Goal: Communication & Community: Answer question/provide support

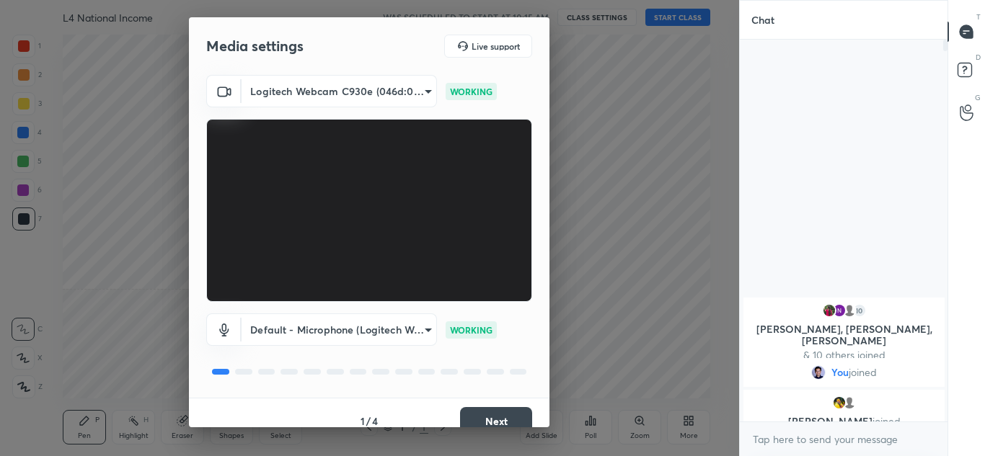
scroll to position [17, 0]
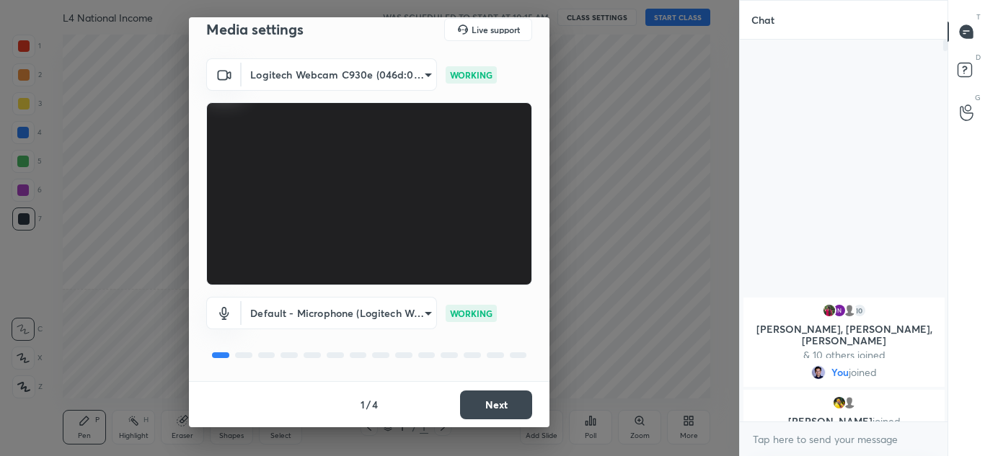
click at [490, 407] on button "Next" at bounding box center [496, 405] width 72 height 29
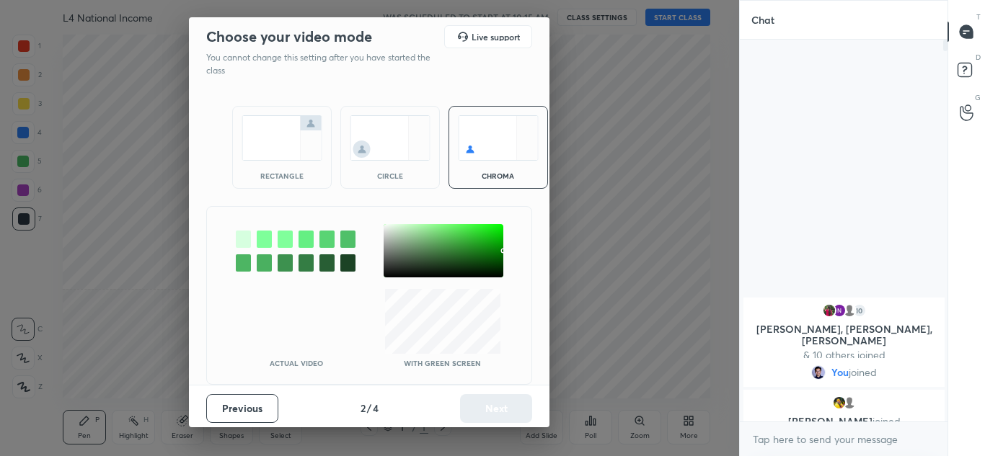
scroll to position [0, 0]
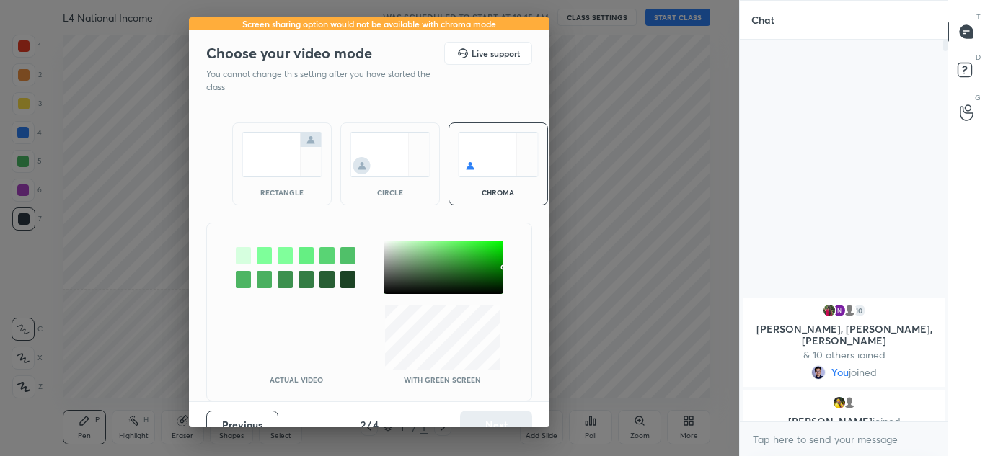
click at [294, 170] on img at bounding box center [282, 154] width 81 height 45
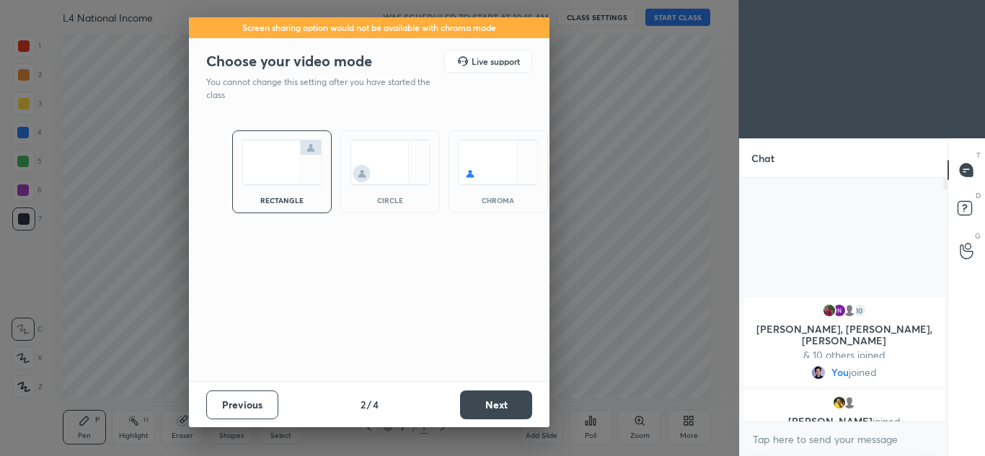
scroll to position [274, 203]
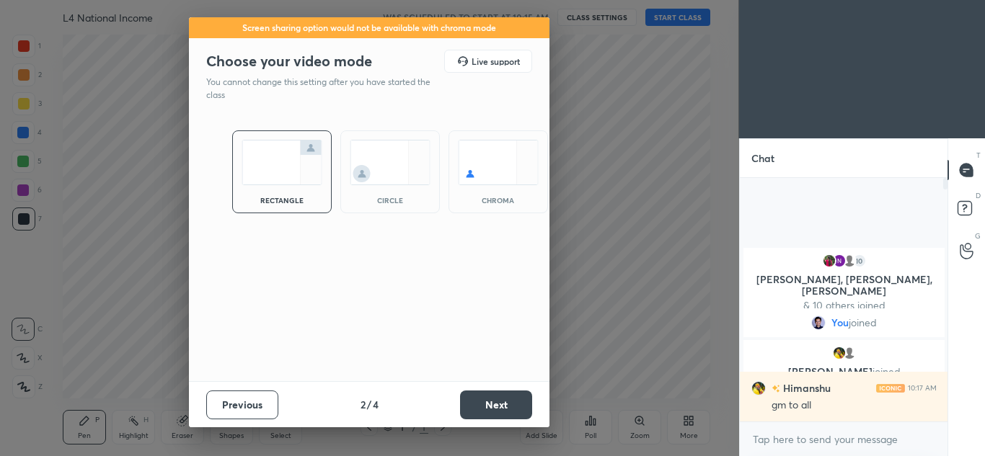
click at [495, 405] on button "Next" at bounding box center [496, 405] width 72 height 29
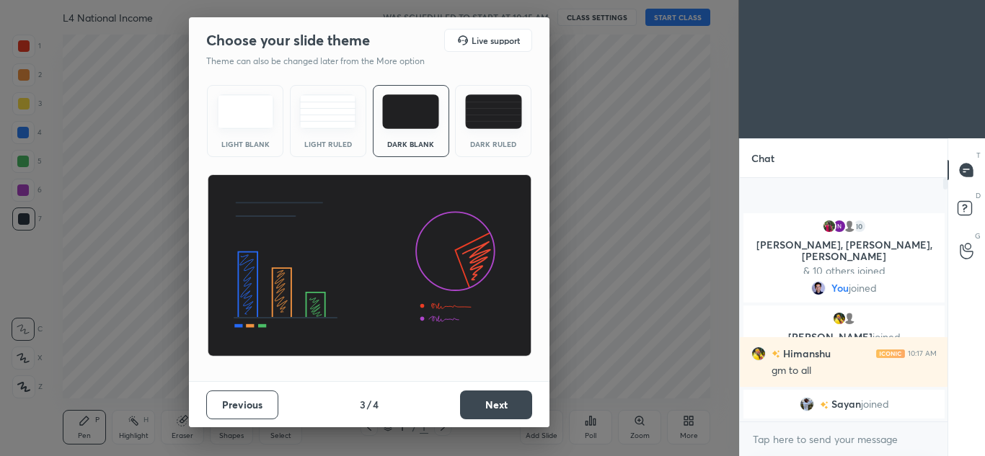
click at [495, 405] on button "Next" at bounding box center [496, 405] width 72 height 29
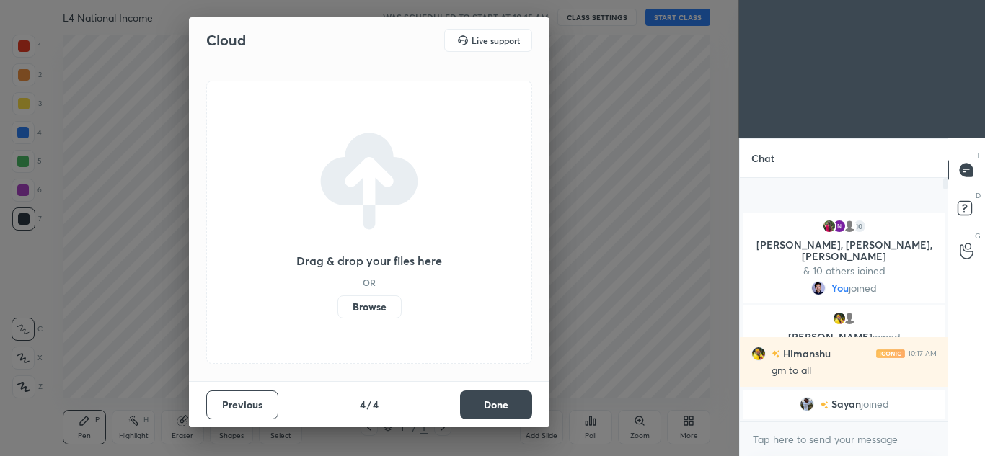
click at [495, 405] on button "Done" at bounding box center [496, 405] width 72 height 29
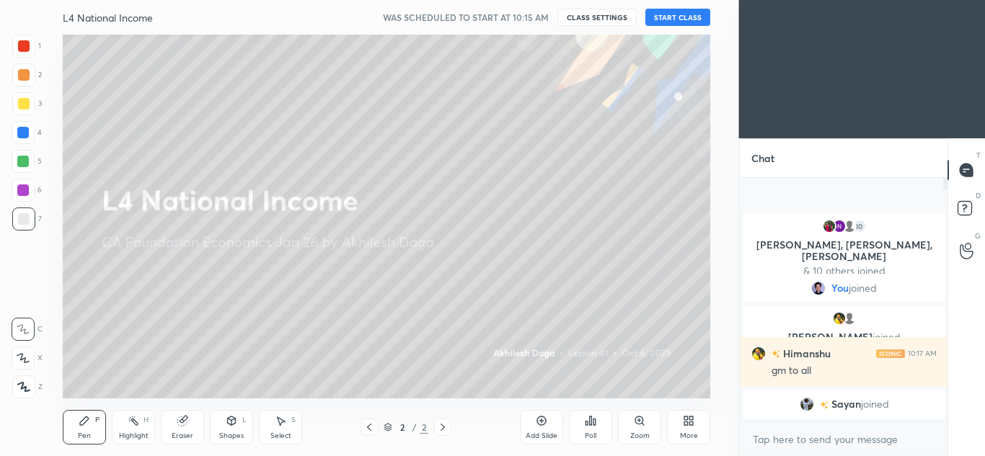
click at [665, 15] on button "START CLASS" at bounding box center [677, 17] width 65 height 17
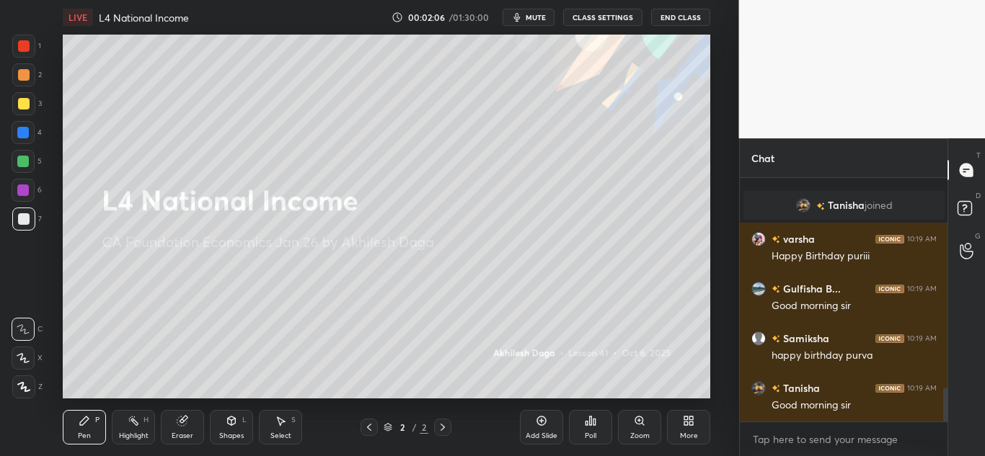
scroll to position [1496, 0]
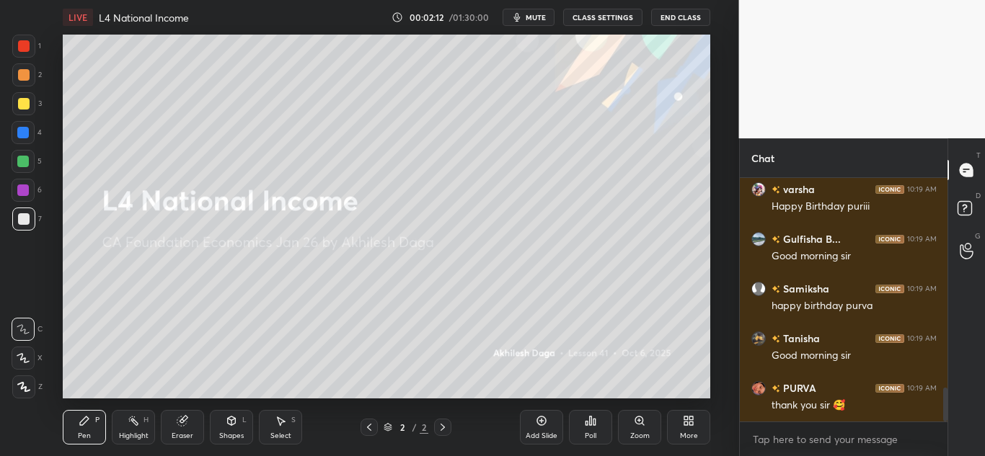
click at [688, 425] on icon at bounding box center [686, 424] width 4 height 4
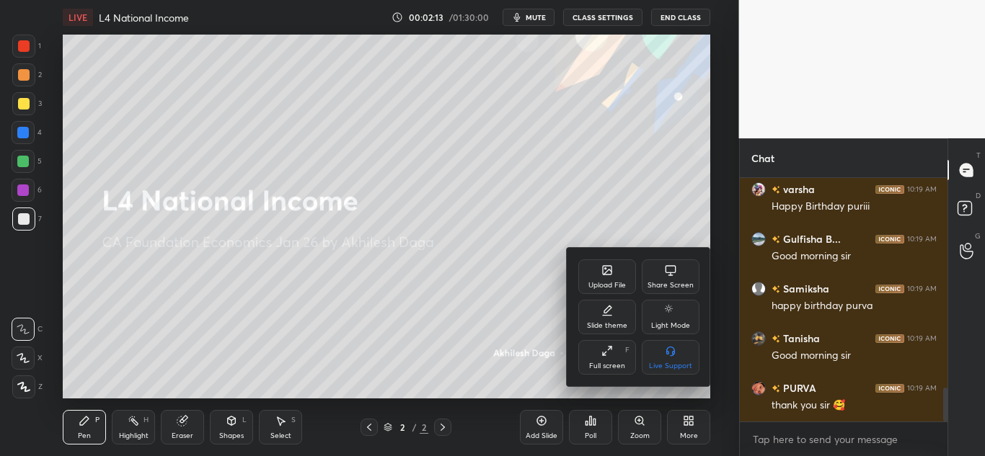
scroll to position [1546, 0]
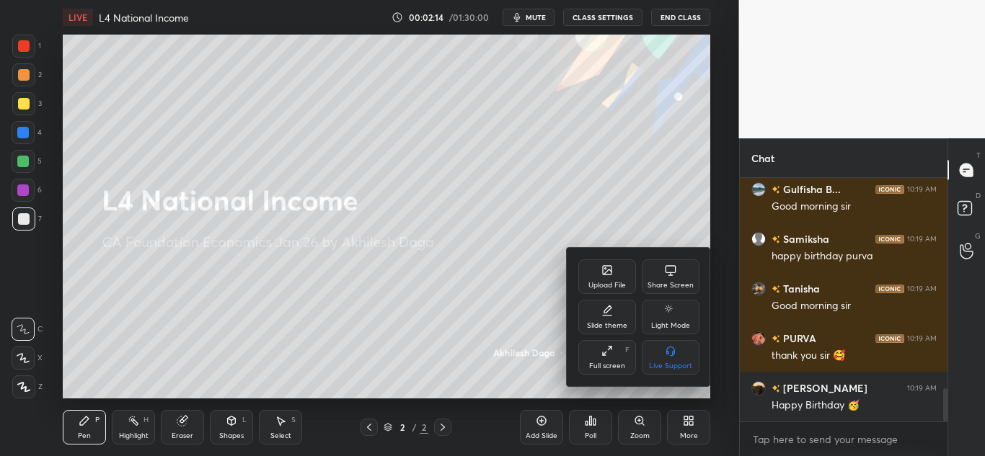
click at [610, 269] on icon at bounding box center [607, 270] width 9 height 9
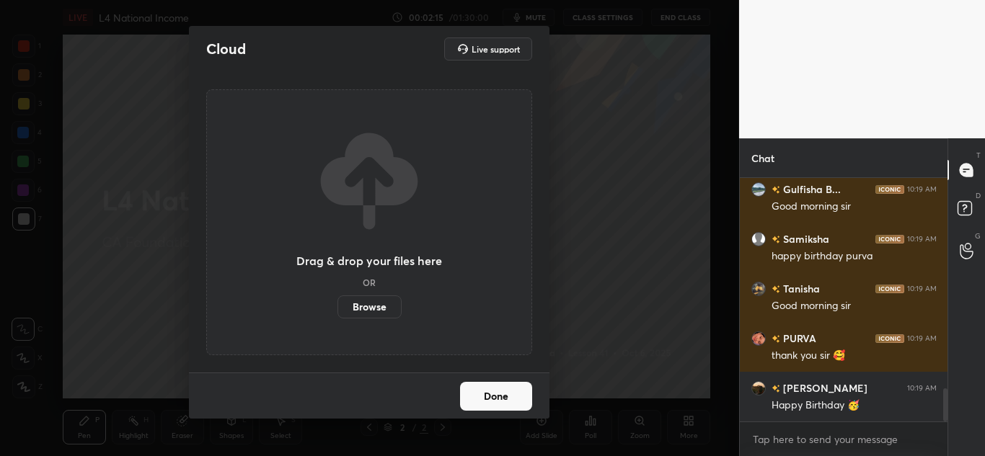
click at [381, 306] on label "Browse" at bounding box center [369, 307] width 64 height 23
click at [337, 306] on input "Browse" at bounding box center [337, 307] width 0 height 23
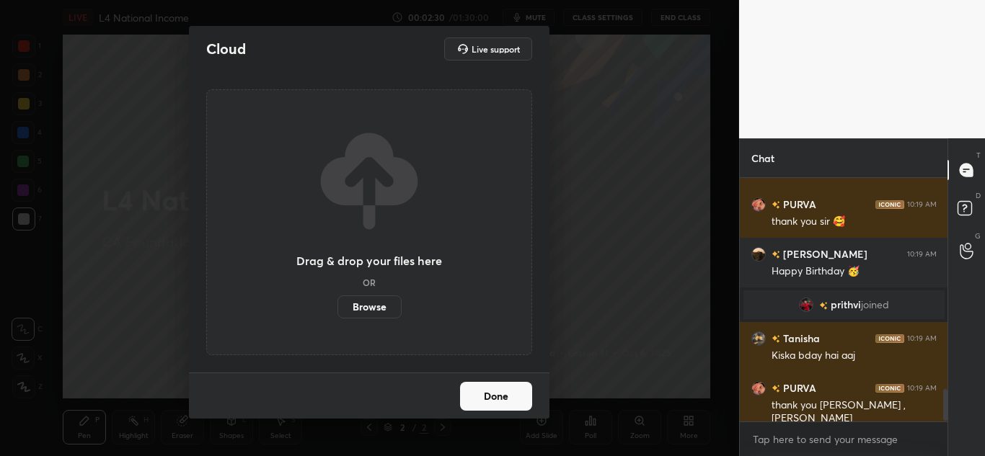
scroll to position [1636, 0]
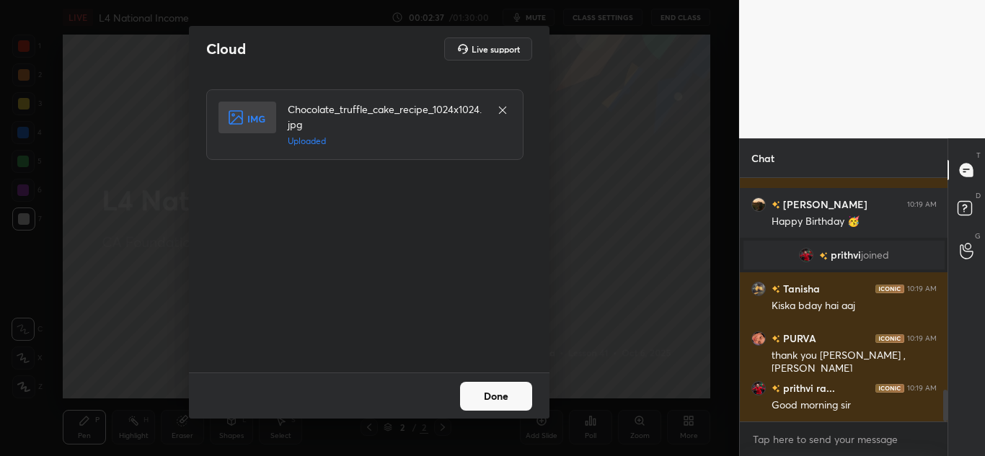
click at [510, 403] on button "Done" at bounding box center [496, 396] width 72 height 29
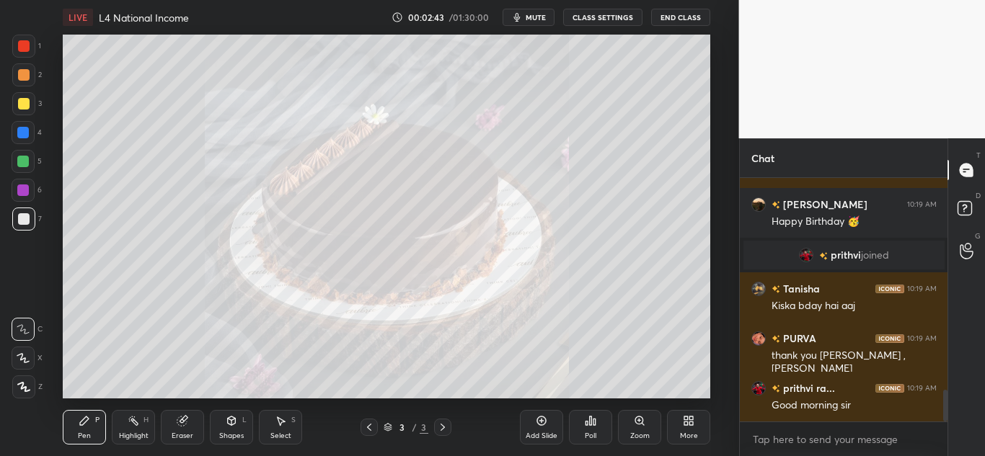
drag, startPoint x: 20, startPoint y: 361, endPoint x: 28, endPoint y: 371, distance: 12.3
click at [20, 363] on icon at bounding box center [23, 358] width 13 height 10
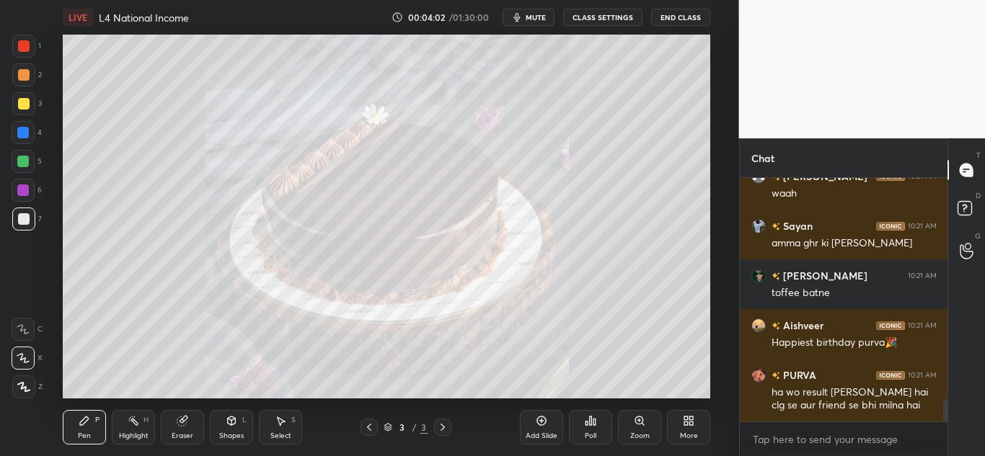
scroll to position [2453, 0]
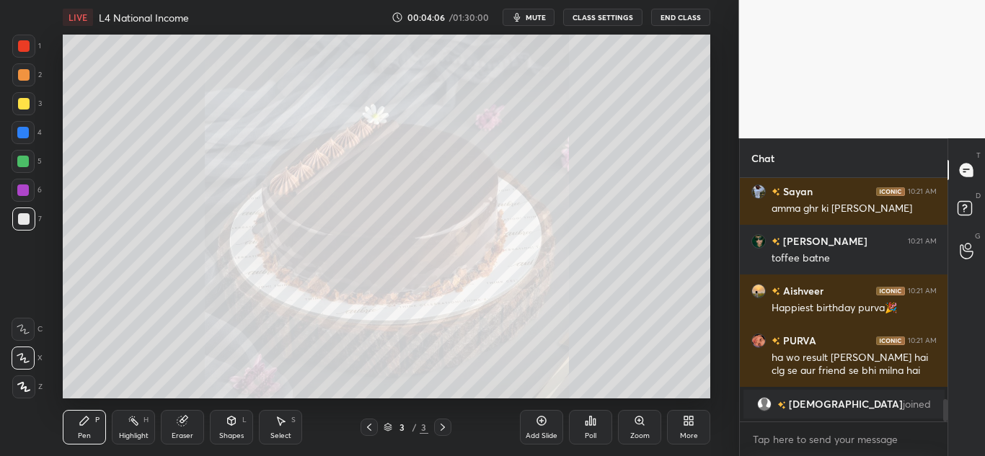
click at [534, 433] on div "Add Slide" at bounding box center [542, 436] width 32 height 7
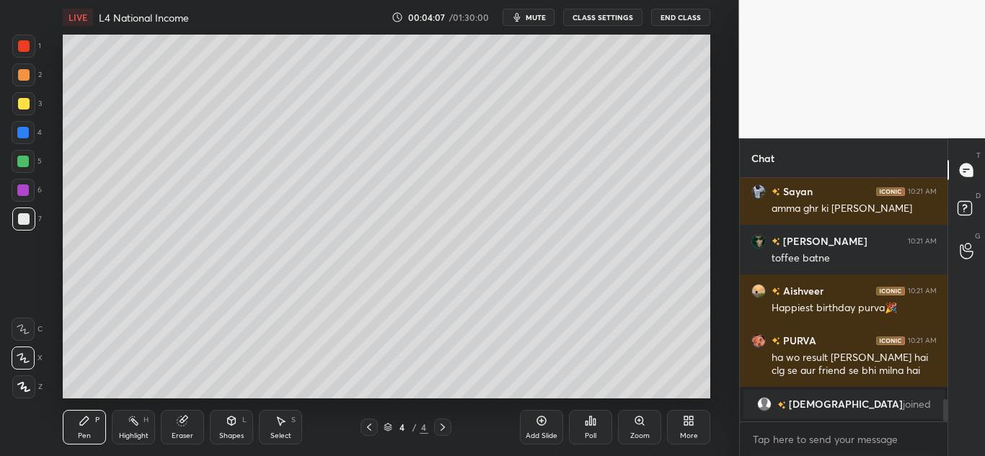
scroll to position [2396, 0]
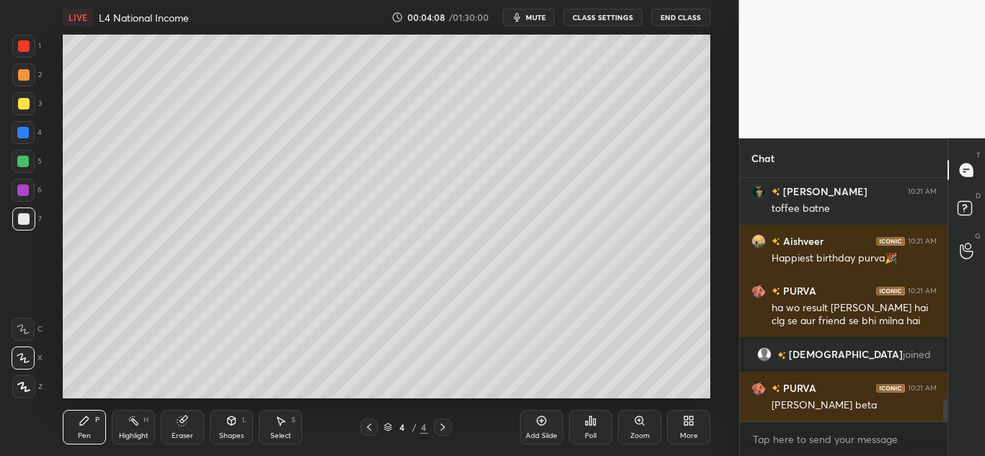
click at [26, 383] on div at bounding box center [23, 387] width 23 height 23
click at [22, 105] on div at bounding box center [24, 104] width 12 height 12
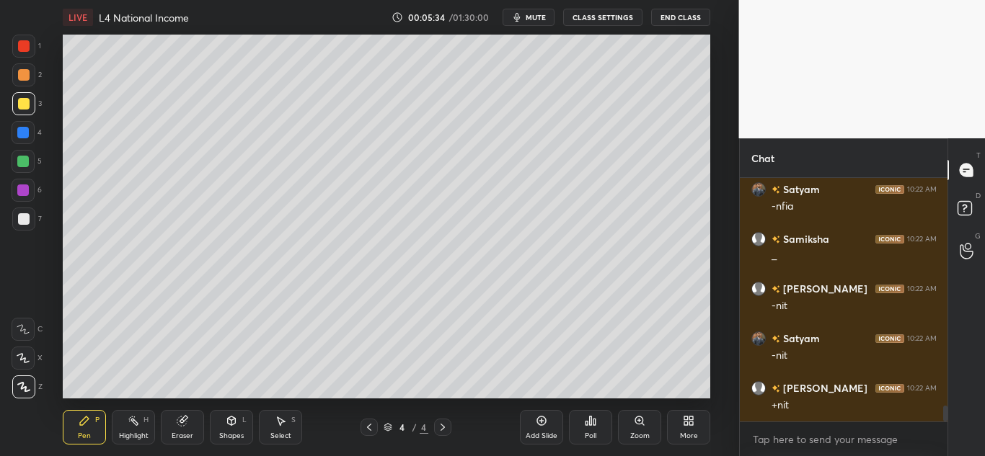
scroll to position [3545, 0]
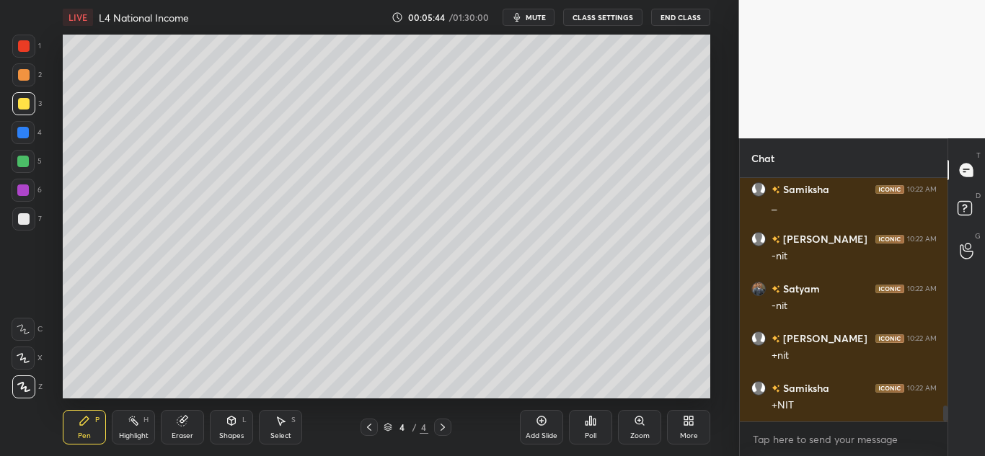
click at [230, 421] on icon at bounding box center [232, 421] width 8 height 9
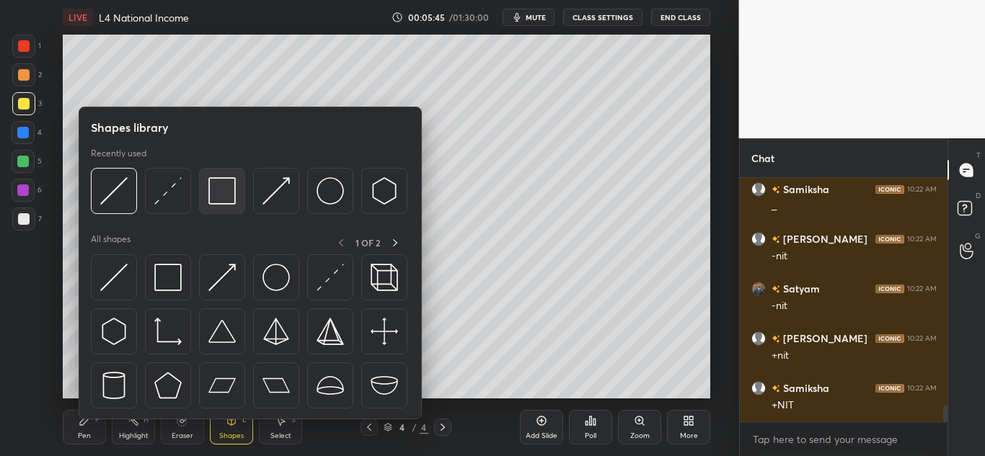
click at [223, 194] on img at bounding box center [221, 190] width 27 height 27
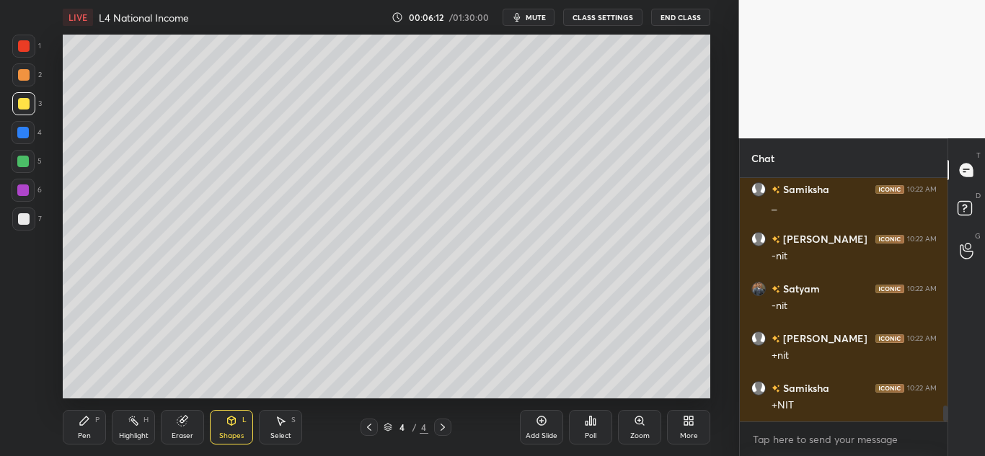
click at [534, 415] on div "Add Slide" at bounding box center [541, 427] width 43 height 35
click at [88, 427] on div "Pen P" at bounding box center [84, 427] width 43 height 35
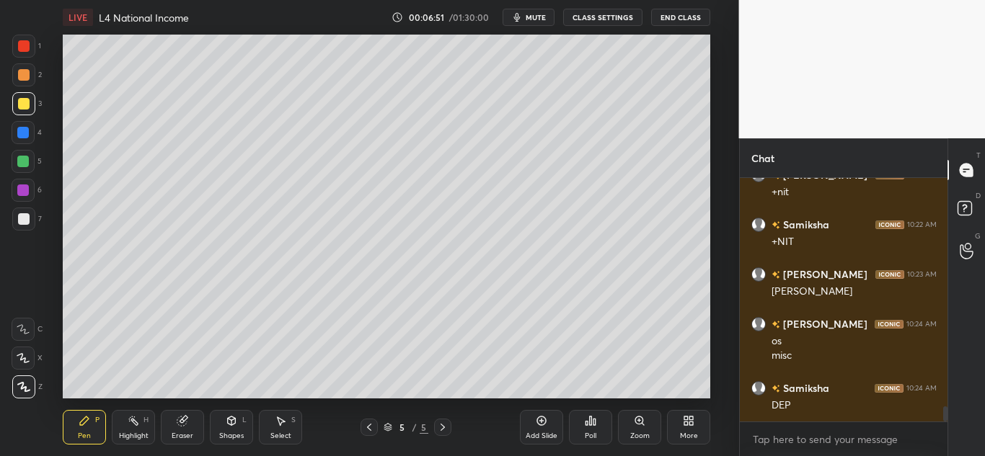
scroll to position [3759, 0]
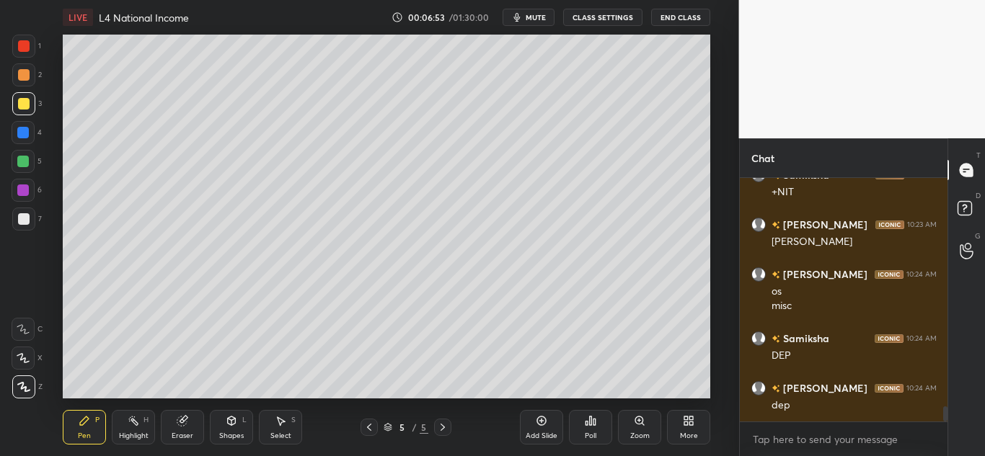
click at [21, 48] on div at bounding box center [24, 46] width 12 height 12
click at [25, 226] on div at bounding box center [23, 219] width 23 height 23
click at [237, 444] on div "Pen P Highlight H Eraser Shapes L Select S 5 / 5 Add Slide Poll Zoom More" at bounding box center [387, 428] width 648 height 58
click at [234, 420] on icon at bounding box center [232, 421] width 12 height 12
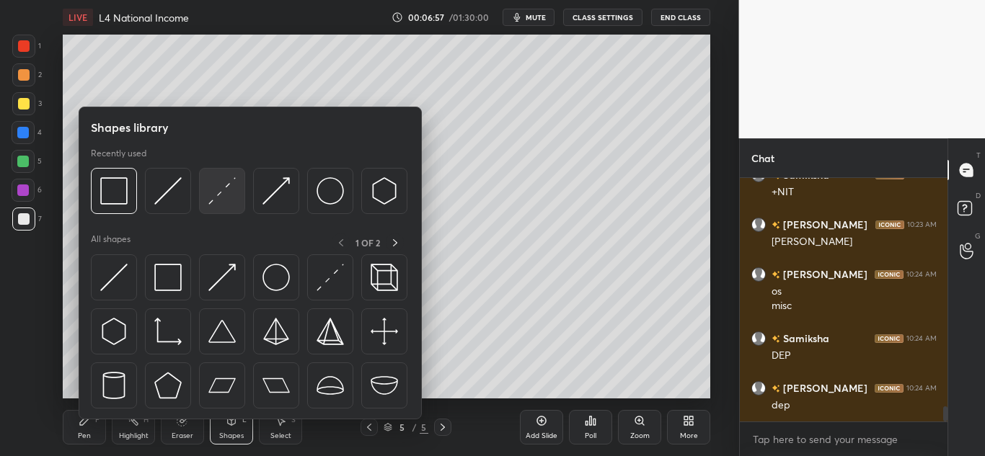
click at [221, 183] on img at bounding box center [221, 190] width 27 height 27
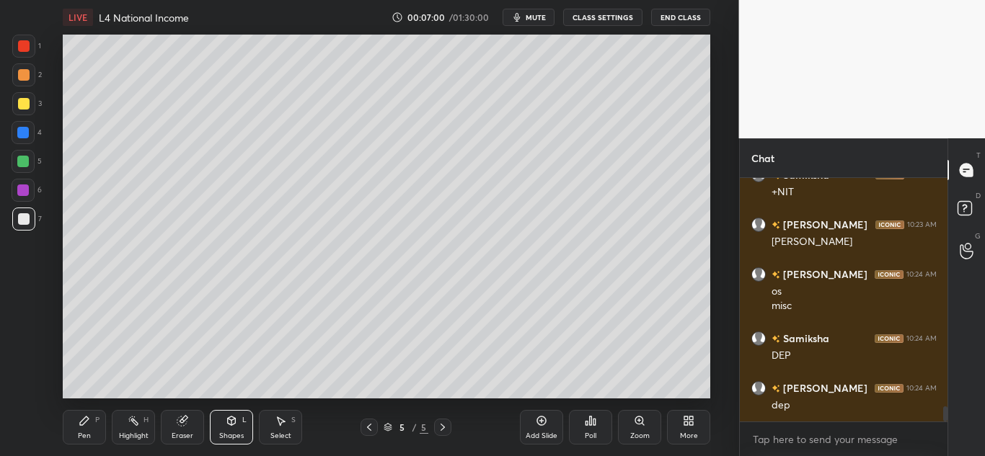
click at [98, 446] on div "Pen P Highlight H Eraser Shapes L Select S 5 / 5 Add Slide Poll Zoom More" at bounding box center [387, 428] width 648 height 58
click at [92, 433] on div "Pen P" at bounding box center [84, 427] width 43 height 35
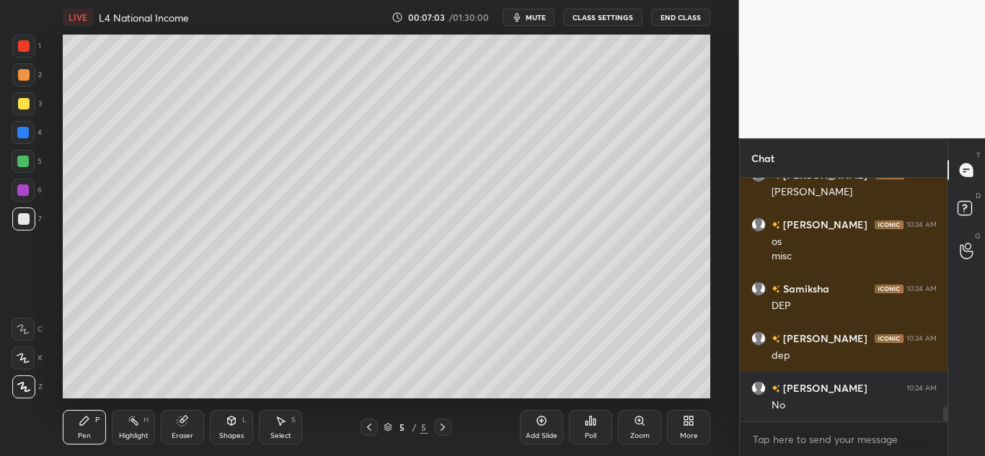
click at [27, 140] on div at bounding box center [23, 132] width 23 height 23
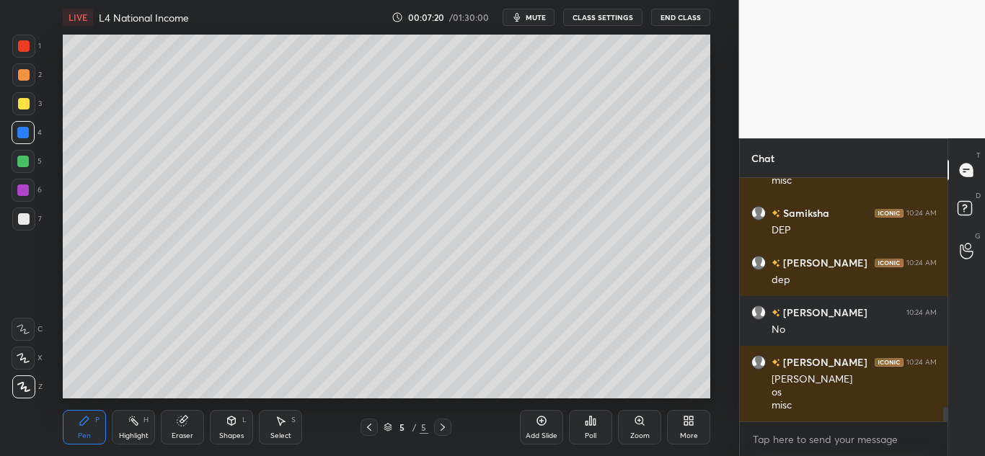
drag, startPoint x: 16, startPoint y: 224, endPoint x: 30, endPoint y: 237, distance: 19.4
click at [17, 224] on div at bounding box center [23, 219] width 23 height 23
click at [227, 436] on div "Shapes" at bounding box center [231, 436] width 25 height 7
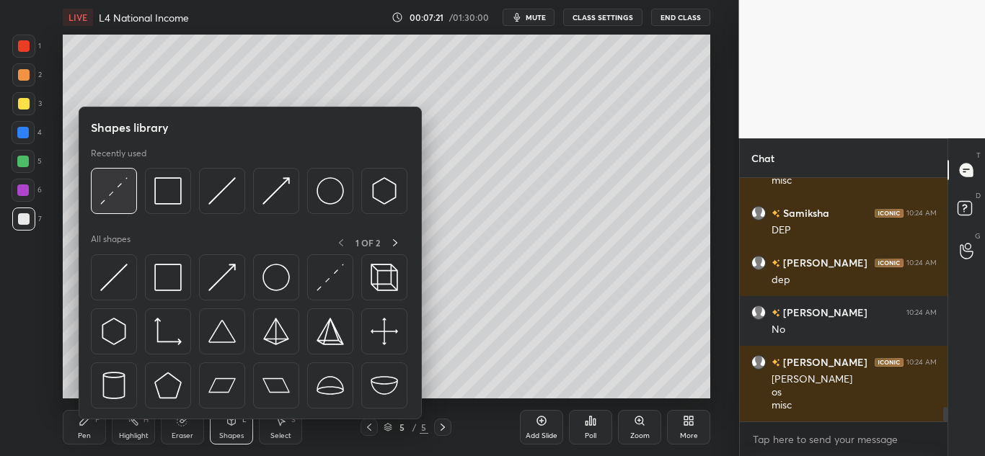
click at [126, 199] on img at bounding box center [113, 190] width 27 height 27
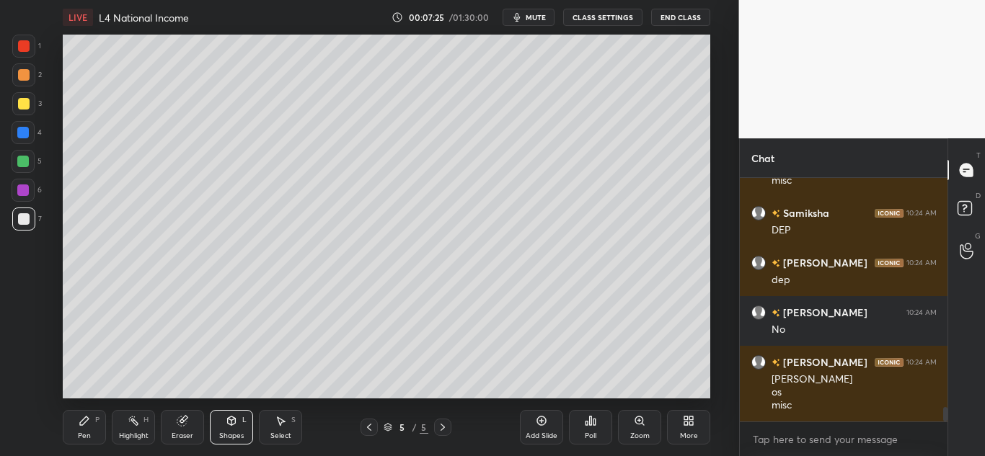
click at [75, 436] on div "Pen P" at bounding box center [84, 427] width 43 height 35
click at [23, 49] on div at bounding box center [24, 46] width 12 height 12
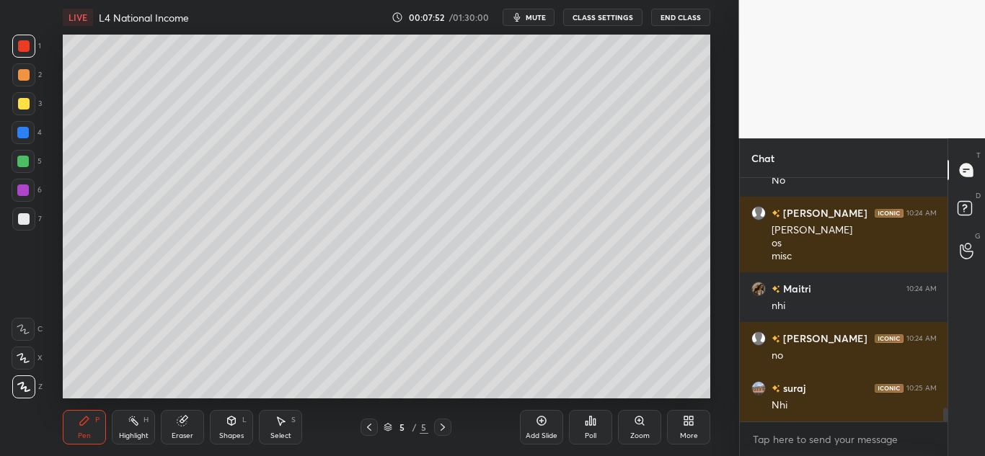
scroll to position [4083, 0]
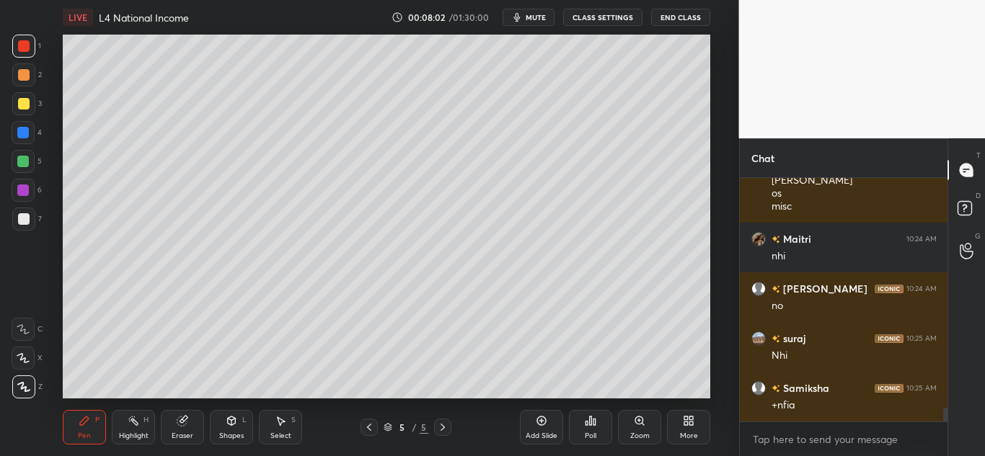
click at [533, 394] on div "LIVE L4 National Income 00:08:02 / 01:30:00 mute CLASS SETTINGS End Class Setti…" at bounding box center [386, 228] width 681 height 456
click at [546, 388] on div "LIVE L4 National Income 00:08:02 / 01:30:00 mute CLASS SETTINGS End Class Setti…" at bounding box center [386, 228] width 681 height 456
click at [533, 389] on div "LIVE L4 National Income 00:08:03 / 01:30:00 mute CLASS SETTINGS End Class Setti…" at bounding box center [386, 228] width 681 height 456
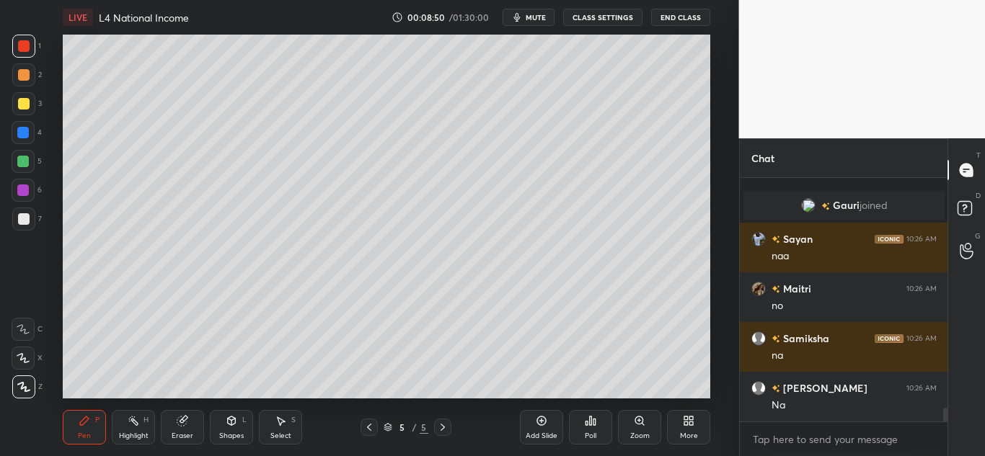
scroll to position [4157, 0]
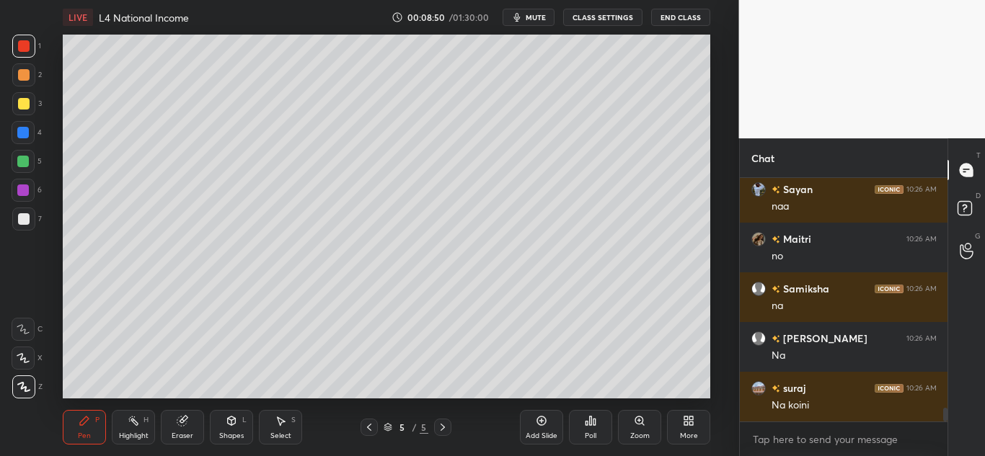
drag, startPoint x: 524, startPoint y: 421, endPoint x: 526, endPoint y: 429, distance: 8.2
click at [524, 423] on div "Add Slide" at bounding box center [541, 427] width 43 height 35
click at [17, 109] on div at bounding box center [23, 103] width 23 height 23
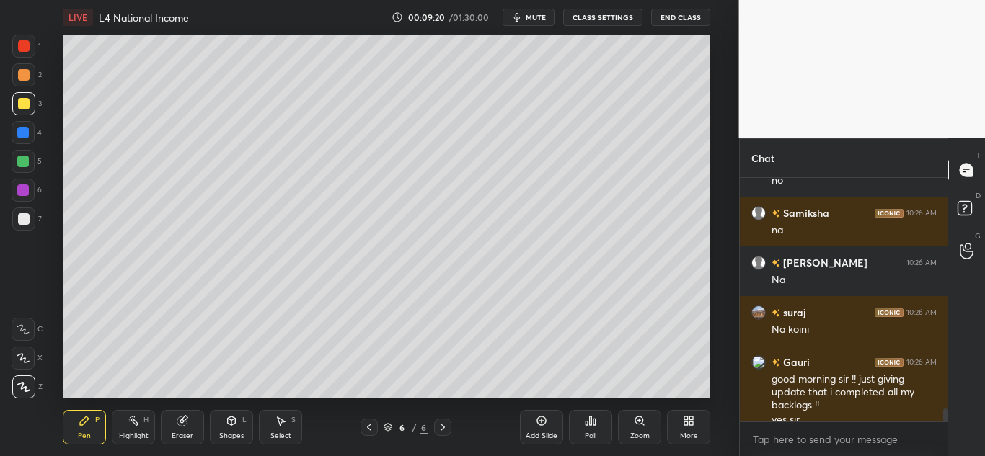
scroll to position [4248, 0]
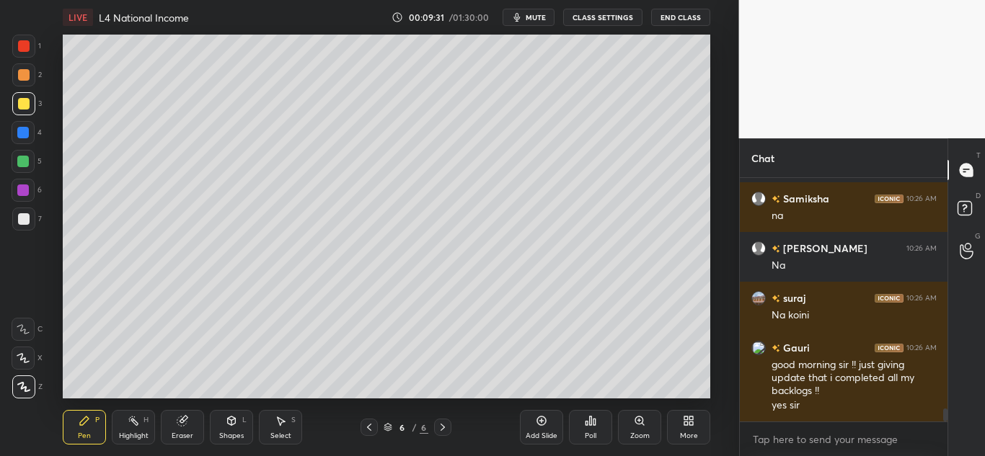
click at [235, 441] on div "Shapes L" at bounding box center [231, 427] width 43 height 35
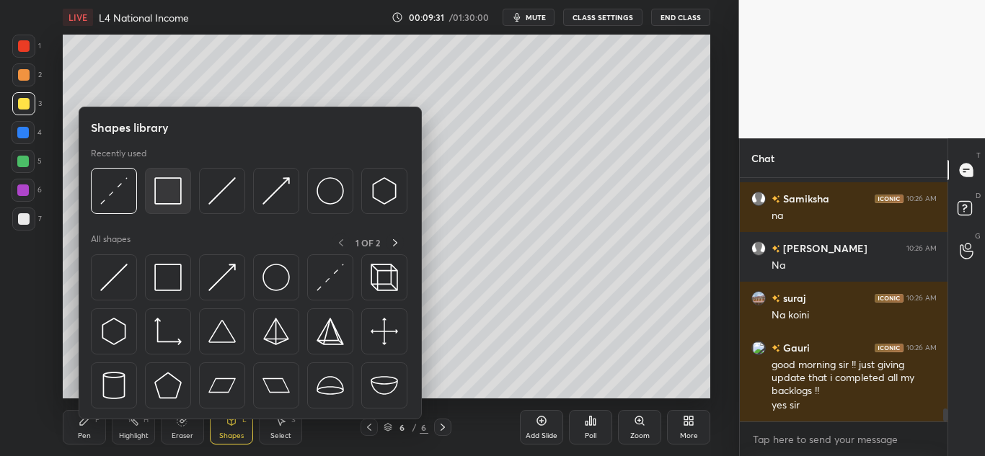
click at [173, 202] on img at bounding box center [167, 190] width 27 height 27
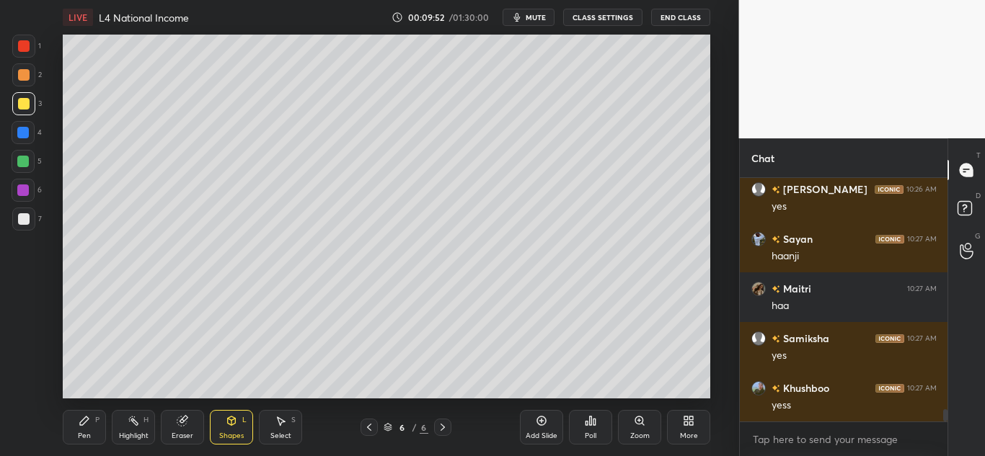
scroll to position [4546, 0]
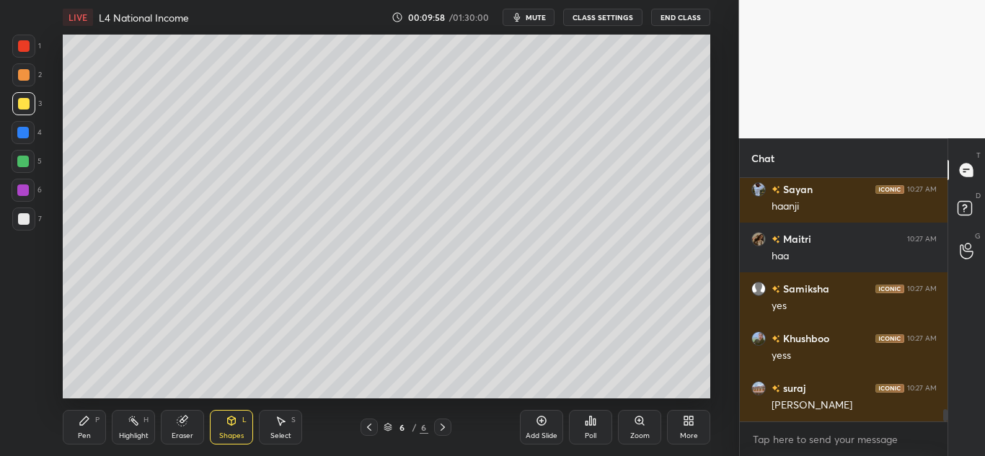
click at [538, 423] on icon at bounding box center [542, 421] width 12 height 12
click at [94, 429] on div "Pen P" at bounding box center [84, 427] width 43 height 35
click at [243, 434] on div "Shapes" at bounding box center [231, 436] width 25 height 7
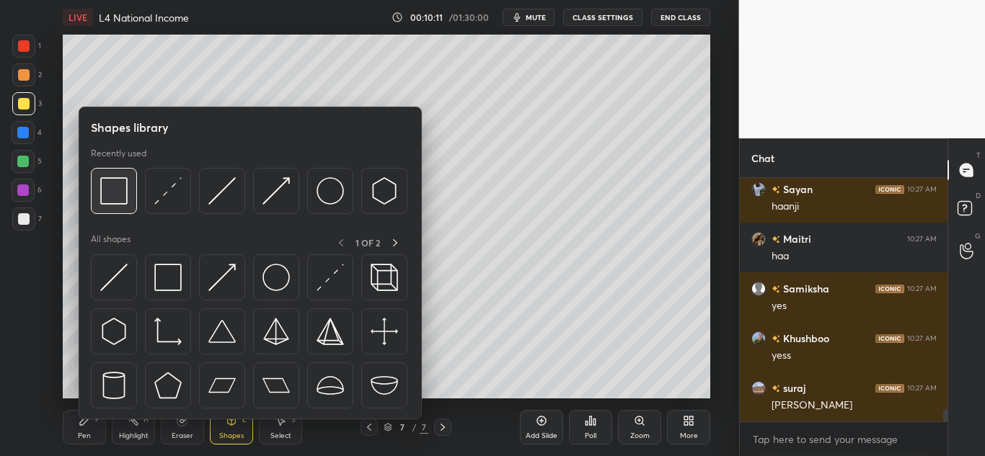
click at [126, 199] on img at bounding box center [113, 190] width 27 height 27
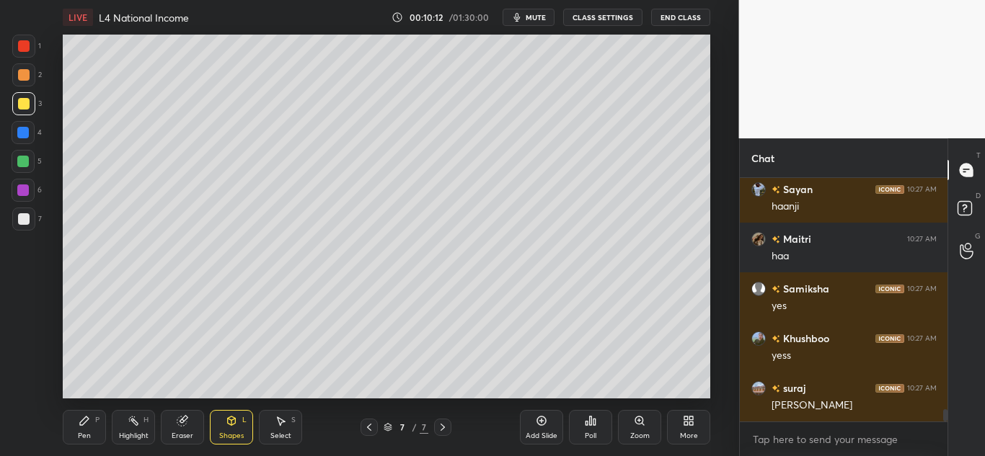
click at [239, 433] on div "Shapes" at bounding box center [231, 436] width 25 height 7
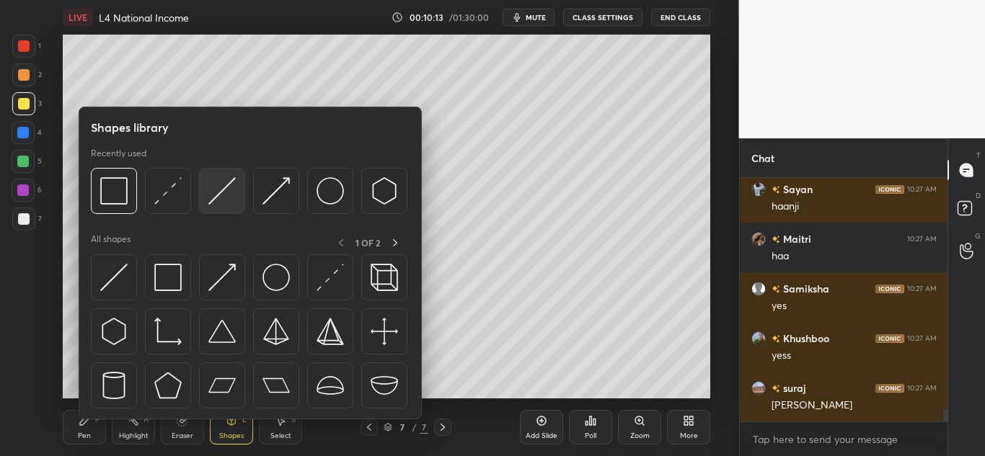
click at [240, 198] on div at bounding box center [222, 191] width 46 height 46
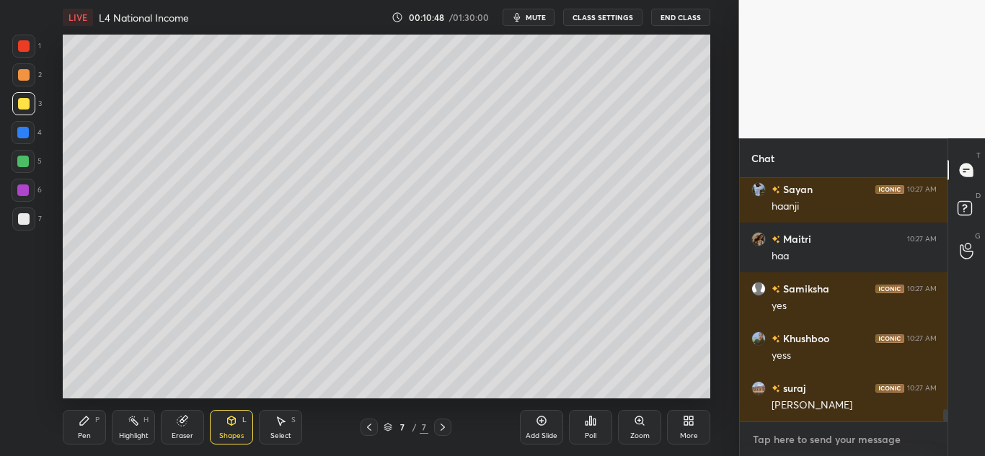
type textarea "x"
click at [785, 430] on textarea at bounding box center [843, 439] width 185 height 23
paste textarea "[URL][DOMAIN_NAME]"
type textarea "[URL][DOMAIN_NAME]"
type textarea "x"
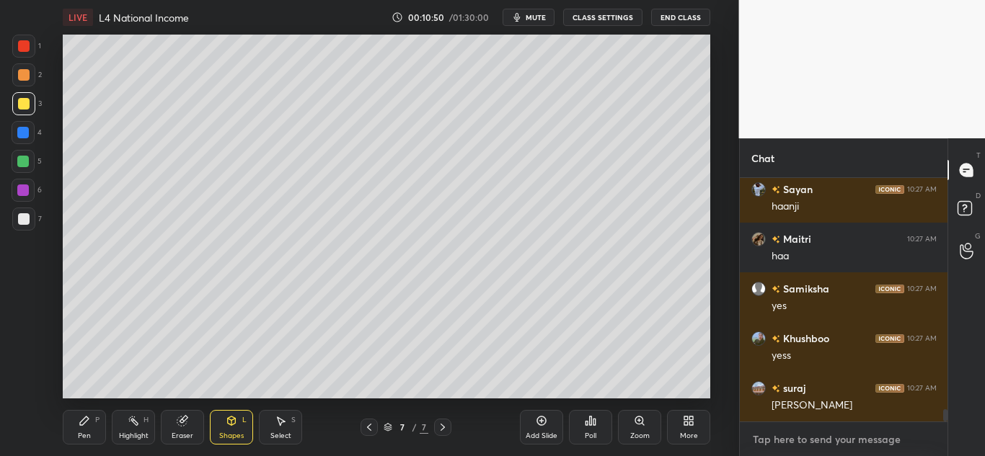
scroll to position [4640, 0]
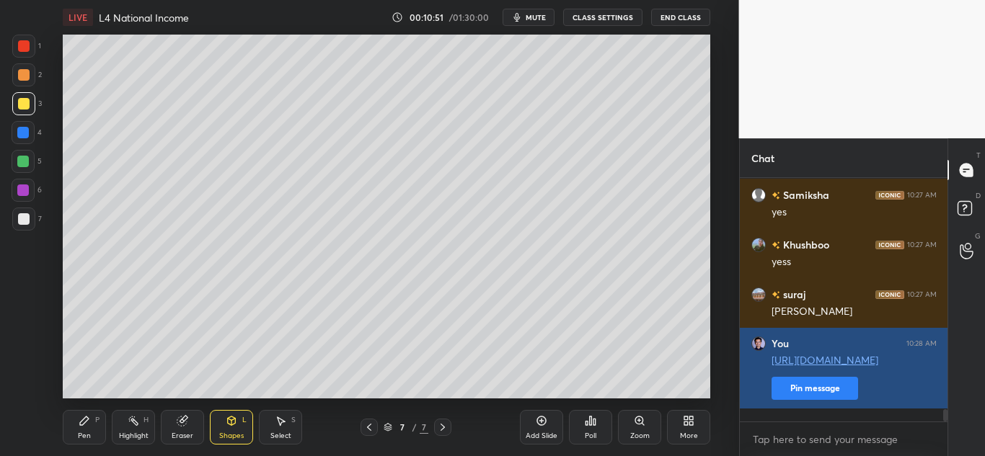
click at [805, 400] on button "Pin message" at bounding box center [815, 388] width 87 height 23
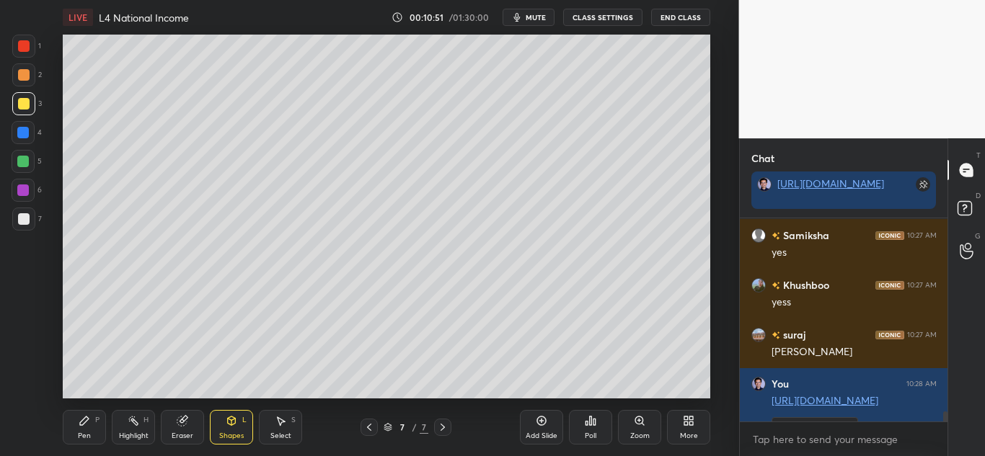
scroll to position [4680, 0]
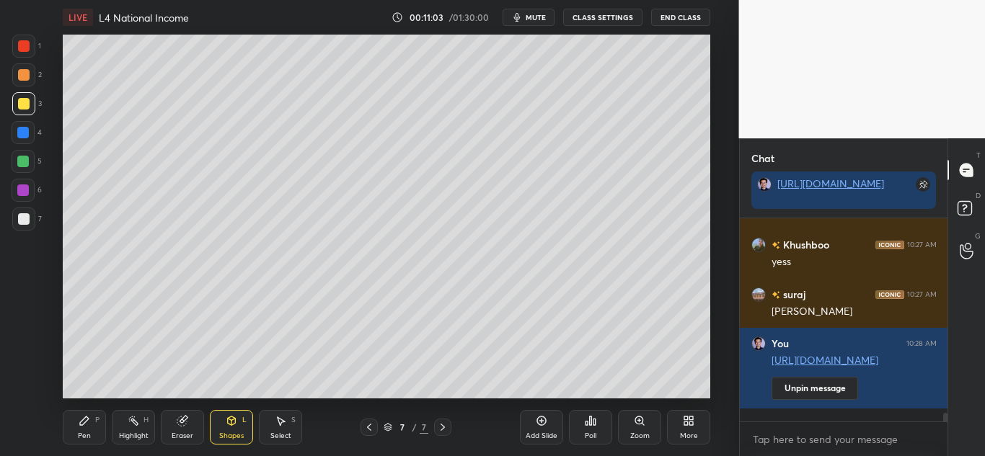
drag, startPoint x: 95, startPoint y: 414, endPoint x: 106, endPoint y: 414, distance: 10.8
click at [98, 414] on div "Pen P" at bounding box center [84, 427] width 43 height 35
click at [19, 219] on div at bounding box center [24, 219] width 12 height 12
click at [713, 250] on div "Setting up your live class Poll for secs No correct answer Start poll" at bounding box center [386, 217] width 681 height 364
drag, startPoint x: 524, startPoint y: 14, endPoint x: 515, endPoint y: 34, distance: 22.0
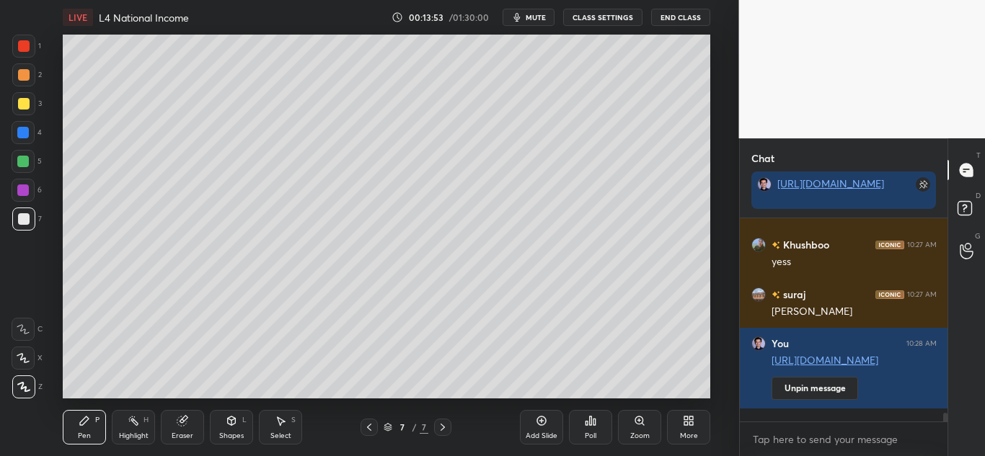
click at [523, 14] on icon "button" at bounding box center [517, 18] width 12 height 12
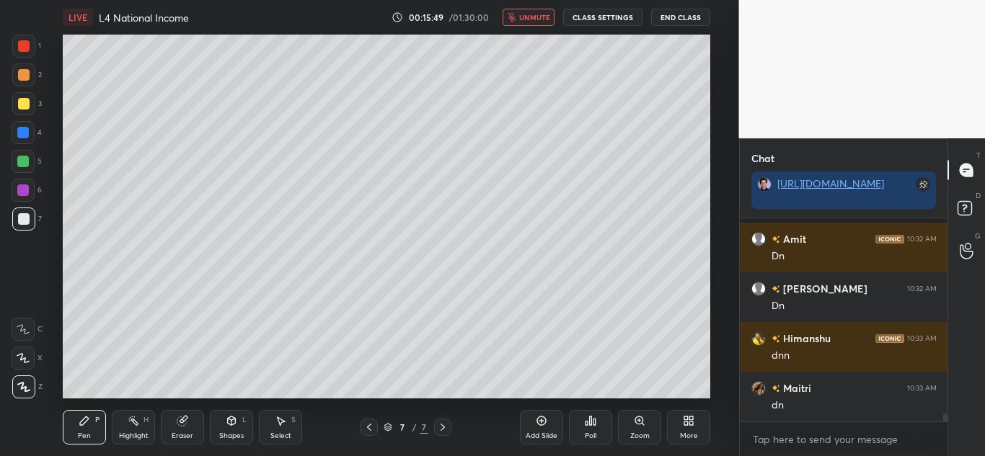
scroll to position [4929, 0]
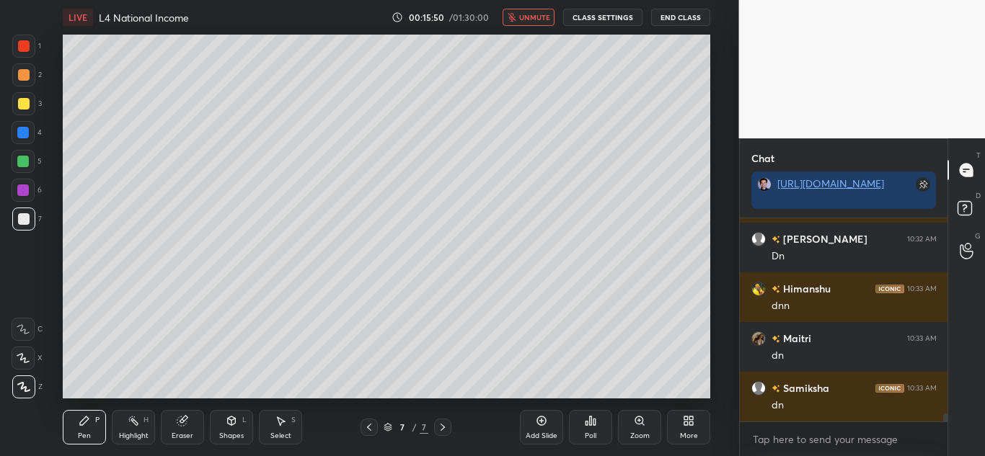
drag, startPoint x: 524, startPoint y: 15, endPoint x: 526, endPoint y: 22, distance: 7.4
click at [525, 16] on span "unmute" at bounding box center [534, 17] width 31 height 10
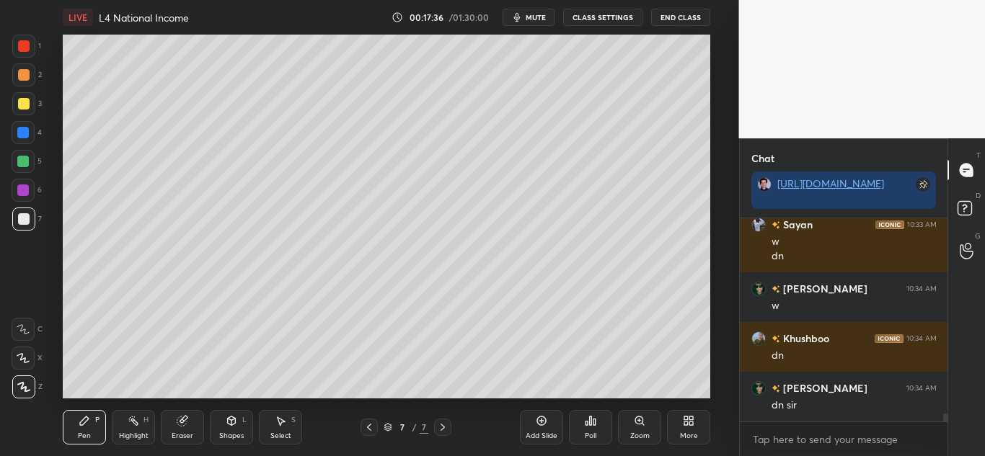
scroll to position [5177, 0]
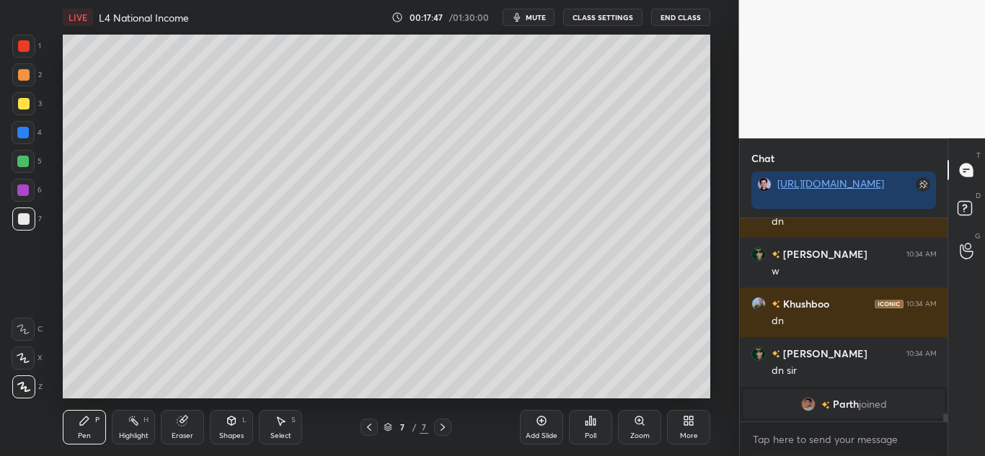
click at [554, 444] on div "Add Slide" at bounding box center [541, 427] width 43 height 35
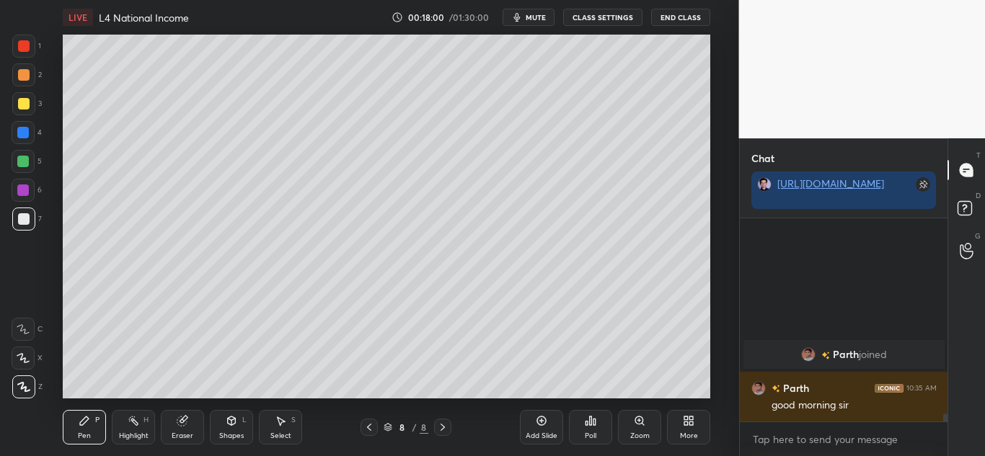
scroll to position [4914, 0]
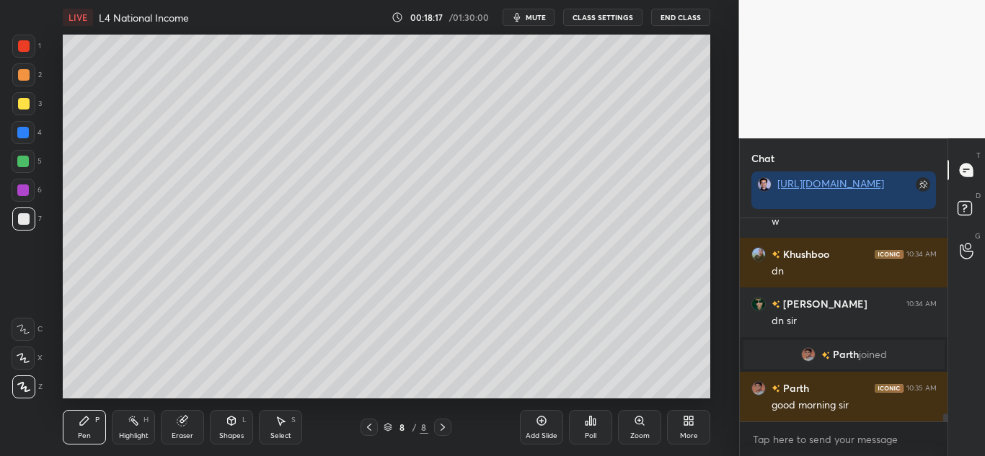
click at [534, 17] on span "mute" at bounding box center [536, 17] width 20 height 10
click at [538, 15] on span "unmute" at bounding box center [534, 17] width 31 height 10
click at [534, 25] on button "mute" at bounding box center [529, 17] width 52 height 17
click at [531, 13] on span "unmute" at bounding box center [534, 17] width 31 height 10
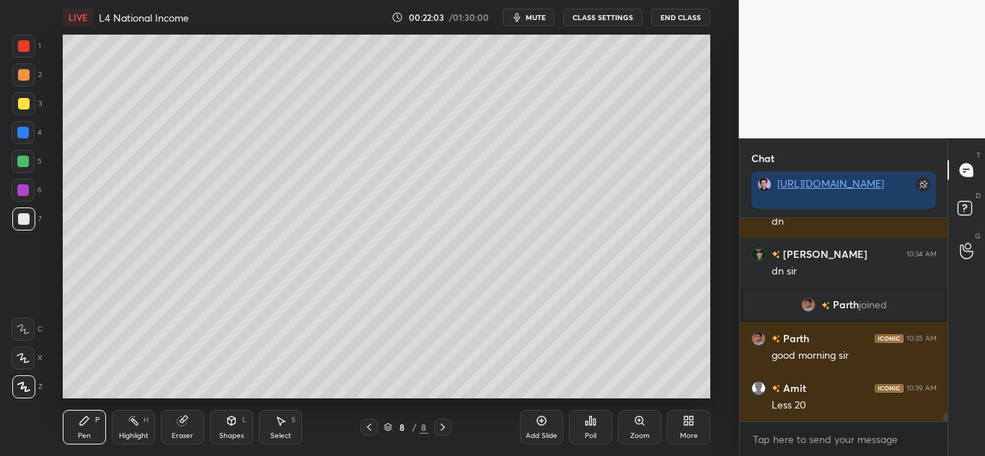
scroll to position [5013, 0]
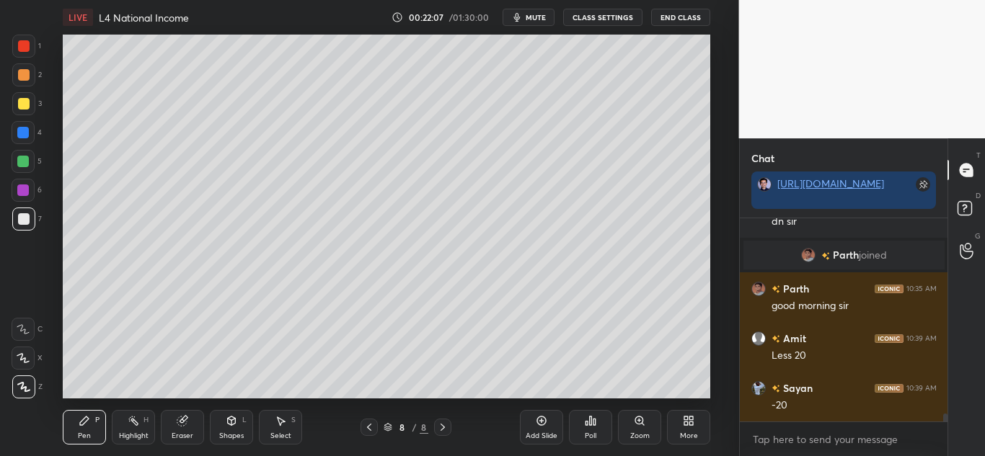
click at [191, 429] on div "Eraser" at bounding box center [182, 427] width 43 height 35
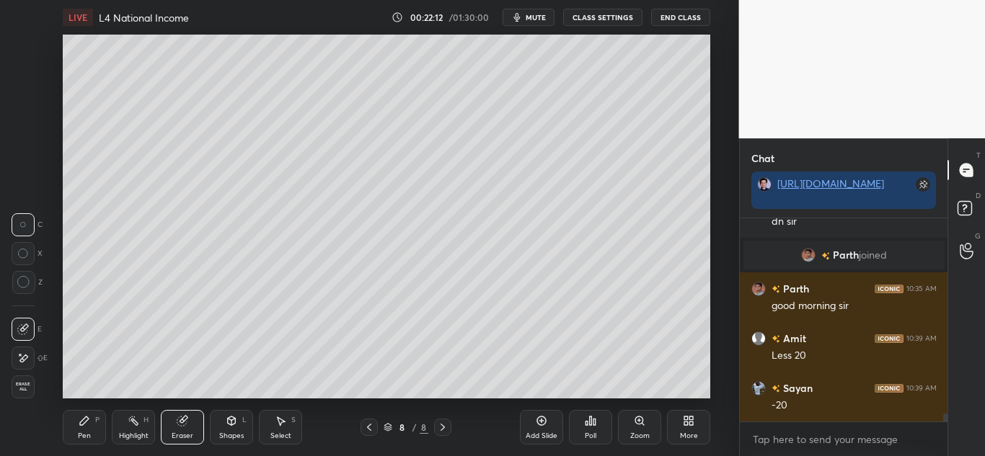
click at [26, 389] on span "Erase all" at bounding box center [23, 387] width 22 height 10
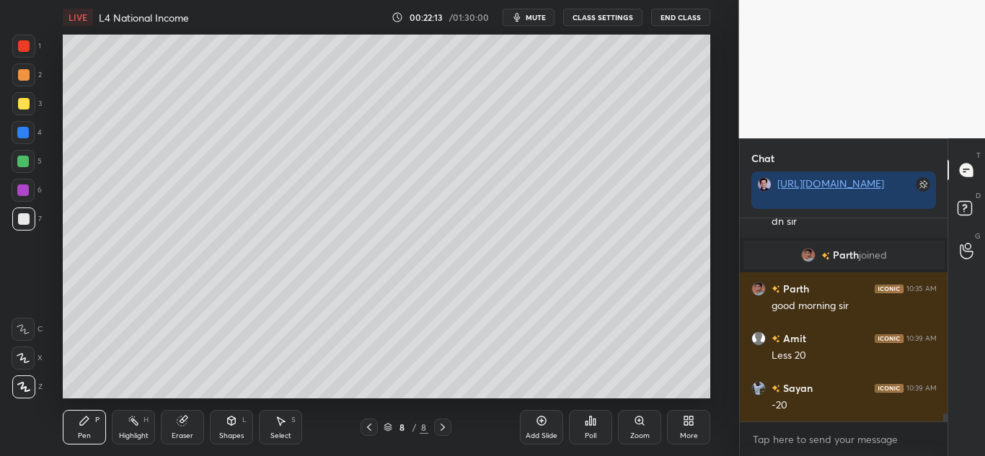
click at [371, 426] on icon at bounding box center [369, 428] width 12 height 12
click at [692, 427] on div "More" at bounding box center [688, 427] width 43 height 35
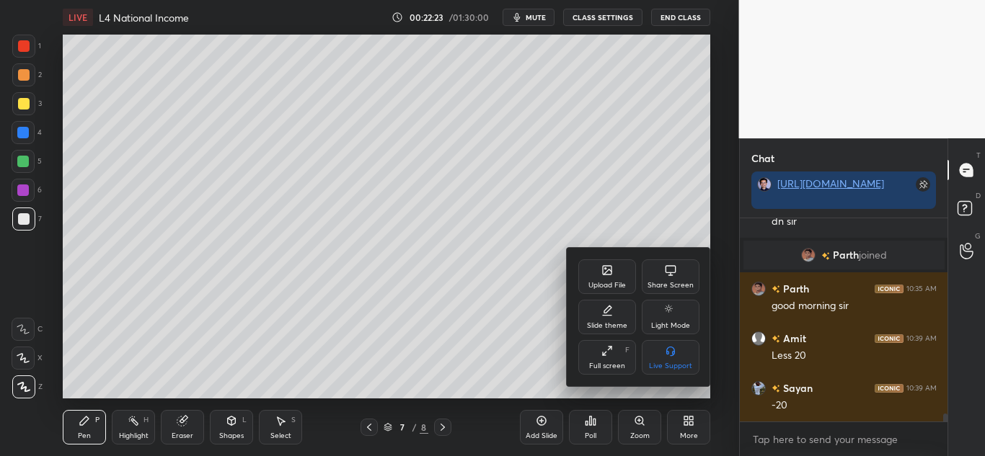
click at [615, 270] on div "Upload File" at bounding box center [607, 277] width 58 height 35
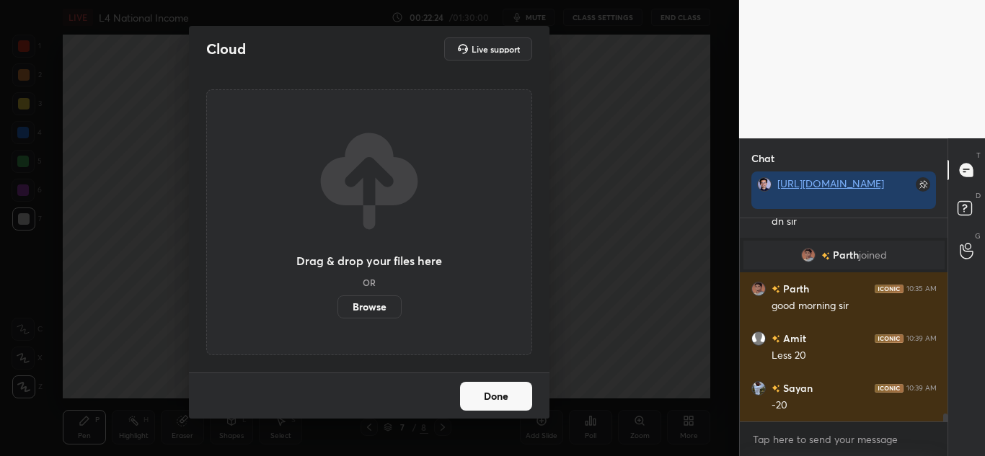
click at [384, 305] on label "Browse" at bounding box center [369, 307] width 64 height 23
click at [337, 305] on input "Browse" at bounding box center [337, 307] width 0 height 23
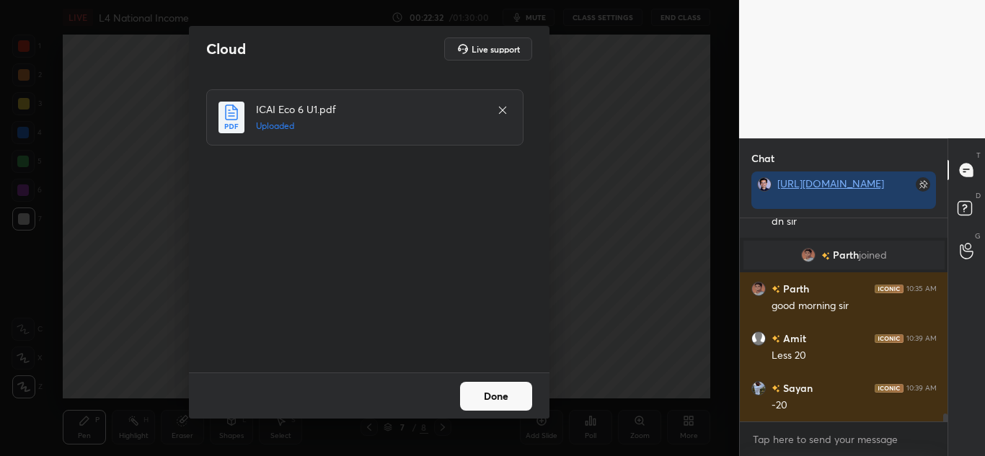
click at [484, 406] on button "Done" at bounding box center [496, 396] width 72 height 29
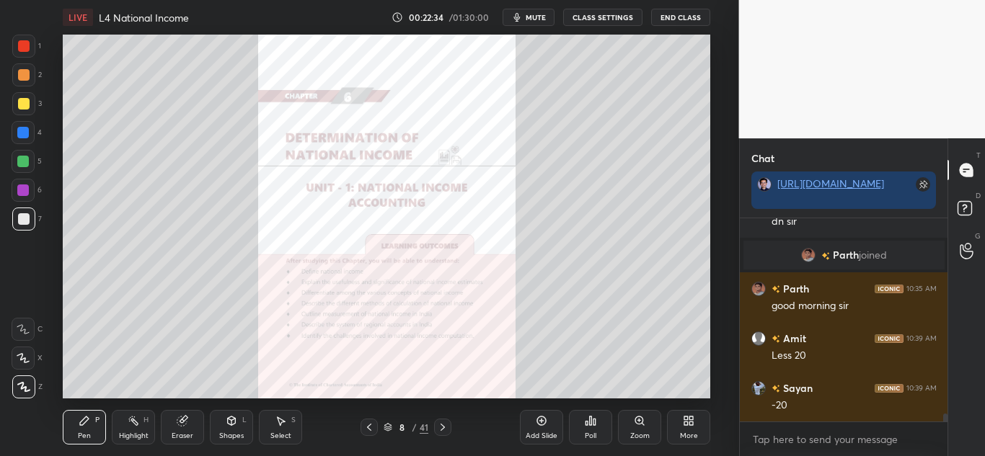
click at [444, 429] on icon at bounding box center [443, 428] width 12 height 12
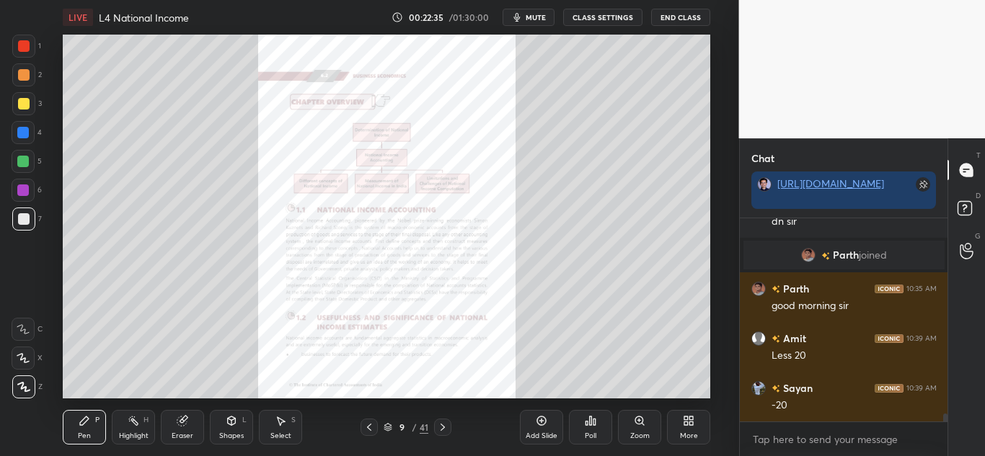
click at [389, 423] on icon at bounding box center [388, 427] width 9 height 9
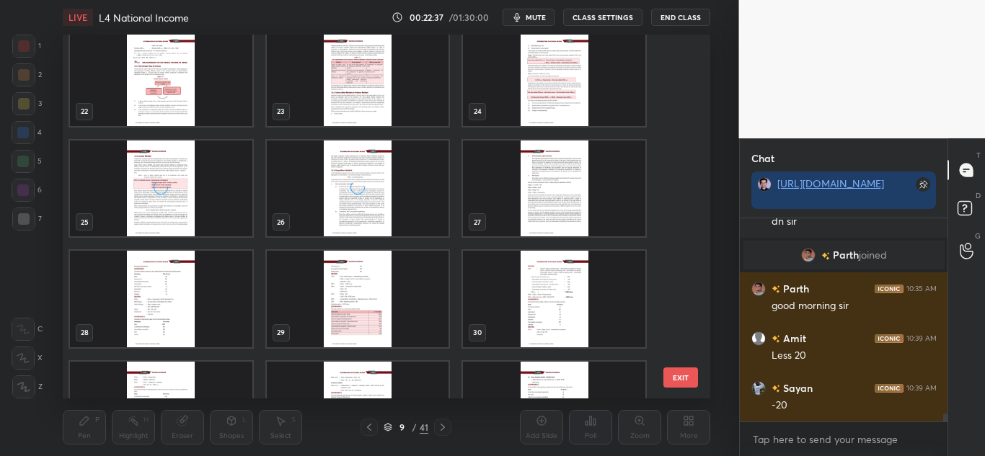
scroll to position [787, 0]
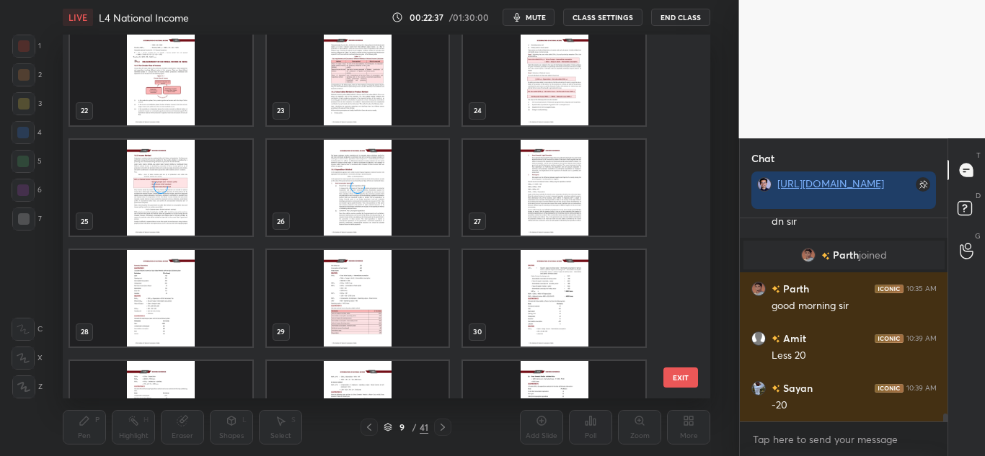
click at [404, 290] on img "grid" at bounding box center [358, 298] width 182 height 96
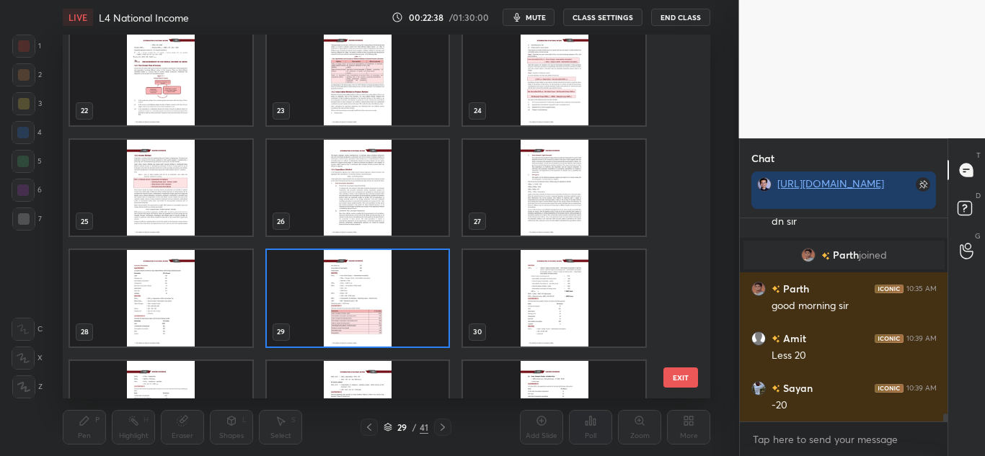
click at [404, 292] on img "grid" at bounding box center [358, 298] width 182 height 96
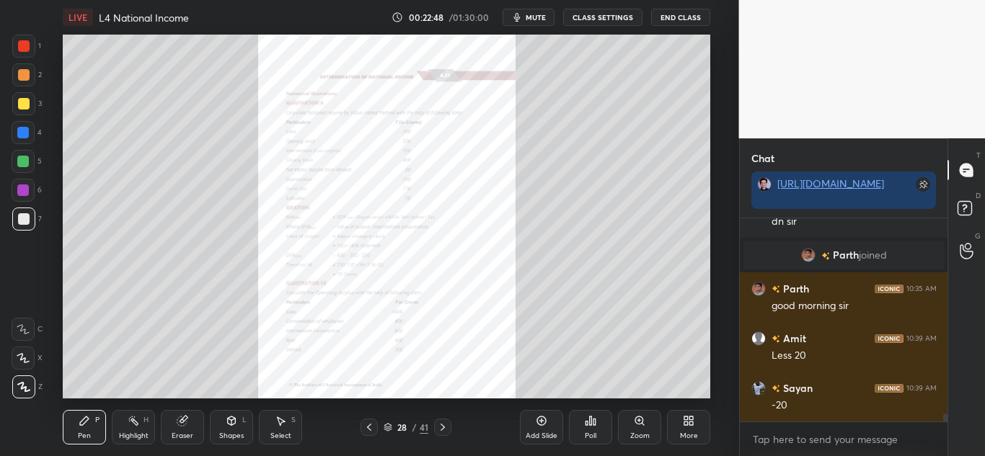
click at [635, 430] on div "Zoom" at bounding box center [639, 427] width 43 height 35
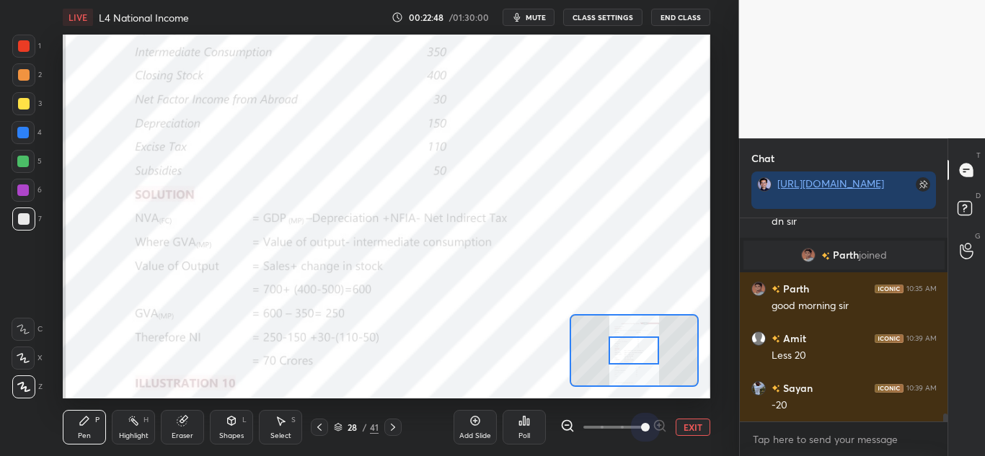
click at [637, 429] on span at bounding box center [613, 428] width 61 height 22
click at [641, 429] on span at bounding box center [645, 427] width 9 height 9
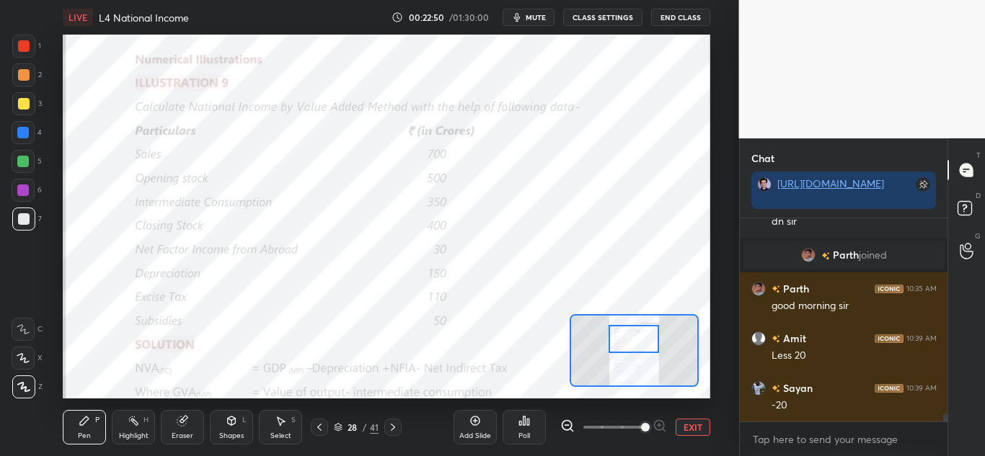
drag, startPoint x: 643, startPoint y: 346, endPoint x: 644, endPoint y: 337, distance: 9.5
click at [644, 337] on div at bounding box center [634, 339] width 50 height 28
click at [27, 46] on div at bounding box center [24, 46] width 12 height 12
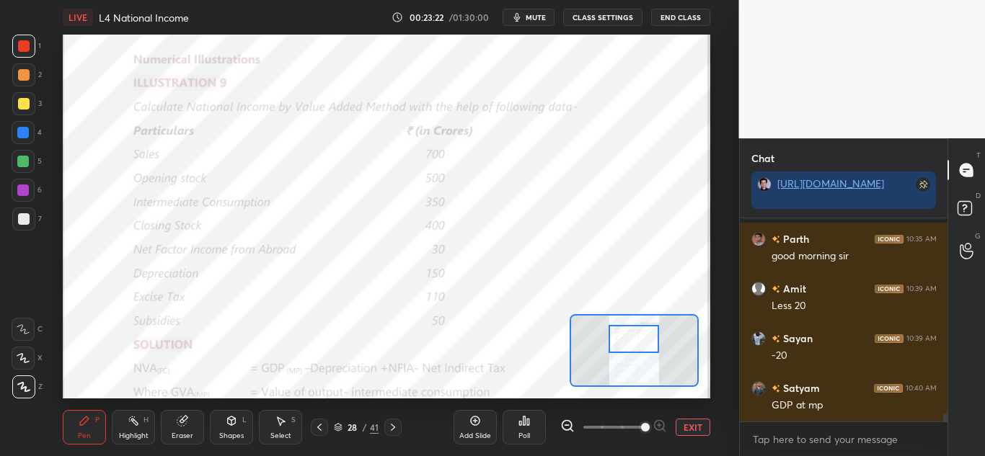
scroll to position [5113, 0]
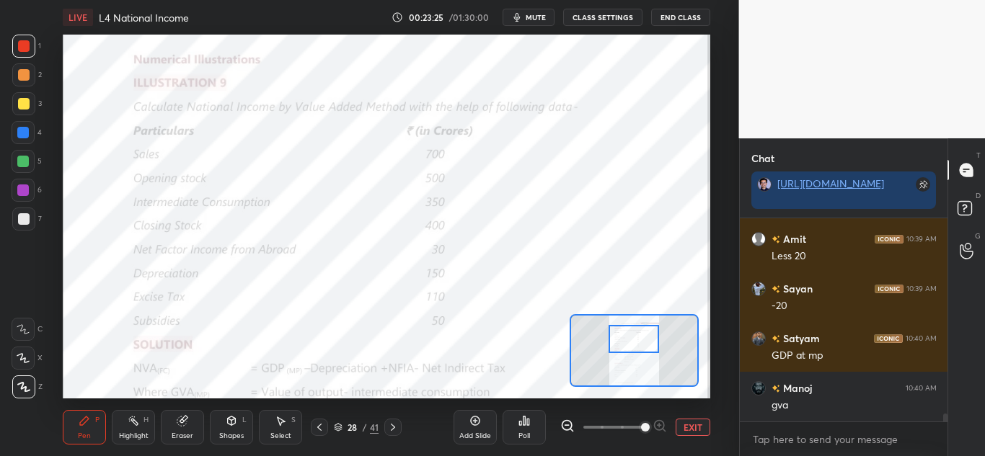
click at [16, 354] on div at bounding box center [23, 358] width 23 height 23
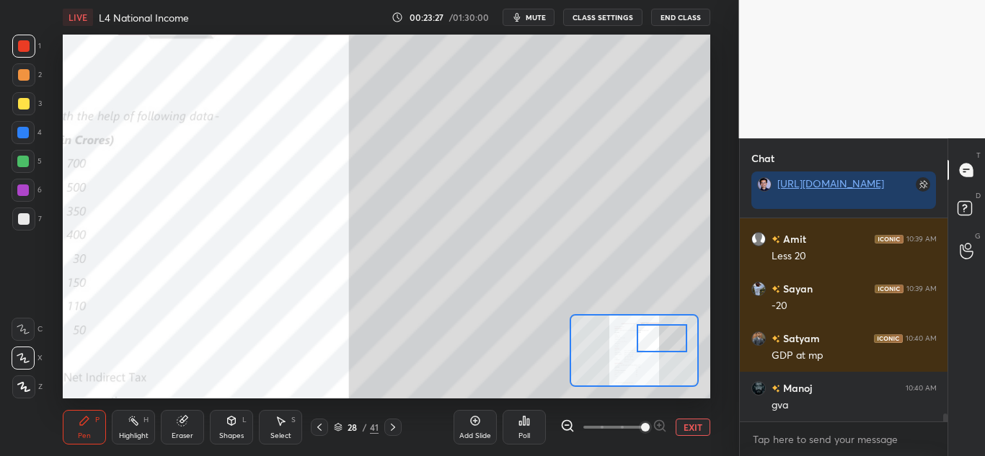
drag, startPoint x: 636, startPoint y: 341, endPoint x: 667, endPoint y: 342, distance: 31.0
click at [665, 340] on div at bounding box center [662, 339] width 50 height 28
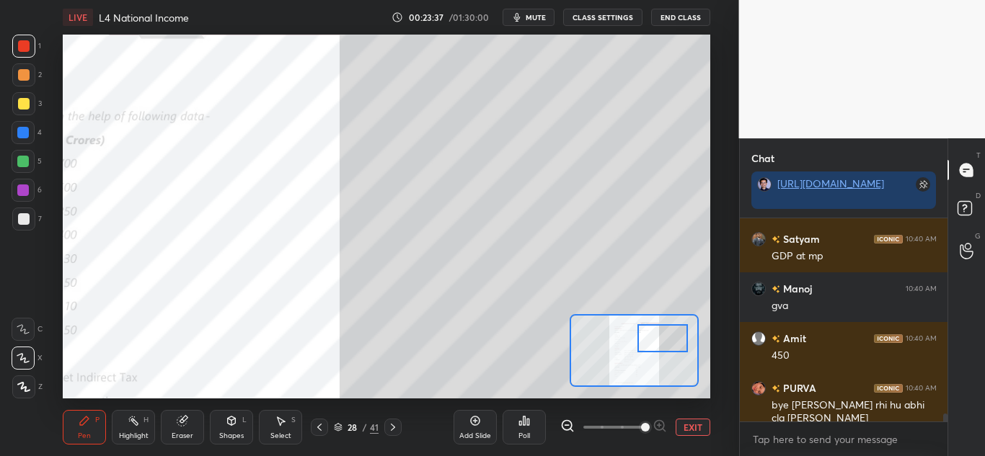
scroll to position [5262, 0]
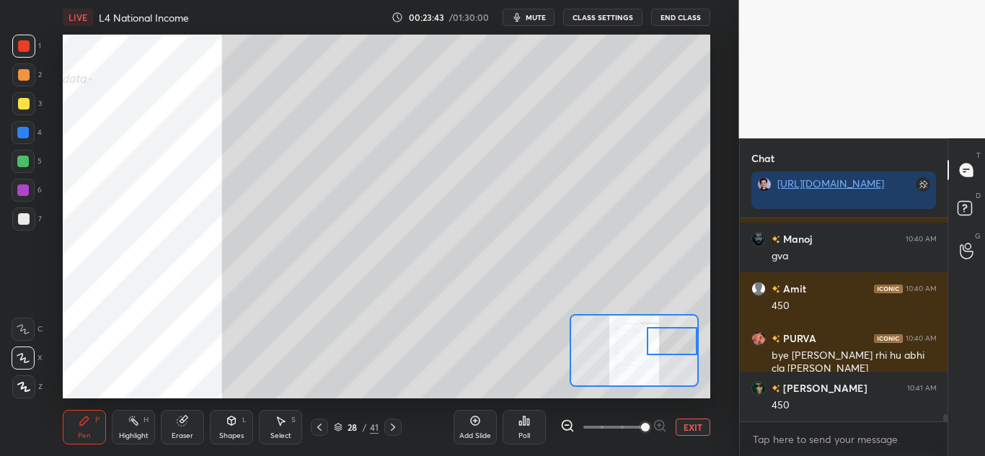
drag, startPoint x: 661, startPoint y: 341, endPoint x: 642, endPoint y: 314, distance: 33.0
click at [679, 345] on div at bounding box center [672, 341] width 50 height 28
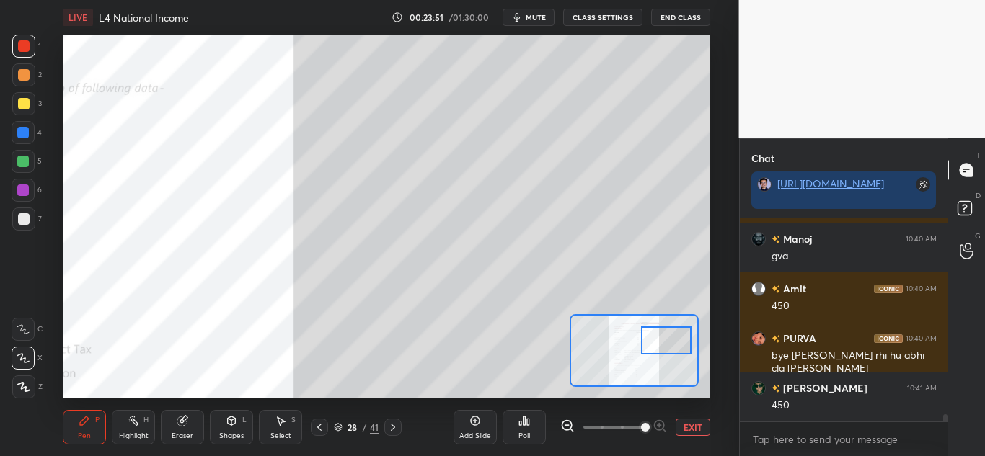
click at [653, 344] on div at bounding box center [666, 341] width 50 height 28
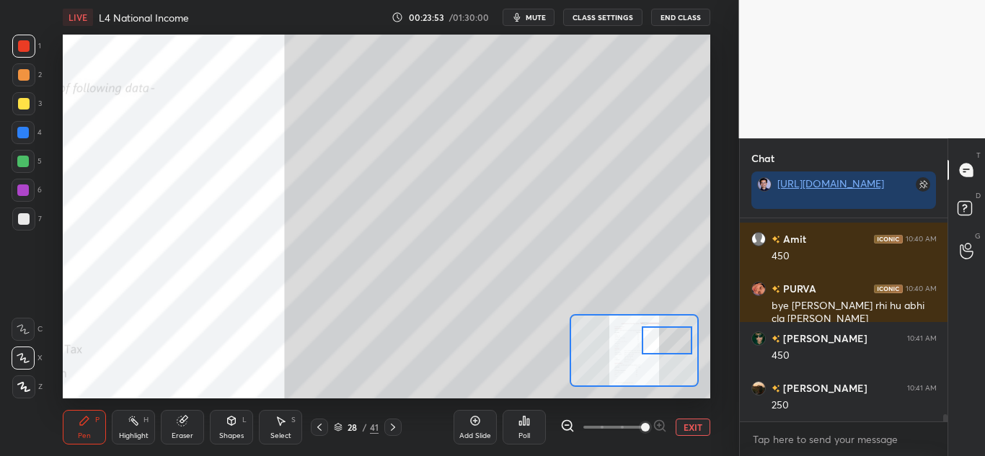
scroll to position [5362, 0]
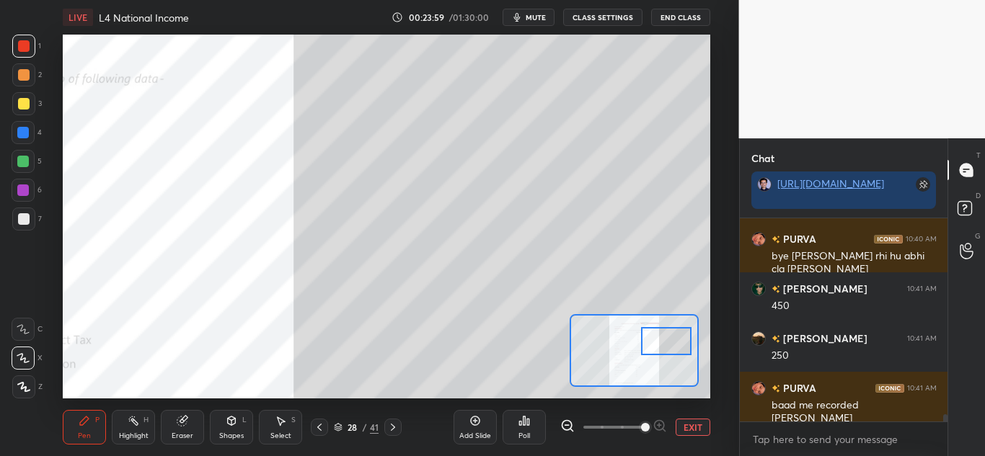
drag, startPoint x: 665, startPoint y: 344, endPoint x: 674, endPoint y: 344, distance: 9.4
click at [674, 344] on div at bounding box center [666, 341] width 50 height 28
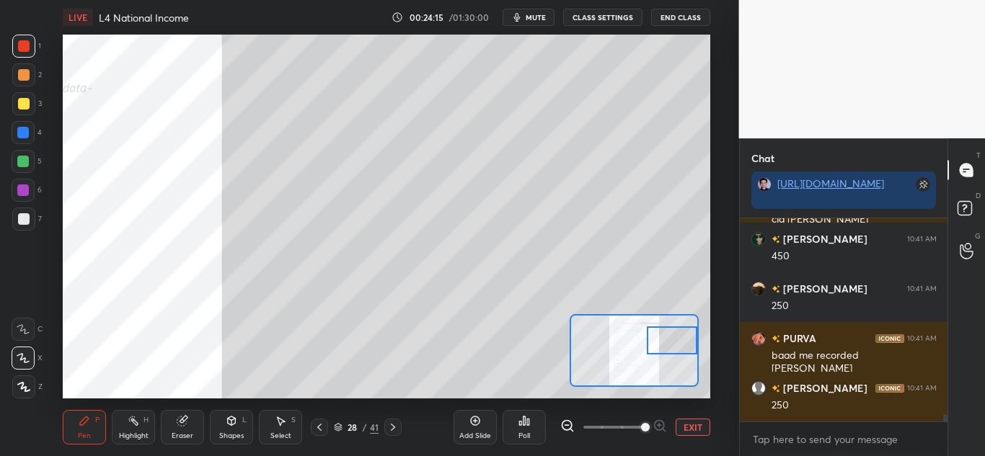
scroll to position [5461, 0]
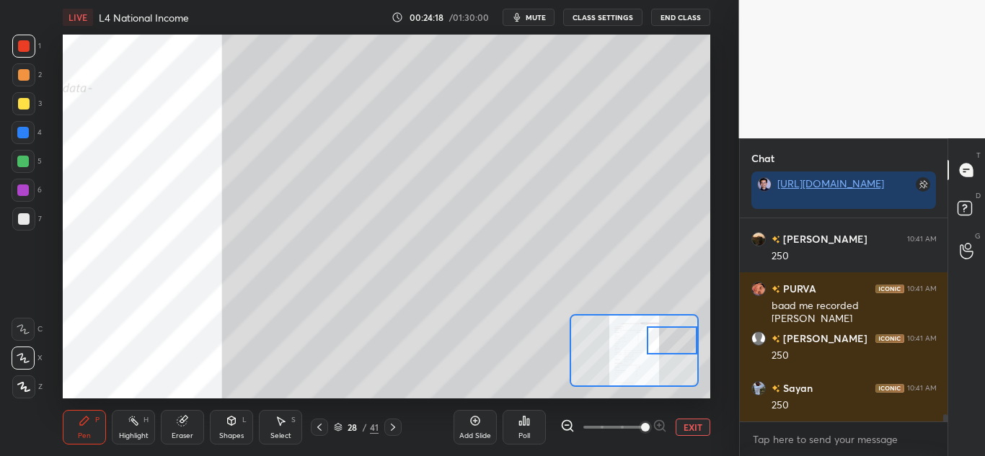
click at [239, 427] on div "Shapes L" at bounding box center [231, 427] width 43 height 35
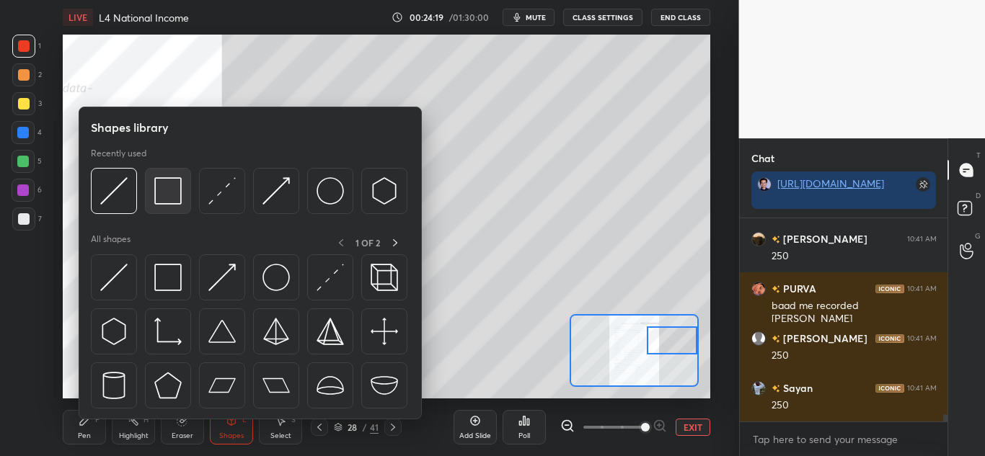
scroll to position [5511, 0]
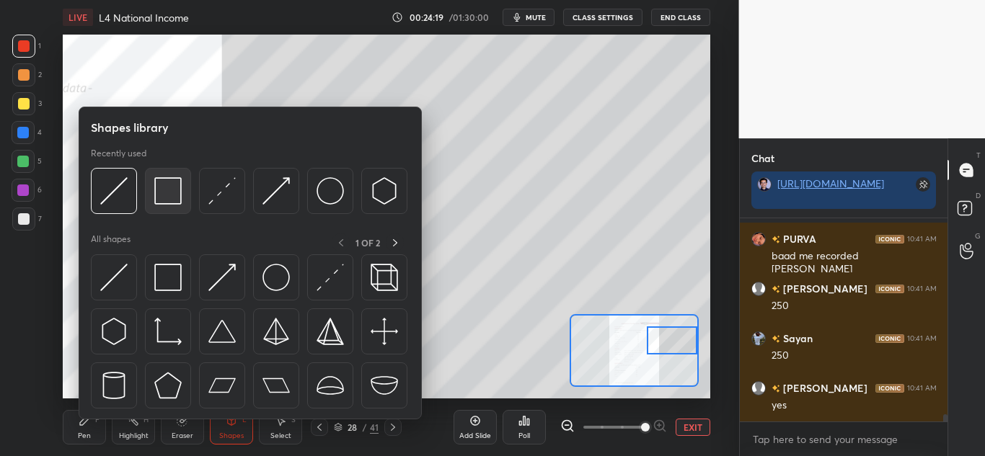
click at [170, 190] on img at bounding box center [167, 190] width 27 height 27
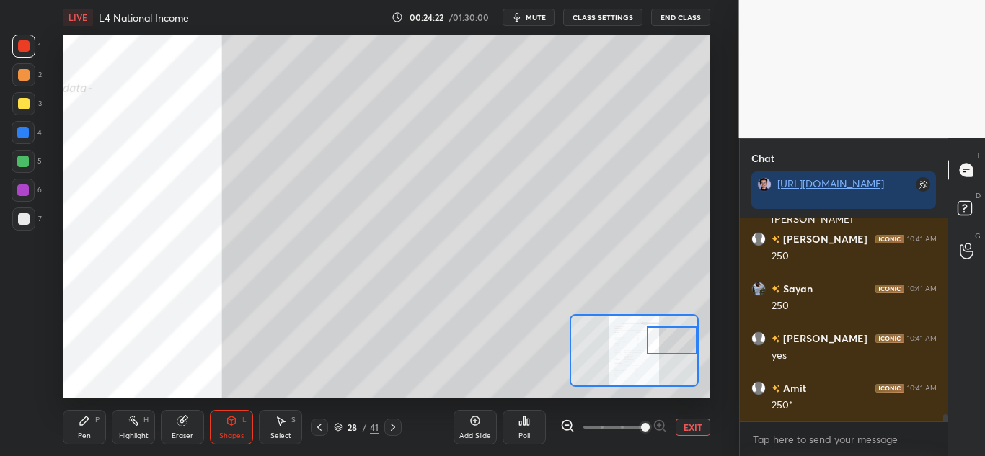
scroll to position [5611, 0]
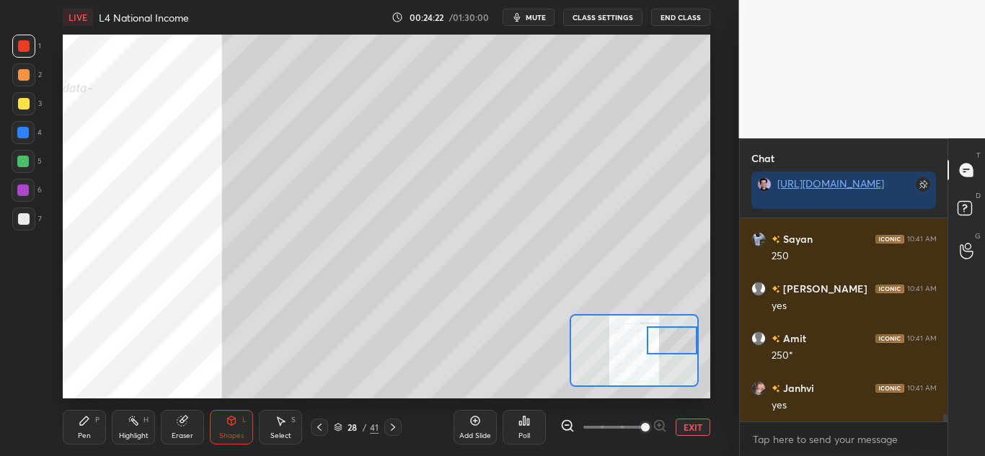
drag, startPoint x: 85, startPoint y: 432, endPoint x: 109, endPoint y: 410, distance: 32.2
click at [87, 433] on div "Pen" at bounding box center [84, 436] width 13 height 7
drag, startPoint x: 19, startPoint y: 105, endPoint x: 41, endPoint y: 110, distance: 22.4
click at [22, 105] on div at bounding box center [24, 104] width 12 height 12
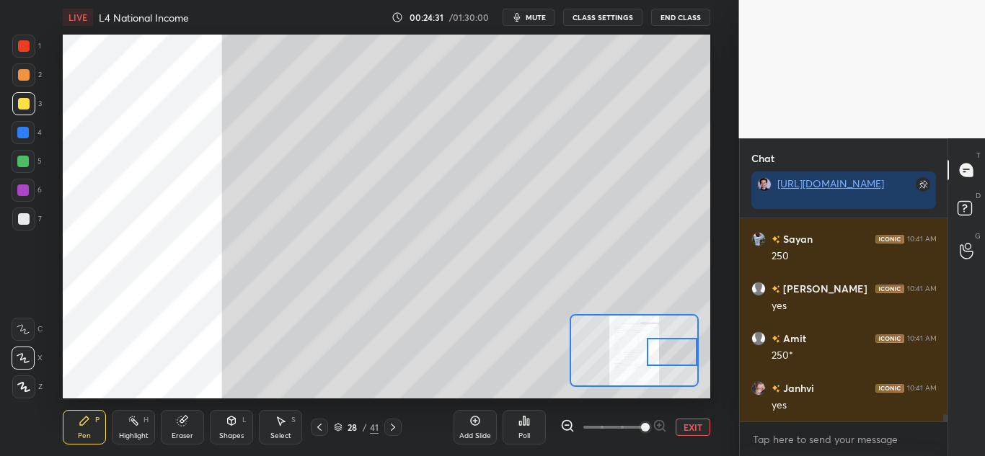
drag, startPoint x: 676, startPoint y: 340, endPoint x: 686, endPoint y: 343, distance: 10.5
click at [676, 352] on div at bounding box center [672, 352] width 50 height 28
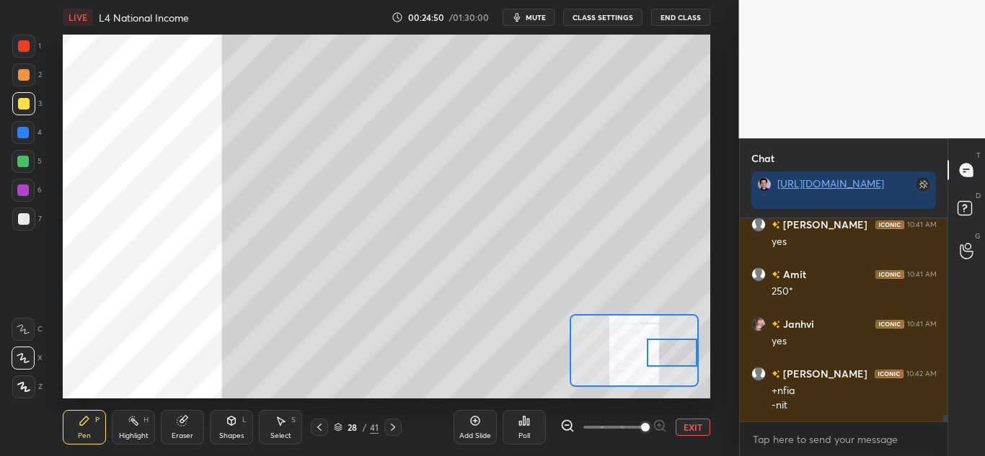
scroll to position [5724, 0]
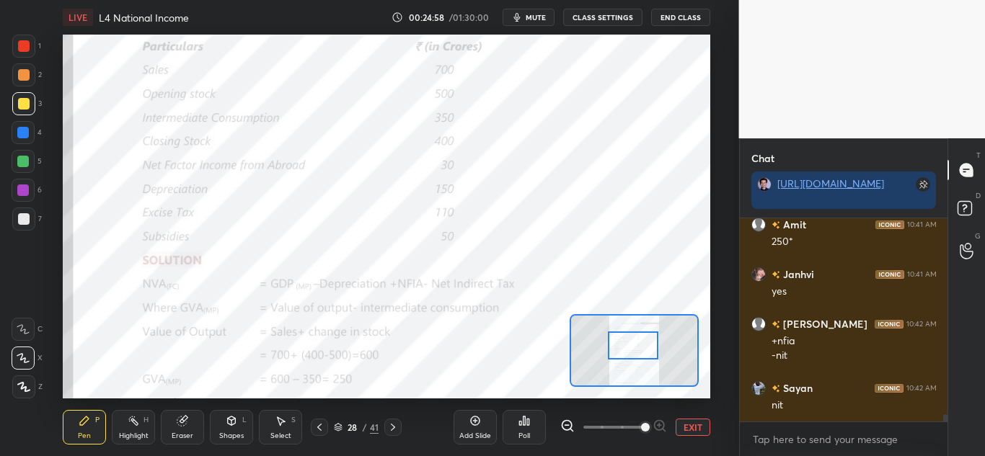
drag, startPoint x: 669, startPoint y: 357, endPoint x: 630, endPoint y: 350, distance: 39.6
click at [630, 350] on div at bounding box center [633, 346] width 50 height 28
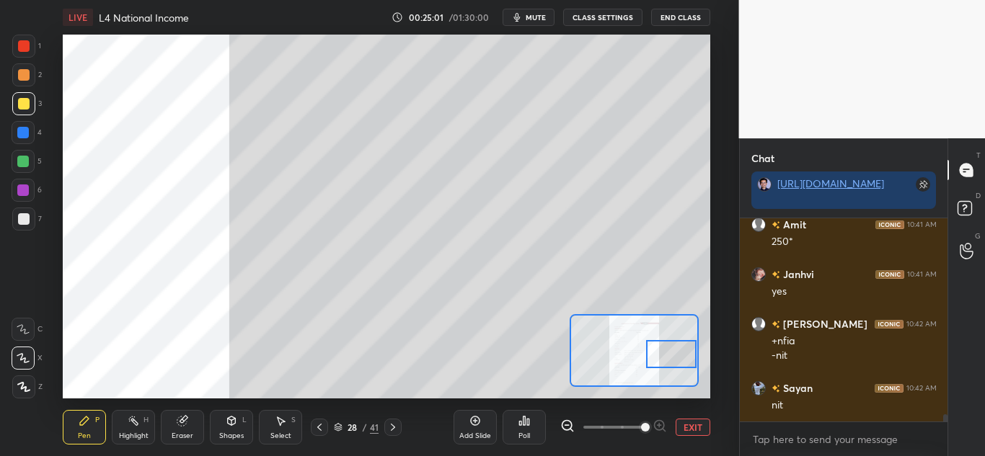
drag, startPoint x: 634, startPoint y: 353, endPoint x: 672, endPoint y: 362, distance: 39.2
click at [672, 362] on div at bounding box center [671, 354] width 50 height 28
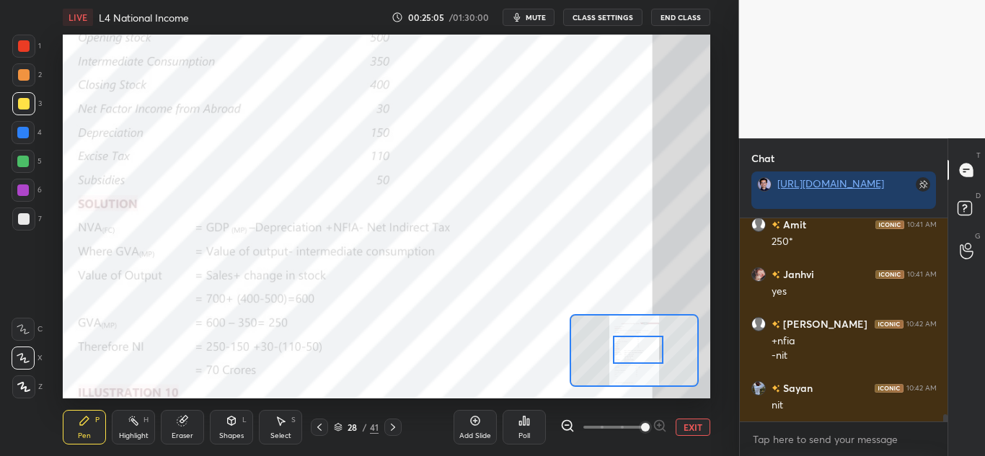
drag, startPoint x: 645, startPoint y: 360, endPoint x: 621, endPoint y: 354, distance: 25.2
click at [622, 354] on div at bounding box center [638, 350] width 50 height 28
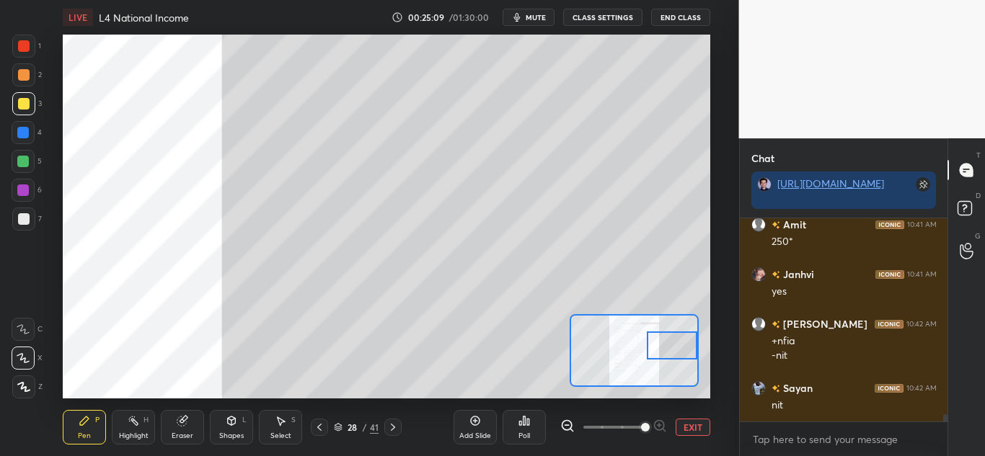
drag, startPoint x: 625, startPoint y: 340, endPoint x: 663, endPoint y: 347, distance: 38.9
click at [663, 347] on div at bounding box center [672, 346] width 50 height 28
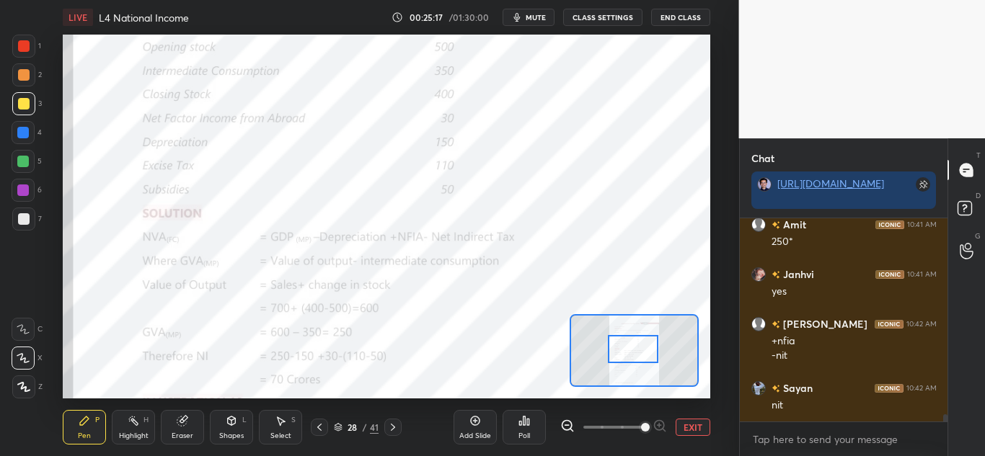
drag, startPoint x: 653, startPoint y: 362, endPoint x: 627, endPoint y: 356, distance: 27.3
click at [627, 356] on div at bounding box center [633, 349] width 50 height 28
click at [13, 43] on div at bounding box center [23, 46] width 23 height 23
click at [19, 334] on icon at bounding box center [23, 330] width 13 height 10
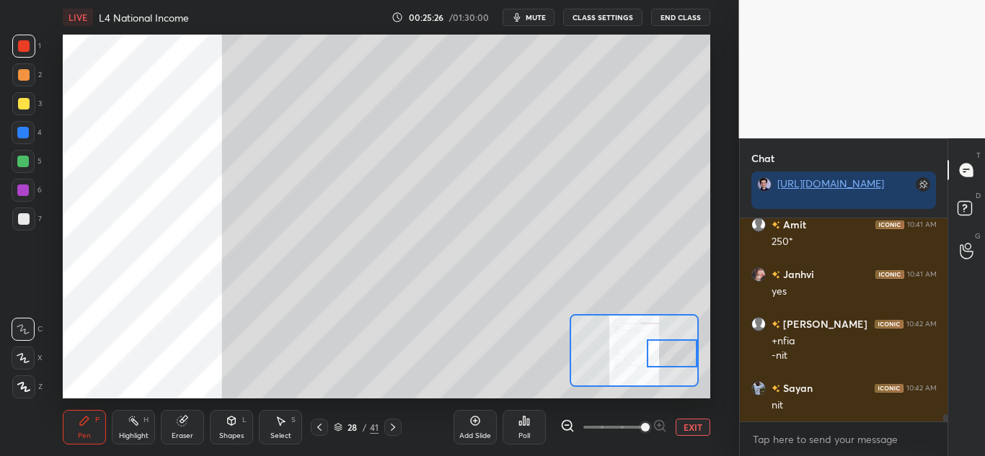
drag, startPoint x: 630, startPoint y: 356, endPoint x: 681, endPoint y: 361, distance: 52.2
click at [682, 361] on div at bounding box center [672, 354] width 50 height 28
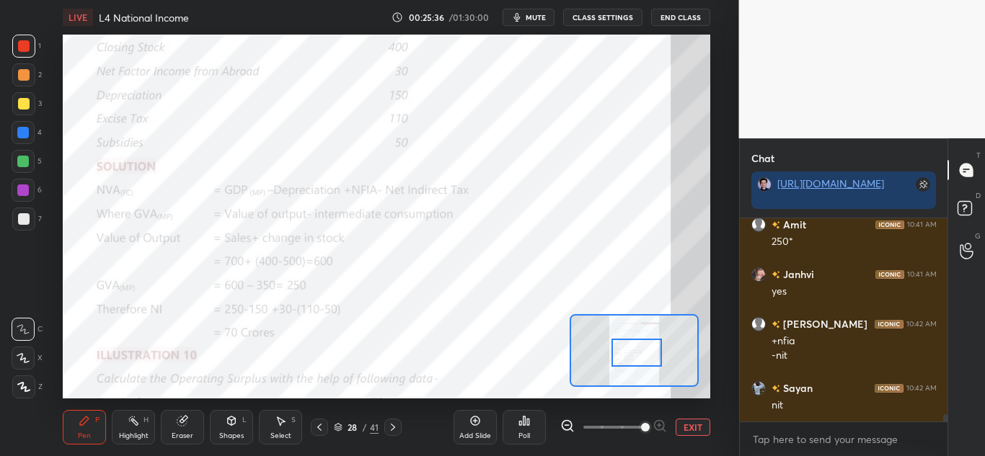
scroll to position [5774, 0]
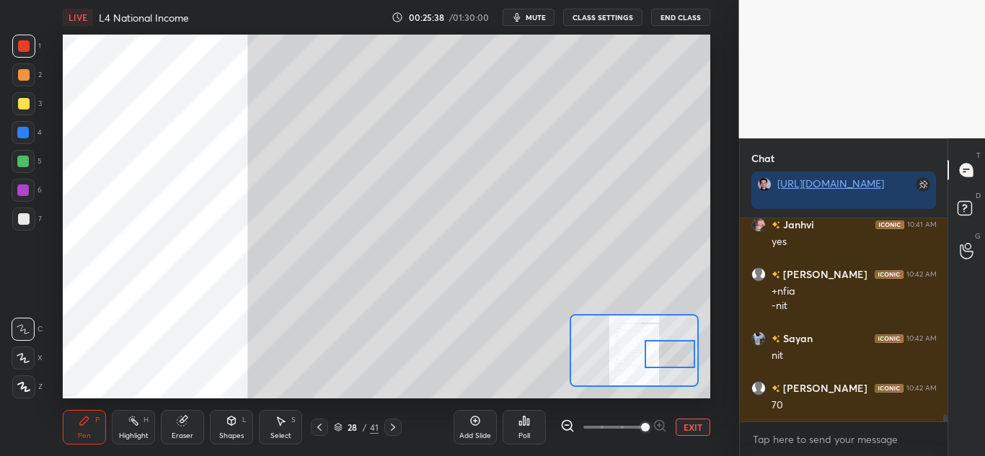
click at [661, 355] on div at bounding box center [670, 354] width 50 height 28
click at [25, 107] on div at bounding box center [24, 104] width 12 height 12
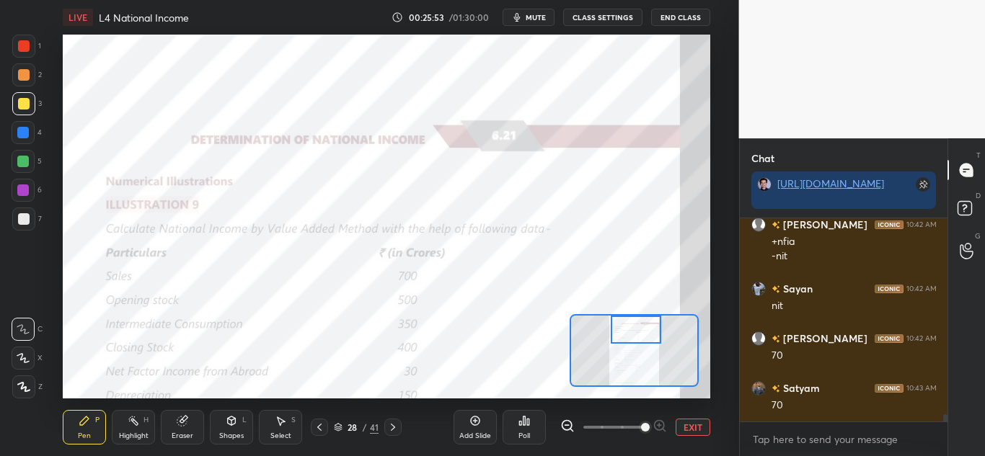
scroll to position [5874, 0]
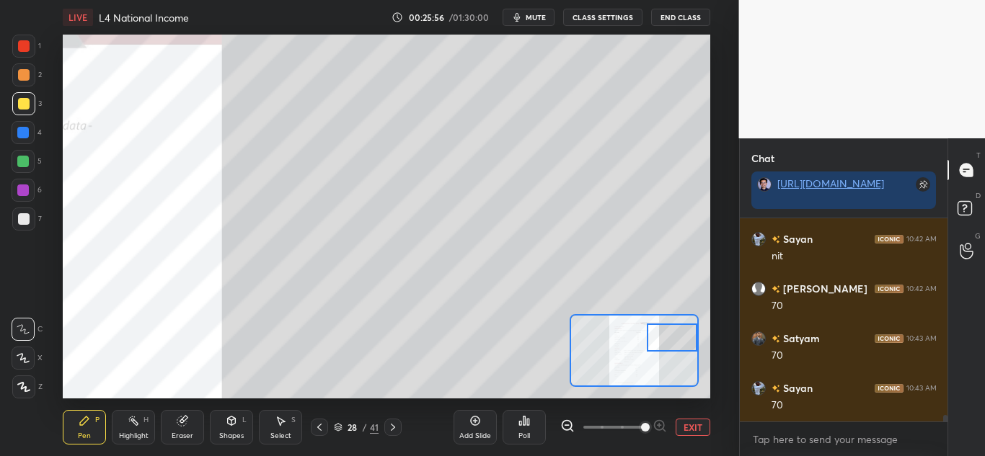
drag, startPoint x: 670, startPoint y: 361, endPoint x: 729, endPoint y: 345, distance: 61.4
click at [729, 345] on div "1 2 3 4 5 6 7 C X Z C X Z E E Erase all H H LIVE L4 National Income 00:25:56 / …" at bounding box center [369, 228] width 739 height 456
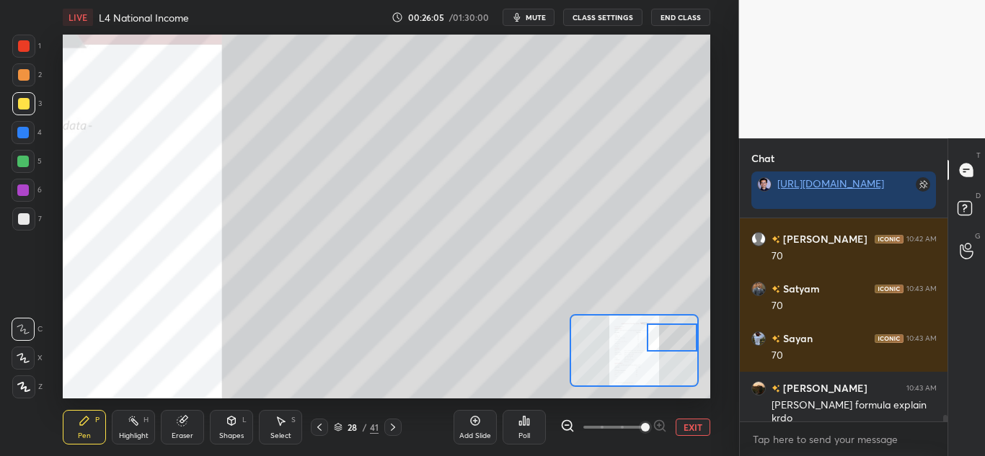
click at [230, 433] on div "Shapes" at bounding box center [231, 436] width 25 height 7
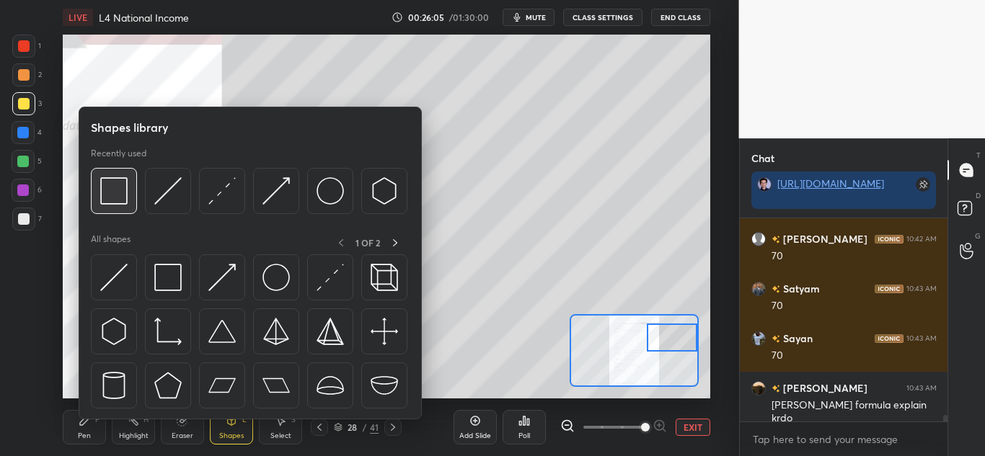
click at [127, 192] on img at bounding box center [113, 190] width 27 height 27
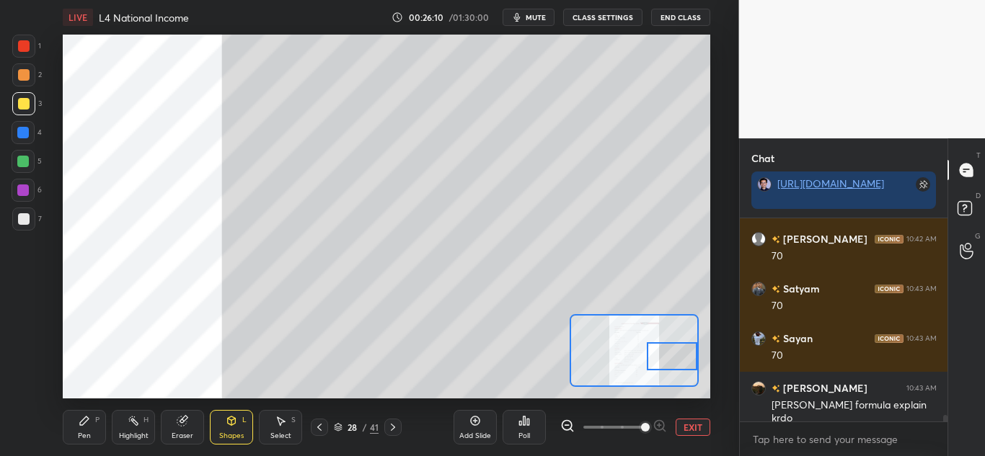
drag, startPoint x: 670, startPoint y: 342, endPoint x: 673, endPoint y: 359, distance: 17.5
click at [673, 359] on div at bounding box center [672, 357] width 50 height 28
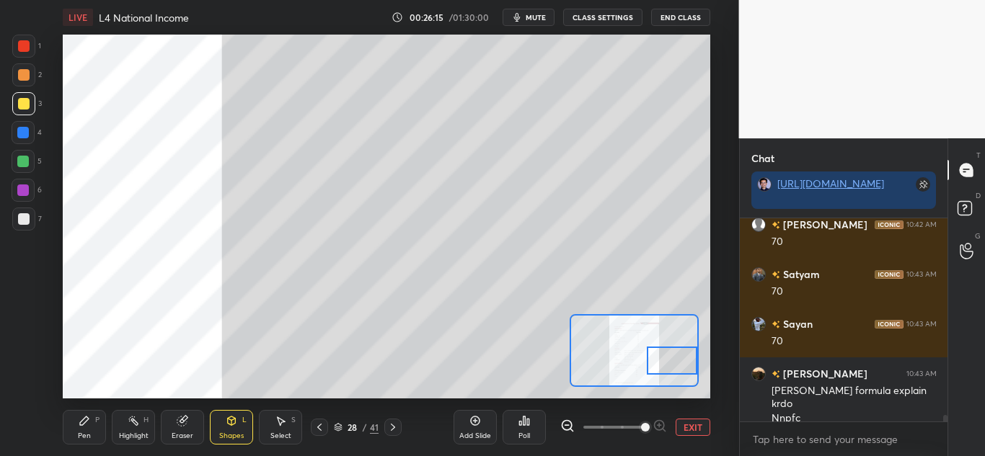
click at [681, 362] on div at bounding box center [672, 361] width 50 height 28
drag, startPoint x: 87, startPoint y: 422, endPoint x: 109, endPoint y: 419, distance: 22.5
click at [89, 422] on icon at bounding box center [85, 421] width 12 height 12
click at [178, 437] on div "Eraser" at bounding box center [183, 436] width 22 height 7
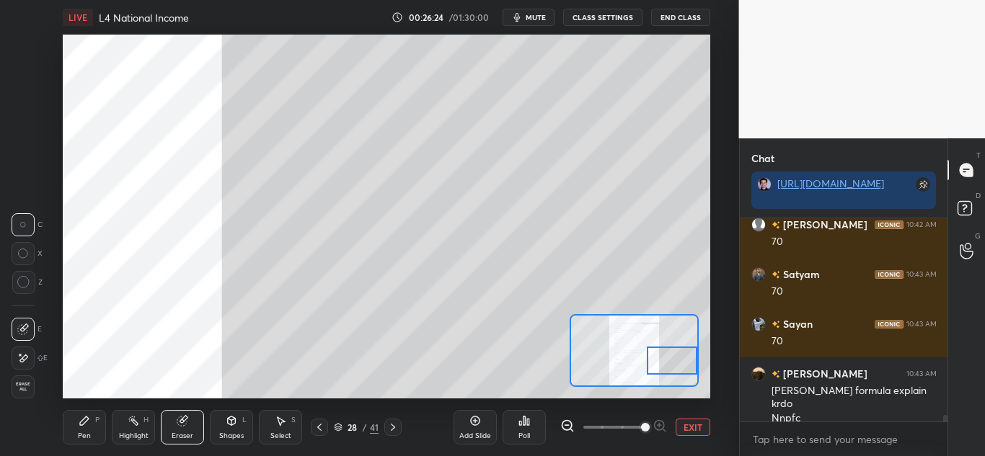
click at [480, 423] on icon at bounding box center [475, 421] width 9 height 9
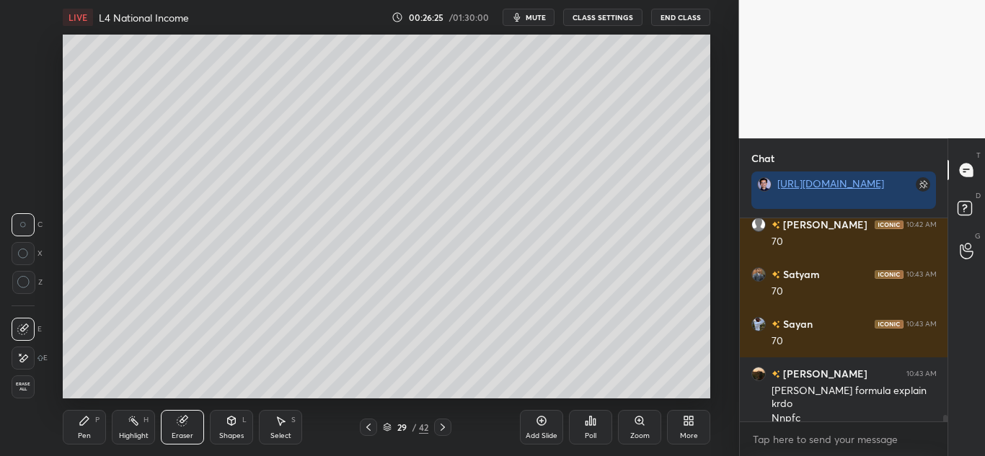
click at [97, 422] on div "P" at bounding box center [97, 420] width 4 height 7
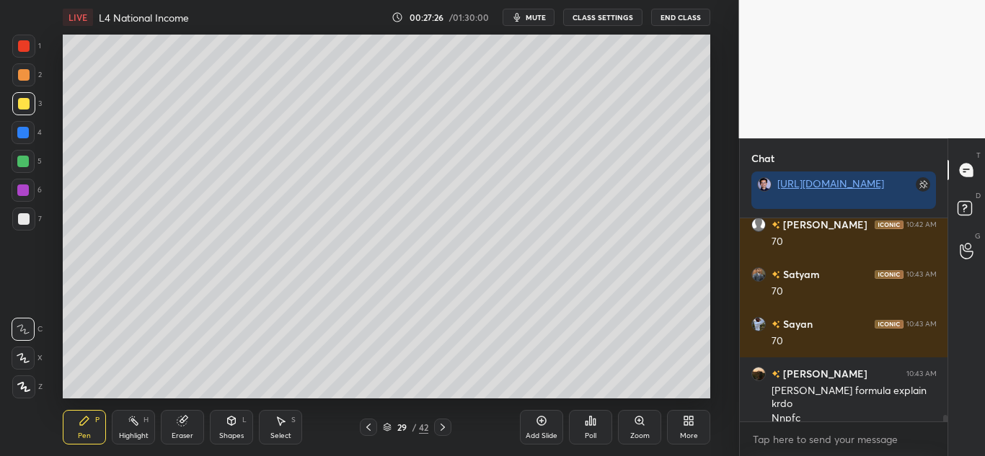
scroll to position [5988, 0]
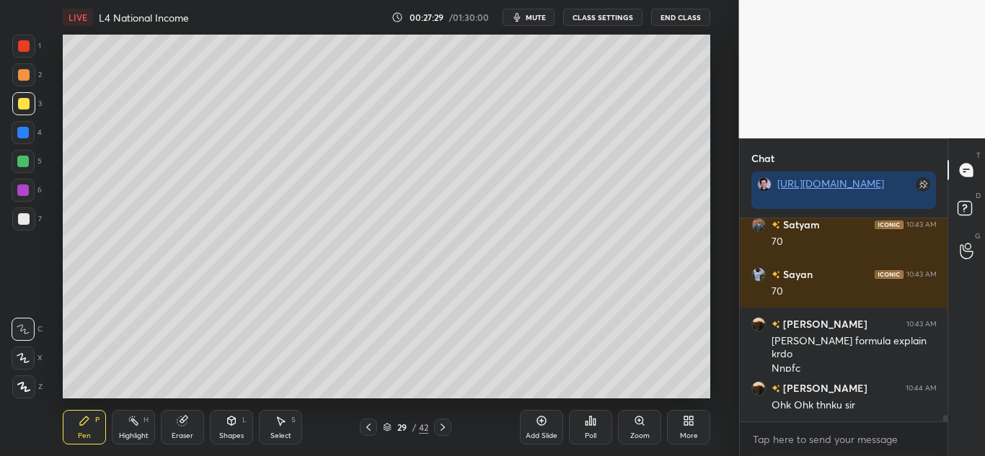
click at [367, 428] on icon at bounding box center [368, 427] width 4 height 7
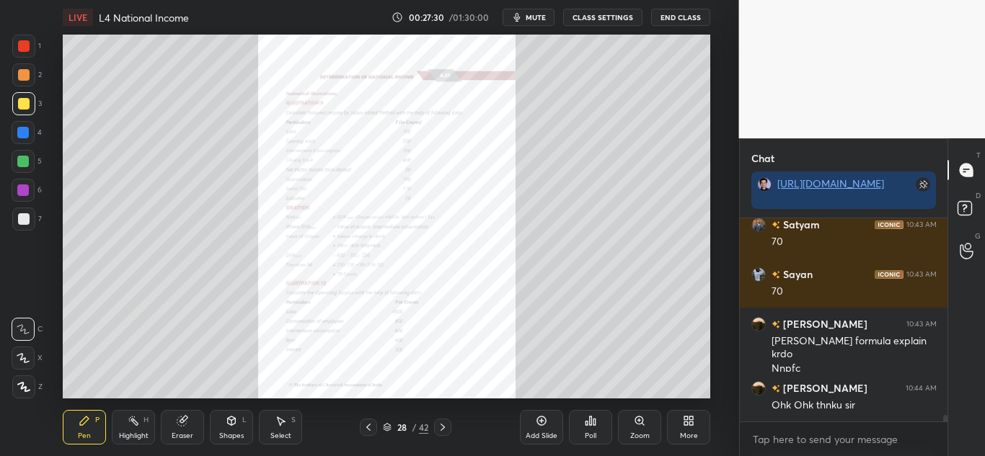
click at [437, 428] on icon at bounding box center [443, 428] width 12 height 12
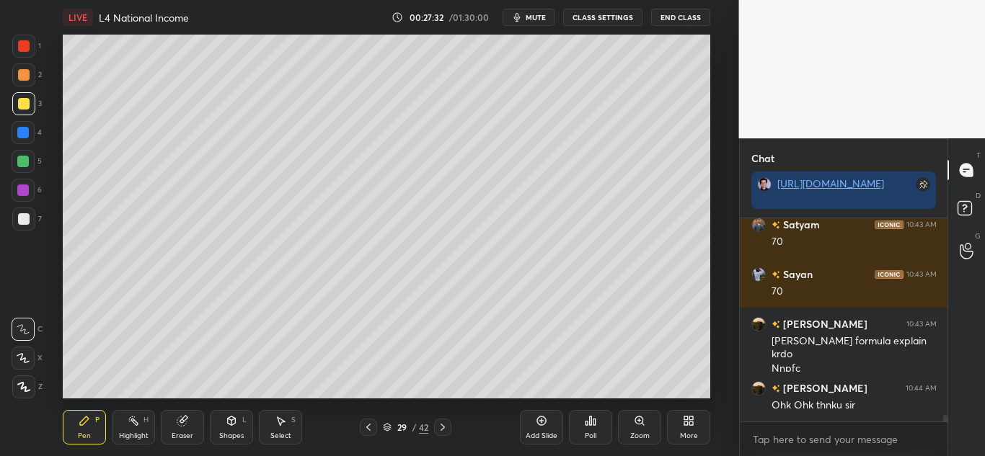
click at [384, 426] on icon at bounding box center [387, 426] width 7 height 4
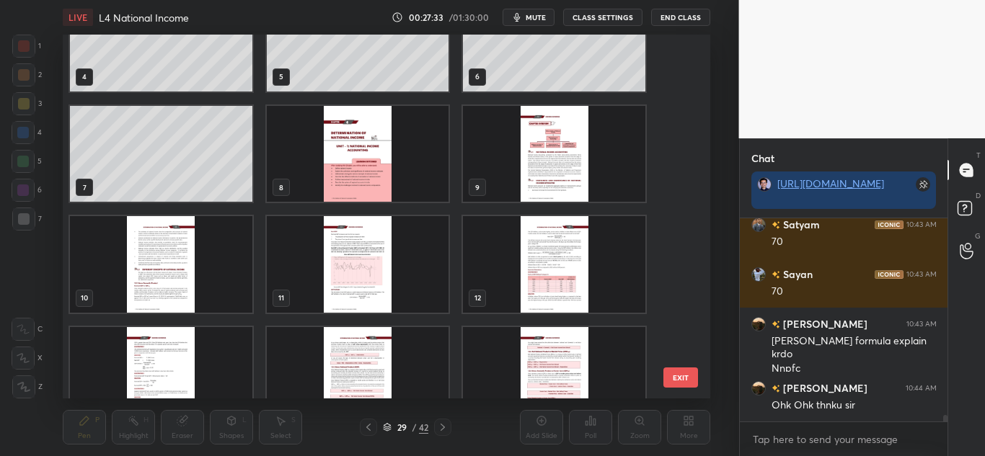
scroll to position [0, 0]
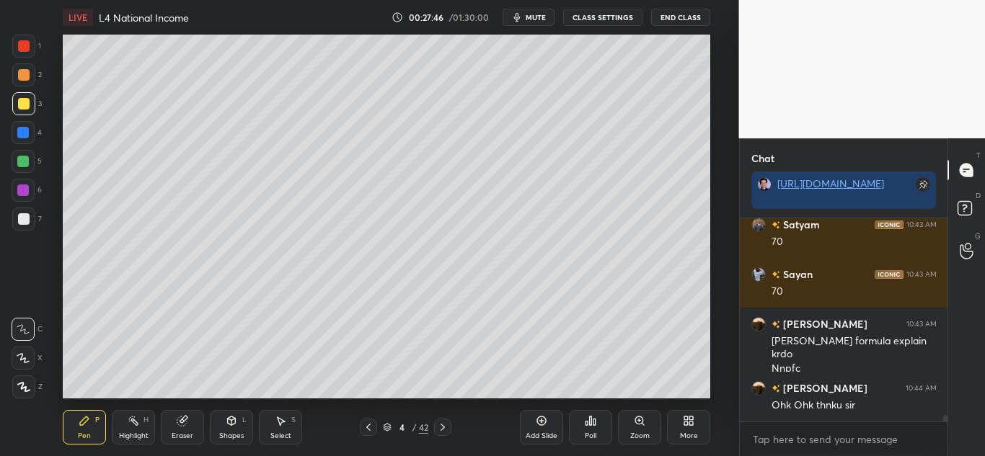
click at [389, 432] on div "4 / 42" at bounding box center [405, 427] width 45 height 13
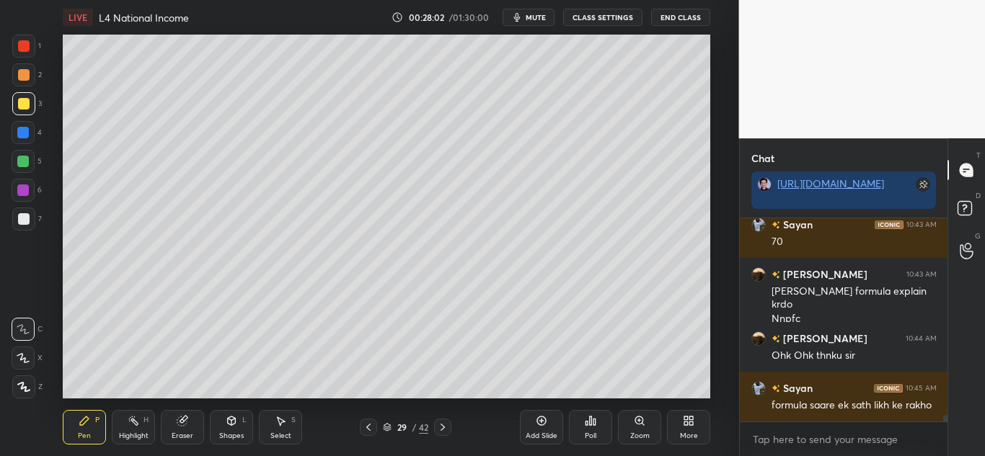
click at [368, 426] on icon at bounding box center [369, 428] width 12 height 12
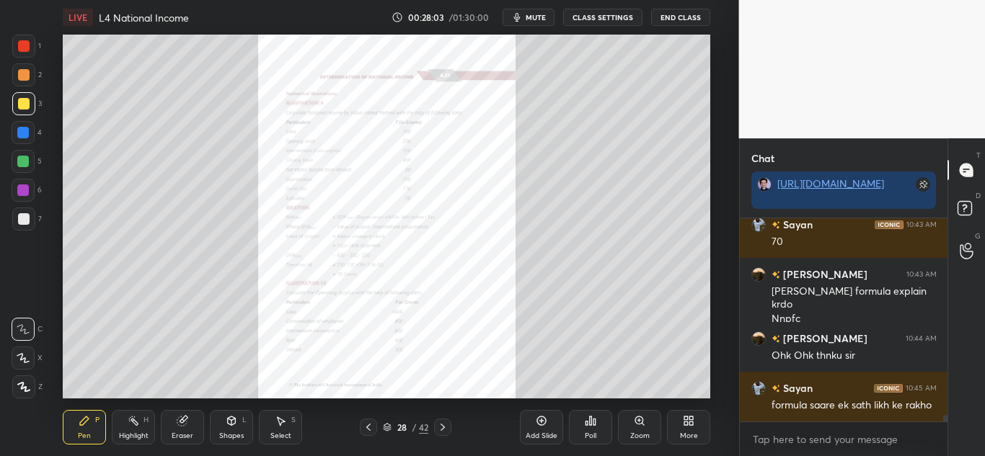
click at [638, 435] on div "Zoom" at bounding box center [639, 436] width 19 height 7
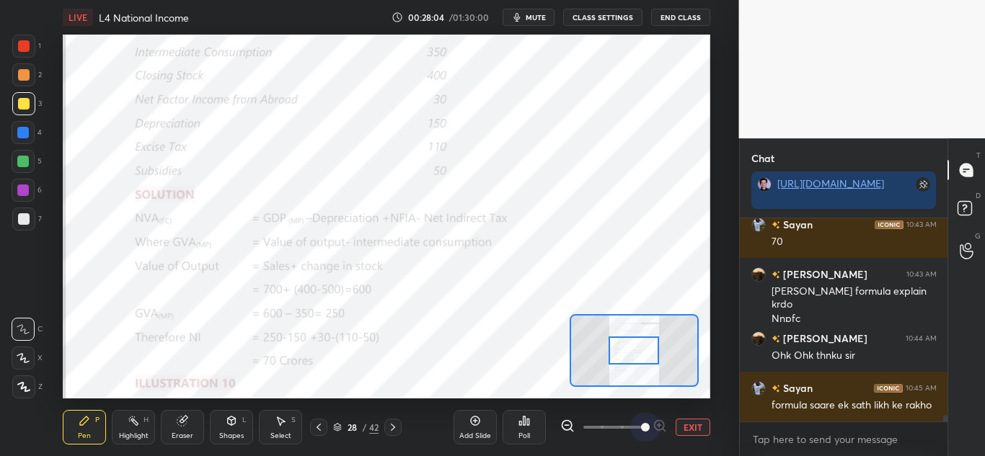
click at [639, 435] on span at bounding box center [613, 428] width 61 height 22
click at [641, 432] on span at bounding box center [645, 427] width 9 height 9
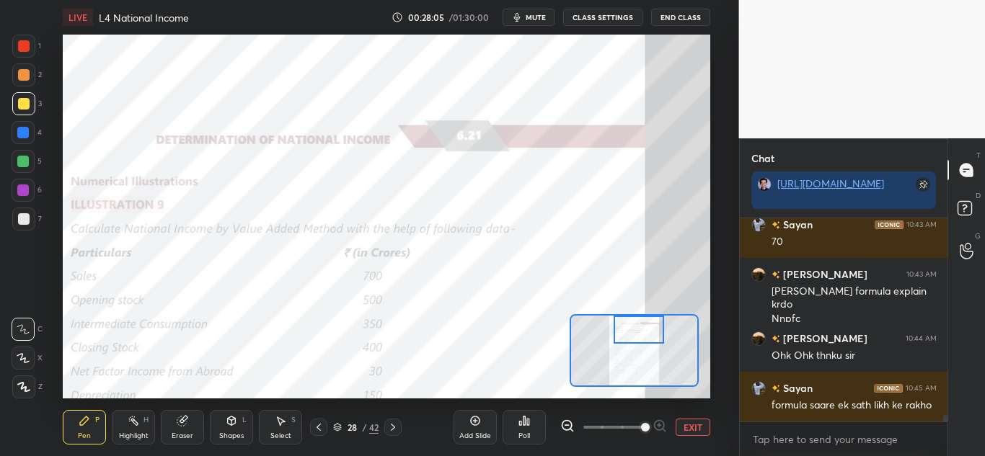
drag, startPoint x: 640, startPoint y: 350, endPoint x: 646, endPoint y: 325, distance: 25.2
click at [646, 325] on div at bounding box center [639, 330] width 50 height 28
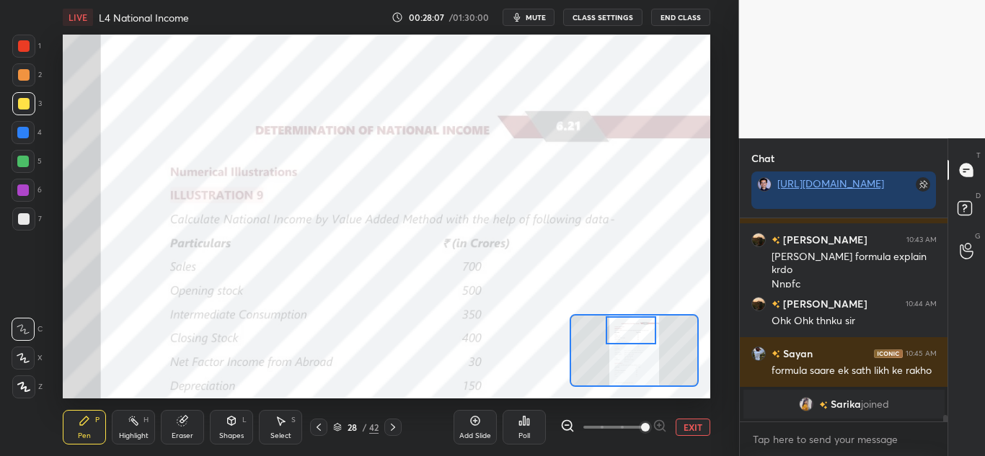
click at [639, 340] on div at bounding box center [631, 331] width 50 height 28
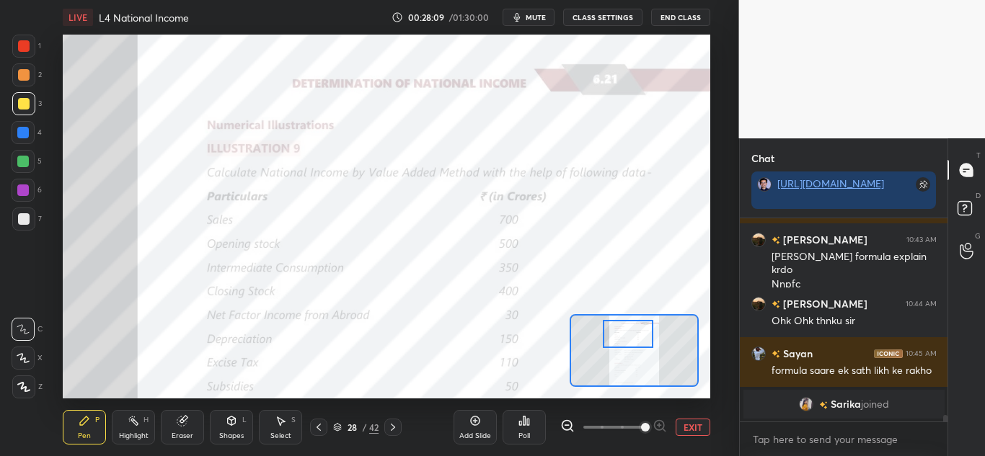
scroll to position [5682, 0]
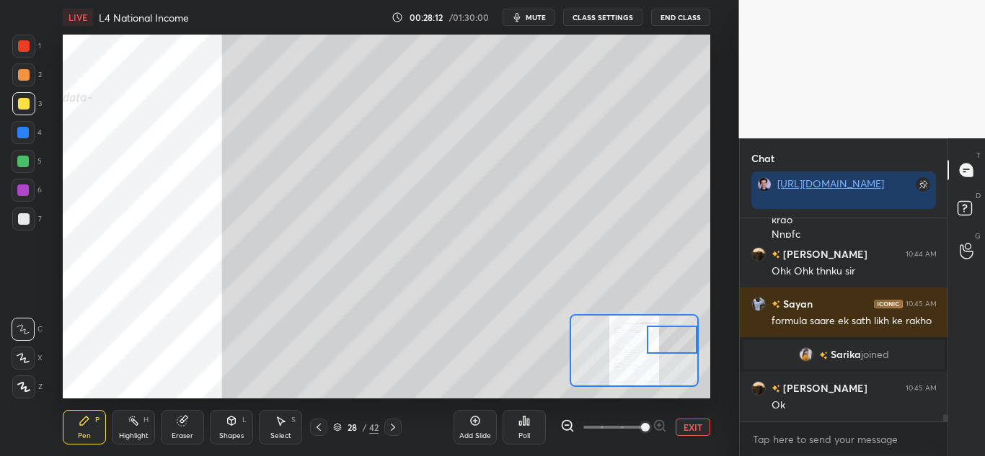
drag, startPoint x: 618, startPoint y: 335, endPoint x: 670, endPoint y: 343, distance: 52.5
click at [673, 343] on div at bounding box center [672, 340] width 50 height 28
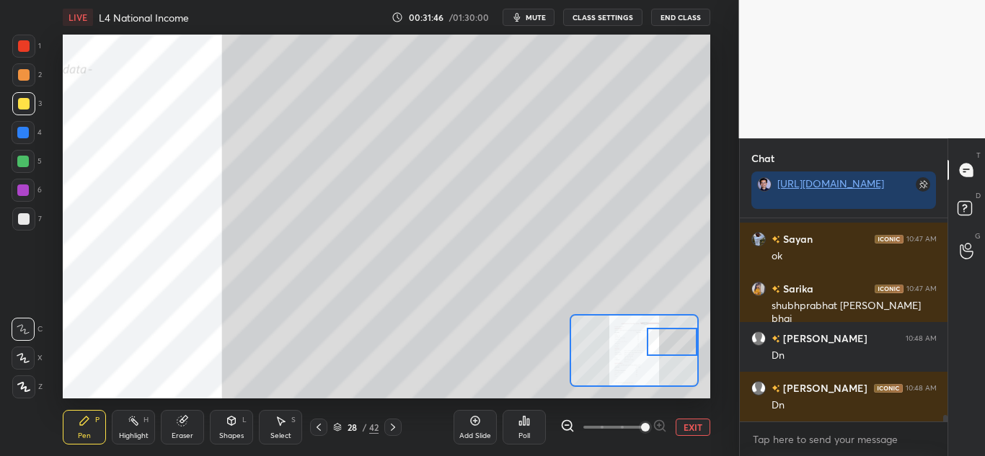
scroll to position [6286, 0]
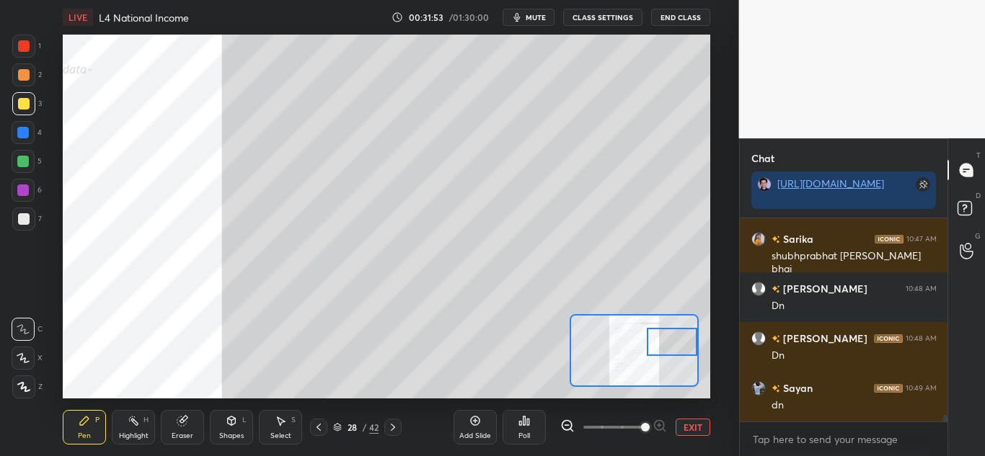
click at [539, 19] on span "mute" at bounding box center [536, 17] width 20 height 10
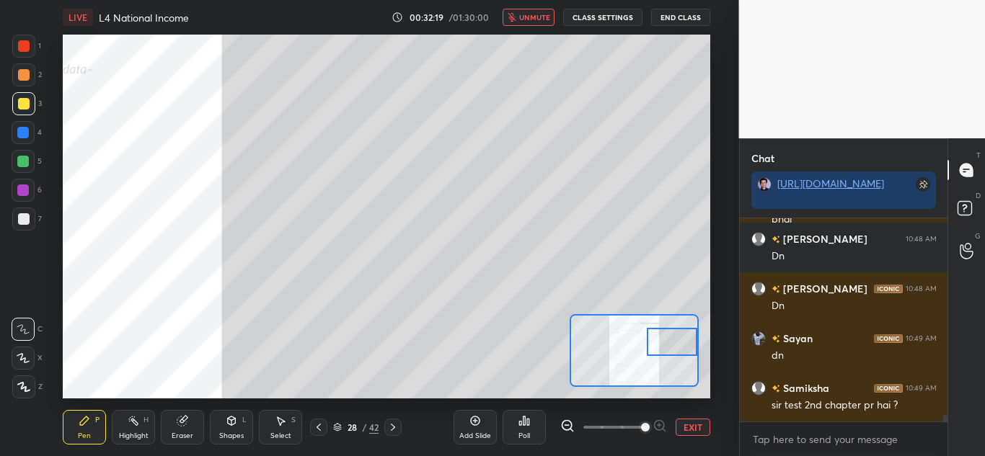
click at [538, 18] on span "unmute" at bounding box center [534, 17] width 31 height 10
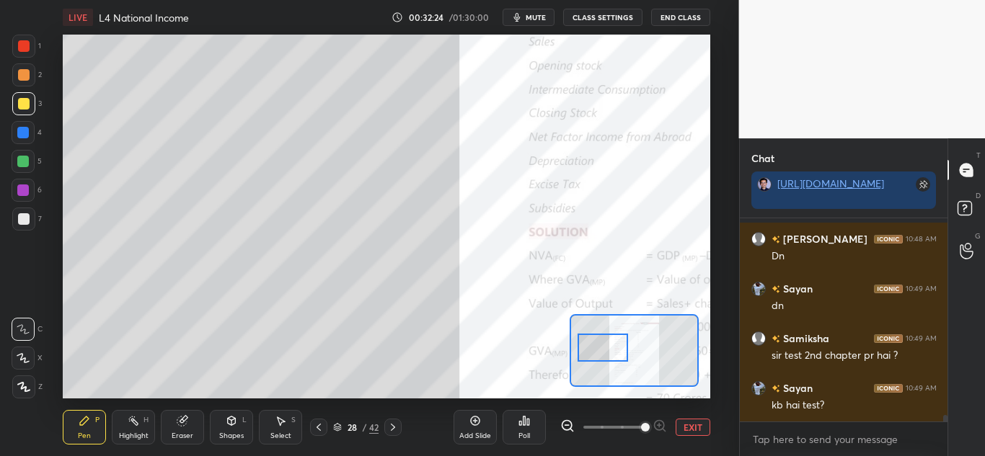
drag, startPoint x: 670, startPoint y: 339, endPoint x: 594, endPoint y: 348, distance: 76.9
click at [595, 348] on div at bounding box center [603, 348] width 50 height 28
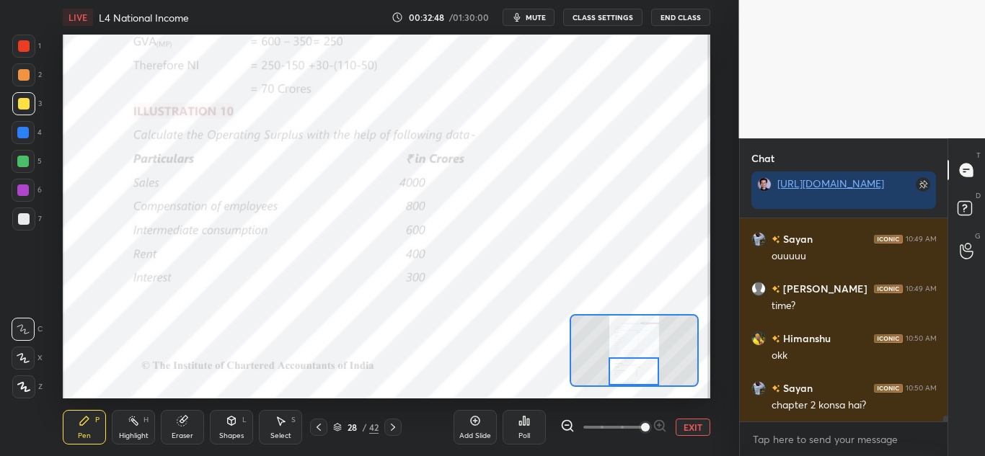
scroll to position [6684, 0]
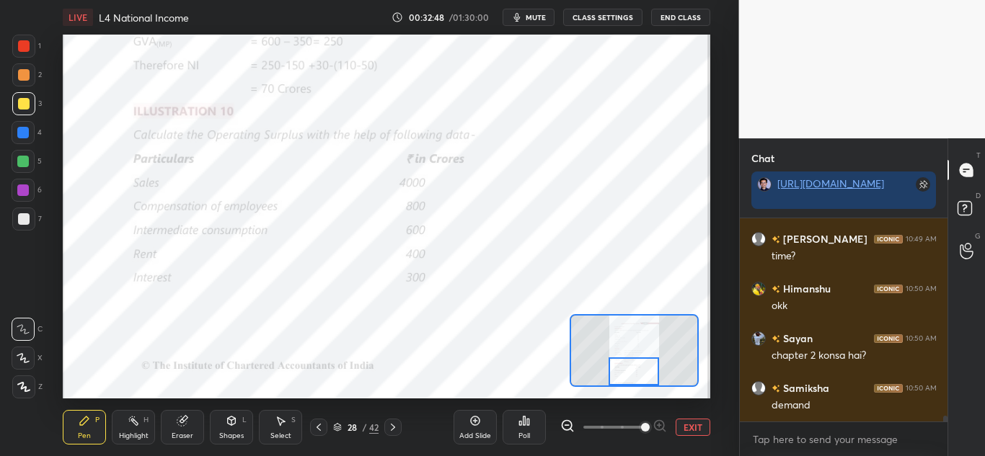
drag, startPoint x: 607, startPoint y: 353, endPoint x: 644, endPoint y: 379, distance: 44.6
click at [644, 379] on div at bounding box center [634, 372] width 50 height 28
click at [381, 426] on div "28 / 42" at bounding box center [356, 427] width 92 height 17
click at [394, 429] on icon at bounding box center [393, 428] width 12 height 12
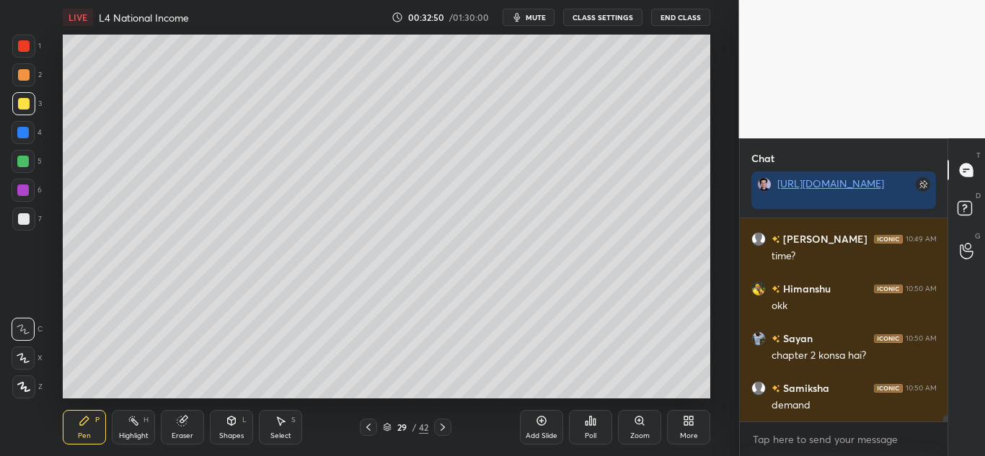
click at [400, 428] on div "29" at bounding box center [401, 427] width 14 height 9
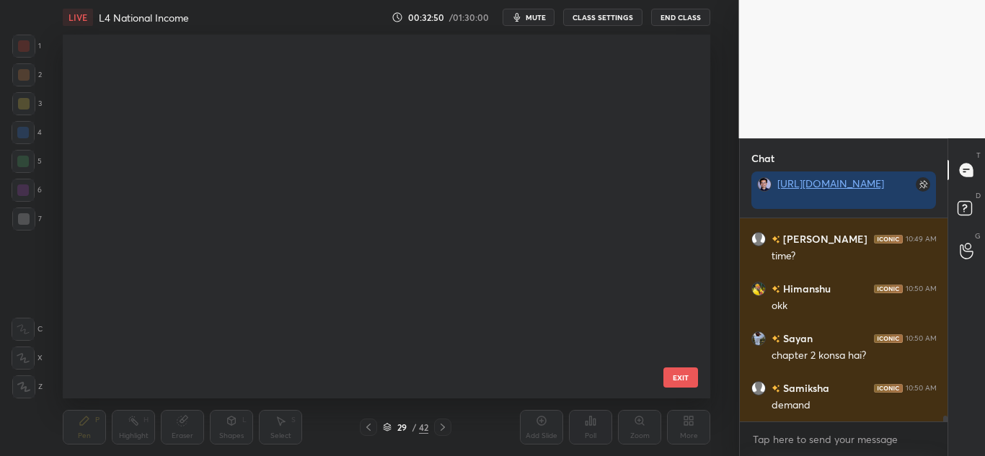
scroll to position [360, 640]
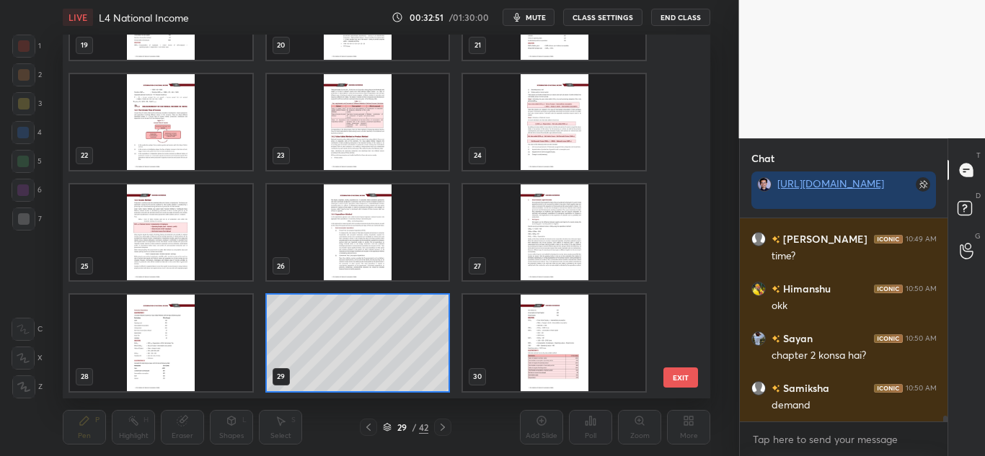
click at [521, 353] on img "grid" at bounding box center [555, 343] width 182 height 96
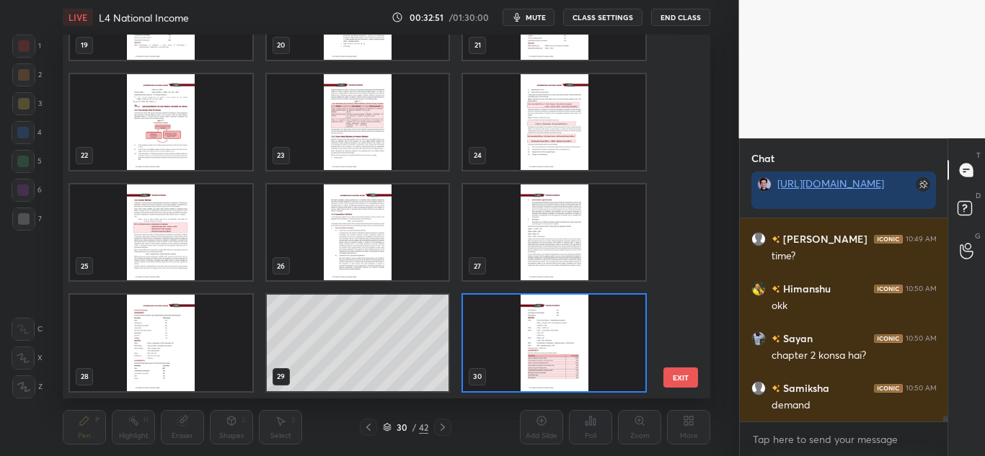
click at [523, 353] on img "grid" at bounding box center [555, 343] width 182 height 96
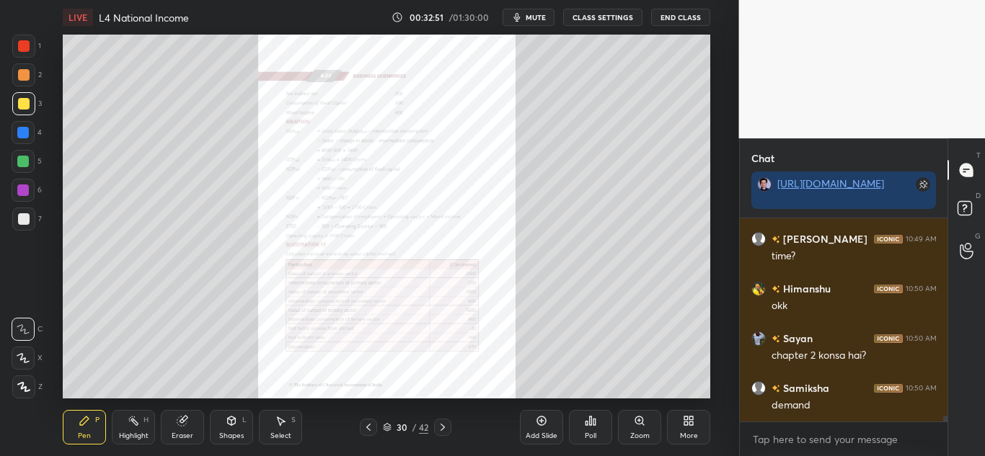
click at [524, 356] on img "grid" at bounding box center [555, 343] width 182 height 96
click at [637, 422] on icon at bounding box center [639, 421] width 8 height 8
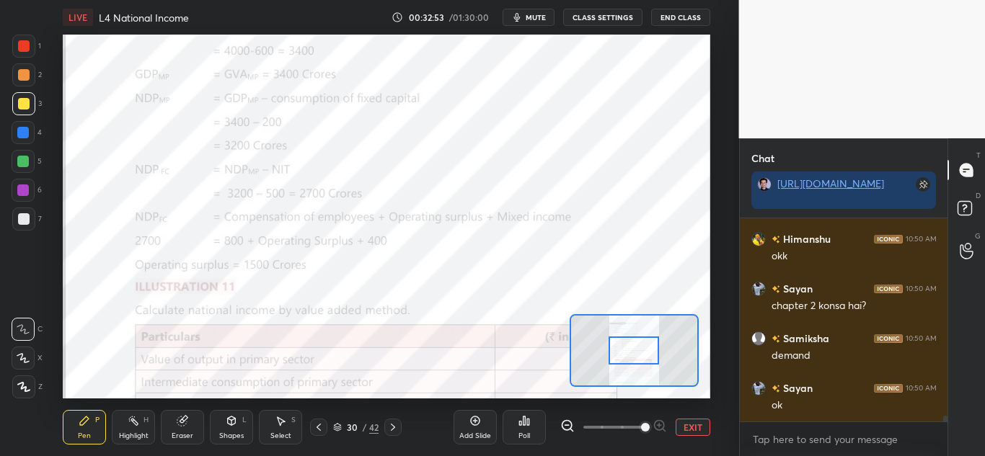
click at [641, 423] on span at bounding box center [645, 427] width 9 height 9
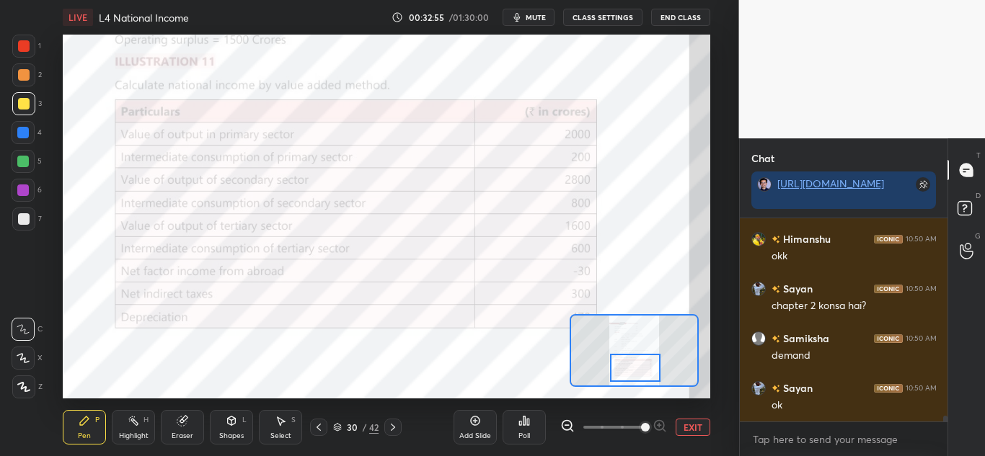
drag, startPoint x: 620, startPoint y: 351, endPoint x: 622, endPoint y: 369, distance: 17.4
click at [622, 369] on div at bounding box center [635, 368] width 50 height 28
click at [26, 53] on div at bounding box center [23, 46] width 23 height 23
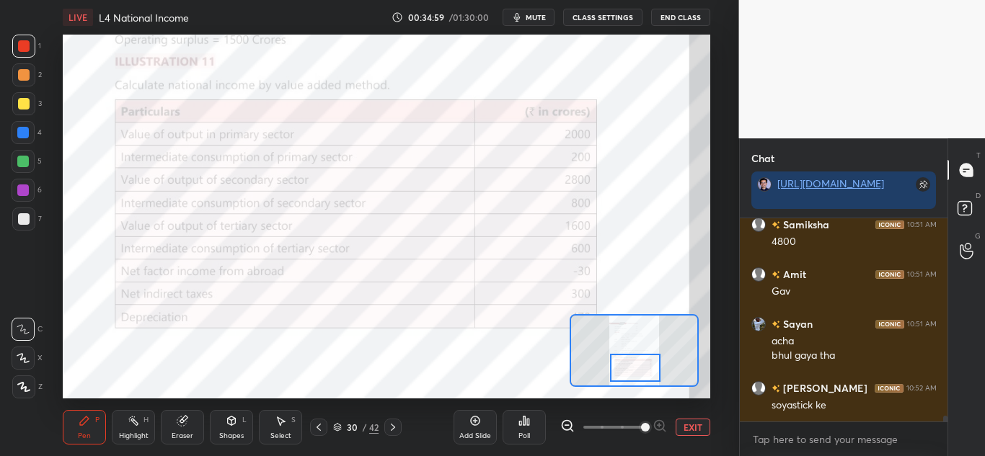
scroll to position [7346, 0]
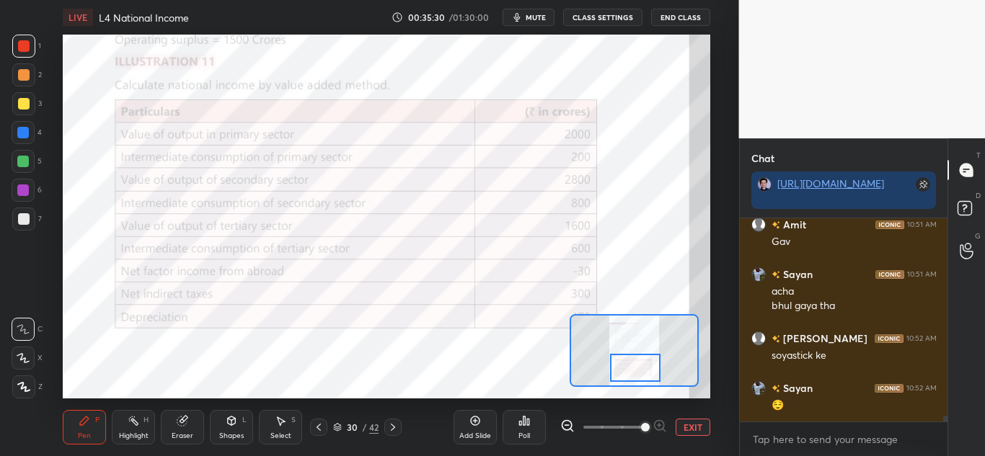
click at [475, 388] on div "LIVE L4 National Income 00:35:30 / 01:30:00 mute CLASS SETTINGS End Class Setti…" at bounding box center [386, 228] width 681 height 456
click at [474, 390] on div "LIVE L4 National Income 00:35:32 / 01:30:00 mute CLASS SETTINGS End Class Setti…" at bounding box center [386, 228] width 681 height 456
click at [228, 426] on icon at bounding box center [232, 421] width 12 height 12
click at [181, 425] on icon at bounding box center [181, 421] width 9 height 9
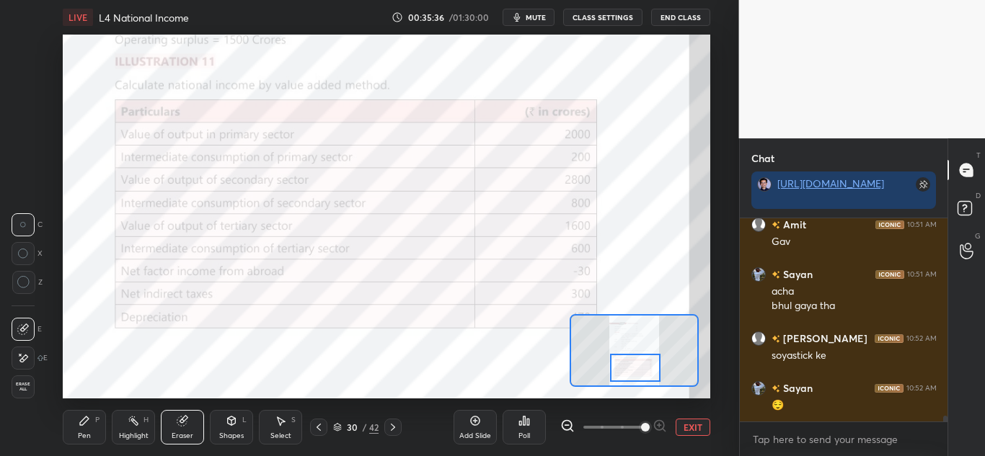
drag, startPoint x: 97, startPoint y: 420, endPoint x: 221, endPoint y: 412, distance: 125.0
click at [99, 420] on div "P" at bounding box center [97, 420] width 4 height 7
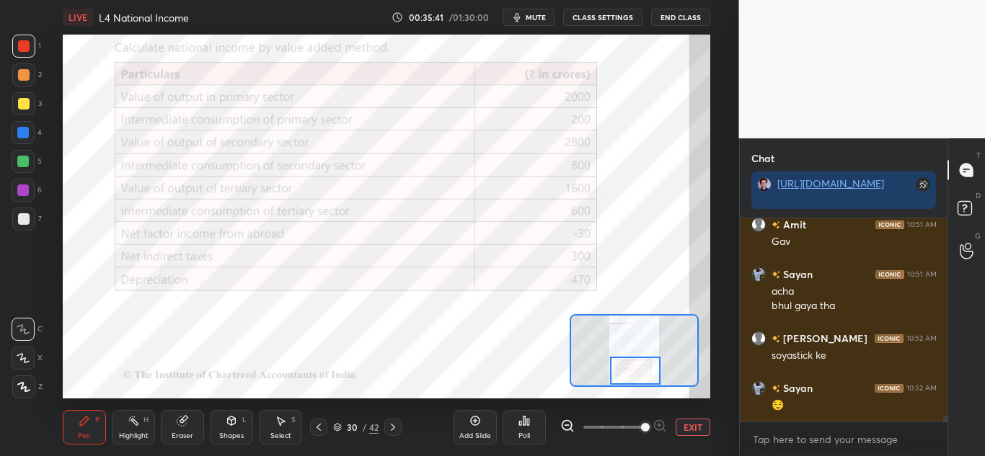
click at [650, 373] on div at bounding box center [635, 371] width 50 height 28
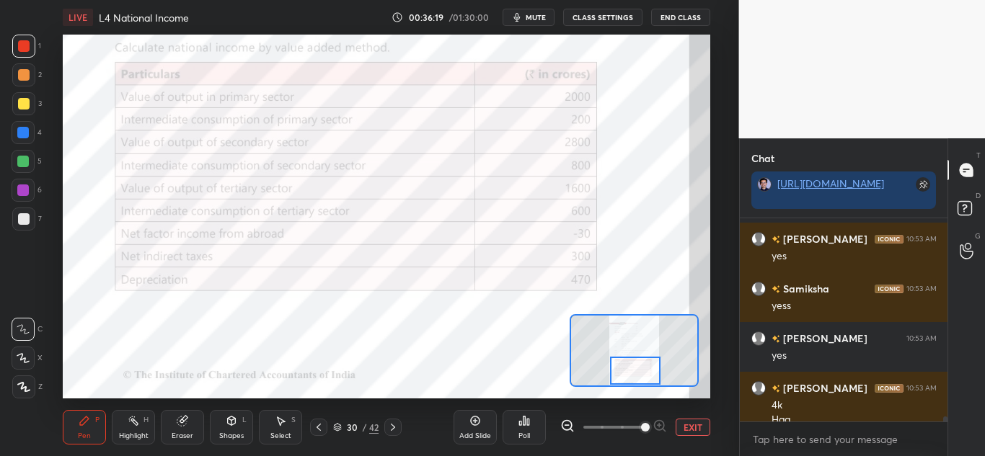
scroll to position [7659, 0]
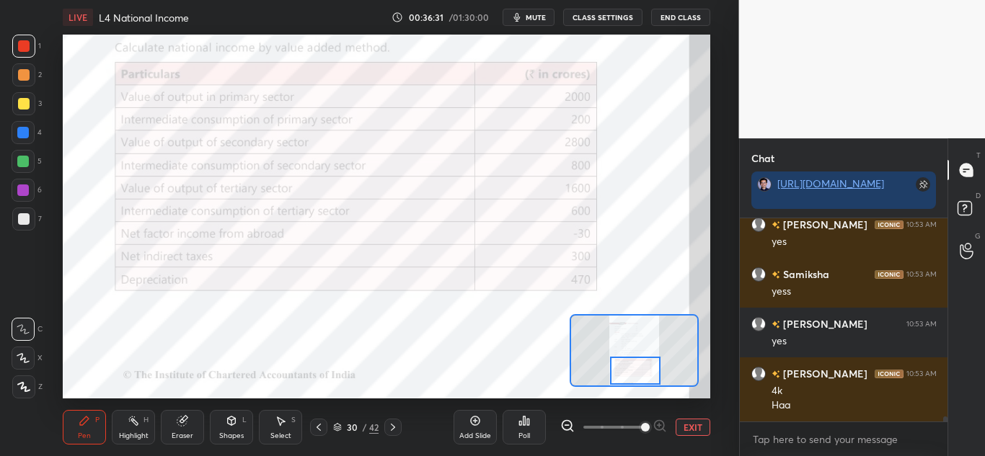
click at [402, 430] on div "30 / 42" at bounding box center [355, 427] width 195 height 17
click at [397, 428] on icon at bounding box center [393, 428] width 12 height 12
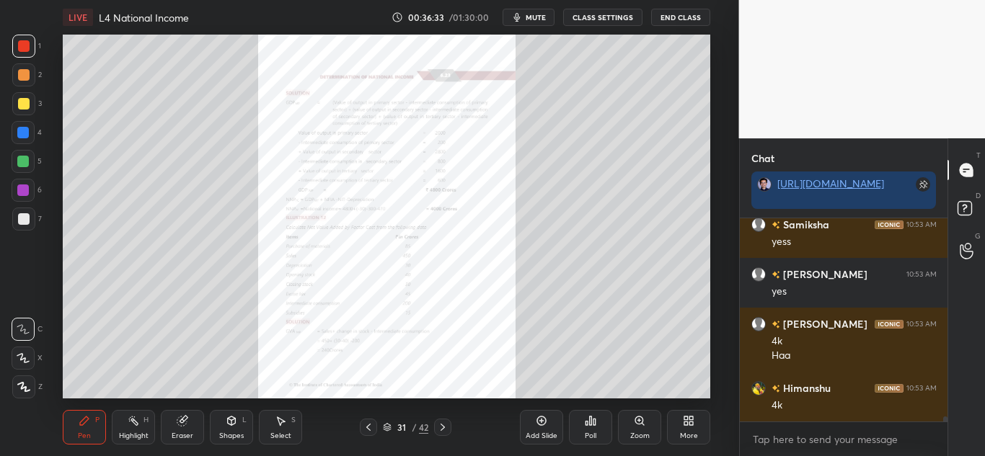
click at [644, 426] on icon at bounding box center [640, 421] width 12 height 12
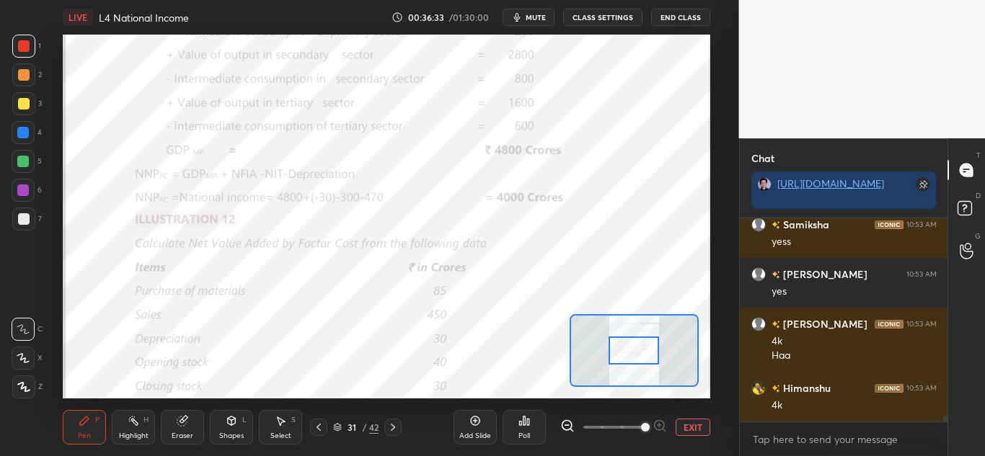
click at [645, 425] on span at bounding box center [645, 427] width 9 height 9
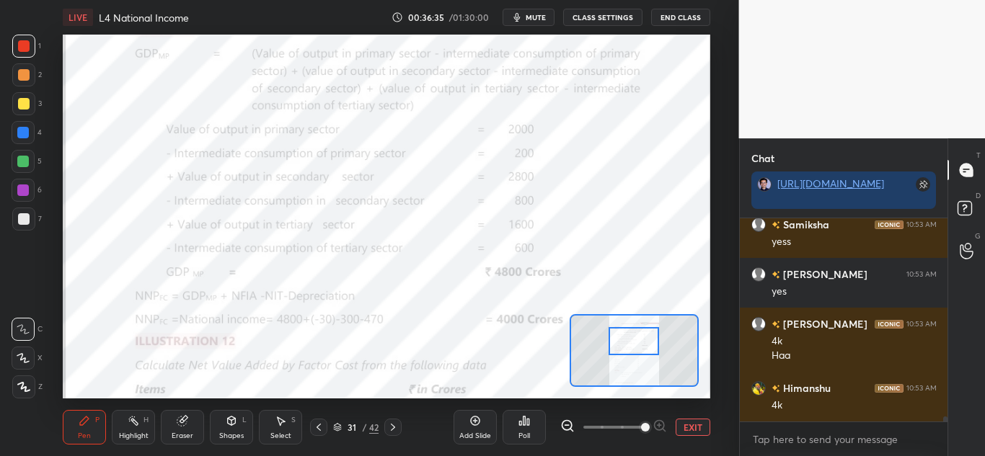
click at [640, 340] on div at bounding box center [634, 341] width 50 height 28
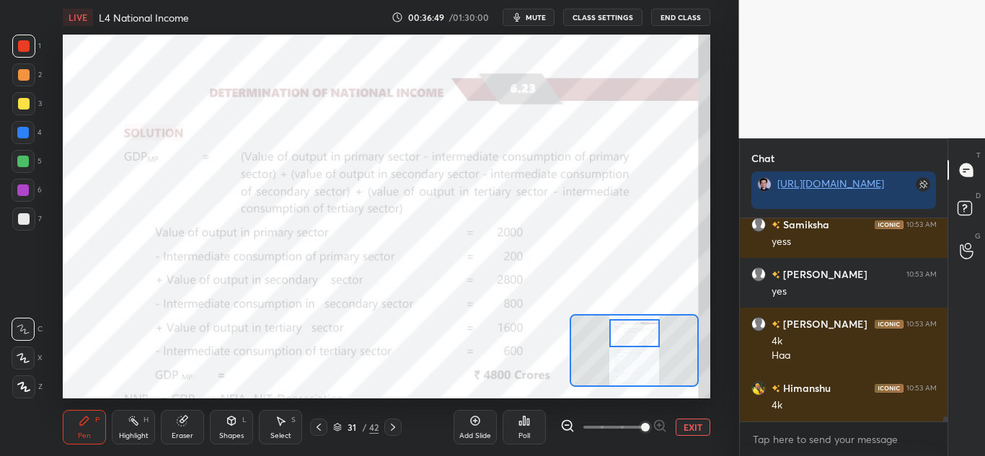
drag, startPoint x: 636, startPoint y: 340, endPoint x: 631, endPoint y: 322, distance: 18.7
click at [636, 334] on div at bounding box center [634, 333] width 50 height 28
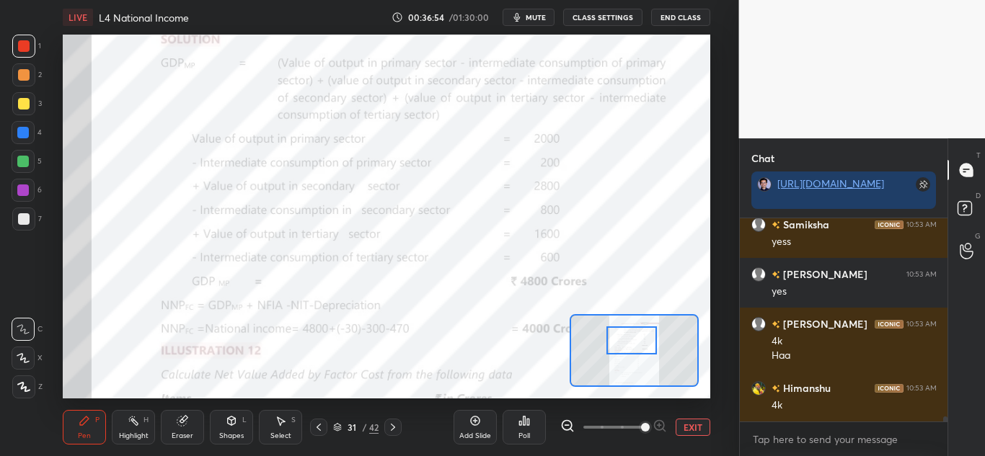
drag, startPoint x: 640, startPoint y: 344, endPoint x: 637, endPoint y: 355, distance: 11.4
click at [638, 352] on div at bounding box center [631, 341] width 50 height 28
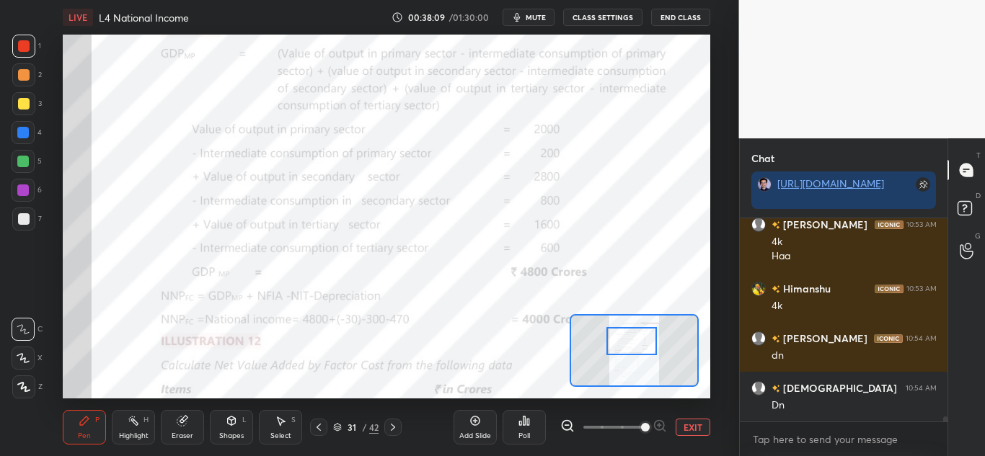
scroll to position [7858, 0]
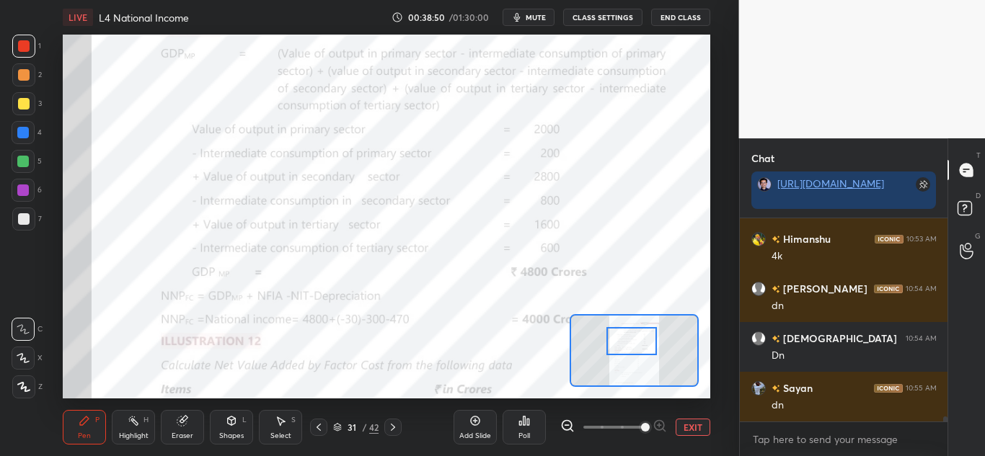
click at [534, 17] on span "mute" at bounding box center [536, 17] width 20 height 10
click at [537, 22] on span "unmute" at bounding box center [534, 17] width 31 height 10
click at [538, 17] on span "mute" at bounding box center [536, 17] width 20 height 10
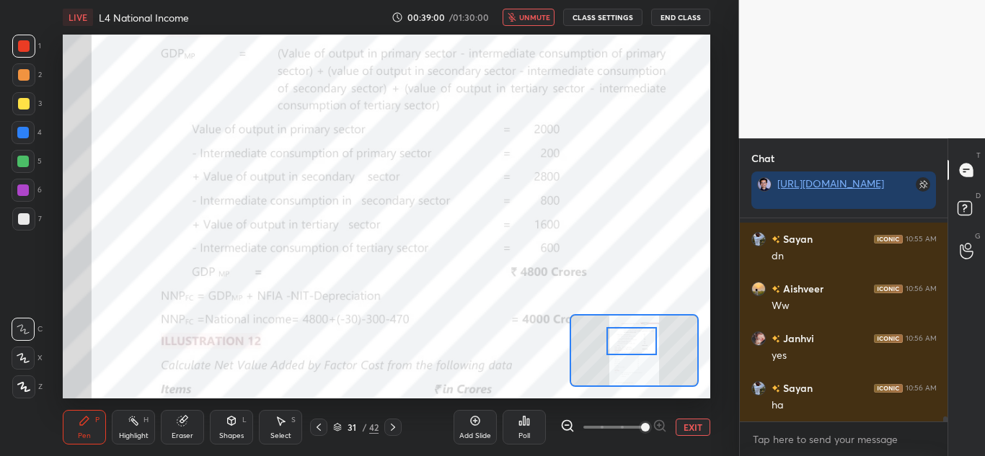
scroll to position [8057, 0]
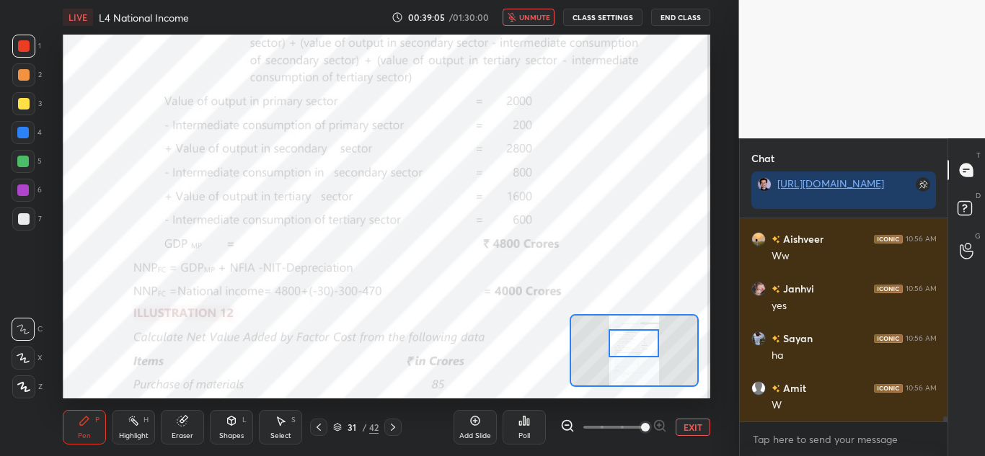
click at [637, 345] on div at bounding box center [634, 344] width 50 height 28
click at [528, 19] on span "unmute" at bounding box center [534, 17] width 31 height 10
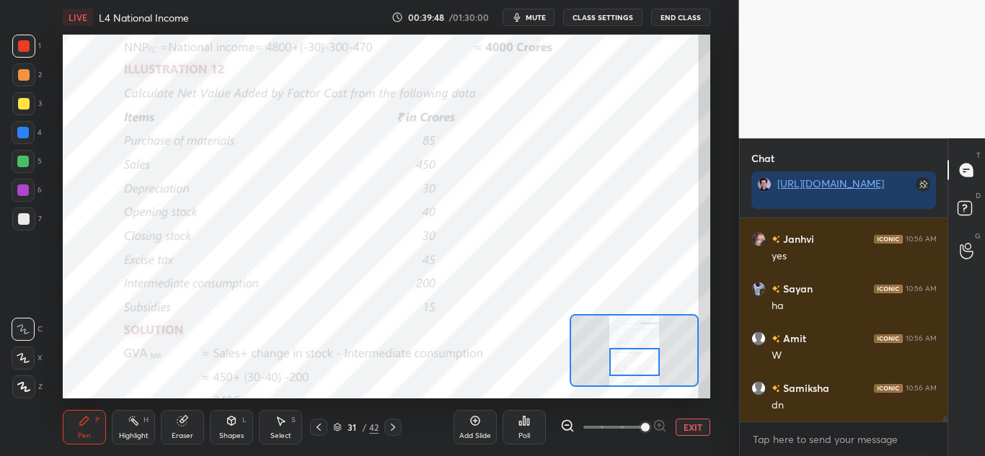
drag, startPoint x: 643, startPoint y: 345, endPoint x: 644, endPoint y: 363, distance: 18.0
click at [644, 363] on div at bounding box center [634, 362] width 50 height 28
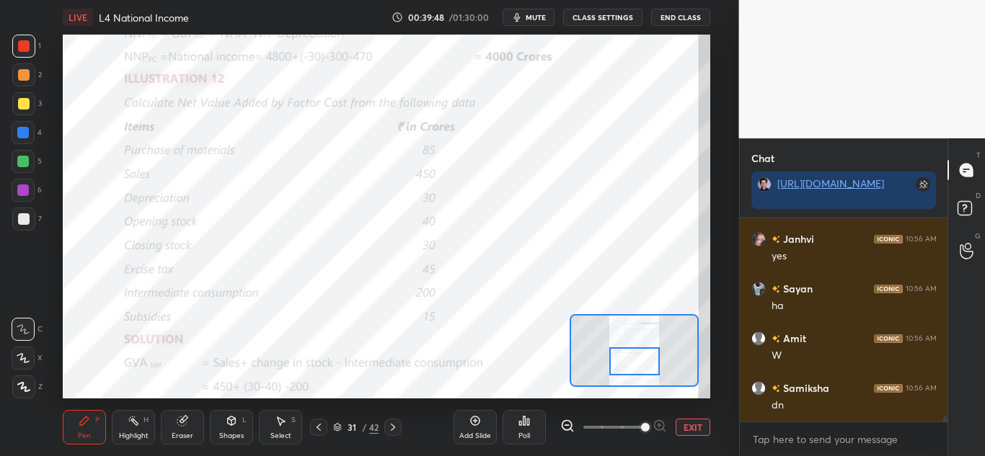
click at [644, 362] on div at bounding box center [634, 362] width 50 height 28
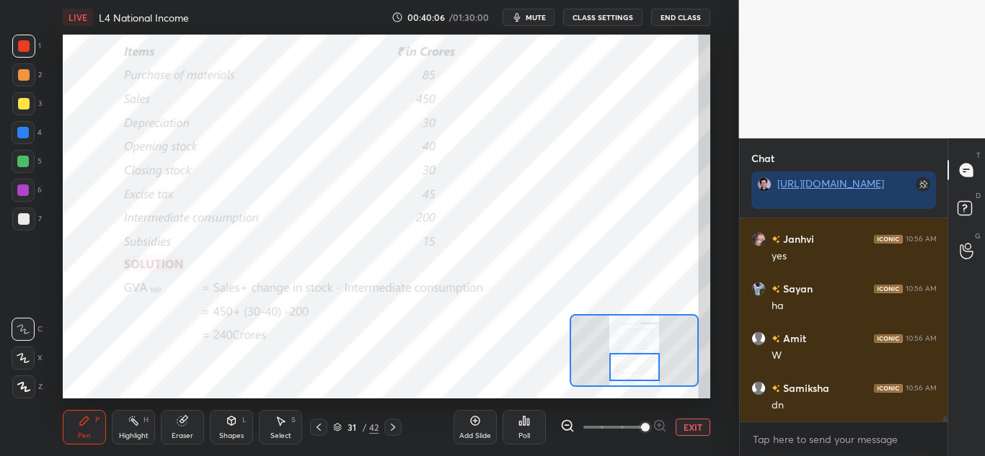
click at [644, 369] on div at bounding box center [634, 367] width 50 height 28
click at [388, 431] on icon at bounding box center [393, 428] width 12 height 12
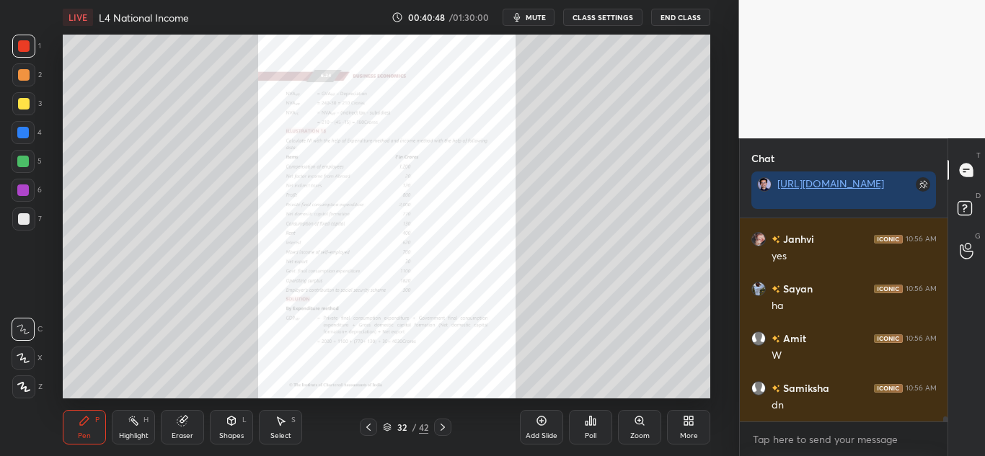
click at [619, 429] on div "Zoom" at bounding box center [639, 427] width 43 height 35
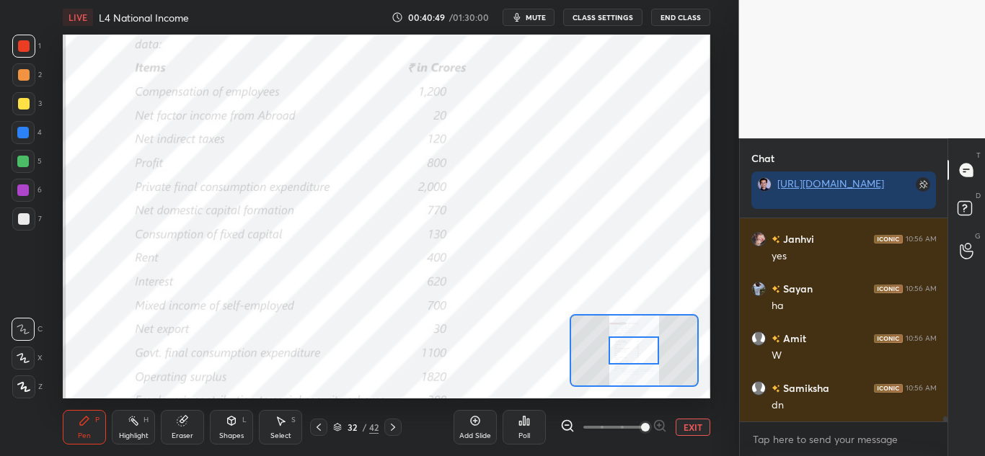
drag, startPoint x: 629, startPoint y: 424, endPoint x: 644, endPoint y: 421, distance: 15.4
click at [649, 423] on span at bounding box center [645, 427] width 9 height 9
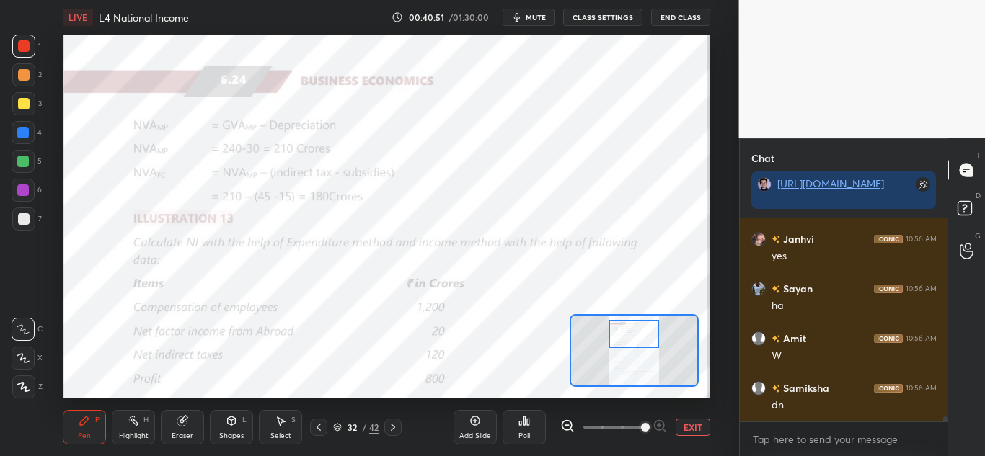
drag, startPoint x: 644, startPoint y: 345, endPoint x: 645, endPoint y: 328, distance: 16.6
click at [645, 328] on div at bounding box center [634, 334] width 50 height 28
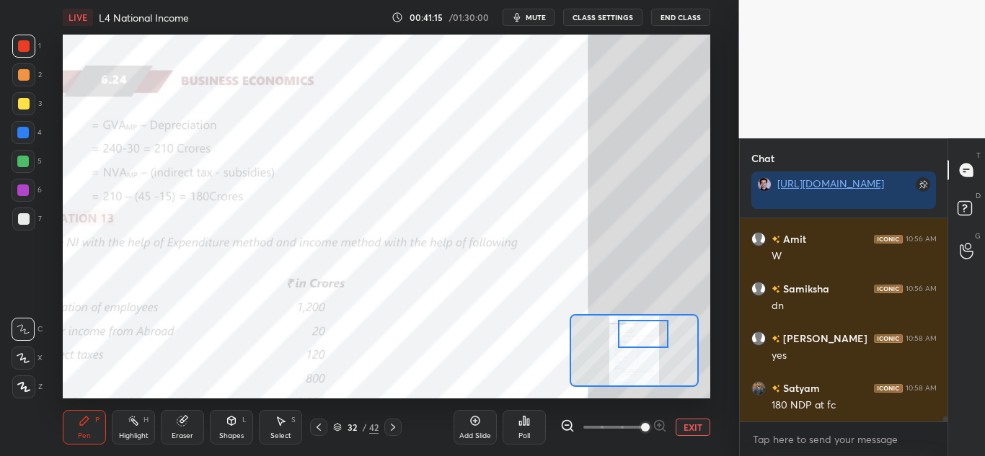
drag, startPoint x: 643, startPoint y: 334, endPoint x: 686, endPoint y: 335, distance: 43.3
click at [669, 333] on div at bounding box center [643, 334] width 50 height 28
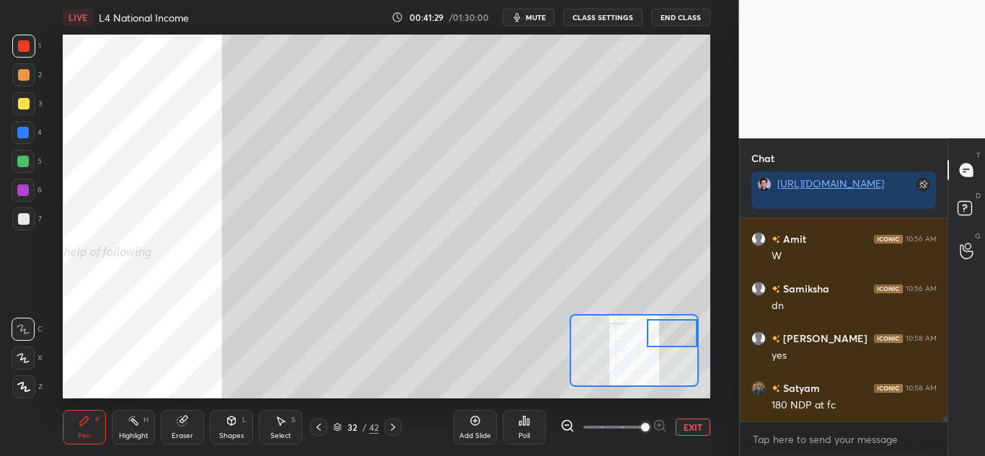
scroll to position [8256, 0]
click at [319, 426] on icon at bounding box center [319, 428] width 12 height 12
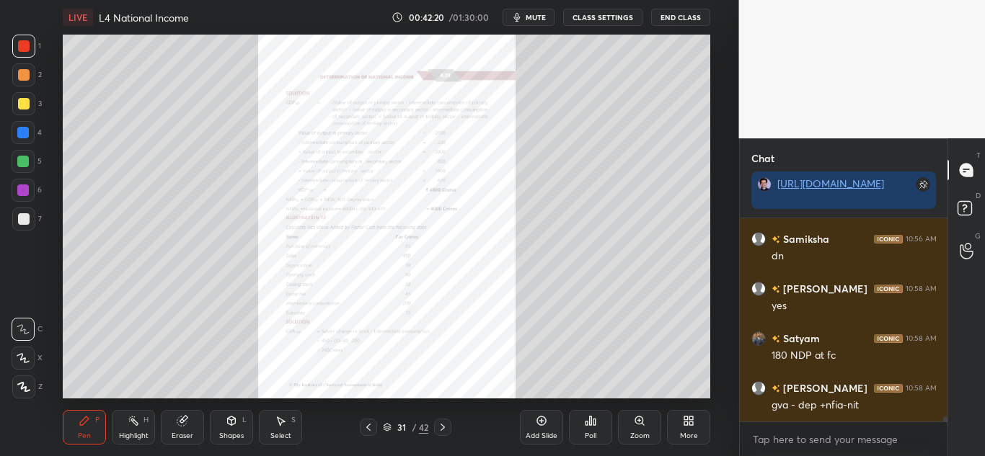
click at [632, 428] on div "Zoom" at bounding box center [639, 427] width 43 height 35
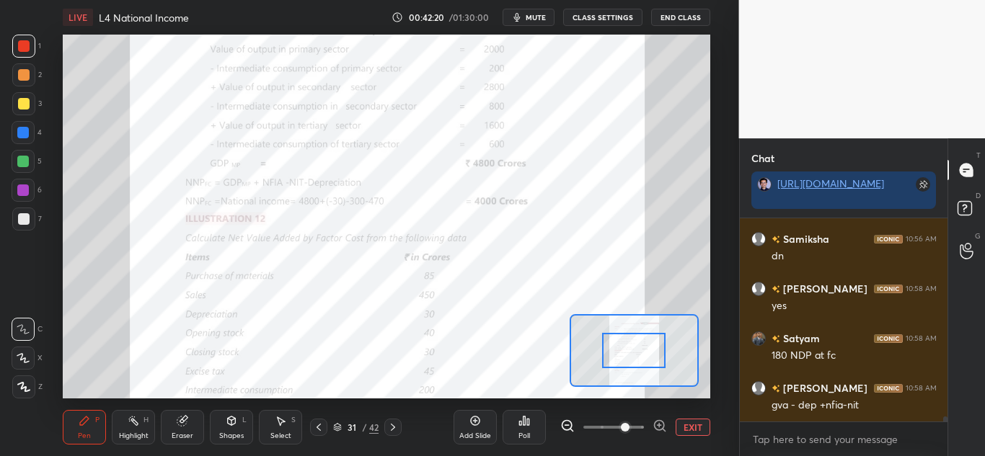
drag, startPoint x: 632, startPoint y: 431, endPoint x: 633, endPoint y: 424, distance: 7.2
click at [630, 431] on span at bounding box center [625, 427] width 9 height 9
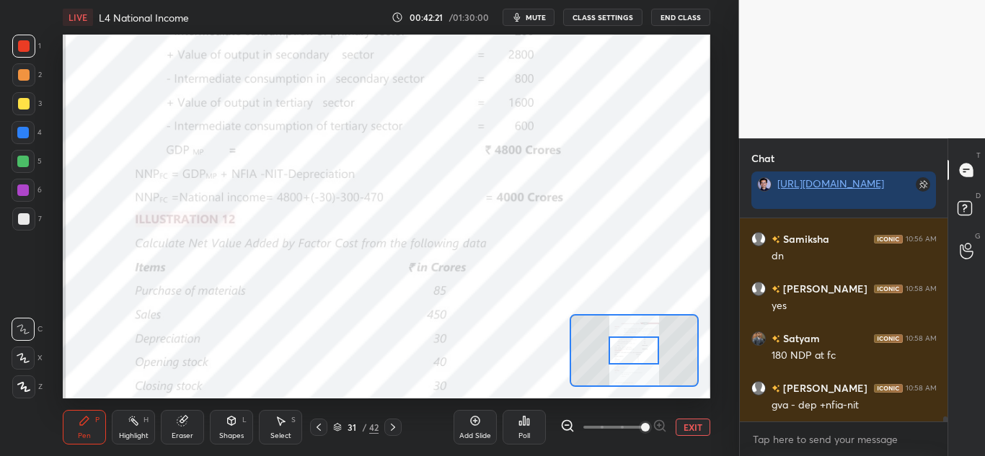
drag, startPoint x: 629, startPoint y: 424, endPoint x: 642, endPoint y: 427, distance: 13.3
click at [642, 426] on span at bounding box center [645, 427] width 9 height 9
click at [391, 421] on div at bounding box center [392, 427] width 17 height 17
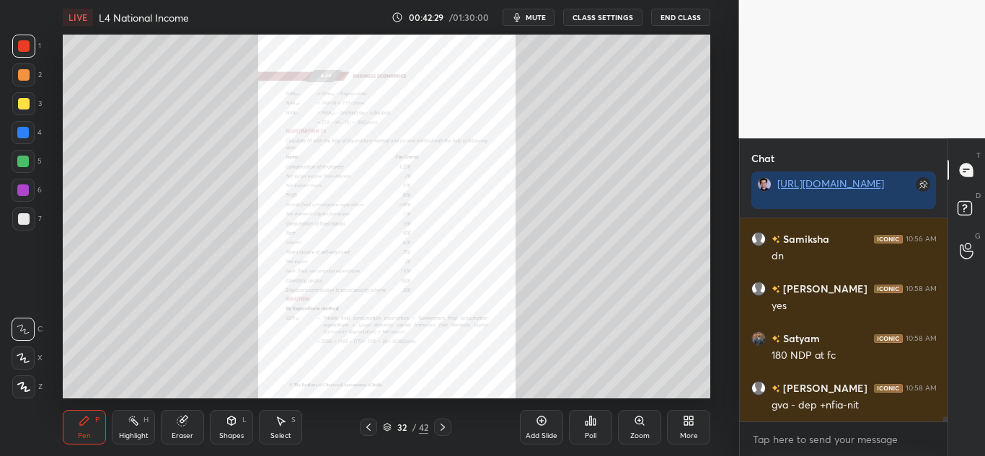
click at [364, 431] on icon at bounding box center [369, 428] width 12 height 12
click at [637, 438] on div "Zoom" at bounding box center [639, 436] width 19 height 7
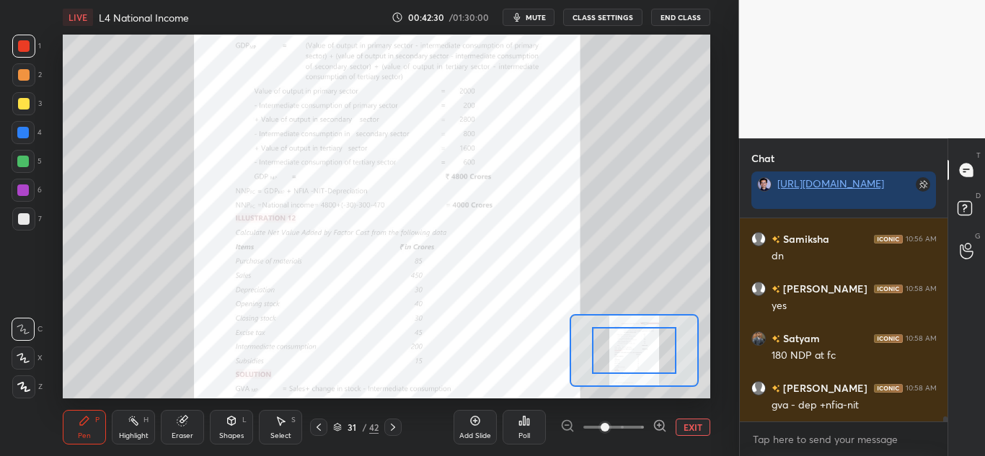
click at [636, 436] on span at bounding box center [613, 428] width 61 height 22
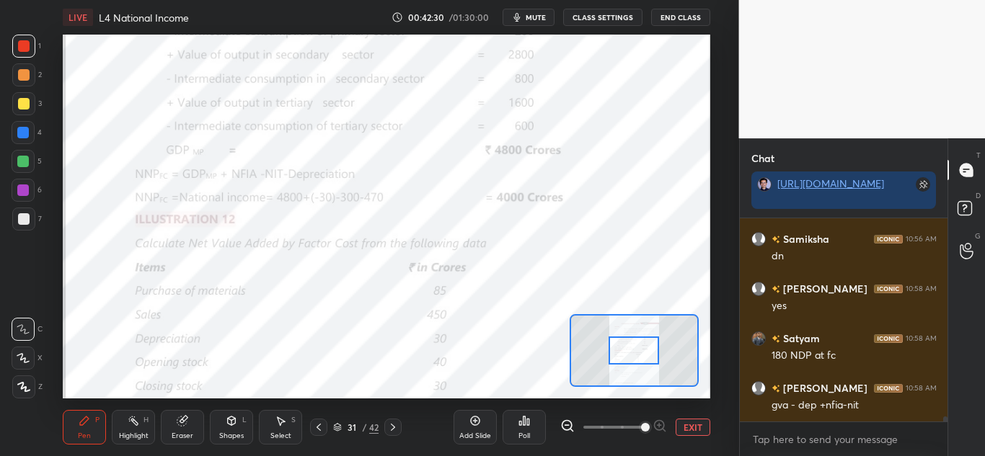
click at [641, 432] on span at bounding box center [645, 427] width 9 height 9
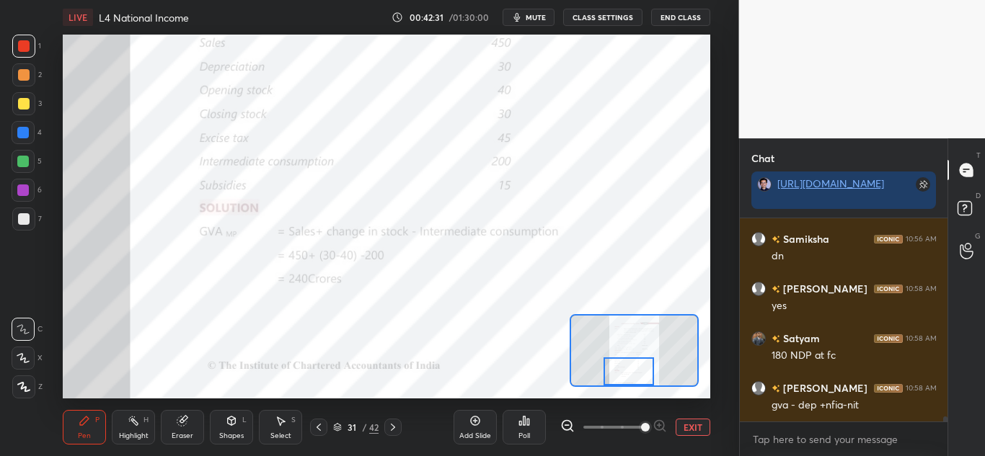
drag, startPoint x: 644, startPoint y: 355, endPoint x: 639, endPoint y: 382, distance: 27.9
click at [639, 382] on div at bounding box center [629, 372] width 50 height 28
click at [542, 25] on button "mute" at bounding box center [529, 17] width 52 height 17
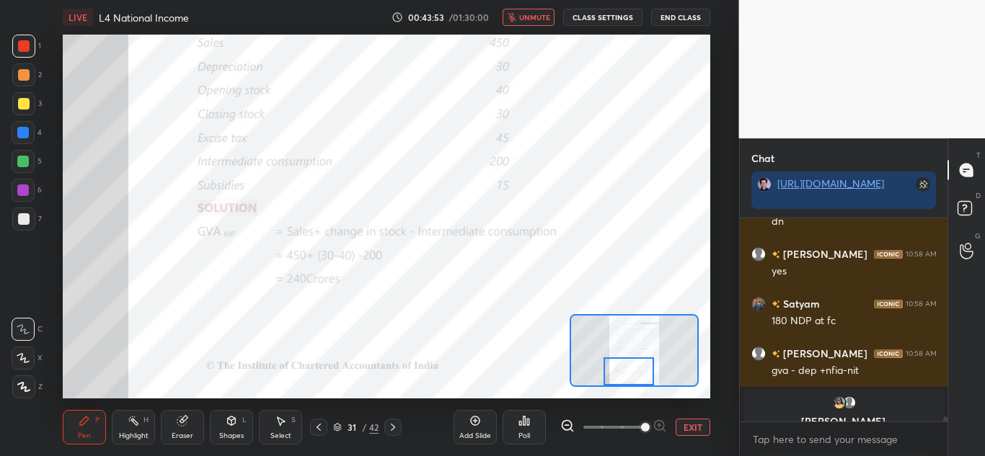
scroll to position [8308, 0]
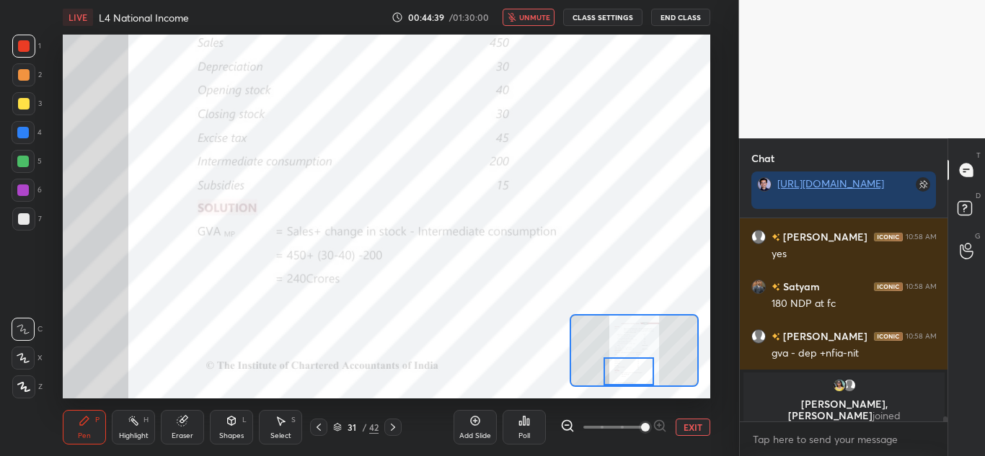
click at [534, 21] on span "unmute" at bounding box center [534, 17] width 31 height 10
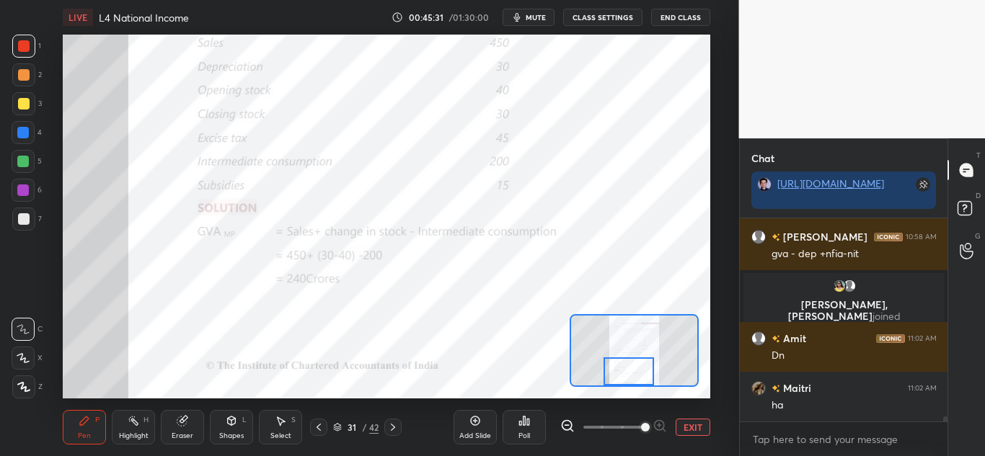
scroll to position [7731, 0]
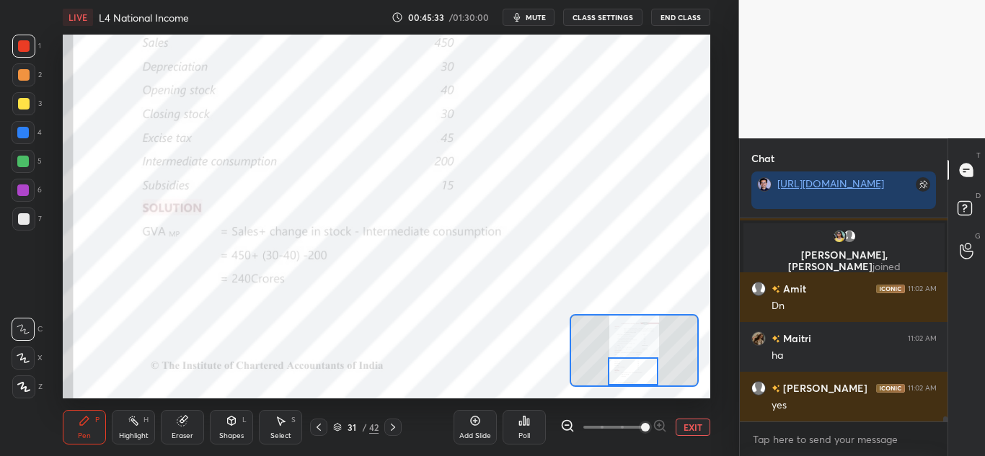
click at [639, 378] on div at bounding box center [633, 372] width 50 height 28
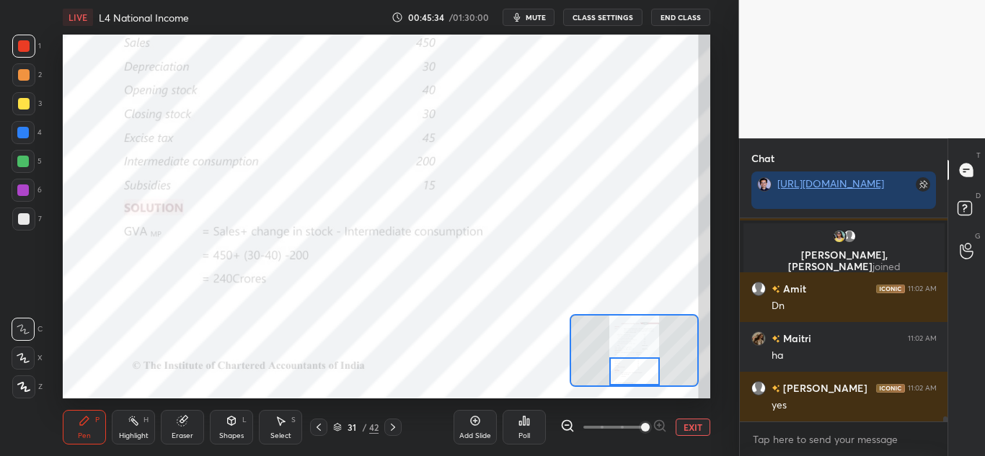
click at [475, 436] on div "Add Slide" at bounding box center [475, 436] width 32 height 7
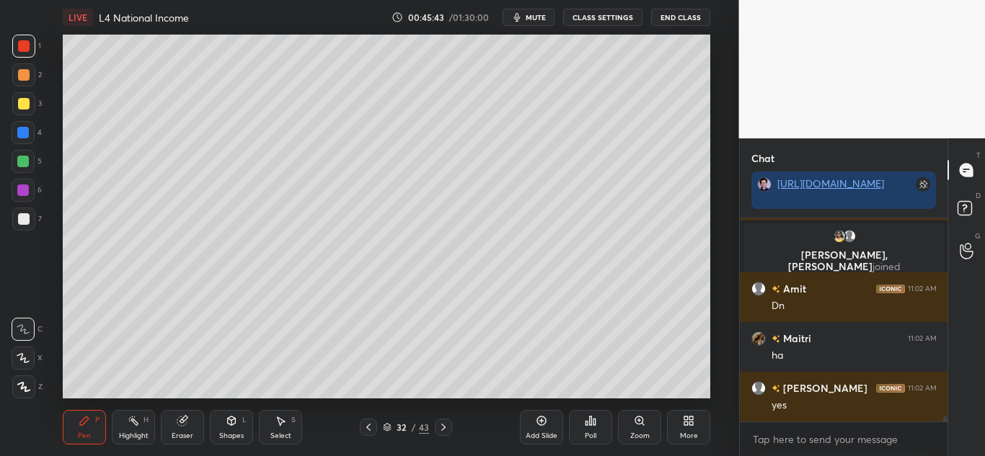
drag, startPoint x: 22, startPoint y: 360, endPoint x: 19, endPoint y: 390, distance: 30.4
click at [22, 361] on icon at bounding box center [23, 358] width 13 height 10
click at [19, 389] on icon at bounding box center [23, 387] width 13 height 10
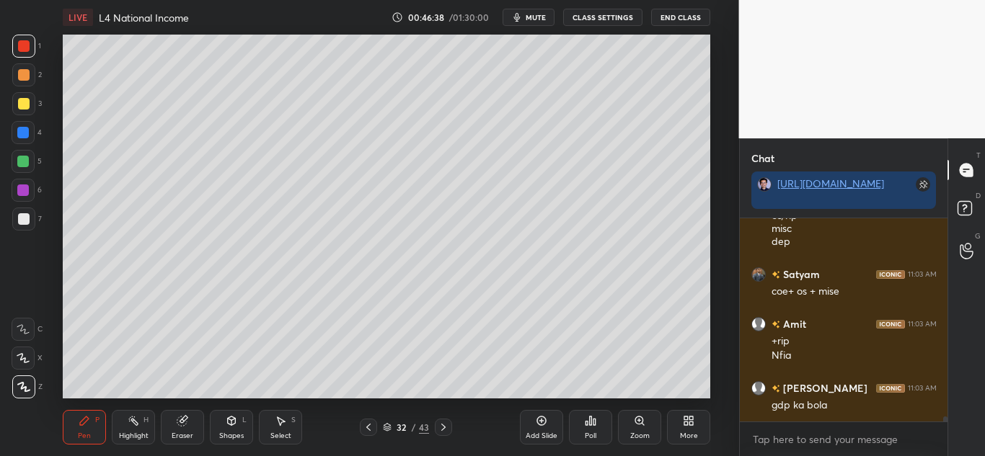
scroll to position [8034, 0]
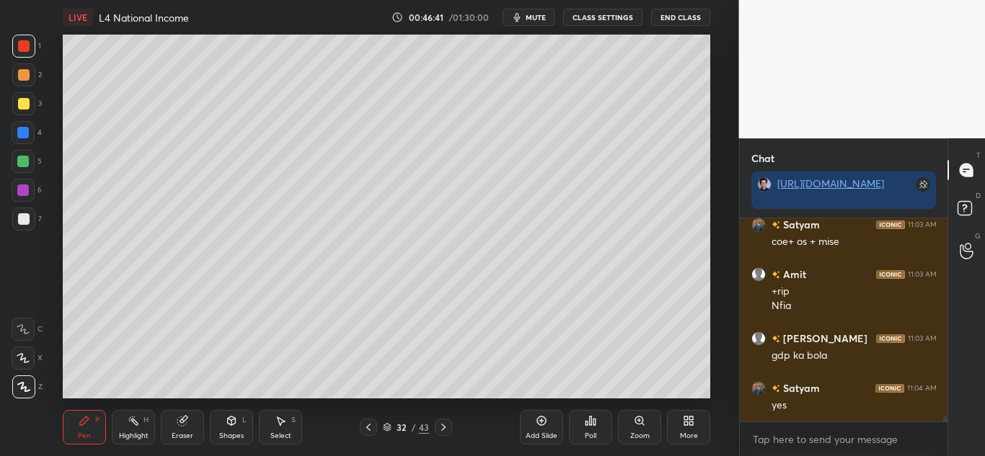
click at [27, 99] on div at bounding box center [24, 104] width 12 height 12
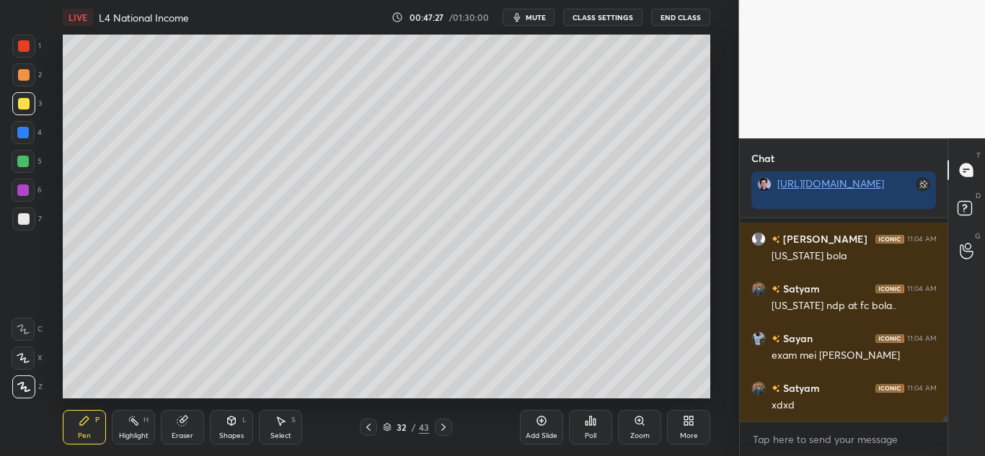
scroll to position [8295, 0]
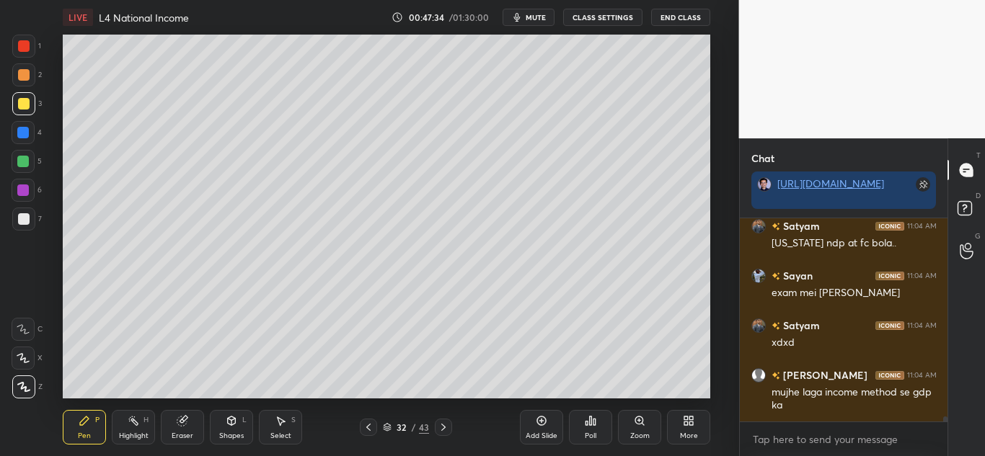
click at [546, 433] on div "Add Slide" at bounding box center [542, 436] width 32 height 7
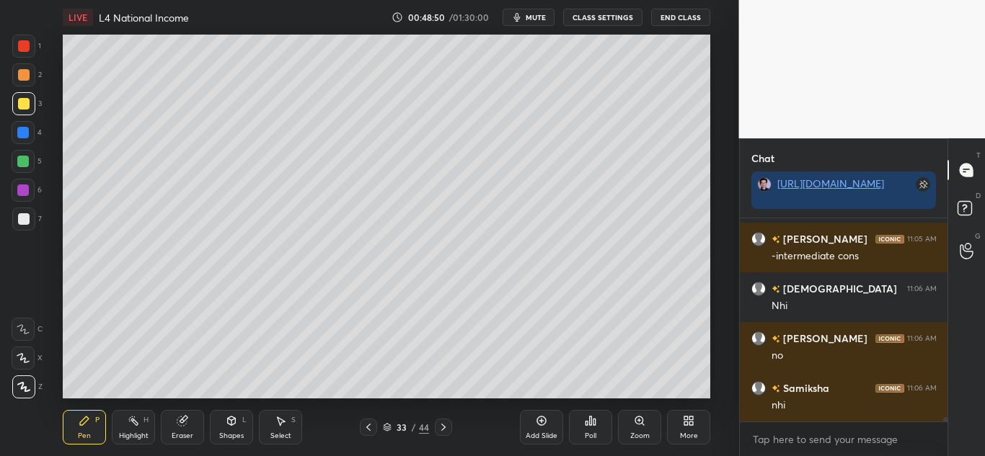
scroll to position [8771, 0]
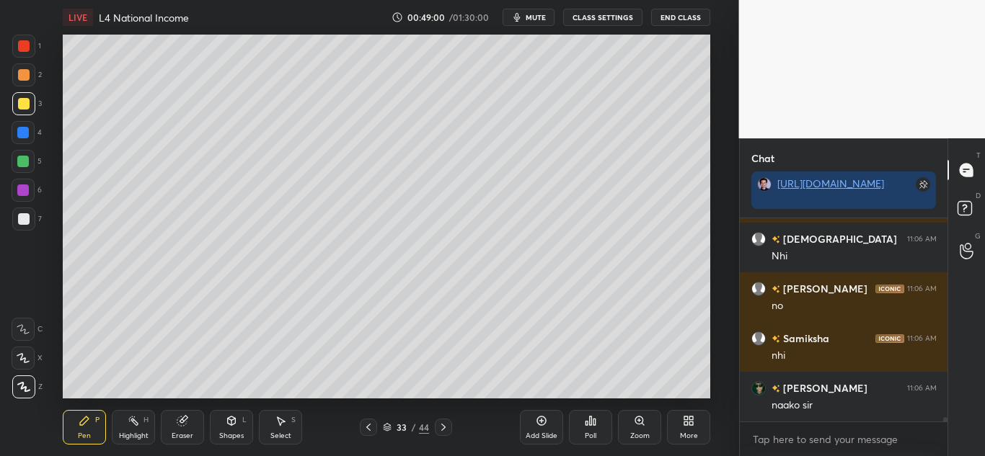
click at [445, 424] on icon at bounding box center [444, 428] width 12 height 12
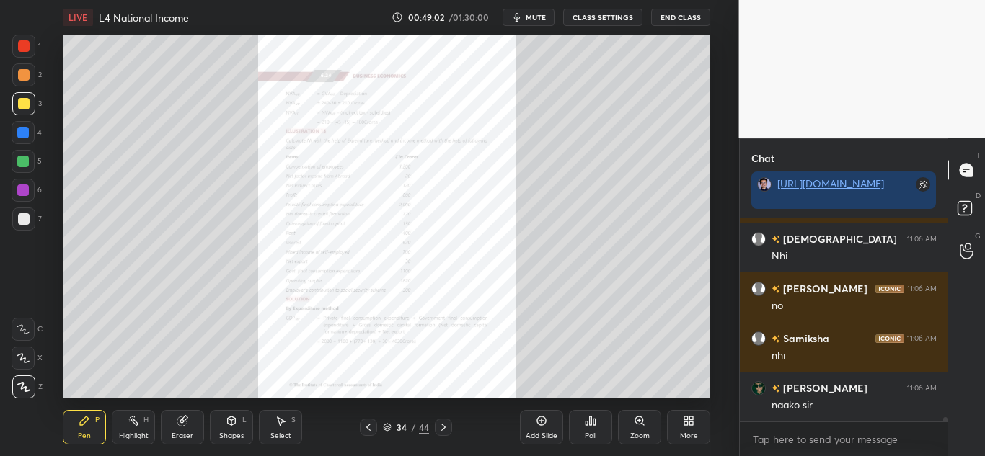
scroll to position [8820, 0]
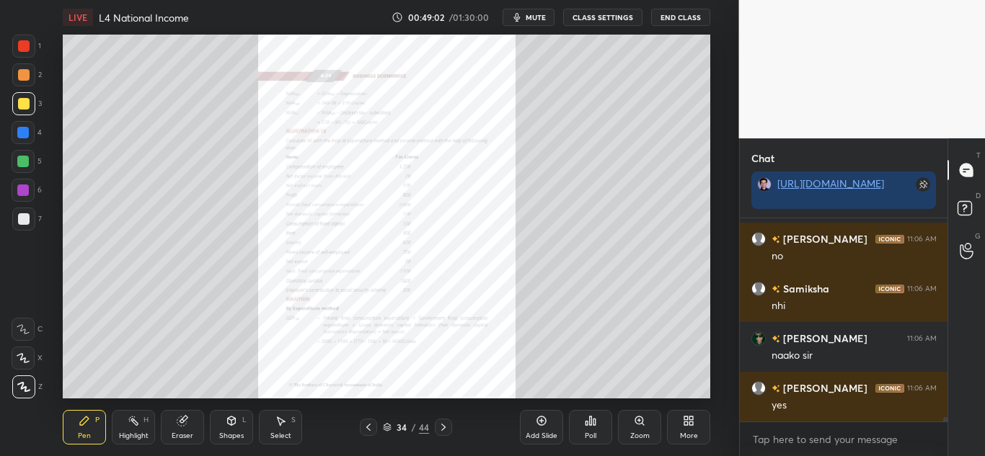
click at [362, 429] on div at bounding box center [368, 427] width 17 height 17
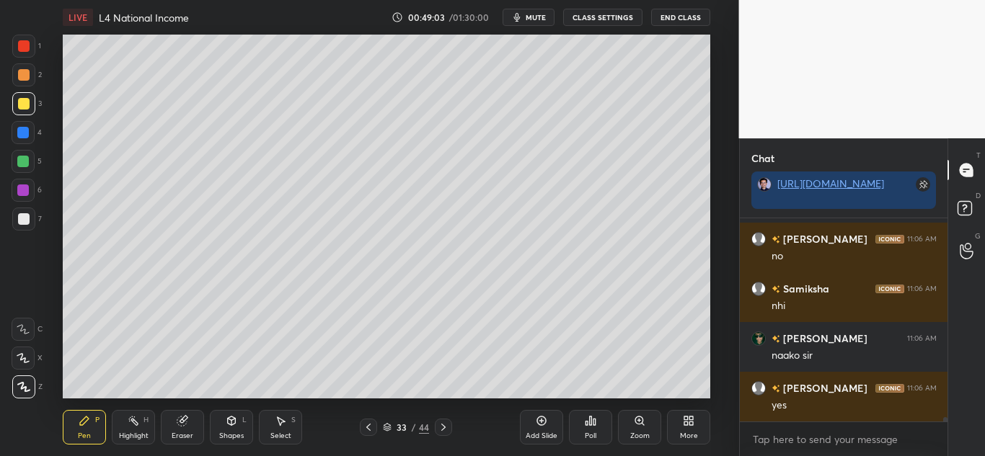
click at [526, 433] on div "Add Slide" at bounding box center [542, 436] width 32 height 7
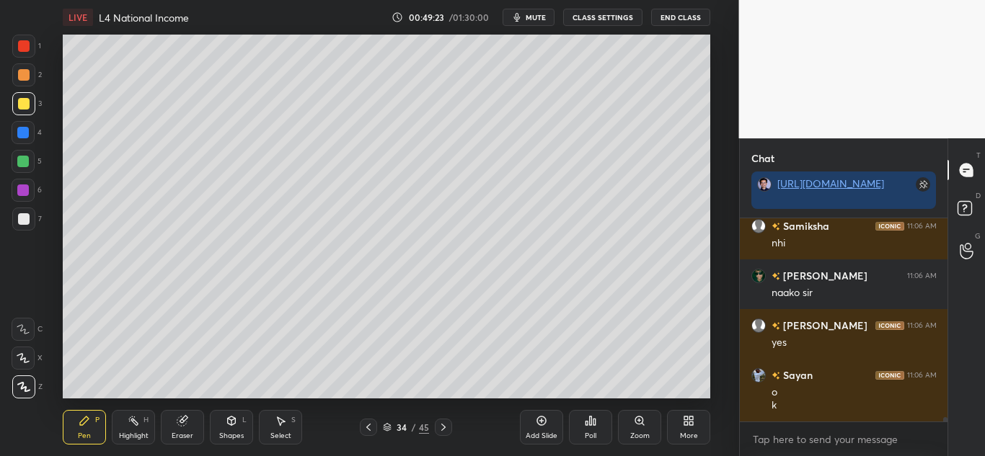
click at [386, 426] on icon at bounding box center [387, 427] width 9 height 9
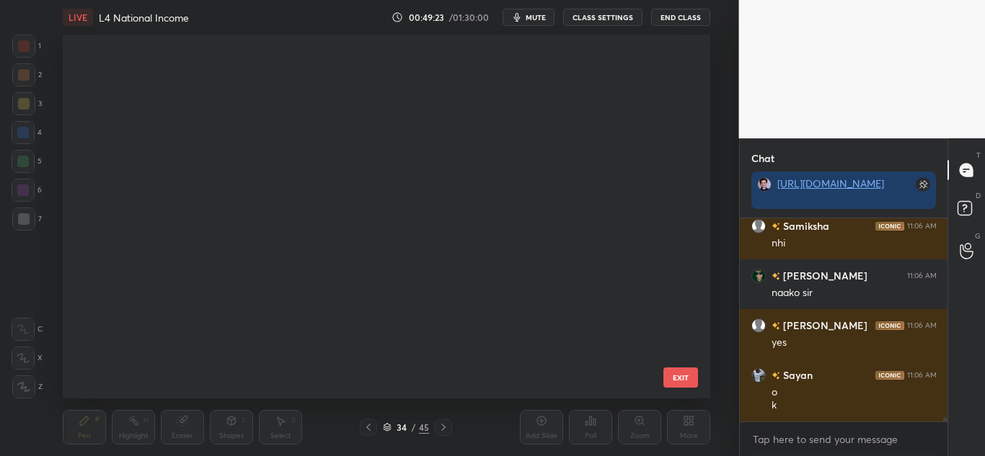
scroll to position [360, 640]
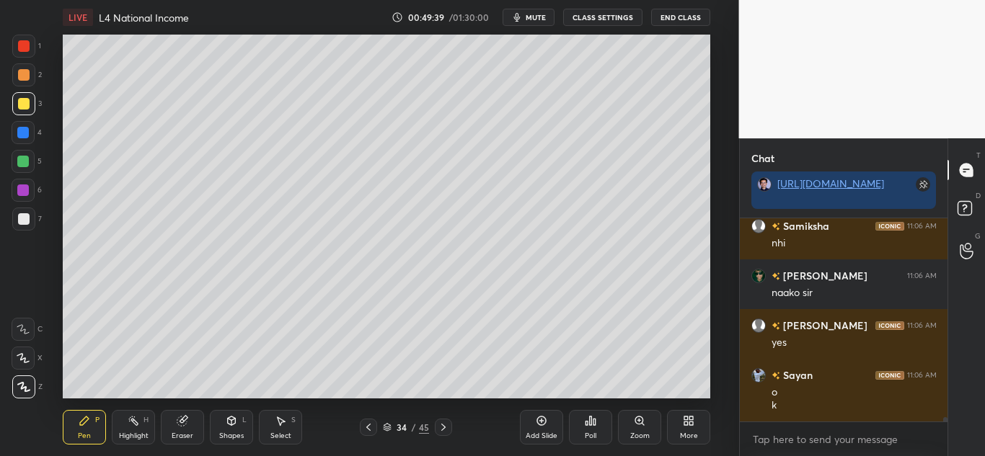
drag, startPoint x: 180, startPoint y: 429, endPoint x: 192, endPoint y: 409, distance: 23.6
click at [183, 428] on div "Eraser" at bounding box center [182, 427] width 43 height 35
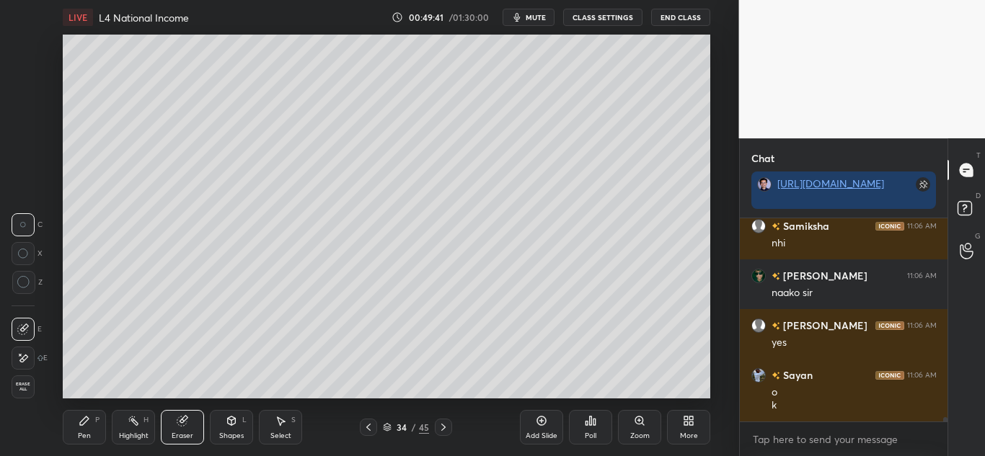
drag, startPoint x: 89, startPoint y: 413, endPoint x: 105, endPoint y: 406, distance: 17.4
click at [90, 415] on div "Pen P" at bounding box center [84, 427] width 43 height 35
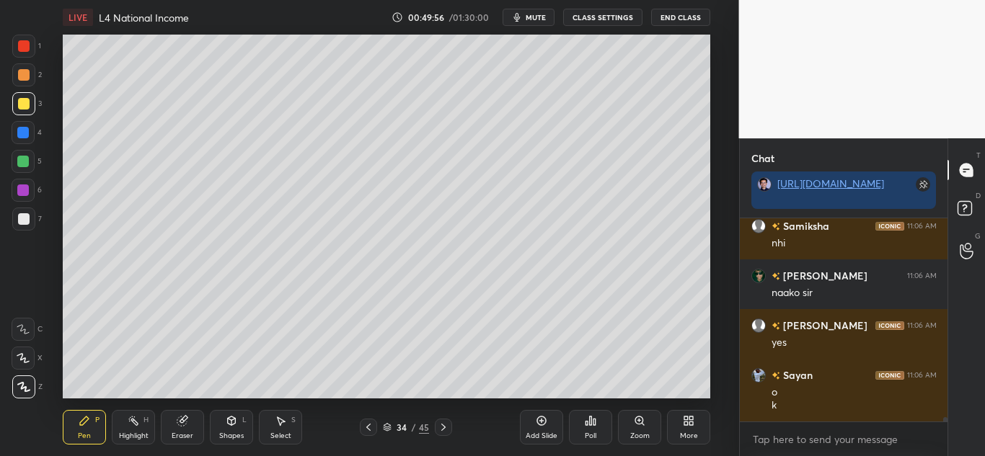
scroll to position [8933, 0]
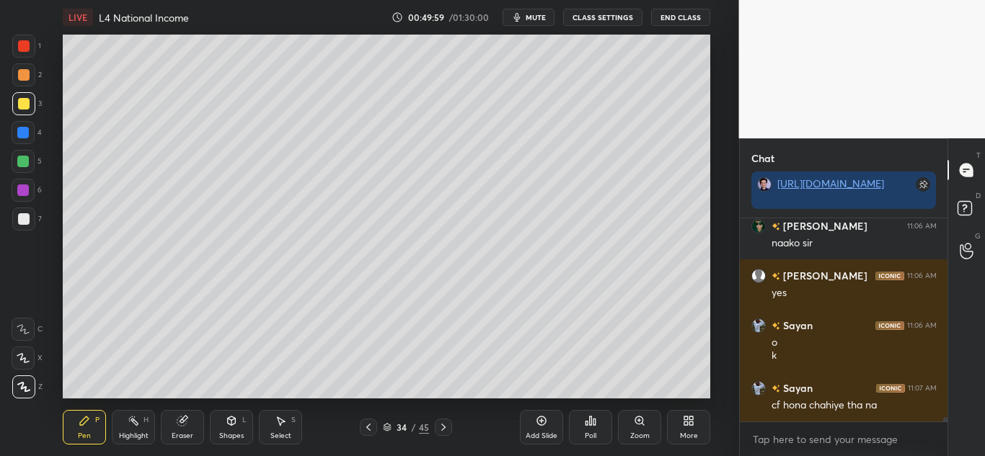
drag, startPoint x: 219, startPoint y: 430, endPoint x: 224, endPoint y: 454, distance: 24.9
click at [220, 430] on div "Shapes L" at bounding box center [231, 427] width 43 height 35
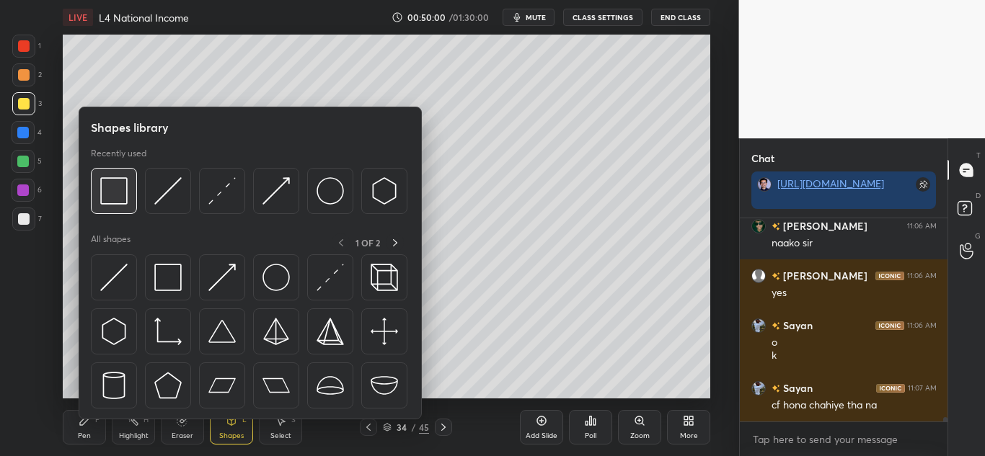
click at [105, 195] on img at bounding box center [113, 190] width 27 height 27
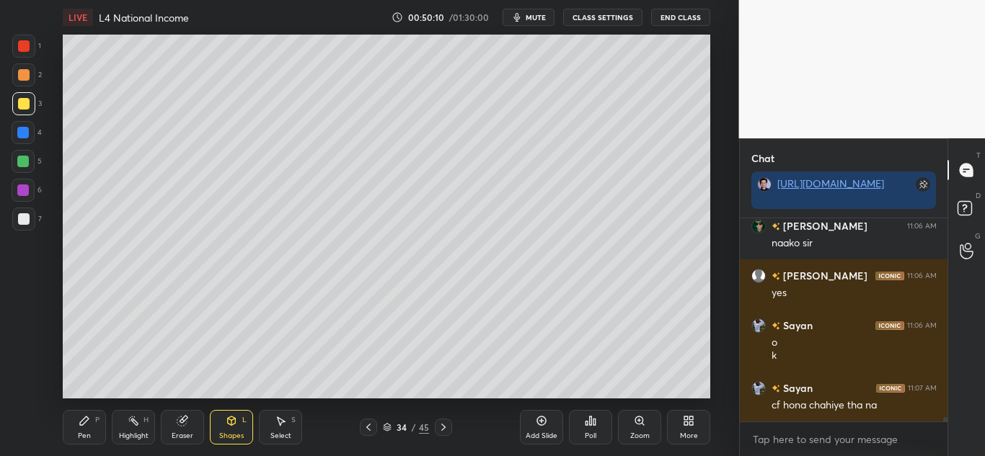
click at [89, 438] on div "Pen" at bounding box center [84, 436] width 13 height 7
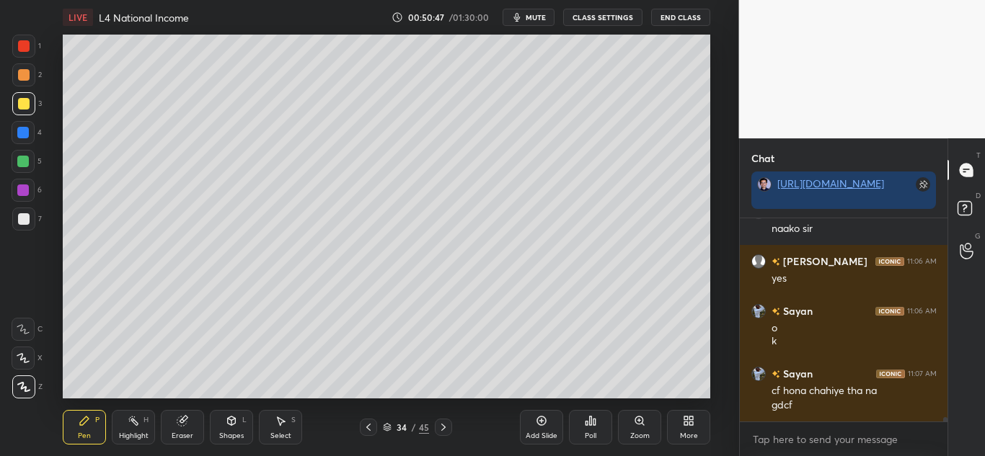
scroll to position [8997, 0]
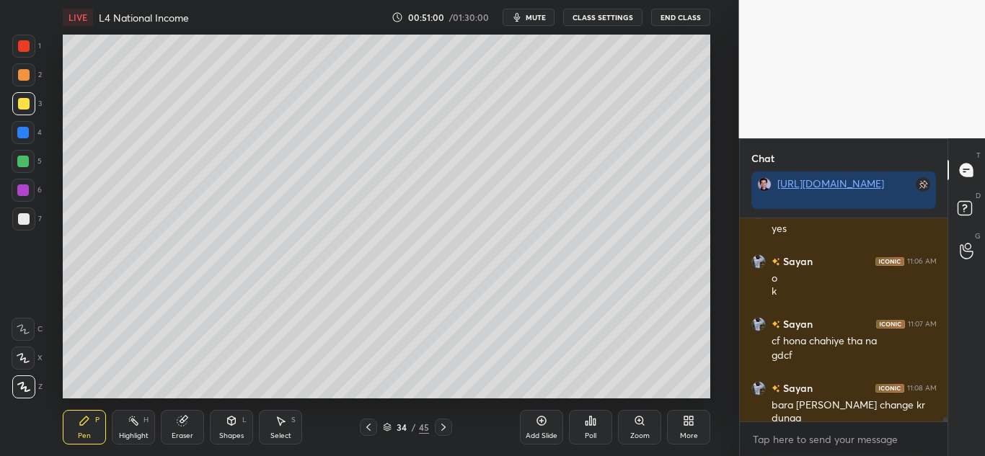
click at [369, 425] on icon at bounding box center [368, 427] width 4 height 7
click at [371, 427] on icon at bounding box center [369, 428] width 12 height 12
click at [370, 428] on icon at bounding box center [369, 428] width 12 height 12
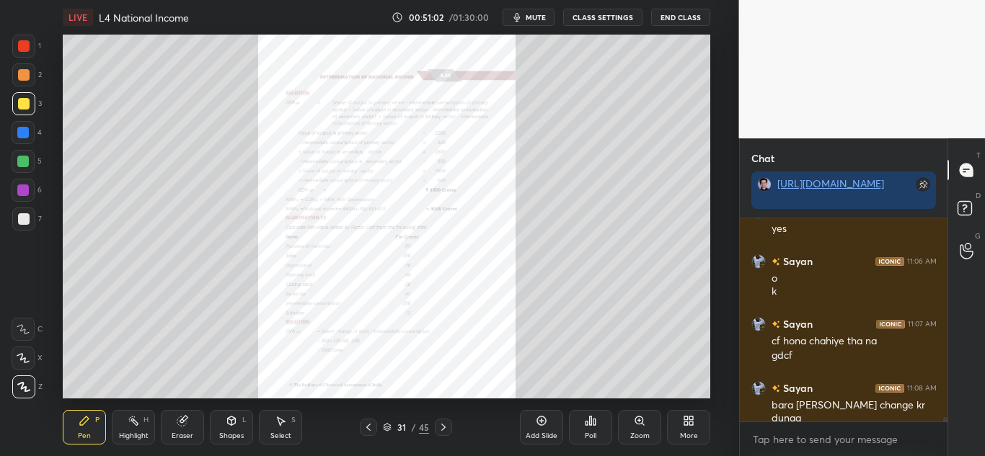
click at [370, 428] on icon at bounding box center [369, 428] width 12 height 12
click at [369, 429] on icon at bounding box center [369, 428] width 12 height 12
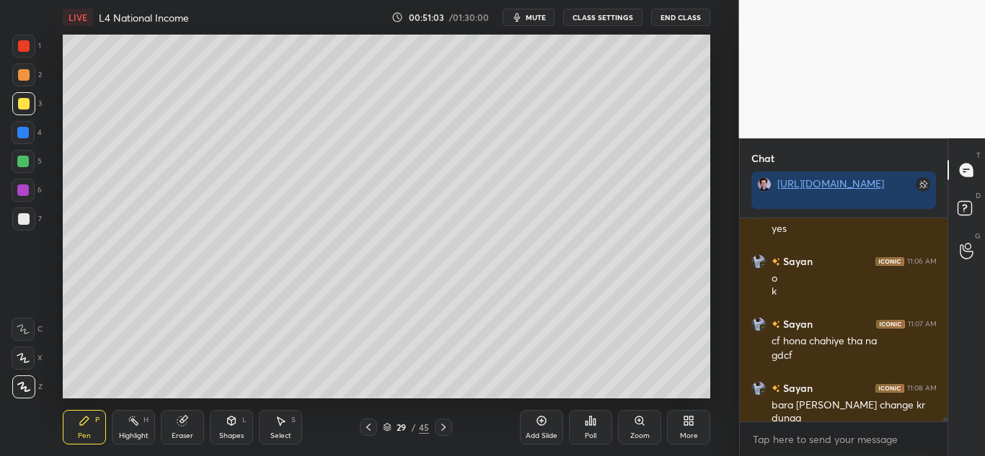
click at [368, 429] on icon at bounding box center [368, 427] width 4 height 7
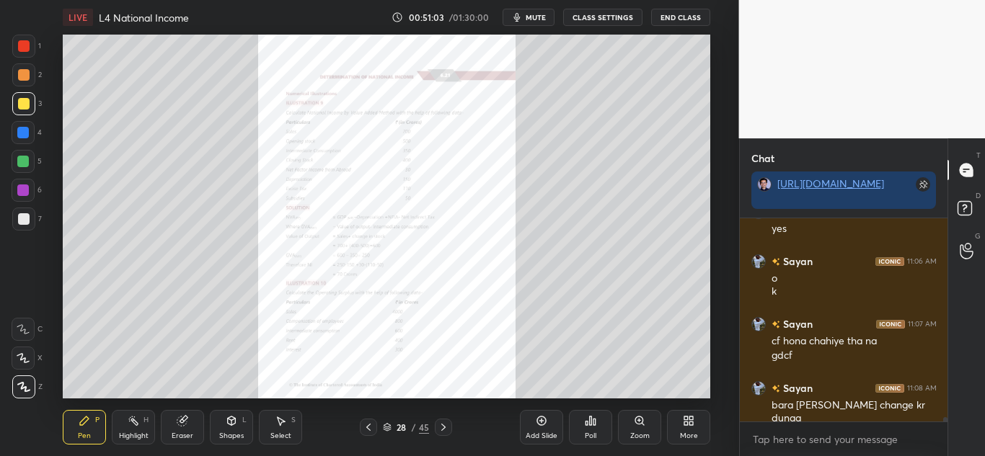
click at [368, 431] on icon at bounding box center [369, 428] width 12 height 12
click at [368, 430] on icon at bounding box center [369, 428] width 12 height 12
click at [637, 431] on div "Zoom" at bounding box center [639, 427] width 43 height 35
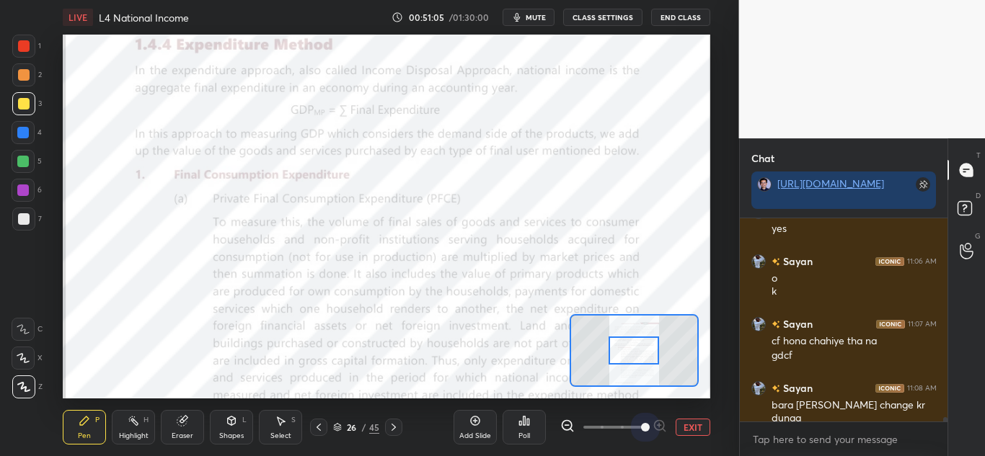
click at [637, 431] on span at bounding box center [613, 428] width 61 height 22
click at [641, 431] on span at bounding box center [645, 427] width 9 height 9
click at [32, 43] on div at bounding box center [23, 46] width 23 height 23
click at [222, 437] on div "Shapes" at bounding box center [231, 436] width 25 height 7
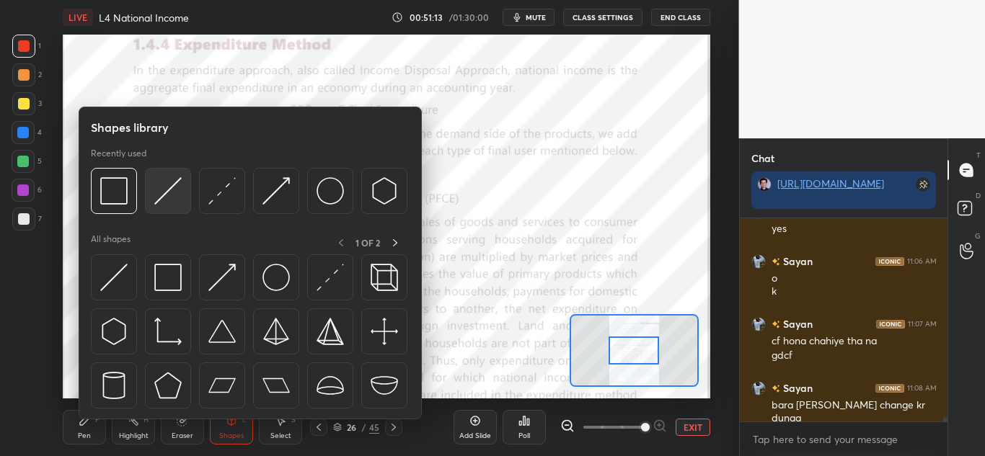
click at [169, 200] on img at bounding box center [167, 190] width 27 height 27
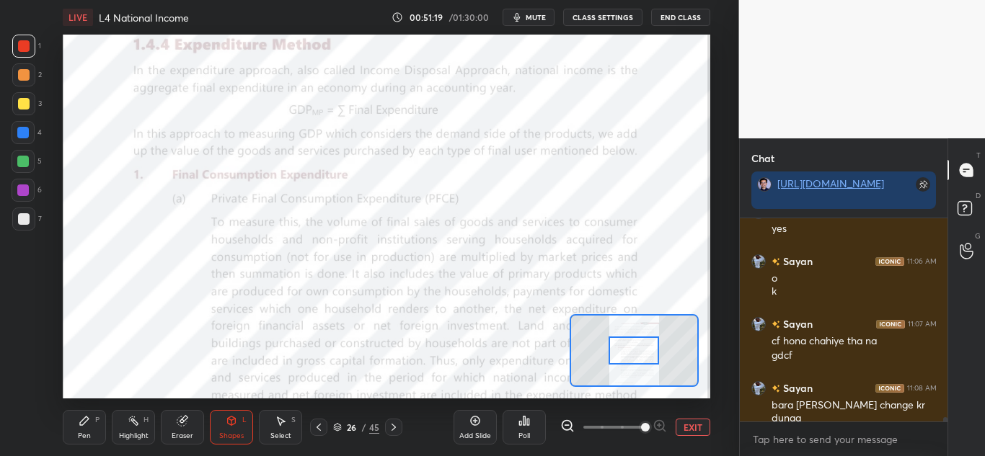
click at [86, 423] on icon at bounding box center [84, 421] width 9 height 9
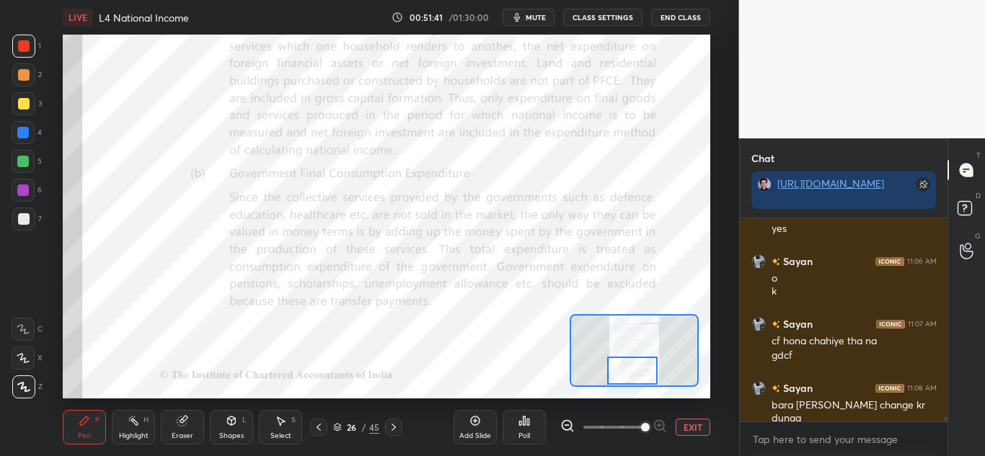
drag, startPoint x: 630, startPoint y: 361, endPoint x: 630, endPoint y: 376, distance: 14.4
click at [630, 376] on div at bounding box center [632, 371] width 50 height 28
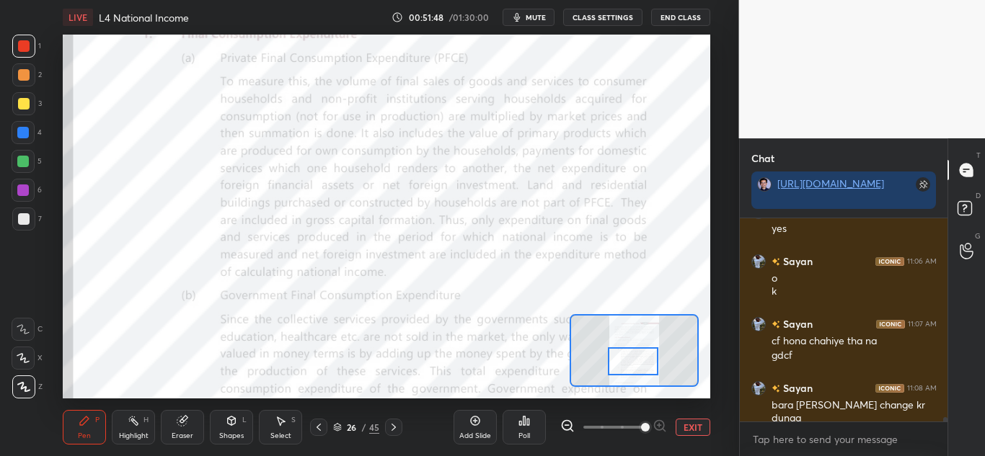
drag, startPoint x: 635, startPoint y: 363, endPoint x: 636, endPoint y: 353, distance: 10.9
click at [636, 353] on div at bounding box center [633, 362] width 50 height 28
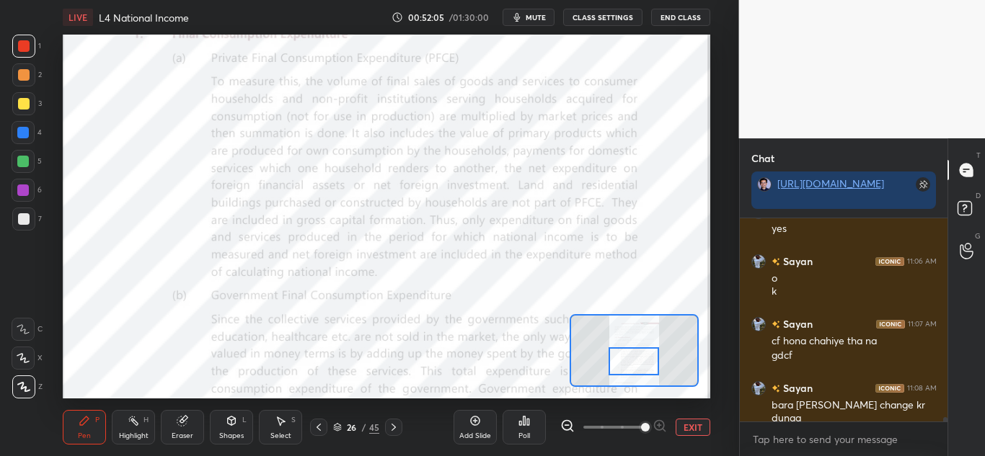
click at [239, 427] on div "Shapes L" at bounding box center [231, 427] width 43 height 35
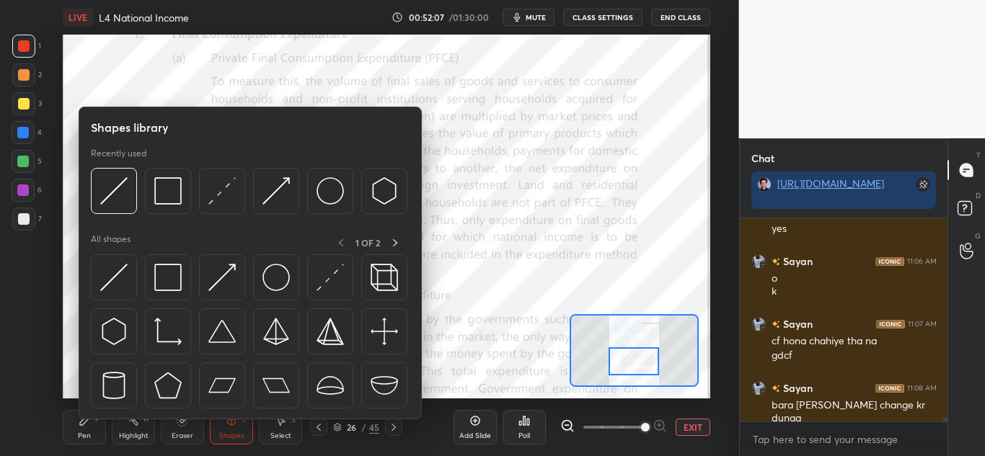
click at [89, 425] on icon at bounding box center [85, 421] width 12 height 12
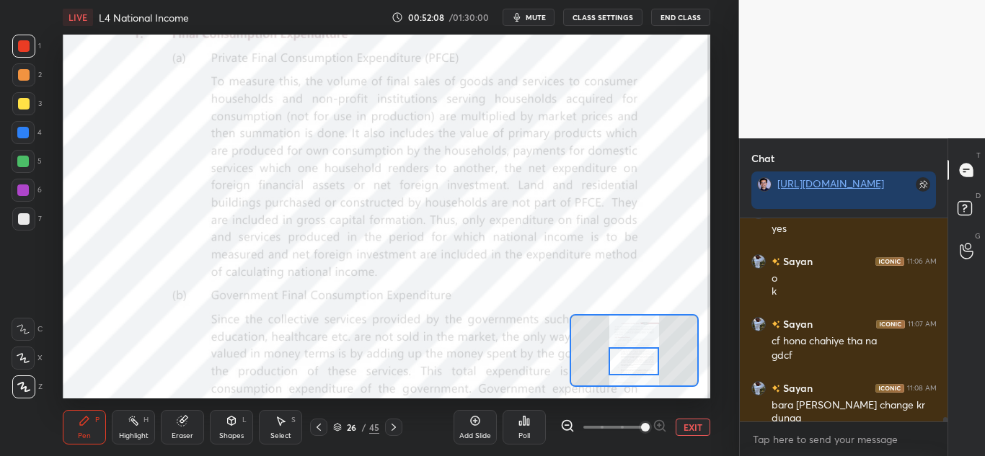
click at [23, 330] on icon at bounding box center [23, 329] width 12 height 9
click at [27, 363] on icon at bounding box center [23, 358] width 12 height 9
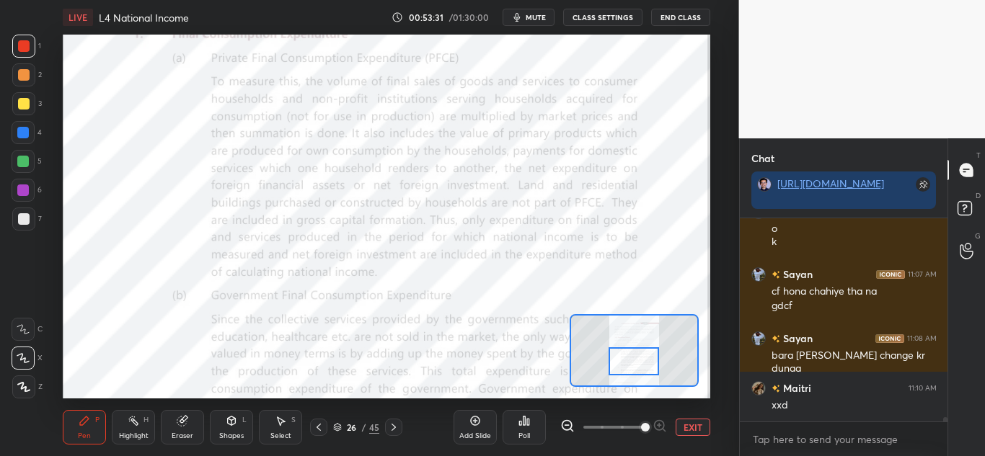
scroll to position [9097, 0]
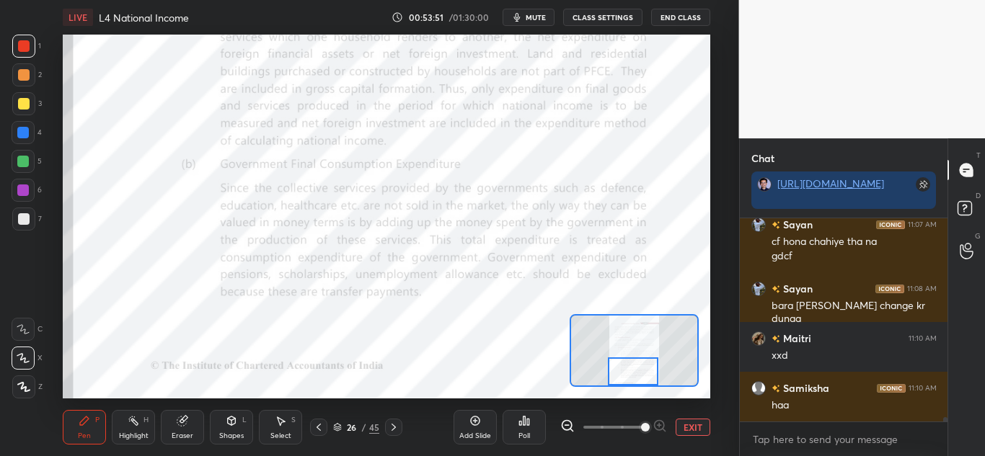
drag, startPoint x: 641, startPoint y: 370, endPoint x: 641, endPoint y: 379, distance: 8.7
click at [641, 379] on div at bounding box center [633, 372] width 50 height 28
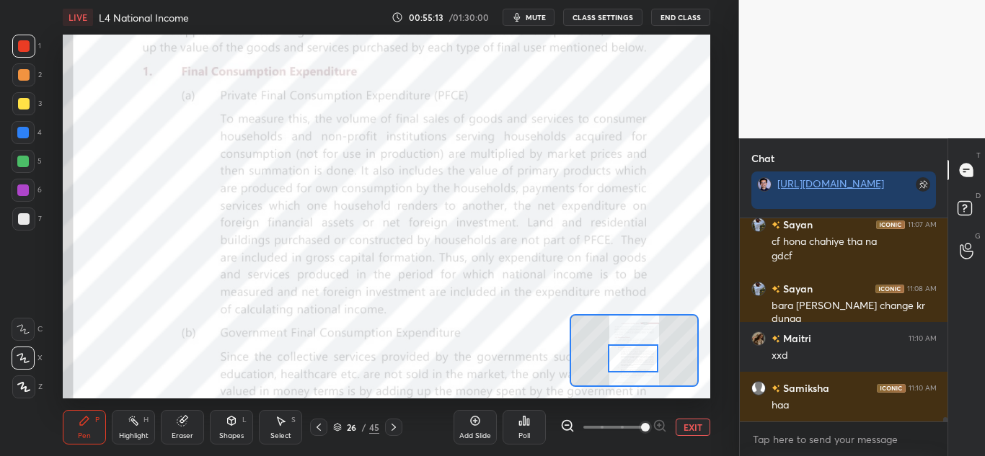
scroll to position [9146, 0]
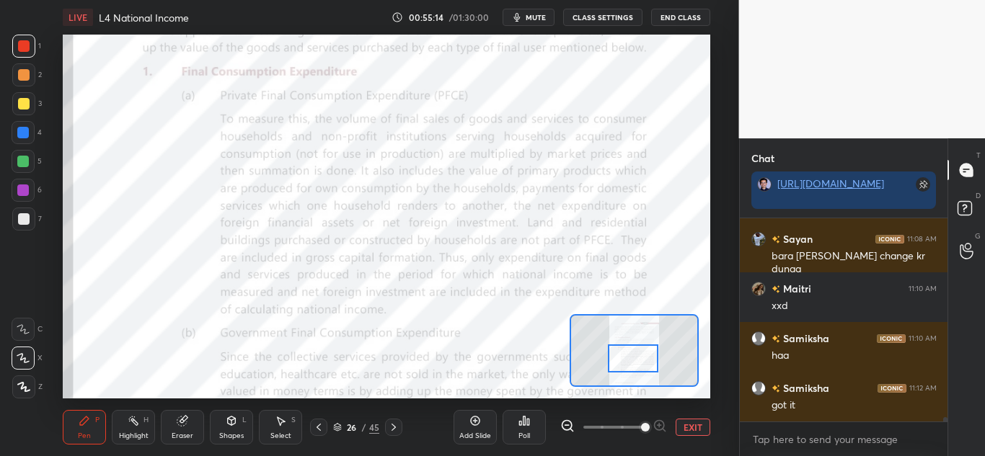
drag, startPoint x: 640, startPoint y: 375, endPoint x: 640, endPoint y: 362, distance: 13.0
click at [640, 362] on div at bounding box center [633, 359] width 50 height 28
drag, startPoint x: 22, startPoint y: 136, endPoint x: 48, endPoint y: 142, distance: 26.8
click at [25, 135] on div at bounding box center [23, 133] width 12 height 12
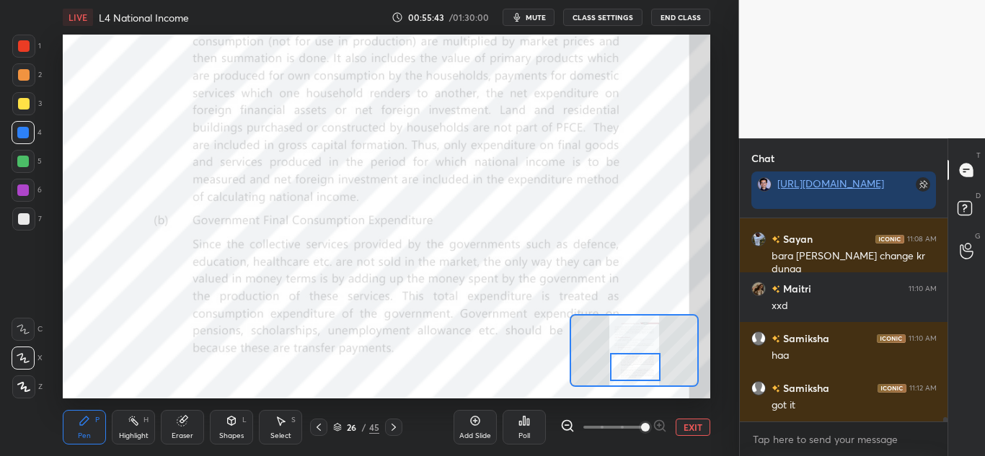
drag, startPoint x: 637, startPoint y: 364, endPoint x: 640, endPoint y: 373, distance: 8.9
click at [640, 373] on div at bounding box center [635, 367] width 50 height 28
click at [532, 17] on span "mute" at bounding box center [536, 17] width 20 height 10
click at [538, 20] on span "unmute" at bounding box center [534, 17] width 31 height 10
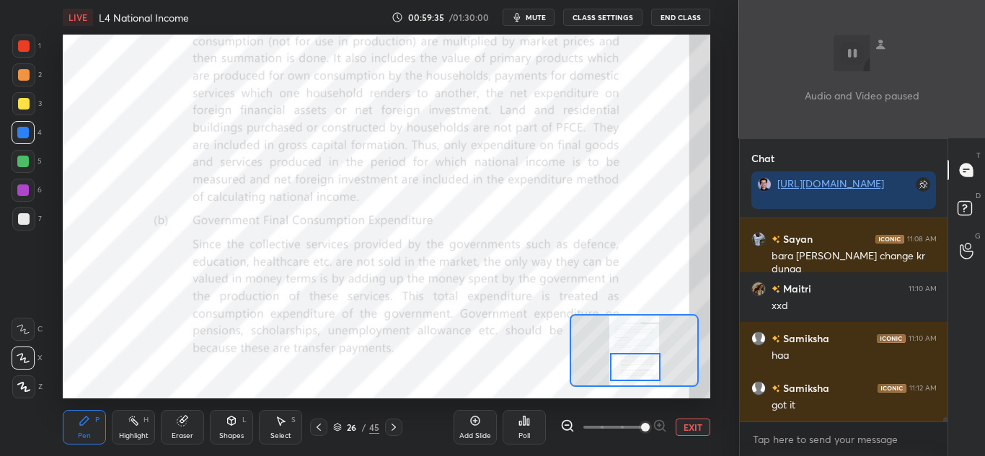
scroll to position [9246, 0]
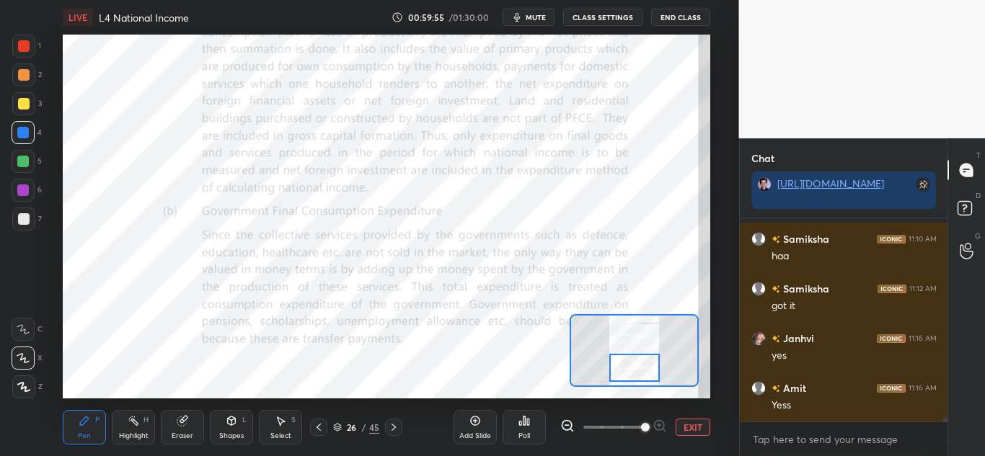
click at [632, 368] on div at bounding box center [634, 368] width 50 height 28
click at [392, 433] on icon at bounding box center [394, 428] width 12 height 12
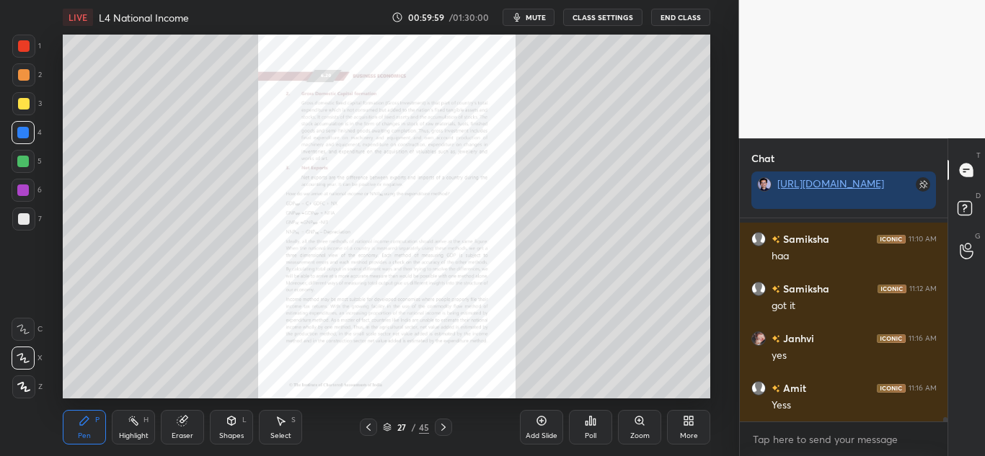
click at [638, 429] on div "Zoom" at bounding box center [639, 427] width 43 height 35
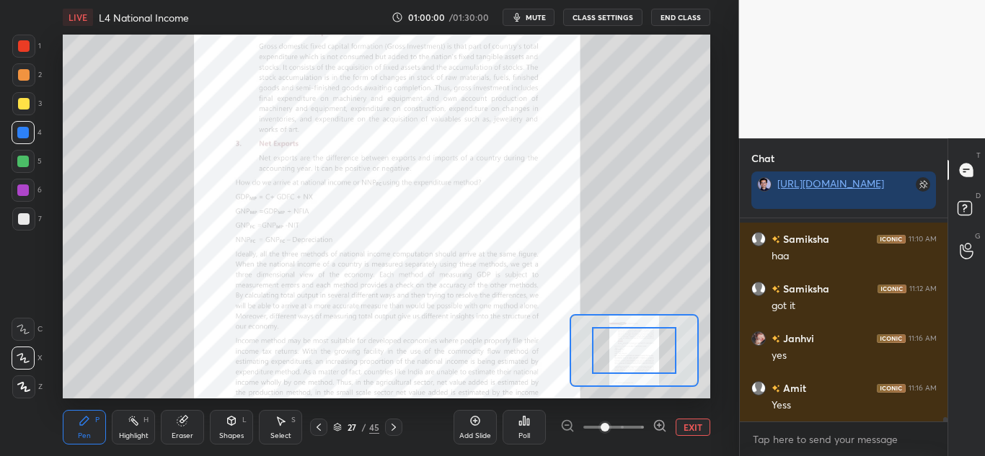
click at [638, 430] on span at bounding box center [613, 428] width 61 height 22
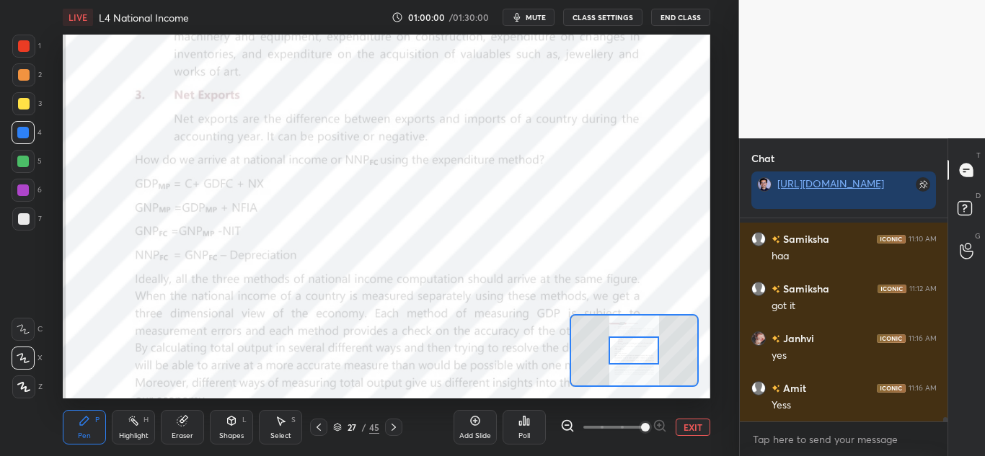
click at [641, 430] on span at bounding box center [645, 427] width 9 height 9
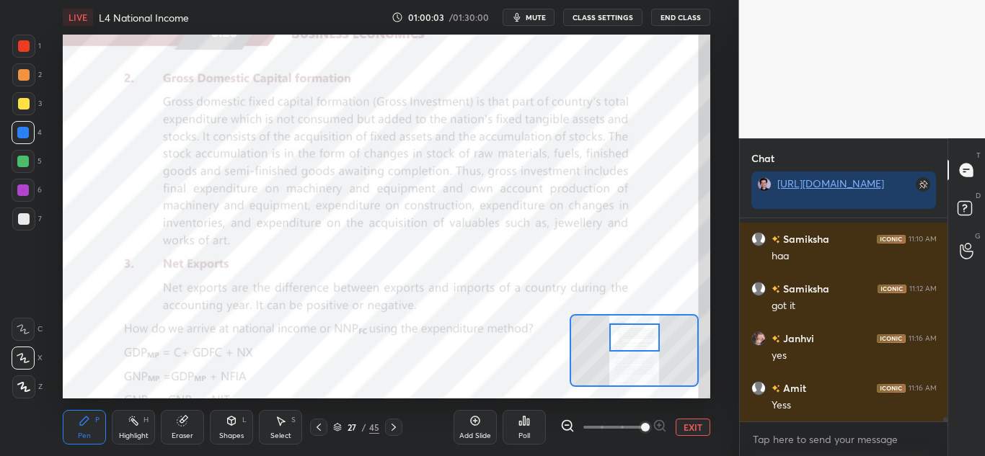
drag, startPoint x: 636, startPoint y: 345, endPoint x: 637, endPoint y: 333, distance: 12.3
click at [637, 333] on div at bounding box center [634, 338] width 50 height 28
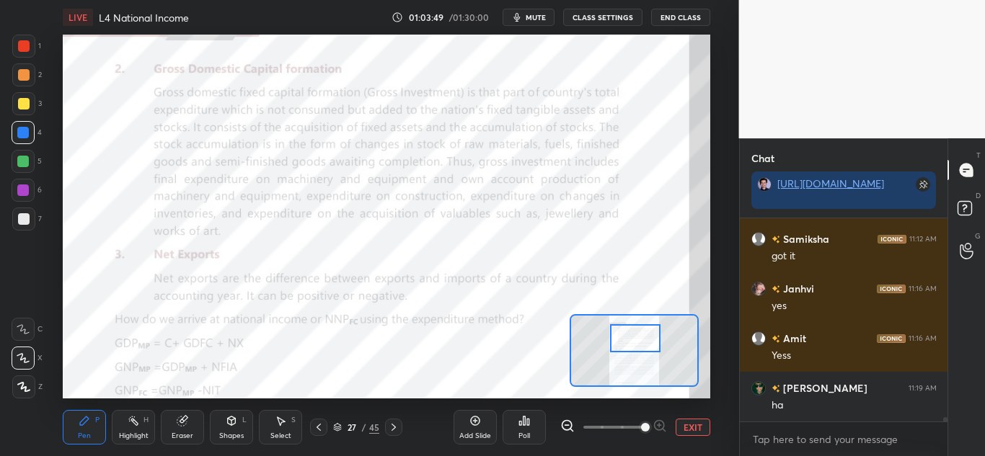
click at [639, 348] on div at bounding box center [635, 339] width 50 height 28
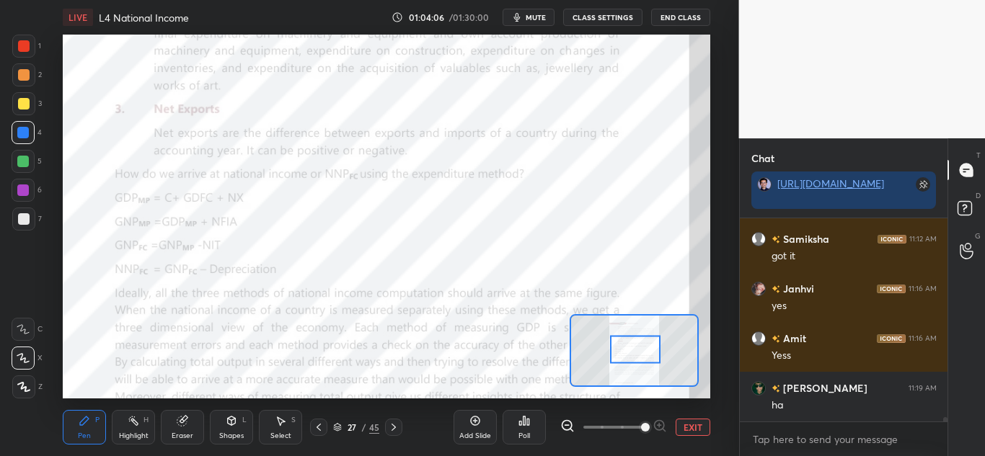
drag, startPoint x: 653, startPoint y: 349, endPoint x: 630, endPoint y: 346, distance: 22.5
click at [631, 347] on div at bounding box center [635, 350] width 50 height 28
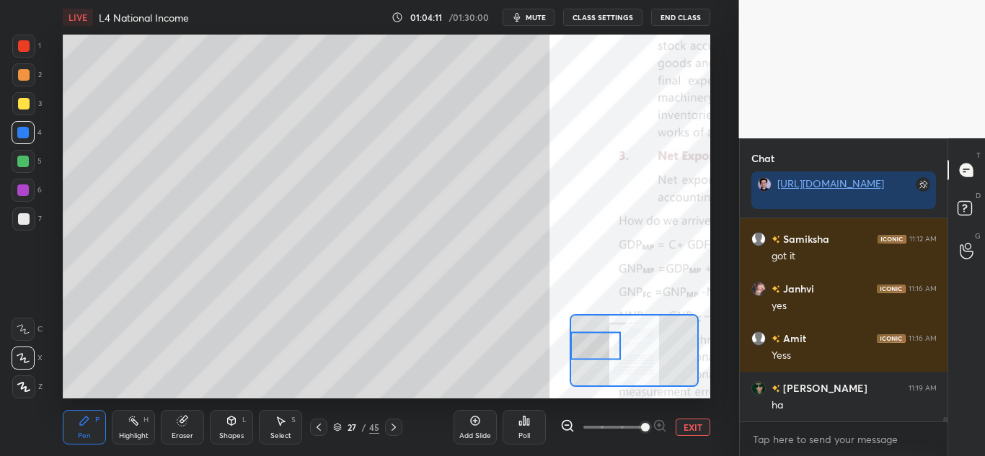
click at [516, 353] on div "Setting up your live class Poll for secs No correct answer Start poll" at bounding box center [387, 217] width 648 height 364
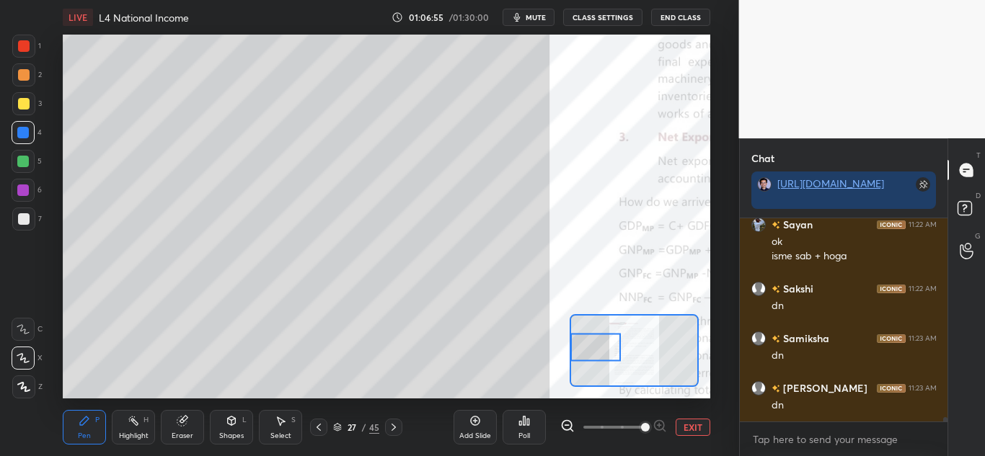
scroll to position [9609, 0]
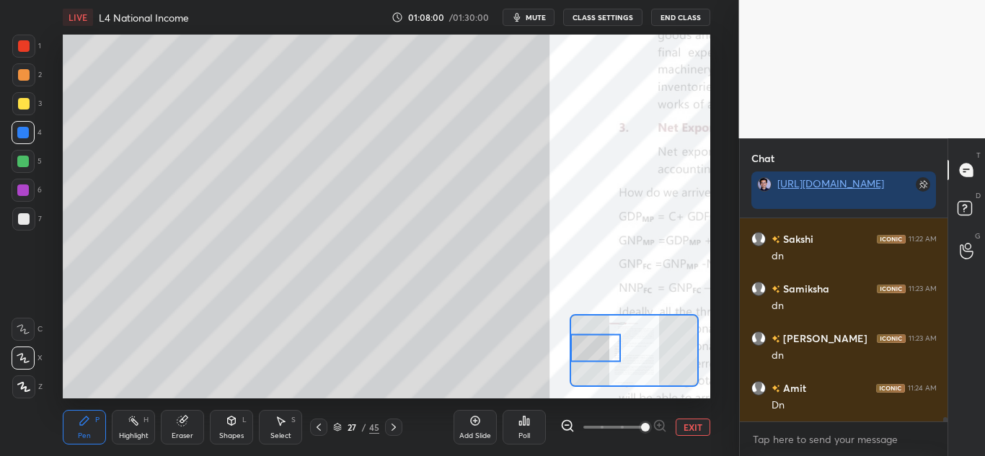
click at [593, 355] on div at bounding box center [595, 349] width 50 height 28
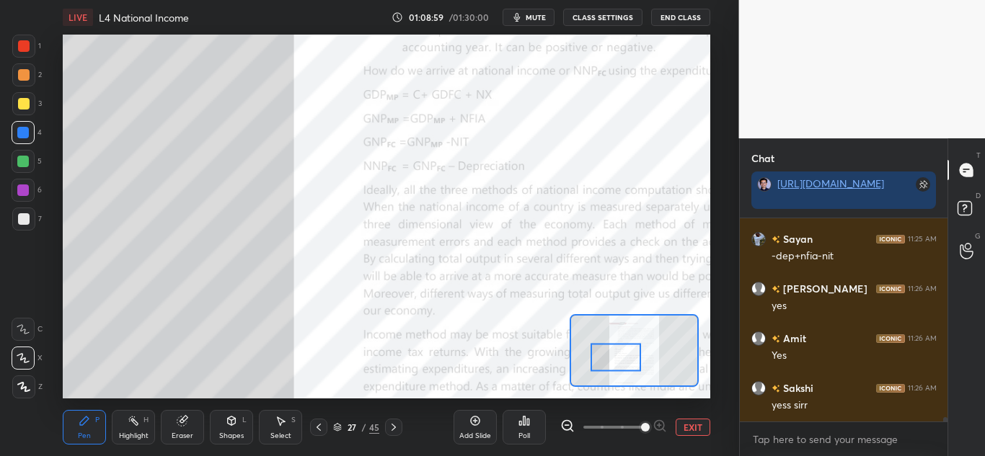
drag, startPoint x: 601, startPoint y: 353, endPoint x: 621, endPoint y: 363, distance: 22.3
click at [621, 363] on div at bounding box center [616, 358] width 50 height 28
click at [393, 432] on icon at bounding box center [394, 428] width 12 height 12
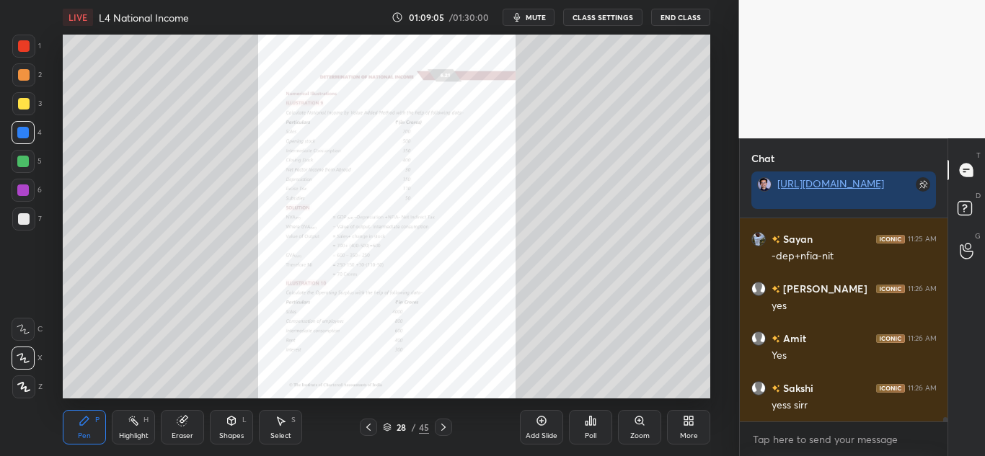
click at [441, 425] on icon at bounding box center [444, 428] width 12 height 12
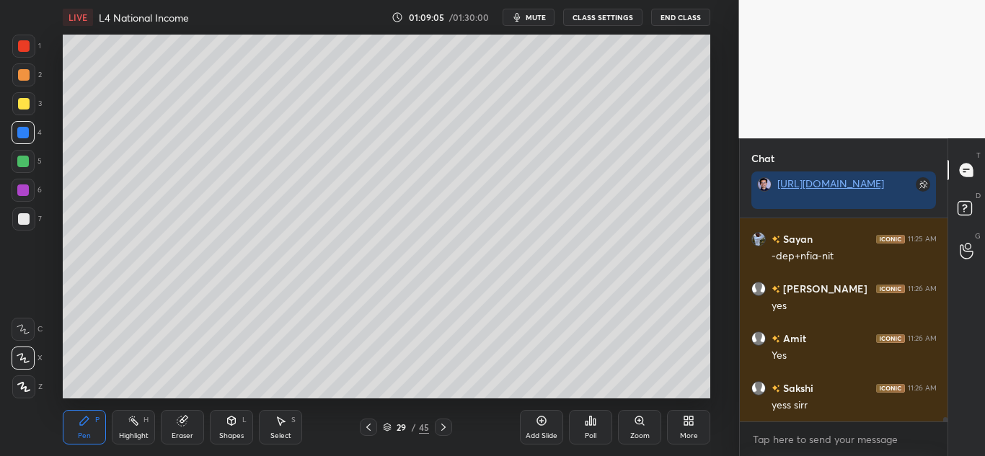
click at [445, 427] on icon at bounding box center [444, 428] width 12 height 12
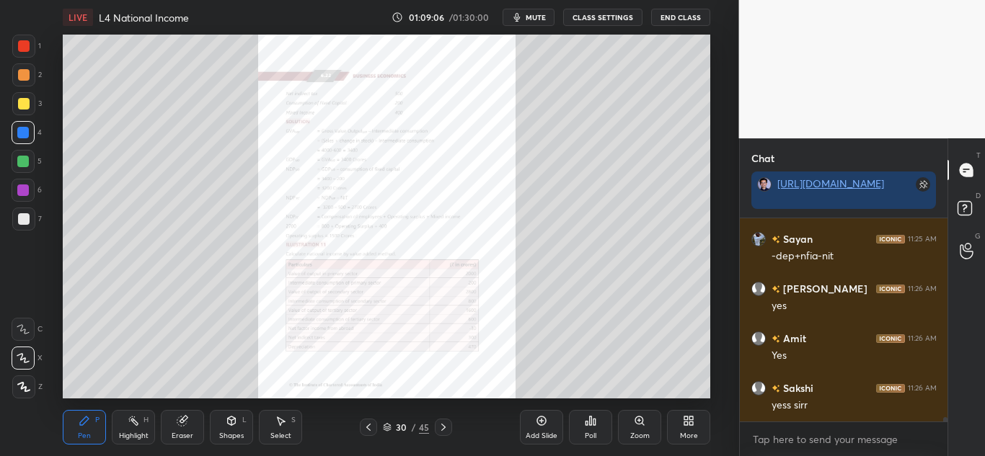
click at [447, 426] on icon at bounding box center [444, 428] width 12 height 12
click at [446, 425] on icon at bounding box center [444, 428] width 12 height 12
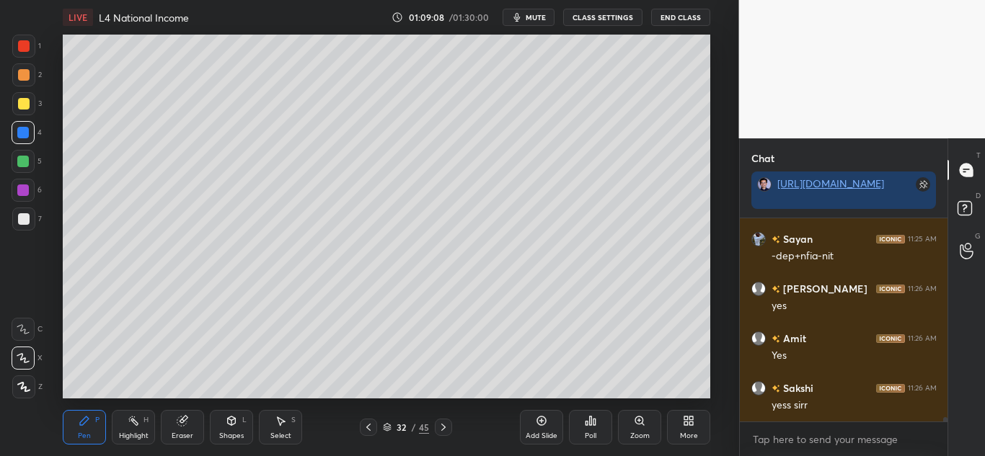
click at [443, 424] on icon at bounding box center [444, 428] width 12 height 12
click at [442, 424] on icon at bounding box center [444, 428] width 12 height 12
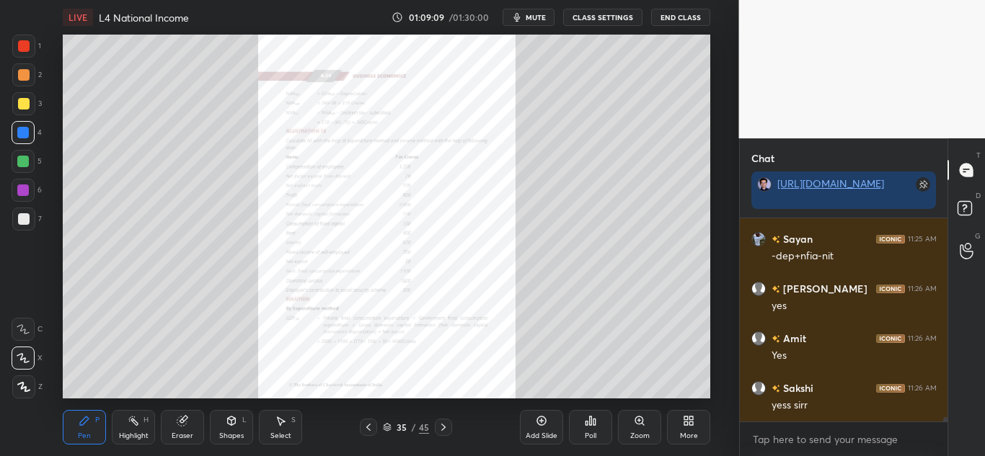
click at [442, 426] on icon at bounding box center [444, 428] width 12 height 12
click at [364, 423] on icon at bounding box center [369, 428] width 12 height 12
click at [633, 433] on div "Zoom" at bounding box center [639, 436] width 19 height 7
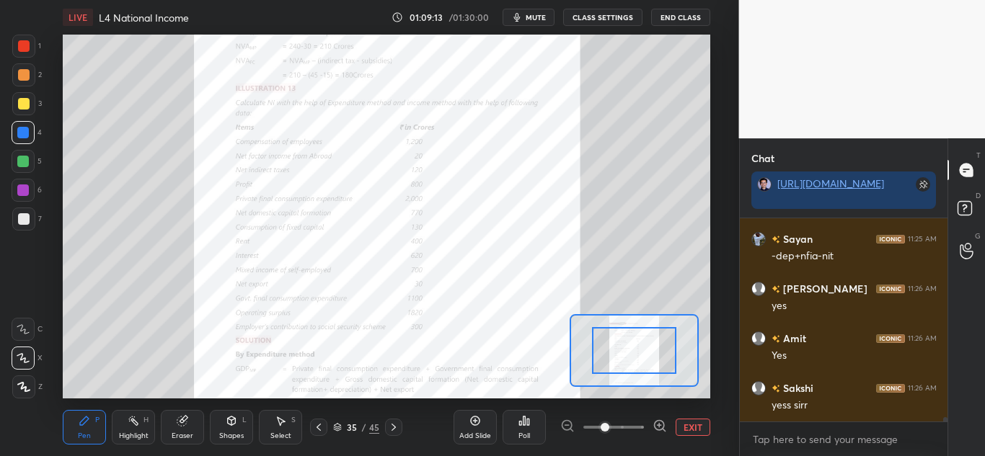
click at [634, 432] on span at bounding box center [613, 428] width 61 height 22
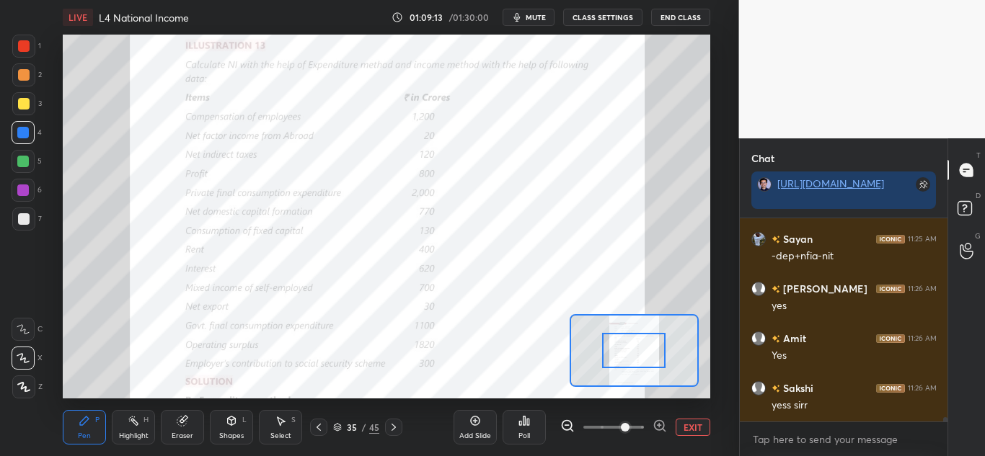
click at [630, 430] on span at bounding box center [625, 427] width 9 height 9
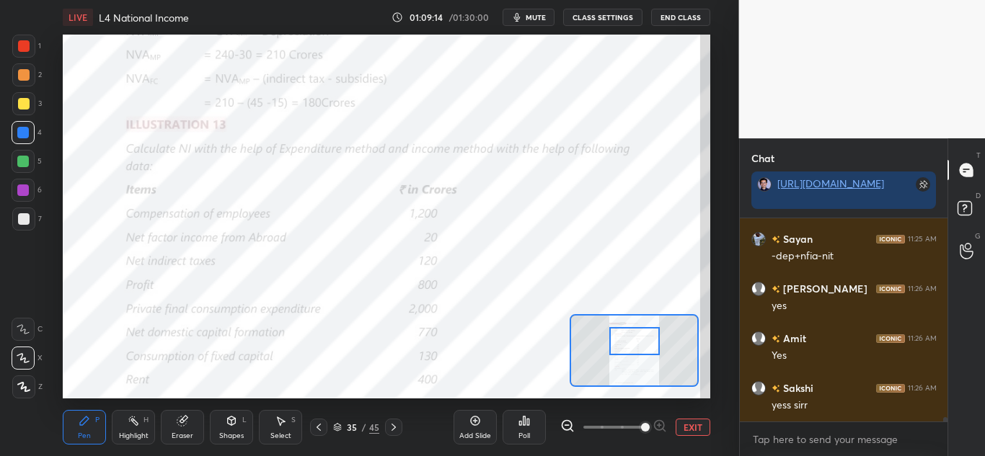
click at [640, 342] on div at bounding box center [634, 341] width 50 height 28
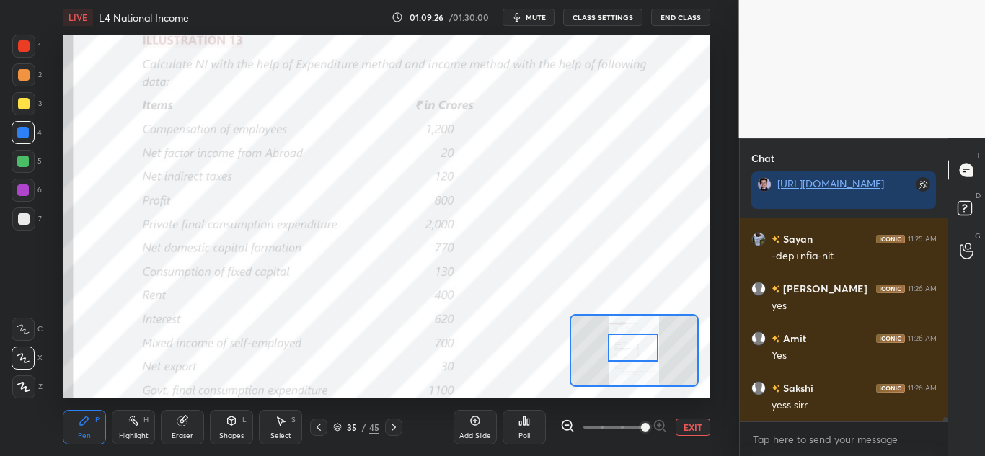
click at [635, 350] on div at bounding box center [633, 348] width 50 height 28
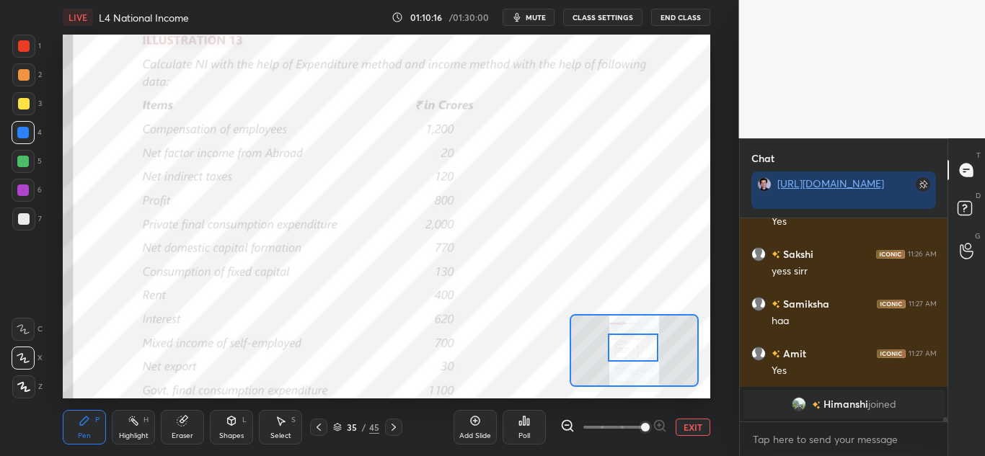
scroll to position [9381, 0]
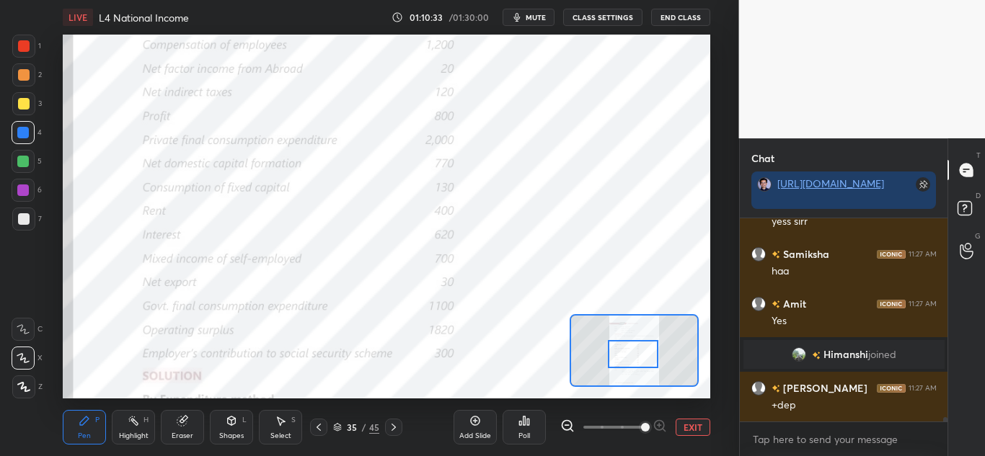
click at [630, 359] on div at bounding box center [633, 354] width 50 height 28
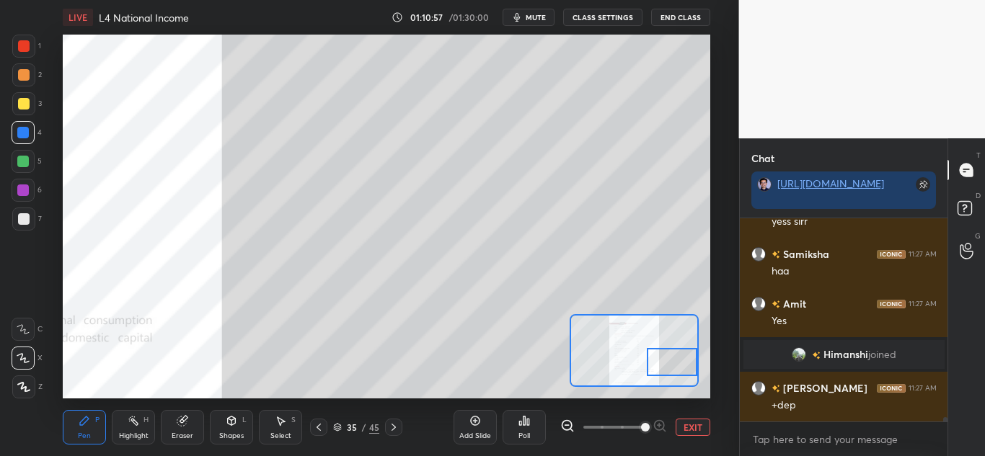
drag, startPoint x: 643, startPoint y: 351, endPoint x: 684, endPoint y: 360, distance: 42.7
click at [684, 360] on div at bounding box center [672, 362] width 50 height 28
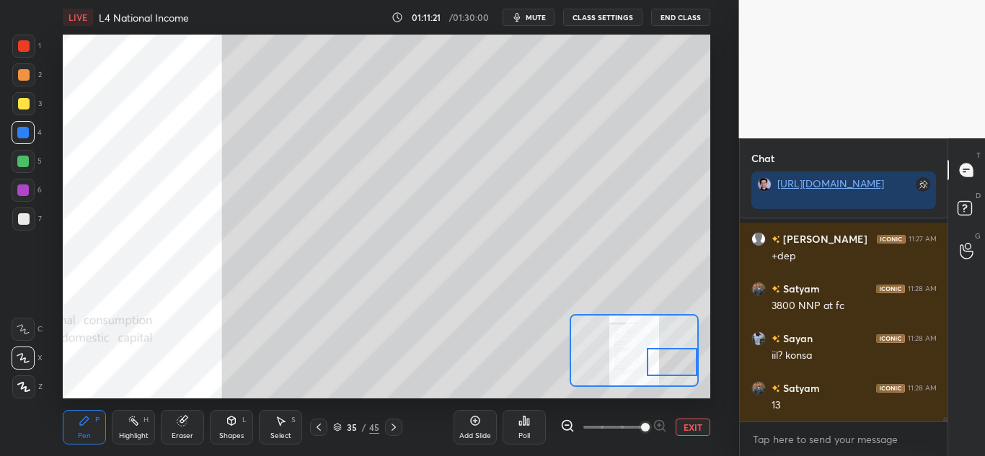
scroll to position [9580, 0]
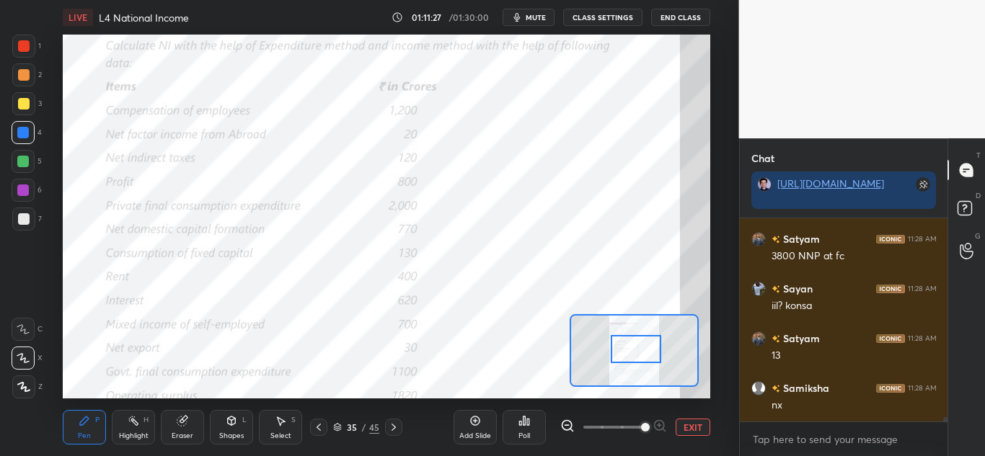
drag, startPoint x: 662, startPoint y: 358, endPoint x: 643, endPoint y: 351, distance: 20.5
click at [643, 351] on div at bounding box center [636, 349] width 50 height 28
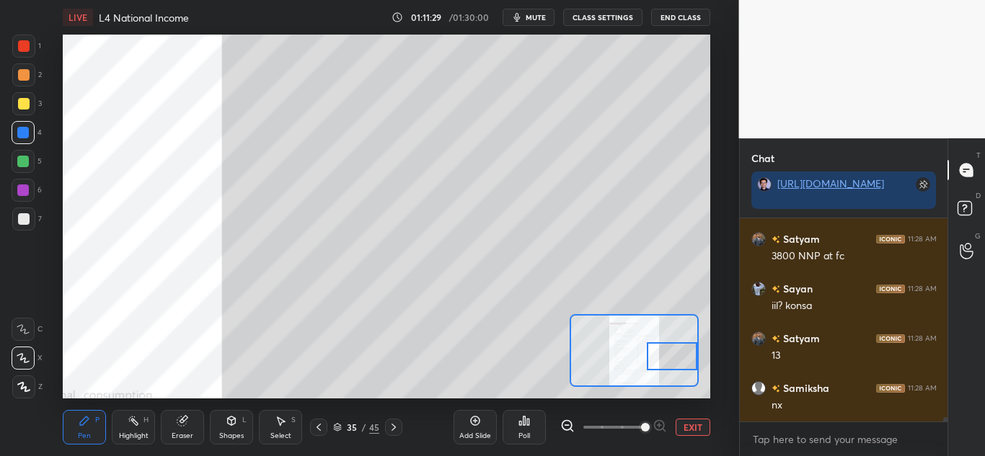
drag, startPoint x: 637, startPoint y: 347, endPoint x: 671, endPoint y: 344, distance: 34.0
click at [687, 354] on div at bounding box center [672, 357] width 50 height 28
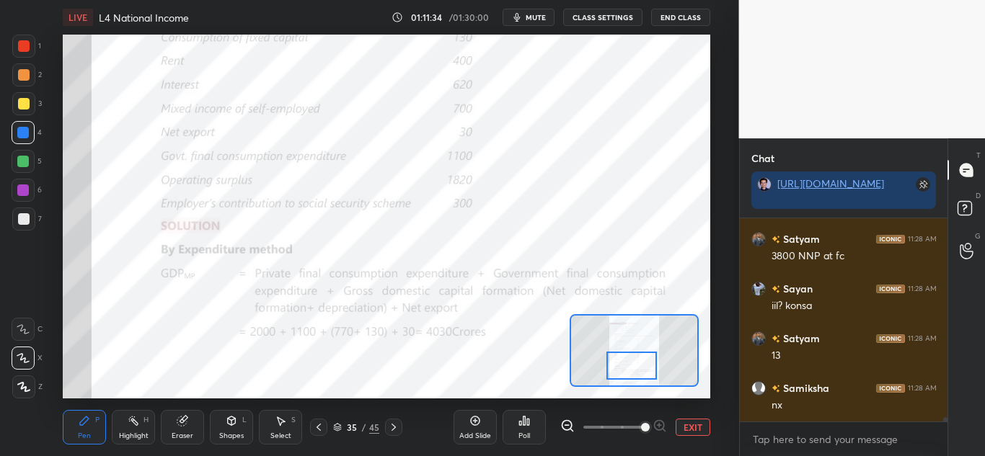
drag, startPoint x: 669, startPoint y: 361, endPoint x: 630, endPoint y: 370, distance: 39.9
click at [630, 370] on div at bounding box center [631, 366] width 50 height 28
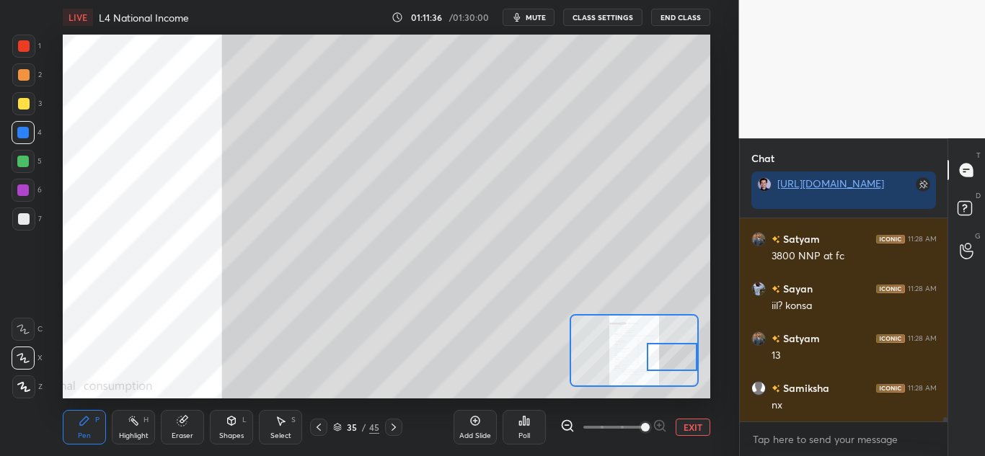
drag, startPoint x: 631, startPoint y: 364, endPoint x: 672, endPoint y: 356, distance: 42.0
click at [672, 356] on div at bounding box center [672, 357] width 50 height 28
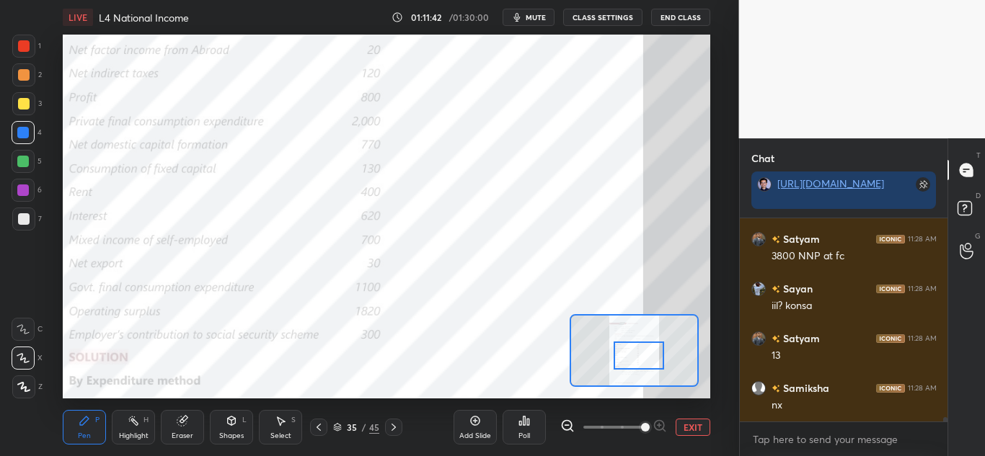
drag, startPoint x: 650, startPoint y: 352, endPoint x: 625, endPoint y: 345, distance: 25.6
click at [632, 352] on div at bounding box center [639, 356] width 50 height 28
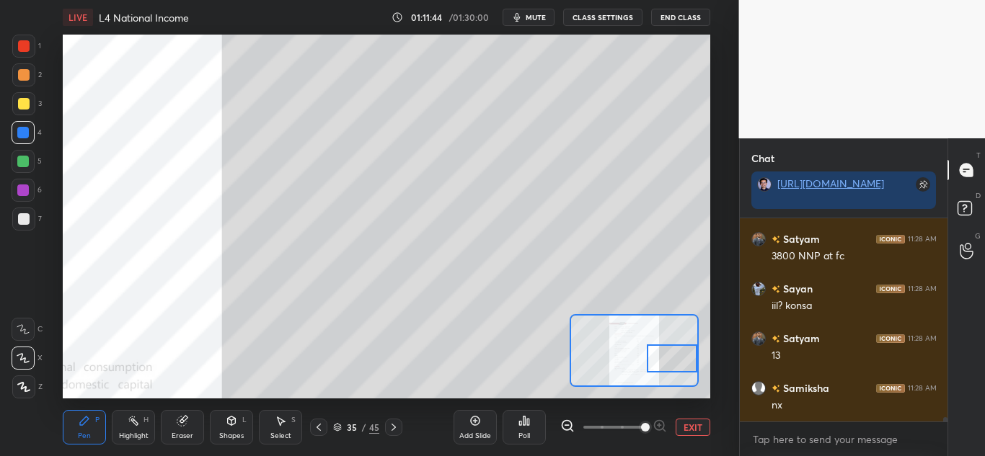
drag, startPoint x: 643, startPoint y: 357, endPoint x: 697, endPoint y: 360, distance: 53.4
click at [697, 360] on div at bounding box center [672, 359] width 50 height 28
drag, startPoint x: 667, startPoint y: 362, endPoint x: 697, endPoint y: 359, distance: 30.4
click at [694, 364] on div at bounding box center [672, 359] width 50 height 28
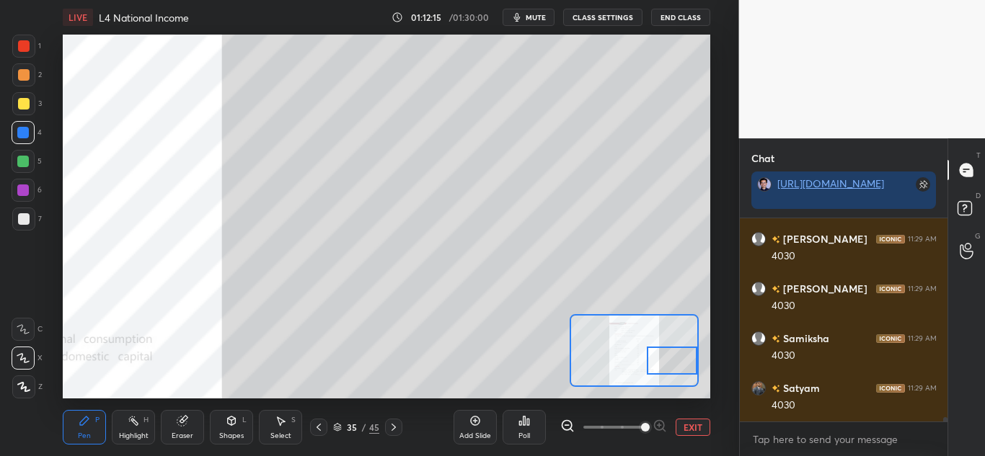
scroll to position [9829, 0]
drag, startPoint x: 686, startPoint y: 367, endPoint x: 687, endPoint y: 376, distance: 8.7
click at [687, 374] on div at bounding box center [672, 360] width 50 height 28
click at [684, 370] on div at bounding box center [672, 365] width 50 height 28
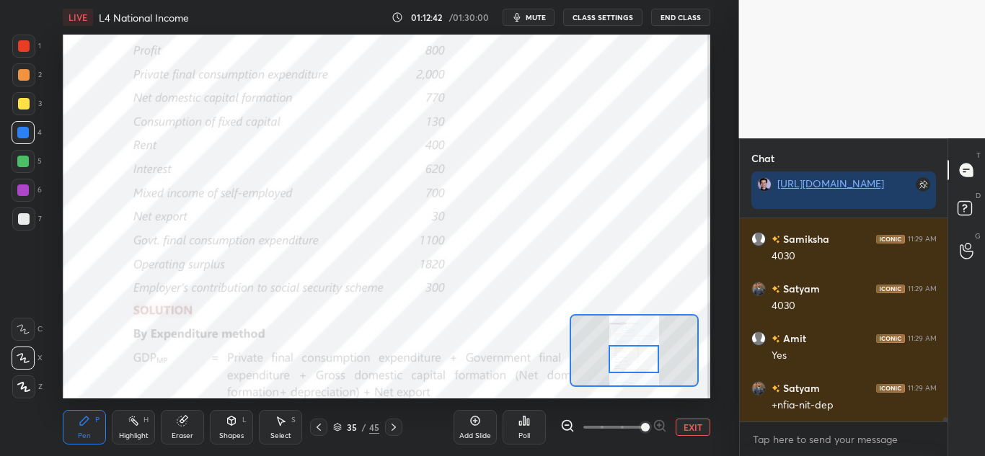
drag, startPoint x: 676, startPoint y: 365, endPoint x: 641, endPoint y: 359, distance: 35.1
click at [641, 359] on div at bounding box center [634, 359] width 50 height 28
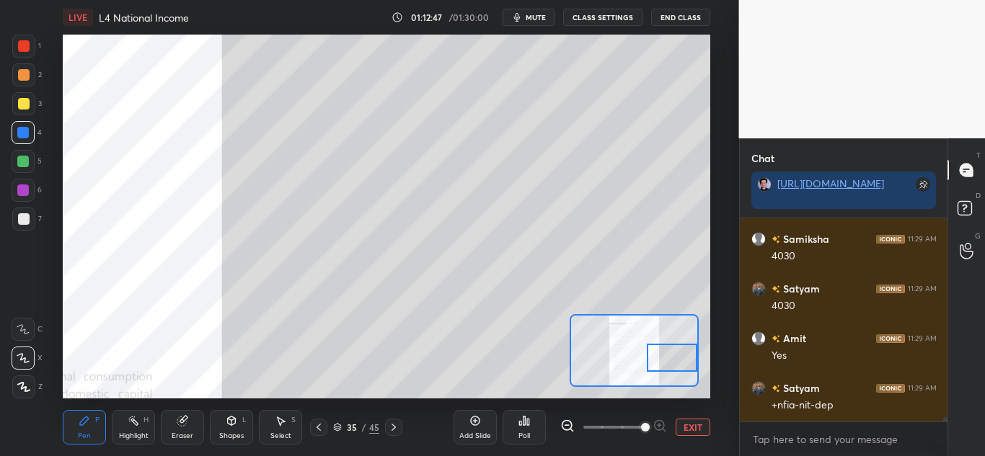
drag, startPoint x: 621, startPoint y: 355, endPoint x: 668, endPoint y: 353, distance: 46.9
click at [668, 353] on div at bounding box center [672, 358] width 50 height 28
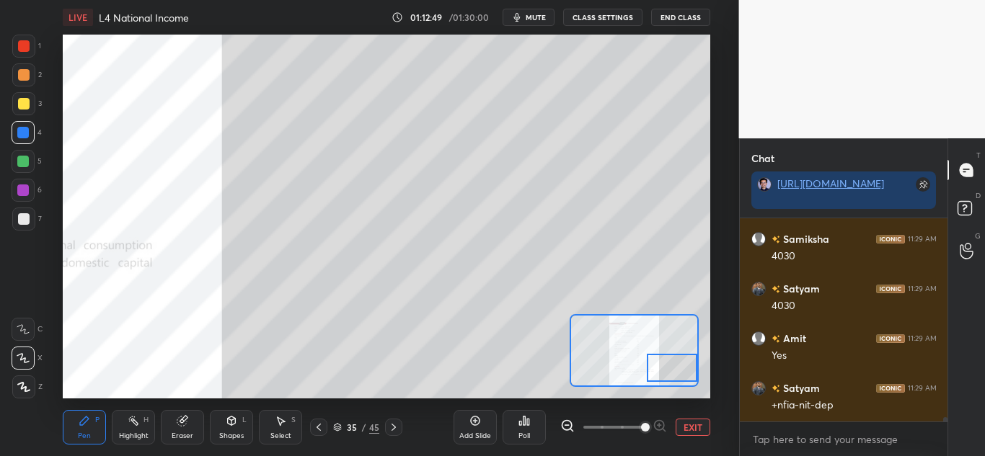
drag, startPoint x: 656, startPoint y: 358, endPoint x: 656, endPoint y: 369, distance: 10.8
click at [656, 369] on div at bounding box center [672, 368] width 50 height 28
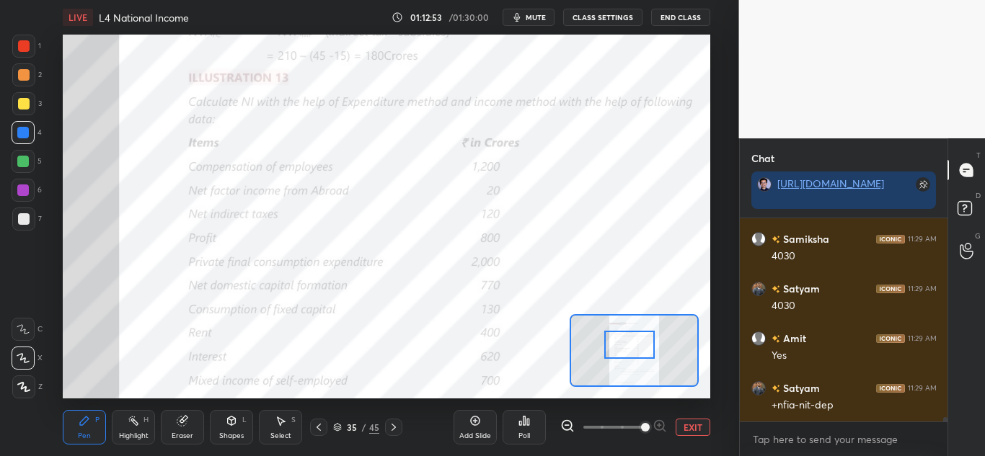
drag, startPoint x: 670, startPoint y: 367, endPoint x: 628, endPoint y: 338, distance: 50.8
click at [625, 342] on div at bounding box center [629, 345] width 50 height 28
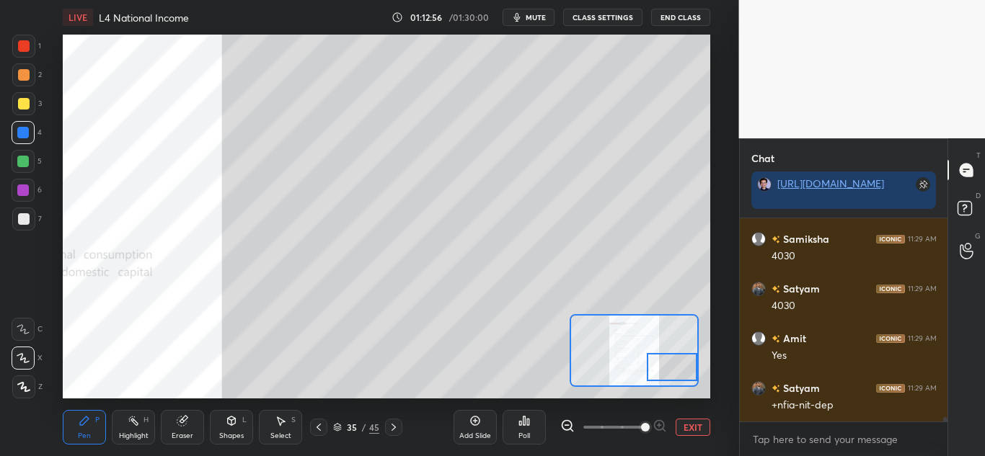
drag, startPoint x: 663, startPoint y: 348, endPoint x: 713, endPoint y: 377, distance: 57.5
click at [713, 377] on div "Setting up your live class Poll for secs No correct answer Start poll" at bounding box center [386, 217] width 681 height 364
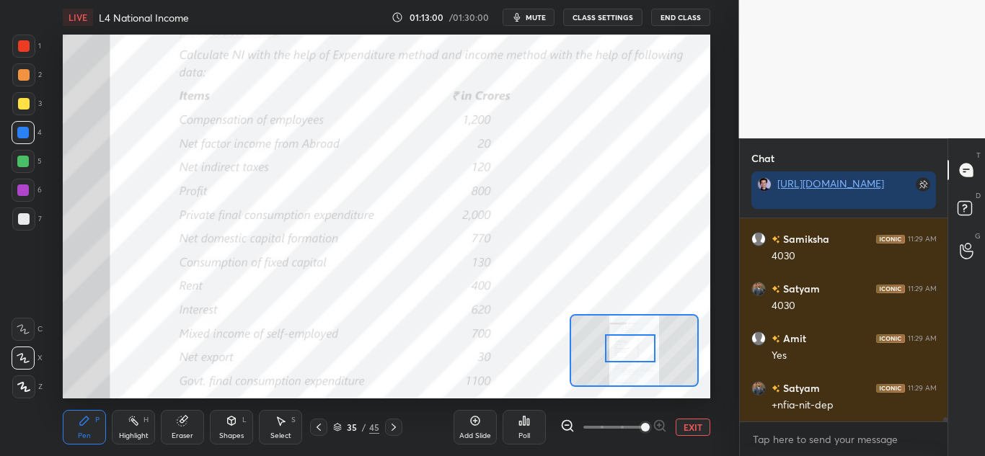
drag, startPoint x: 656, startPoint y: 369, endPoint x: 630, endPoint y: 348, distance: 34.4
click at [630, 348] on div at bounding box center [630, 349] width 50 height 28
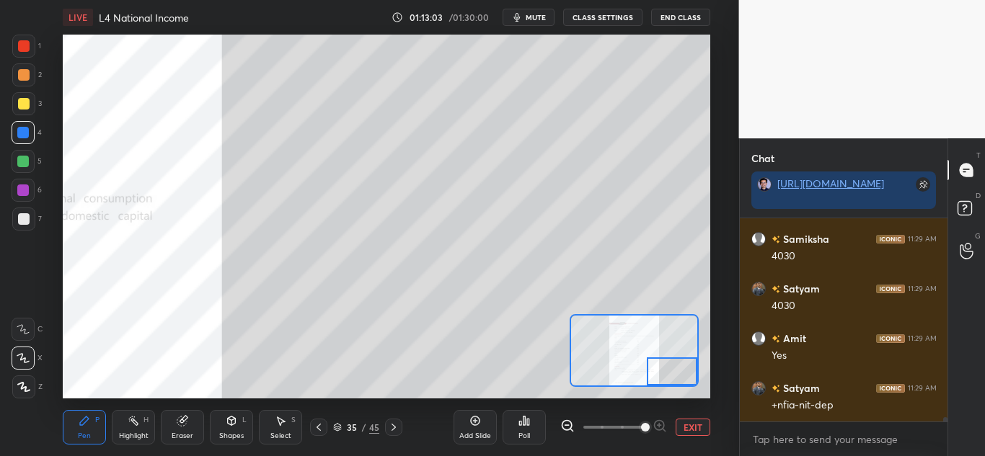
drag, startPoint x: 637, startPoint y: 351, endPoint x: 695, endPoint y: 374, distance: 62.8
click at [695, 374] on div at bounding box center [672, 372] width 50 height 28
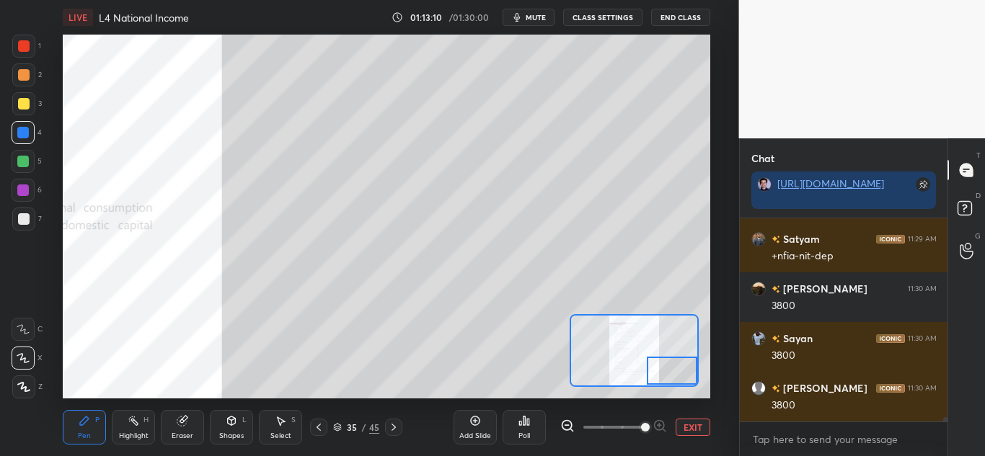
scroll to position [10128, 0]
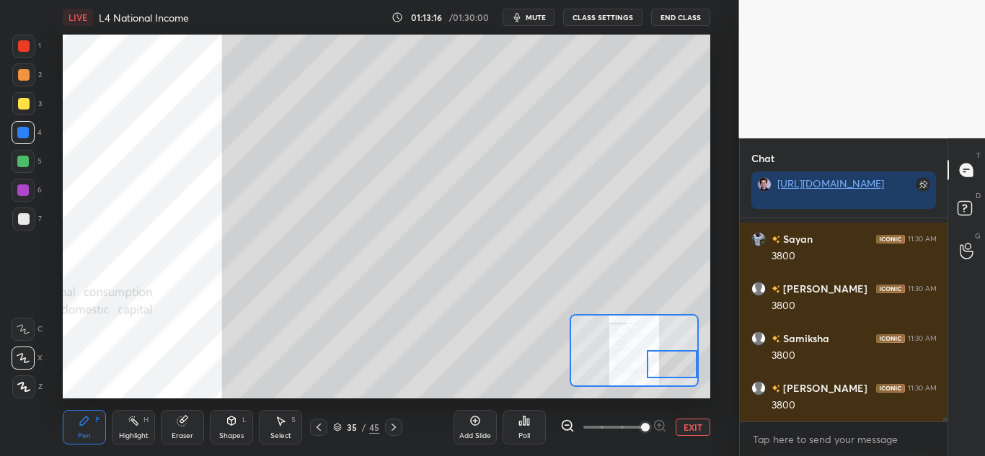
click at [677, 363] on div at bounding box center [672, 364] width 50 height 28
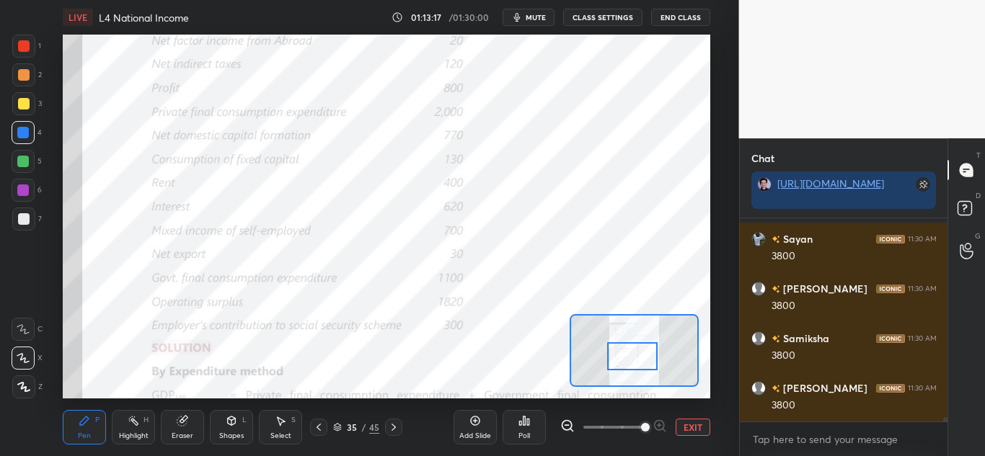
scroll to position [10178, 0]
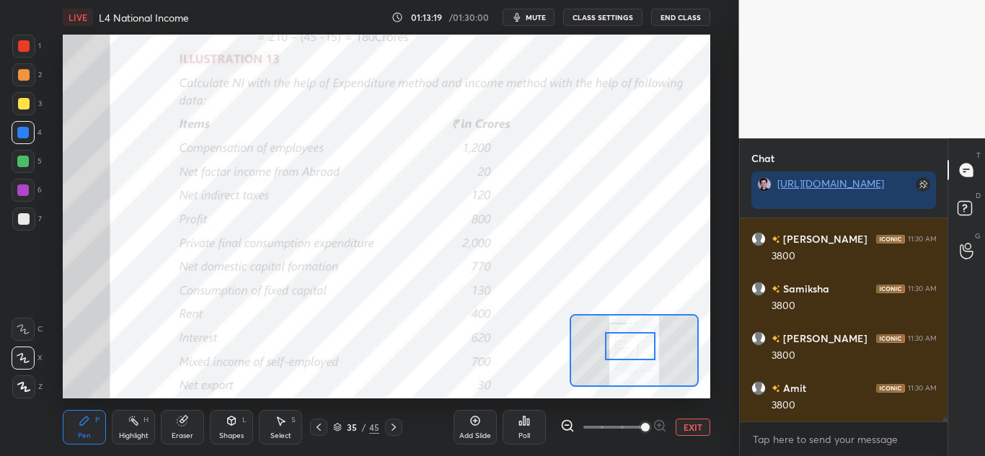
drag, startPoint x: 676, startPoint y: 369, endPoint x: 634, endPoint y: 347, distance: 48.1
click at [634, 349] on div at bounding box center [630, 346] width 50 height 28
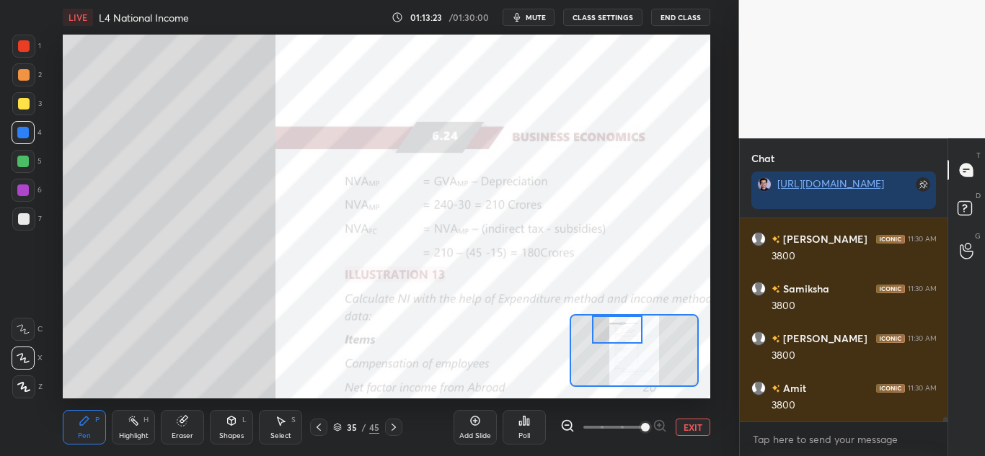
click at [614, 309] on div "Setting up your live class Poll for secs No correct answer Start poll" at bounding box center [387, 217] width 648 height 364
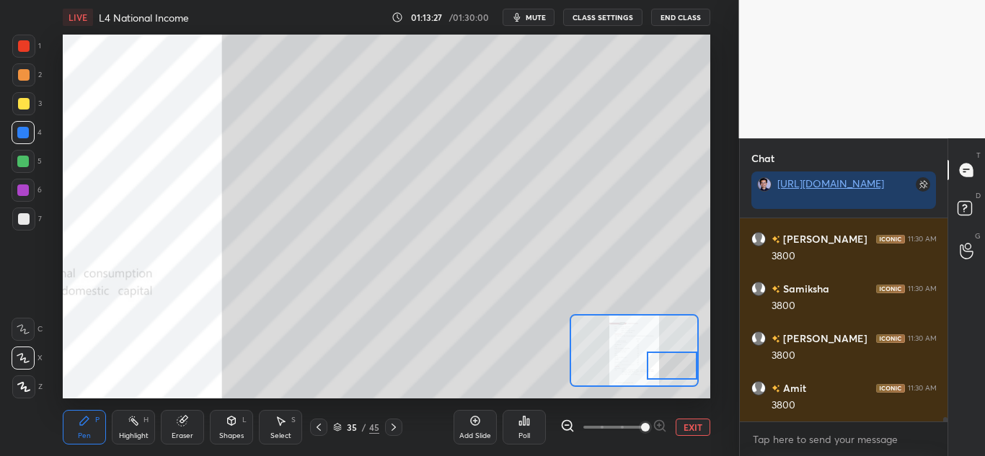
drag, startPoint x: 615, startPoint y: 331, endPoint x: 692, endPoint y: 366, distance: 84.6
click at [692, 366] on div at bounding box center [672, 366] width 50 height 28
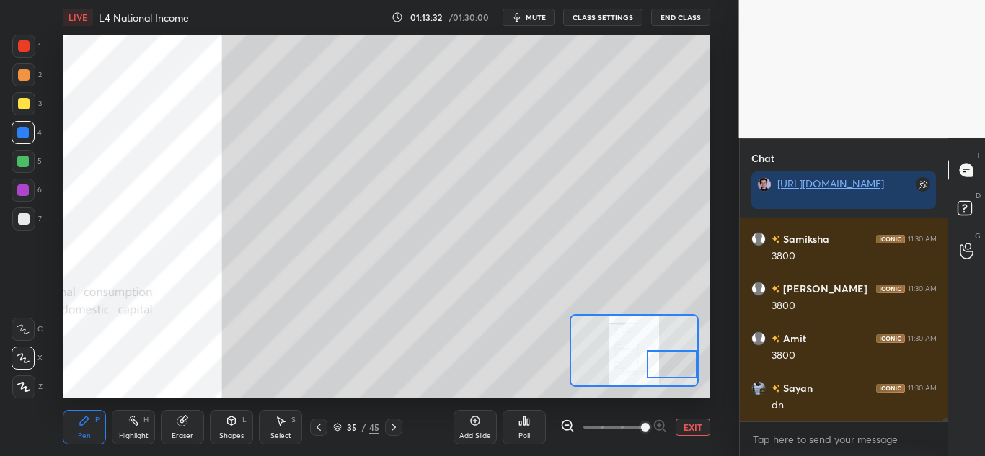
click at [683, 362] on div at bounding box center [672, 364] width 50 height 28
click at [539, 25] on div "LIVE L4 National Income 01:13:37 / 01:30:00 mute CLASS SETTINGS End Class" at bounding box center [387, 17] width 648 height 35
click at [539, 18] on span "mute" at bounding box center [536, 17] width 20 height 10
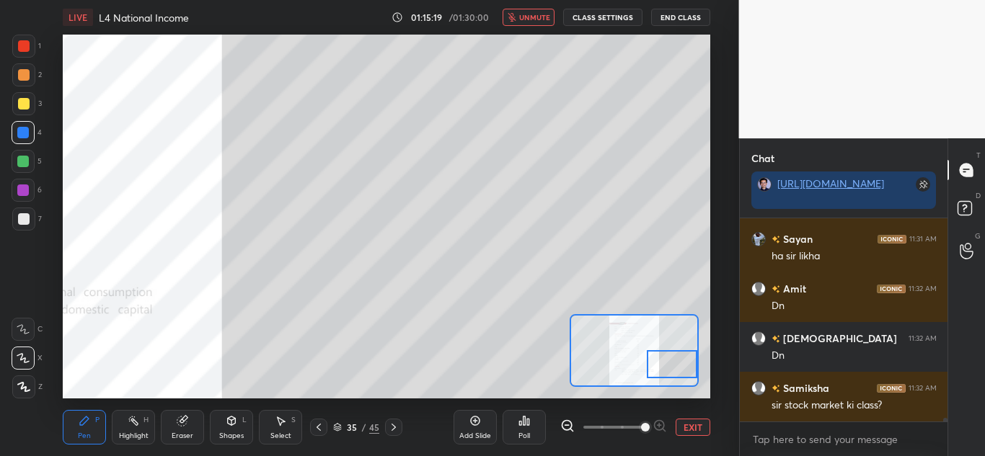
scroll to position [10441, 0]
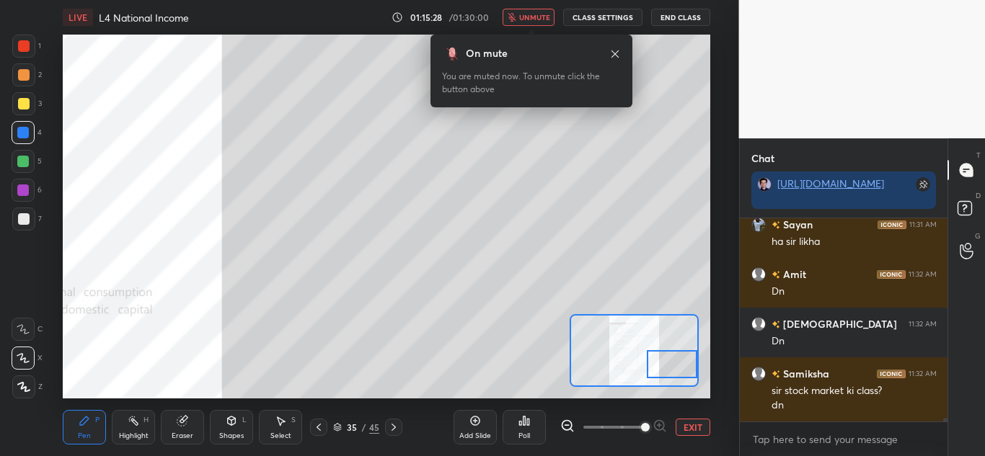
drag, startPoint x: 535, startPoint y: 23, endPoint x: 536, endPoint y: 30, distance: 7.2
click at [534, 22] on button "unmute" at bounding box center [529, 17] width 52 height 17
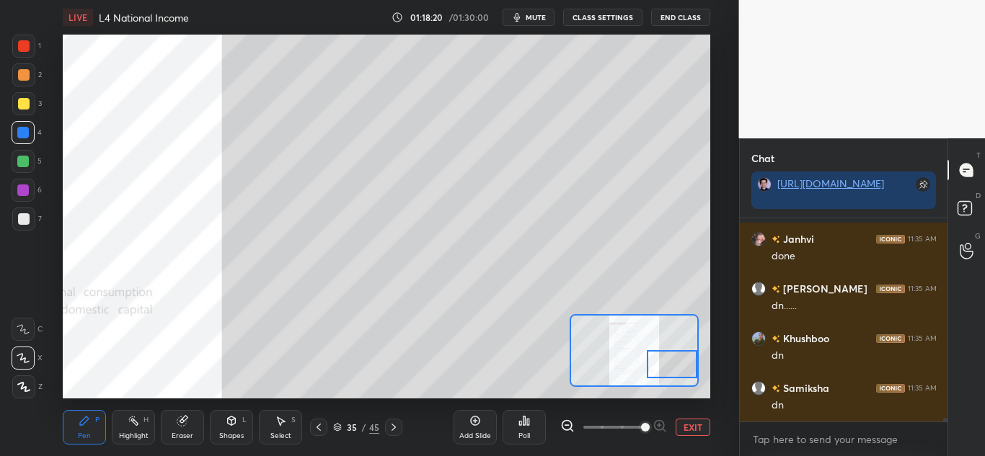
scroll to position [10951, 0]
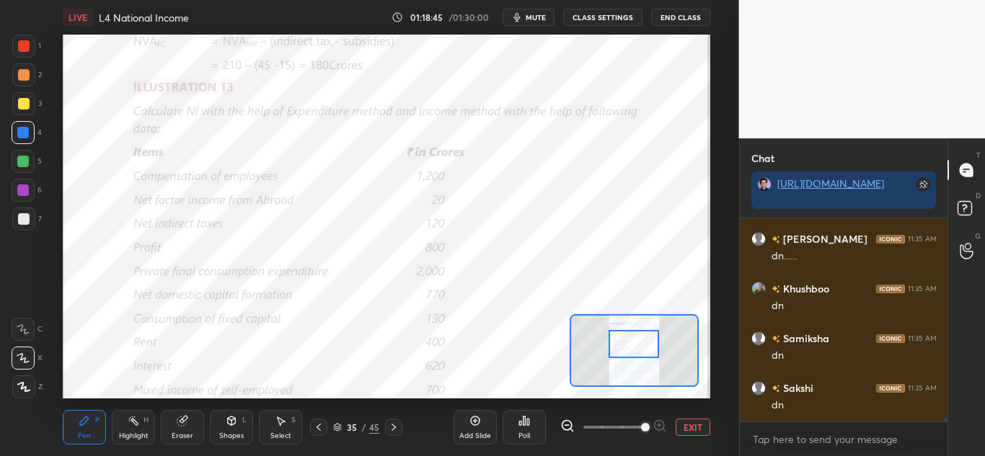
drag, startPoint x: 676, startPoint y: 364, endPoint x: 630, endPoint y: 338, distance: 53.0
click at [637, 343] on div at bounding box center [634, 344] width 50 height 28
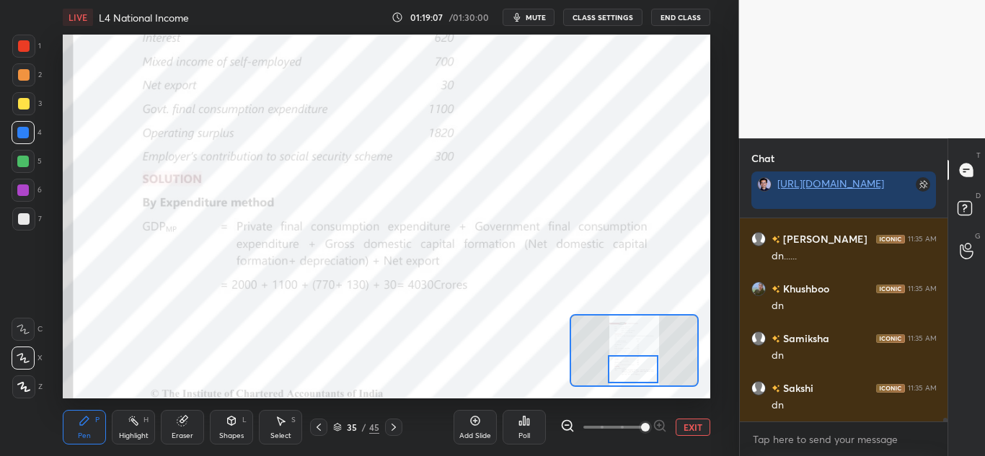
drag, startPoint x: 639, startPoint y: 343, endPoint x: 637, endPoint y: 369, distance: 26.1
click at [637, 369] on div at bounding box center [633, 370] width 50 height 28
click at [392, 430] on icon at bounding box center [394, 428] width 12 height 12
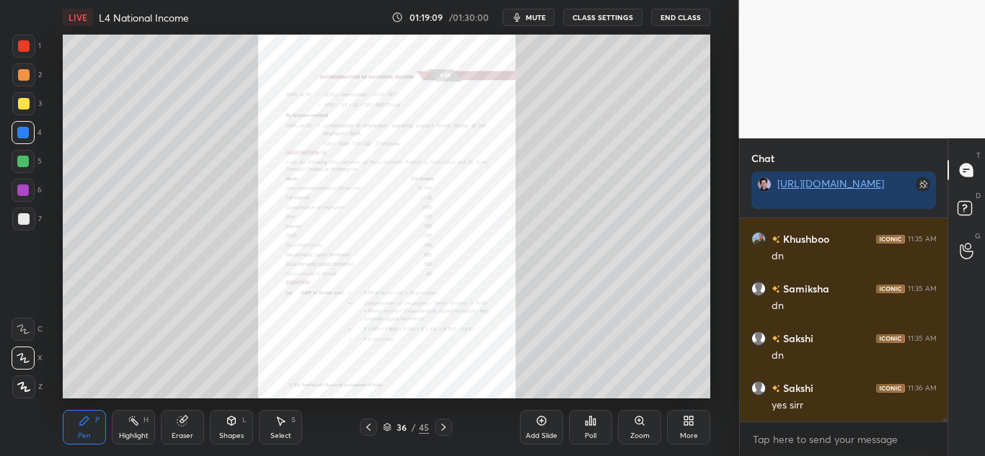
click at [635, 426] on icon at bounding box center [640, 421] width 12 height 12
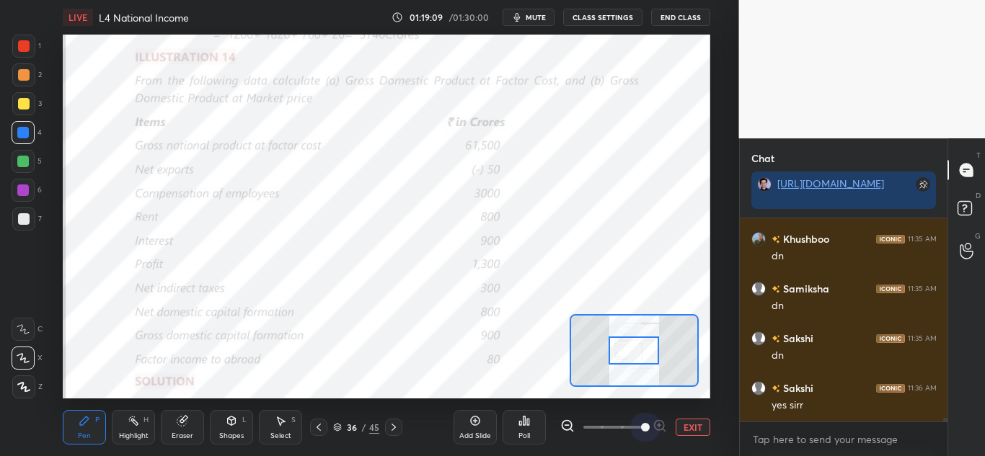
click at [635, 427] on span at bounding box center [613, 428] width 61 height 22
click at [641, 427] on span at bounding box center [645, 427] width 9 height 9
click at [389, 425] on icon at bounding box center [394, 428] width 12 height 12
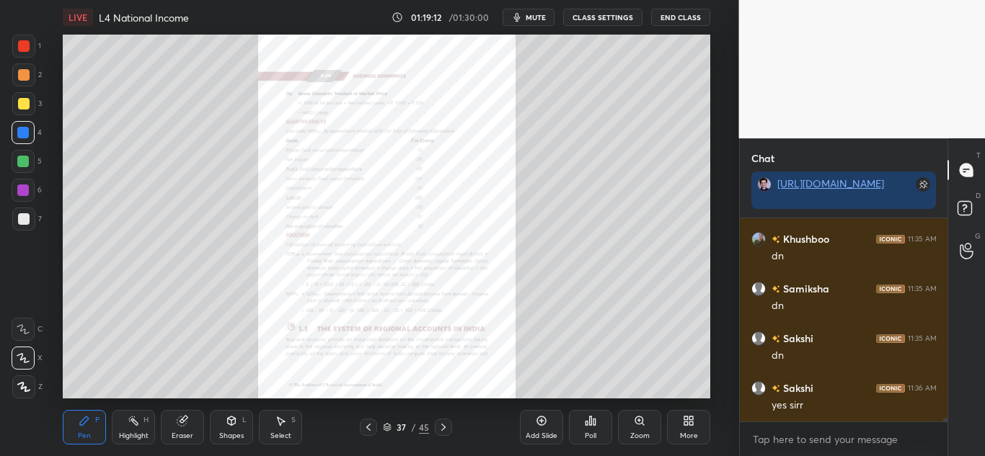
click at [645, 430] on div "Zoom" at bounding box center [639, 427] width 43 height 35
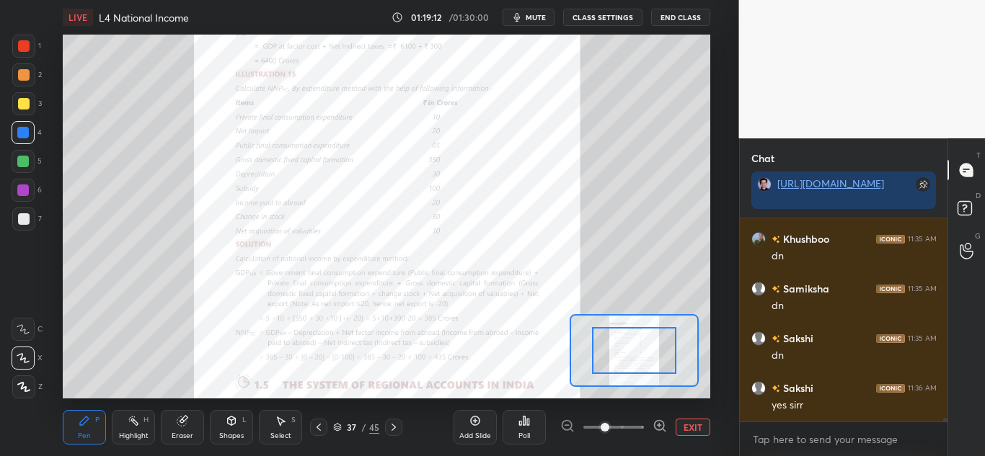
click at [644, 430] on span at bounding box center [613, 428] width 61 height 22
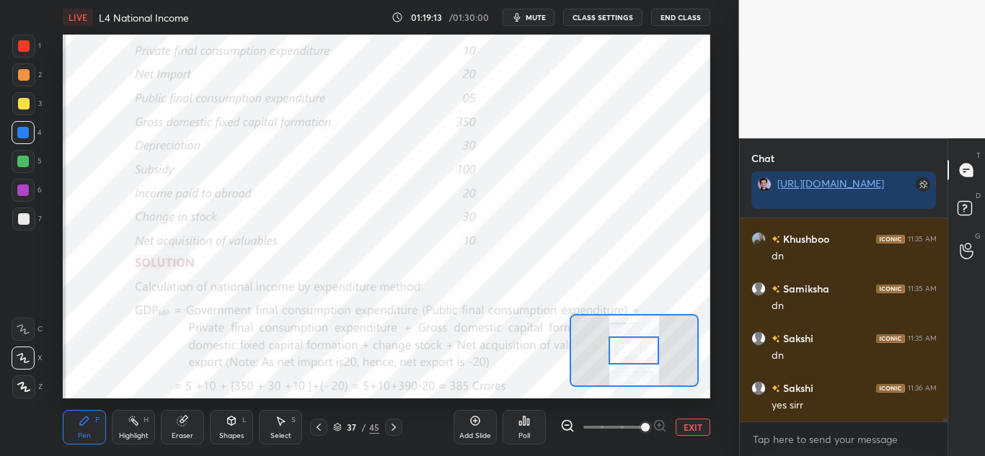
click at [645, 428] on span at bounding box center [645, 427] width 9 height 9
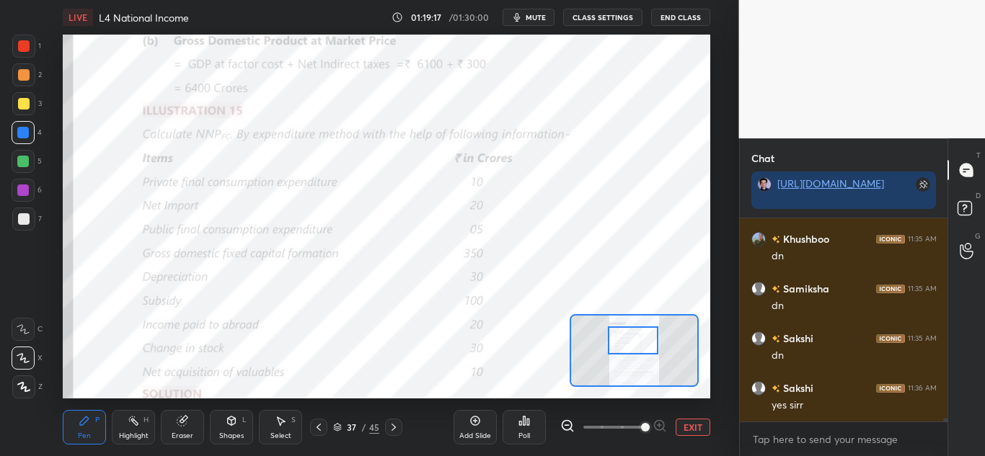
click at [637, 343] on div at bounding box center [633, 341] width 50 height 28
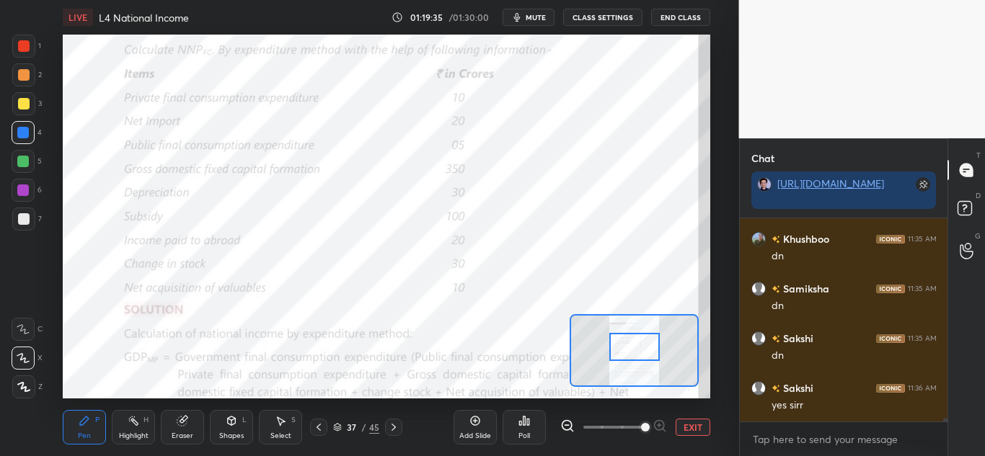
click at [643, 350] on div at bounding box center [634, 347] width 50 height 28
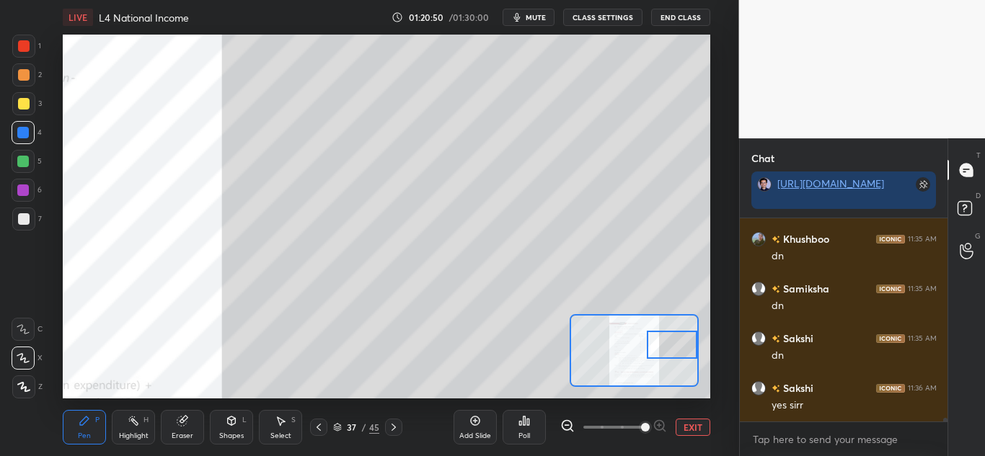
drag, startPoint x: 642, startPoint y: 349, endPoint x: 685, endPoint y: 348, distance: 43.3
click at [685, 349] on div at bounding box center [672, 345] width 50 height 28
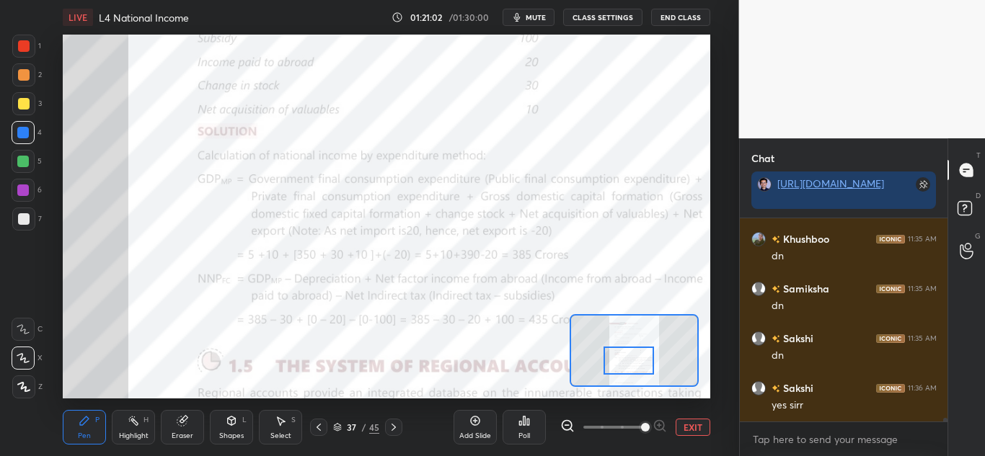
drag, startPoint x: 672, startPoint y: 350, endPoint x: 630, endPoint y: 365, distance: 45.2
click at [630, 365] on div at bounding box center [629, 361] width 50 height 28
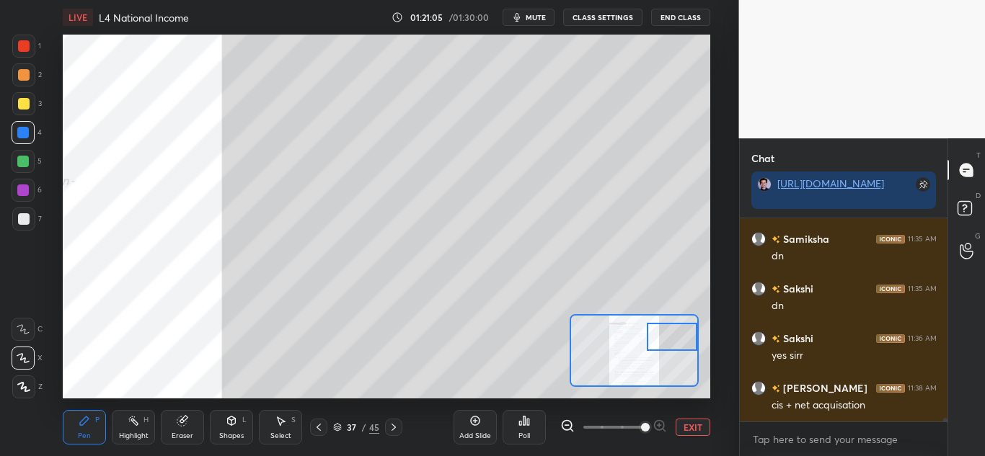
drag, startPoint x: 654, startPoint y: 355, endPoint x: 683, endPoint y: 340, distance: 32.3
click at [683, 340] on div at bounding box center [672, 337] width 50 height 28
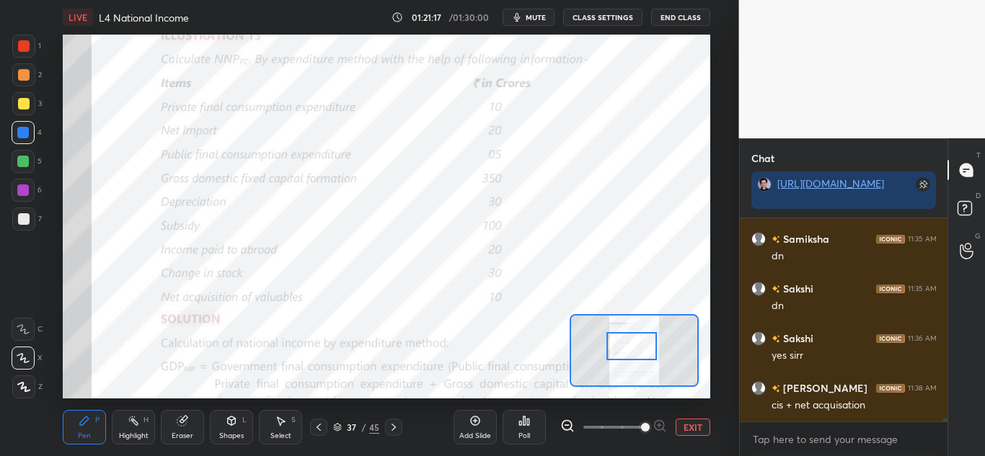
drag, startPoint x: 672, startPoint y: 346, endPoint x: 624, endPoint y: 344, distance: 48.4
click at [631, 353] on div at bounding box center [631, 346] width 50 height 28
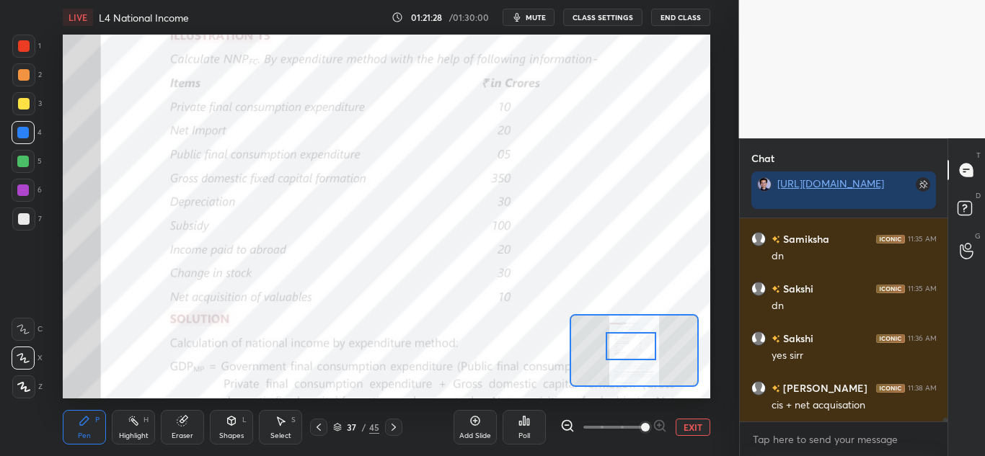
click at [322, 427] on icon at bounding box center [319, 428] width 12 height 12
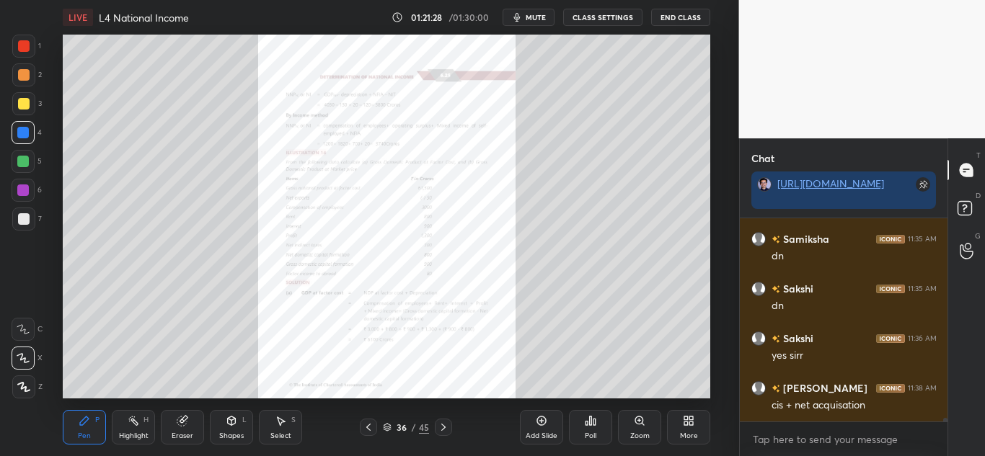
click at [368, 431] on icon at bounding box center [369, 428] width 12 height 12
click at [372, 428] on icon at bounding box center [369, 428] width 12 height 12
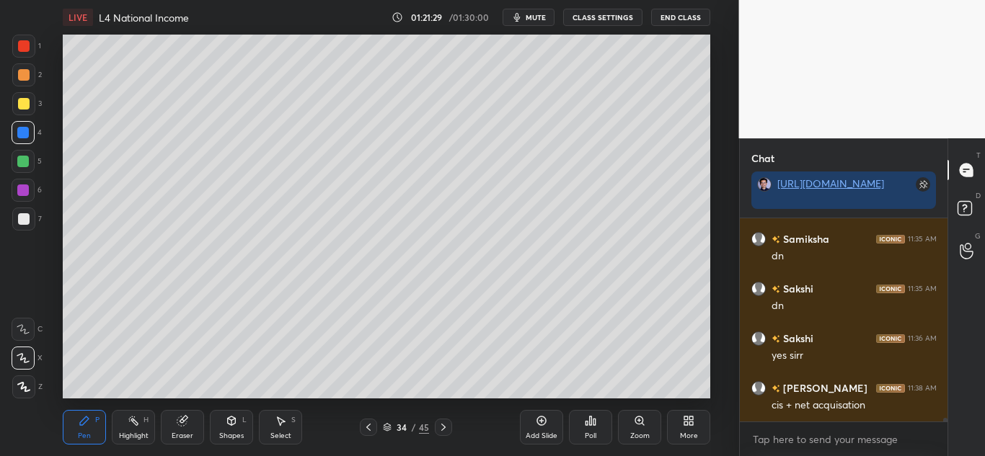
click at [371, 429] on icon at bounding box center [369, 428] width 12 height 12
click at [371, 428] on icon at bounding box center [369, 428] width 12 height 12
click at [369, 429] on icon at bounding box center [369, 428] width 12 height 12
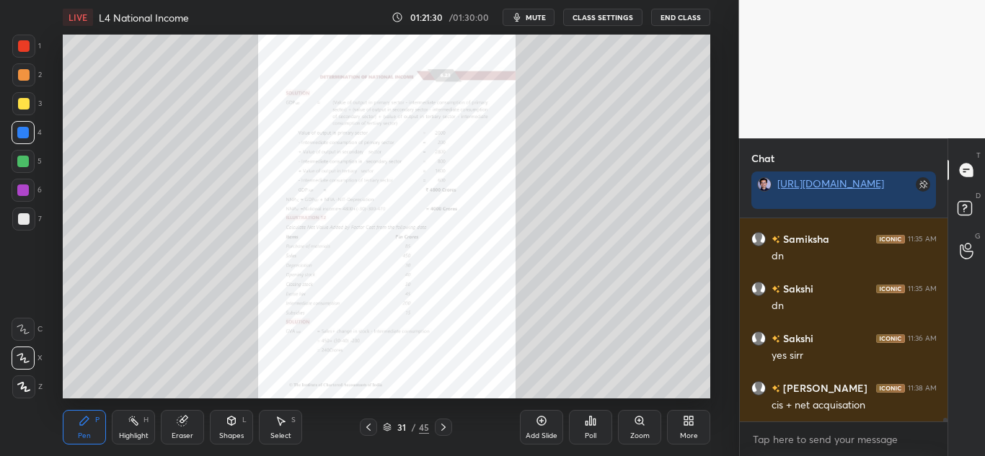
click at [369, 429] on icon at bounding box center [369, 428] width 12 height 12
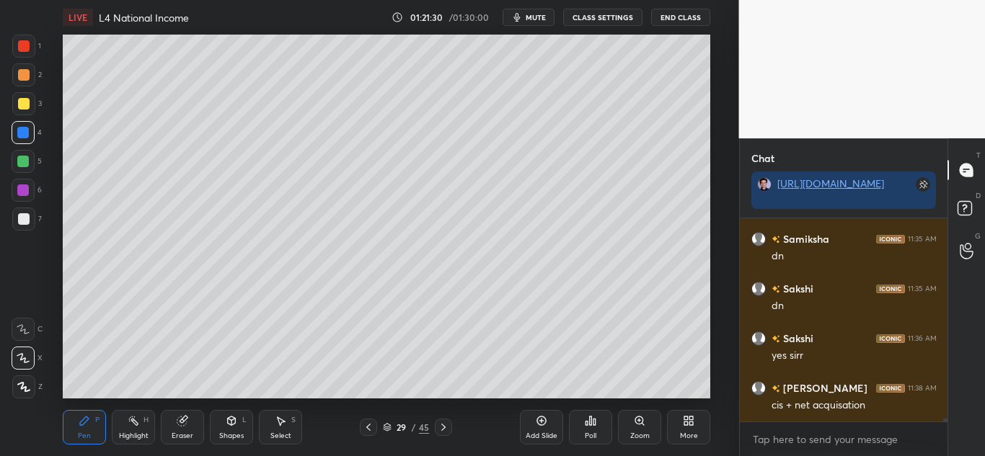
click at [369, 429] on icon at bounding box center [368, 427] width 4 height 7
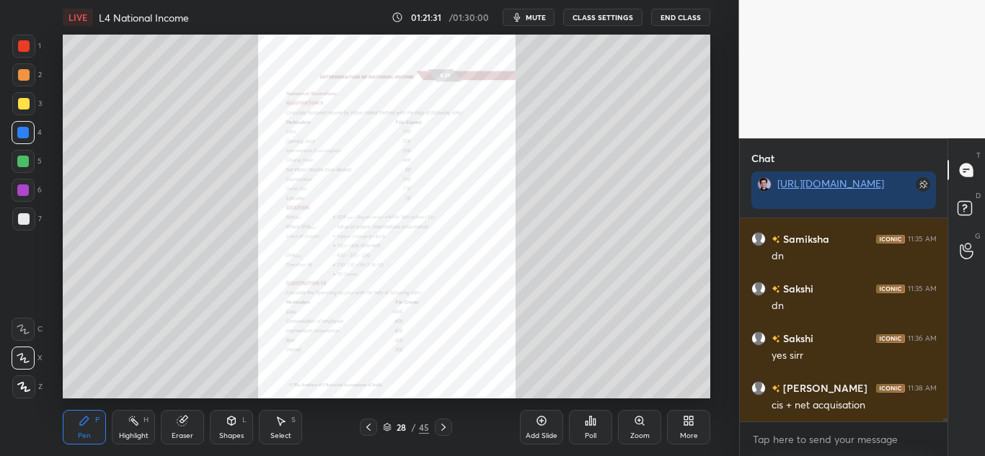
click at [369, 429] on icon at bounding box center [368, 427] width 4 height 7
click at [369, 431] on icon at bounding box center [369, 428] width 12 height 12
click at [441, 428] on icon at bounding box center [444, 428] width 12 height 12
click at [627, 428] on div "Zoom" at bounding box center [639, 427] width 43 height 35
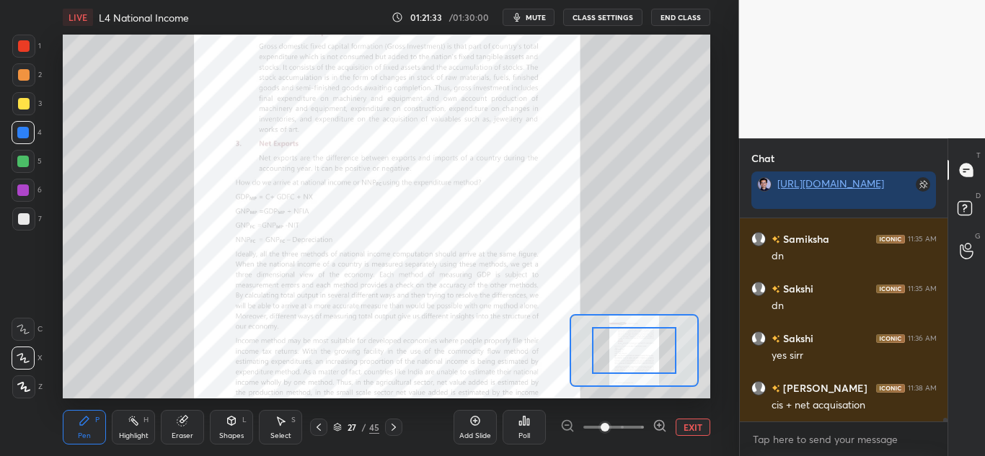
click at [632, 427] on span at bounding box center [613, 428] width 61 height 22
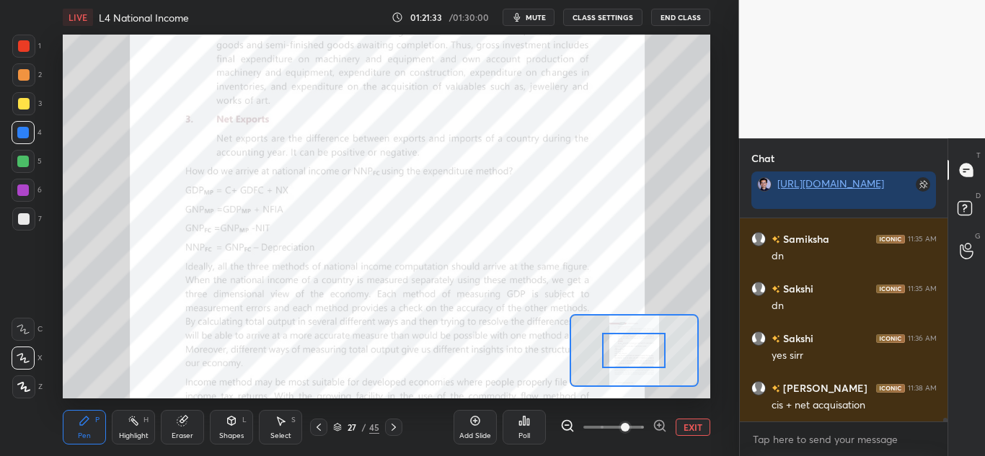
click at [630, 428] on span at bounding box center [625, 427] width 9 height 9
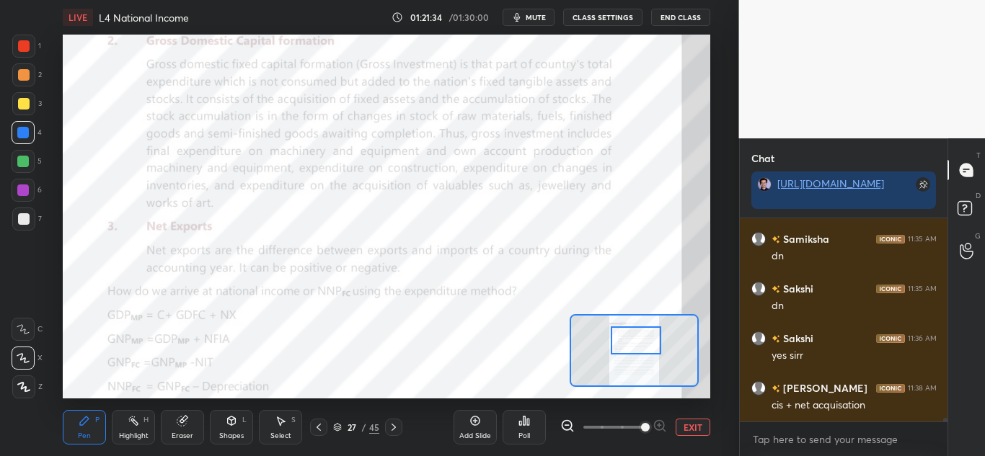
click at [636, 340] on div at bounding box center [636, 341] width 50 height 28
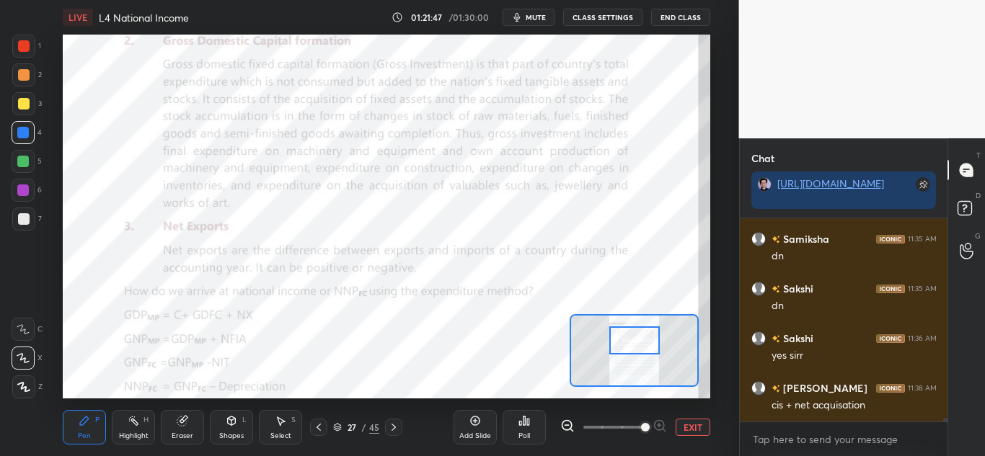
click at [396, 426] on icon at bounding box center [394, 428] width 12 height 12
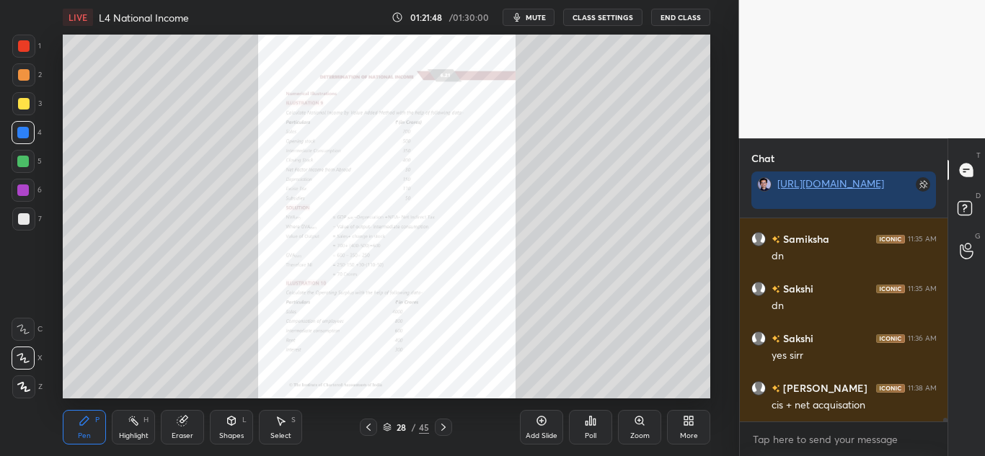
click at [445, 424] on icon at bounding box center [444, 428] width 12 height 12
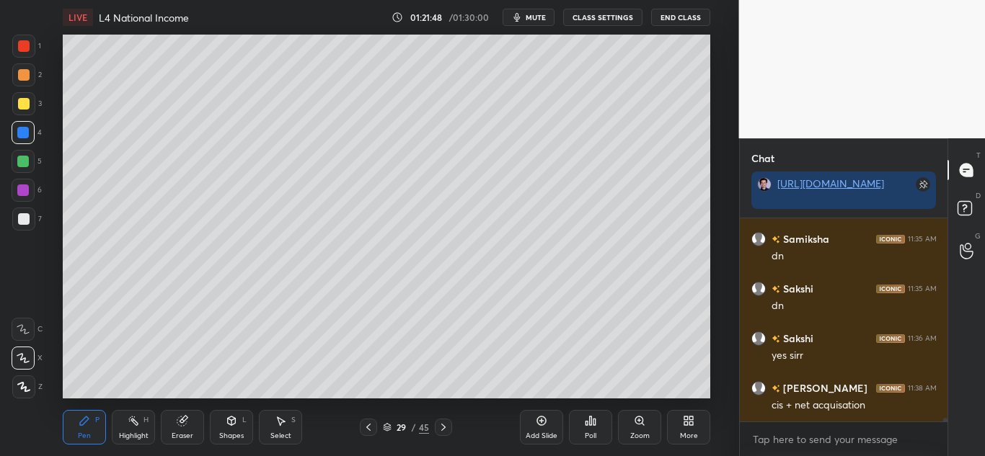
click at [446, 425] on icon at bounding box center [444, 428] width 12 height 12
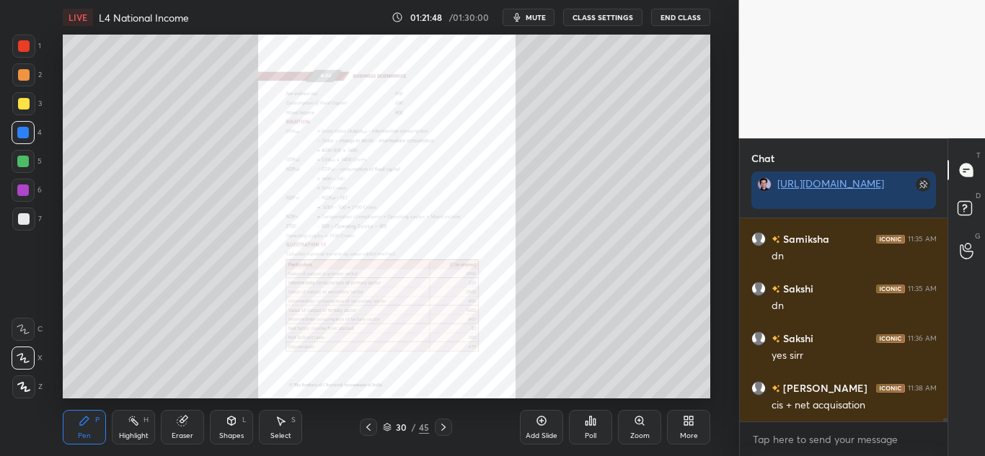
click at [446, 425] on icon at bounding box center [444, 428] width 12 height 12
click at [447, 425] on icon at bounding box center [444, 428] width 12 height 12
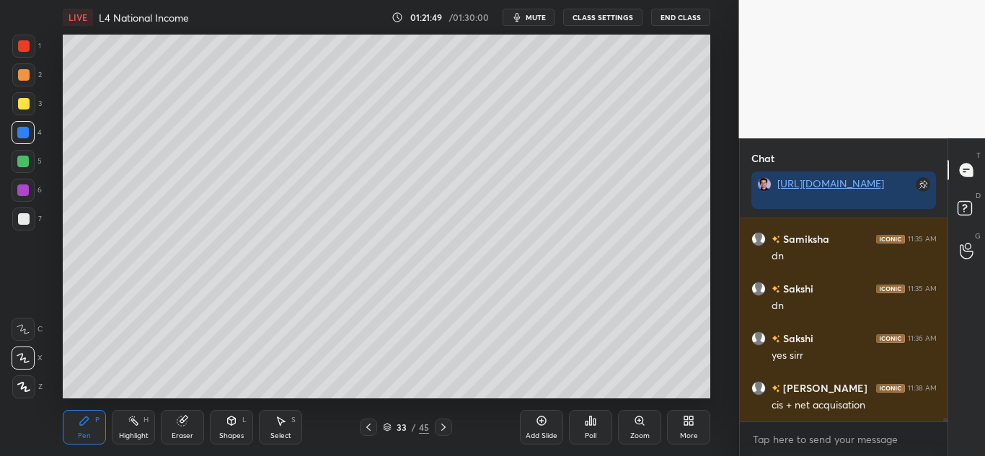
click at [449, 426] on div at bounding box center [443, 427] width 17 height 17
click at [449, 425] on div at bounding box center [443, 427] width 17 height 17
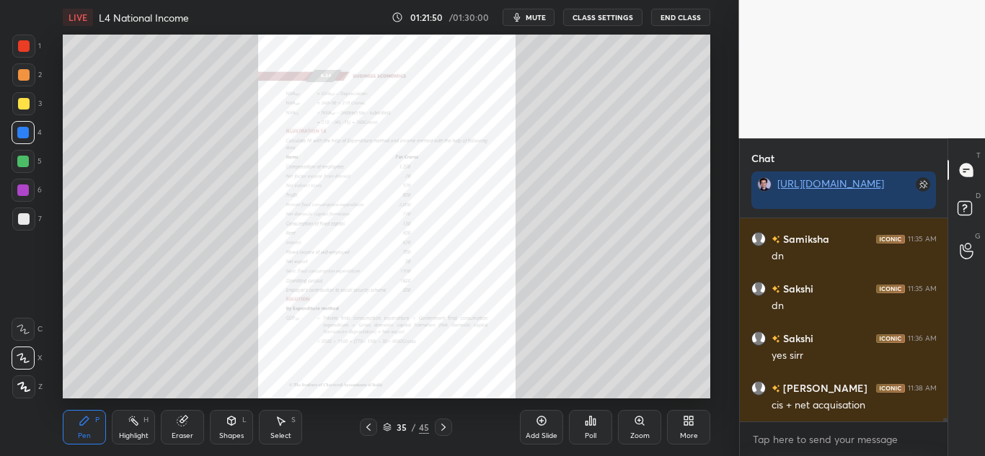
click at [449, 425] on div at bounding box center [443, 427] width 17 height 17
click at [643, 433] on div "Zoom" at bounding box center [639, 436] width 19 height 7
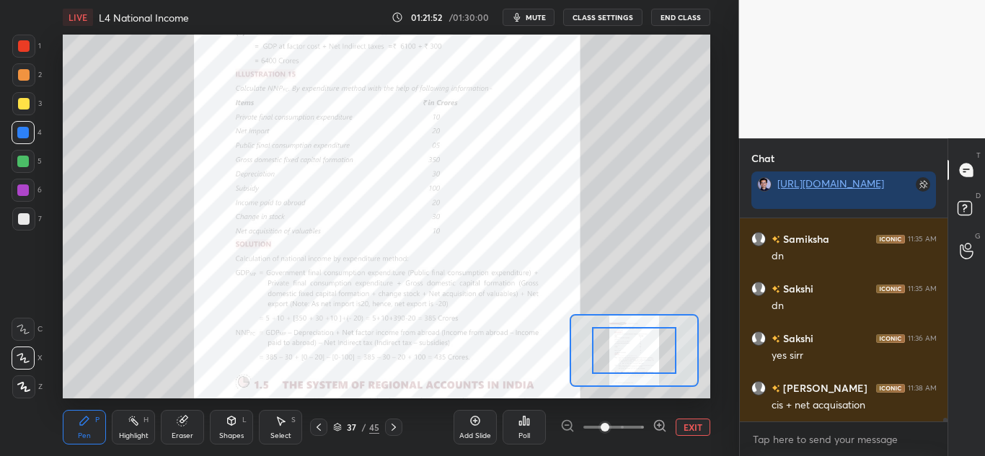
click at [645, 433] on div at bounding box center [613, 427] width 107 height 17
click at [647, 432] on div at bounding box center [613, 427] width 107 height 17
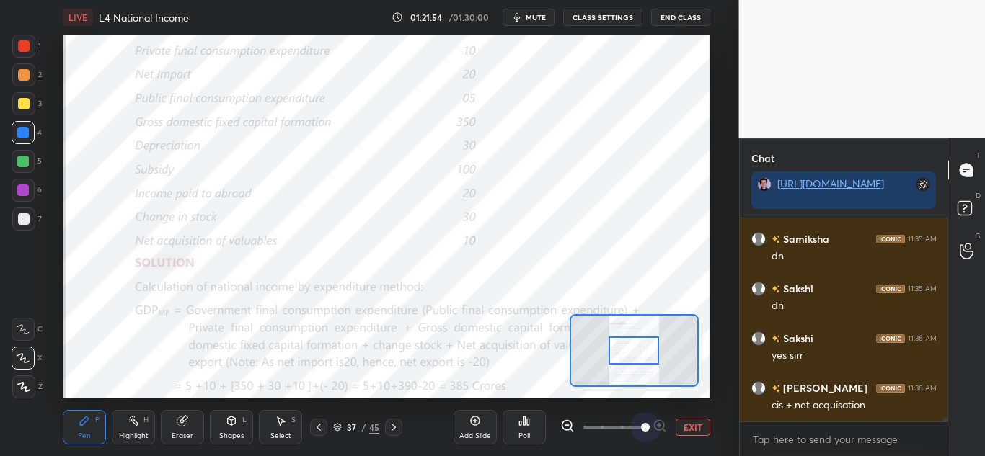
drag, startPoint x: 608, startPoint y: 425, endPoint x: 647, endPoint y: 390, distance: 52.6
click at [650, 423] on span at bounding box center [645, 427] width 9 height 9
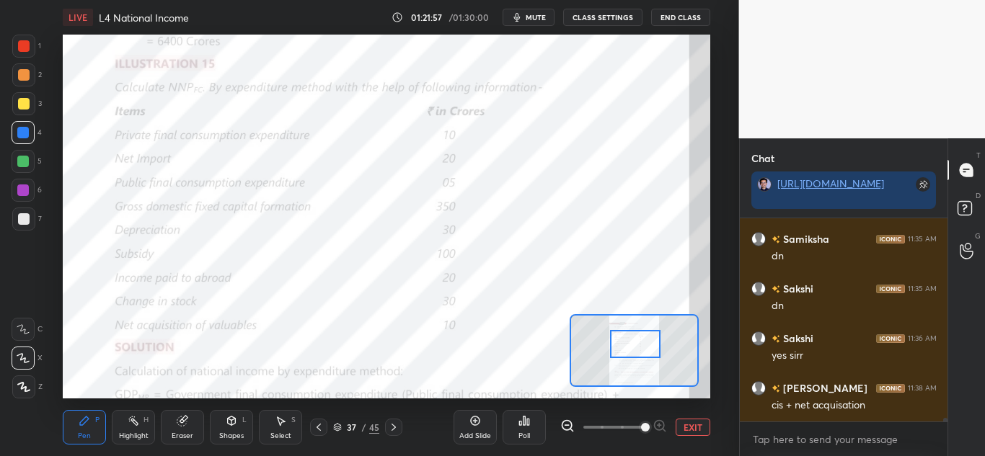
click at [641, 345] on div at bounding box center [635, 344] width 50 height 28
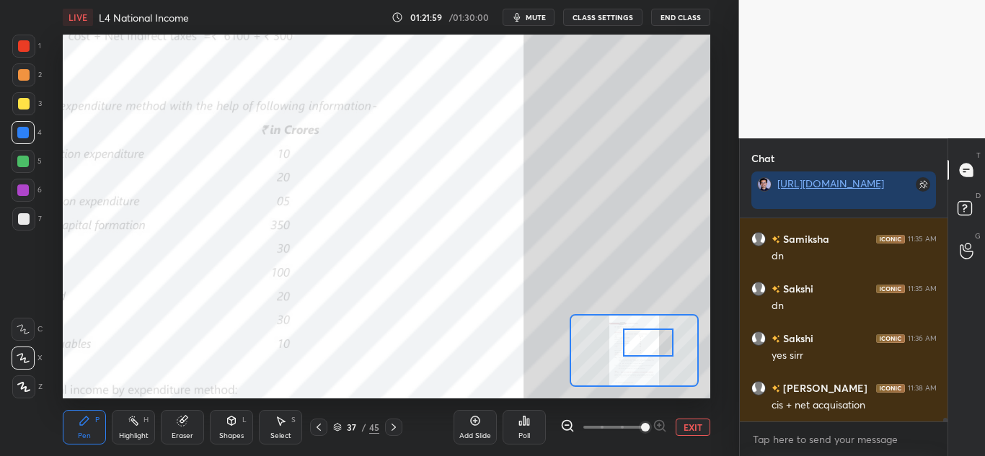
drag, startPoint x: 635, startPoint y: 349, endPoint x: 678, endPoint y: 340, distance: 43.4
click at [674, 347] on div at bounding box center [648, 343] width 50 height 28
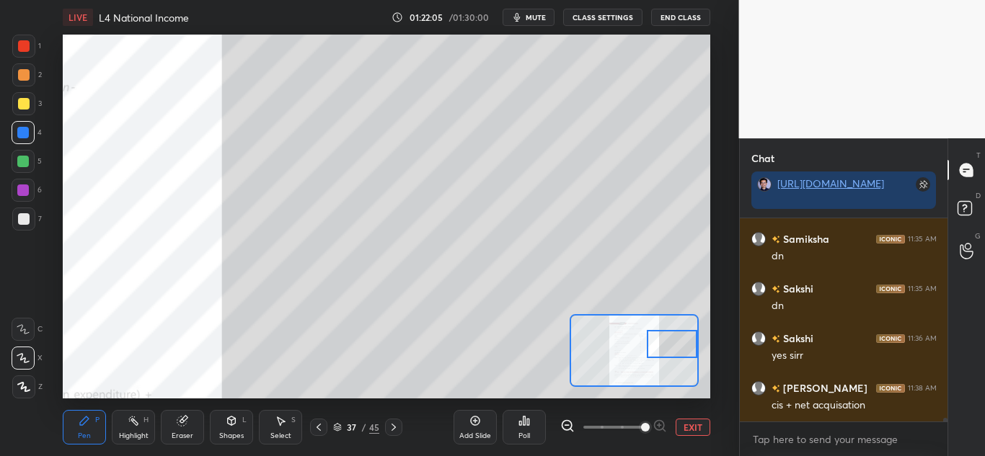
drag, startPoint x: 641, startPoint y: 351, endPoint x: 679, endPoint y: 345, distance: 37.9
click at [679, 345] on div at bounding box center [672, 344] width 50 height 28
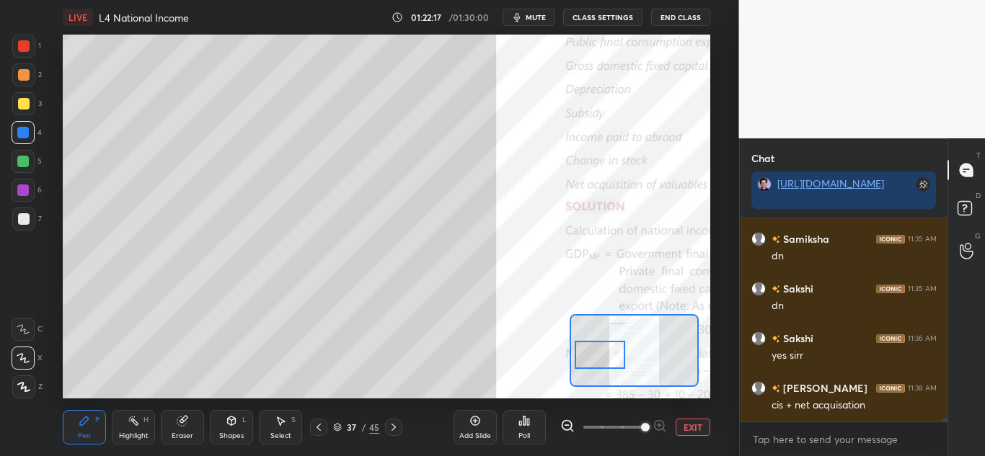
drag, startPoint x: 652, startPoint y: 351, endPoint x: 585, endPoint y: 366, distance: 68.6
click at [585, 363] on div at bounding box center [600, 355] width 50 height 28
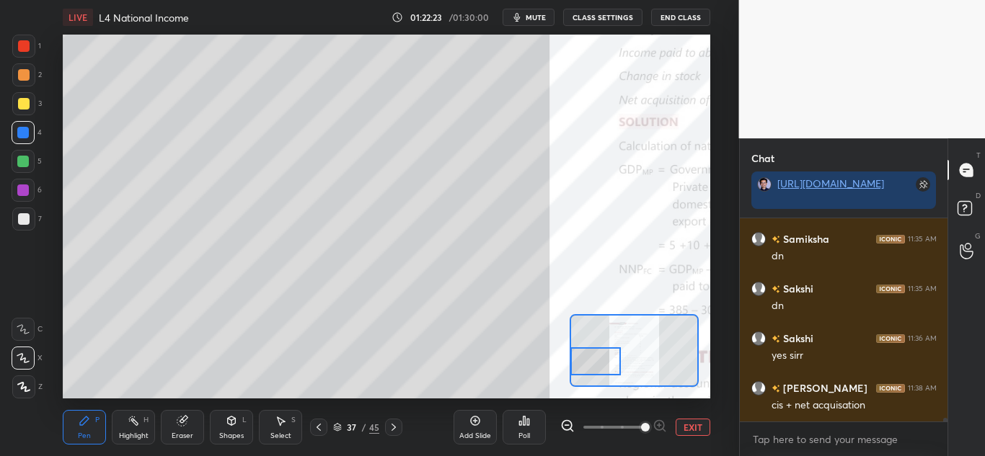
drag, startPoint x: 186, startPoint y: 433, endPoint x: 192, endPoint y: 415, distance: 18.9
click at [186, 433] on div "Eraser" at bounding box center [183, 436] width 22 height 7
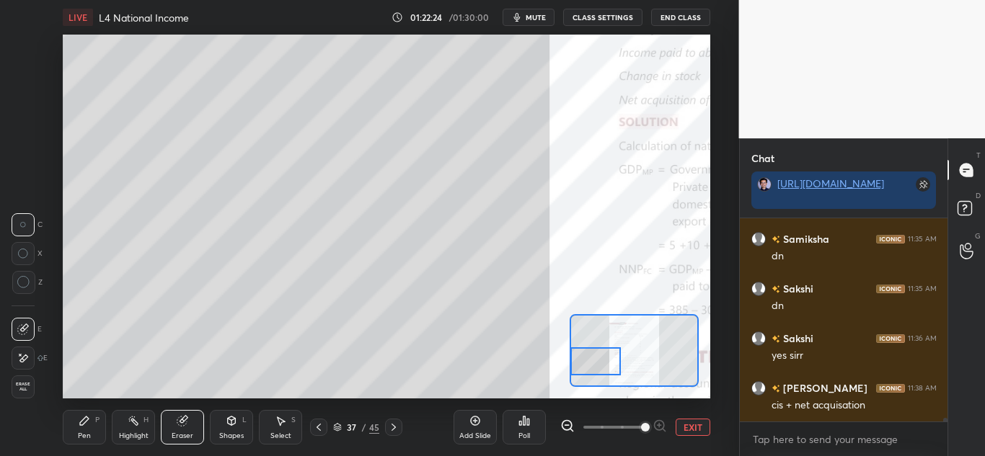
drag, startPoint x: 79, startPoint y: 446, endPoint x: 90, endPoint y: 436, distance: 15.3
click at [80, 446] on div "Pen P Highlight H Eraser Shapes L Select S 37 / 45 Add Slide Poll EXIT" at bounding box center [387, 428] width 648 height 58
click at [88, 433] on div "Pen" at bounding box center [84, 436] width 13 height 7
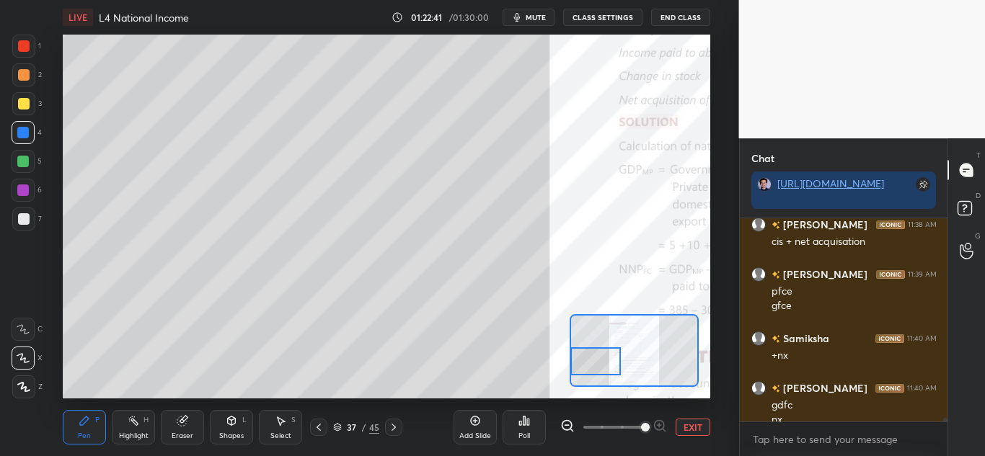
scroll to position [11229, 0]
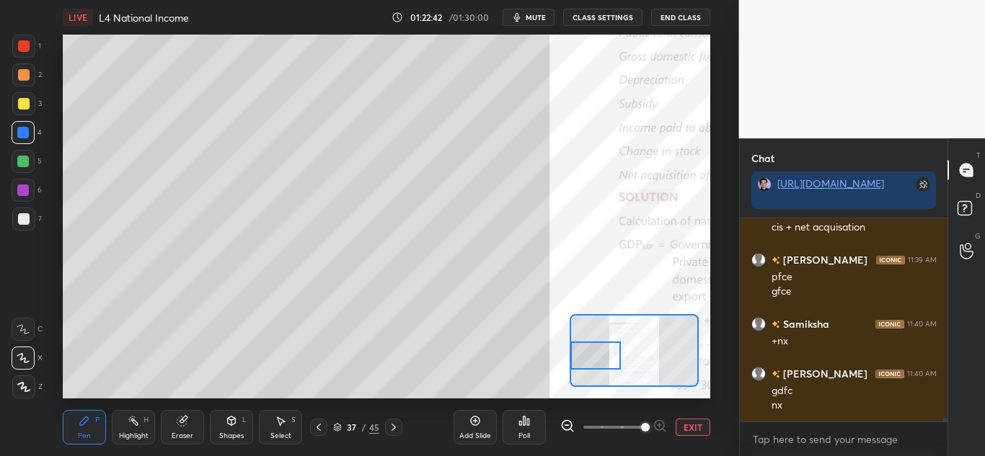
drag, startPoint x: 594, startPoint y: 357, endPoint x: 574, endPoint y: 354, distance: 20.4
click at [574, 353] on div at bounding box center [595, 356] width 50 height 28
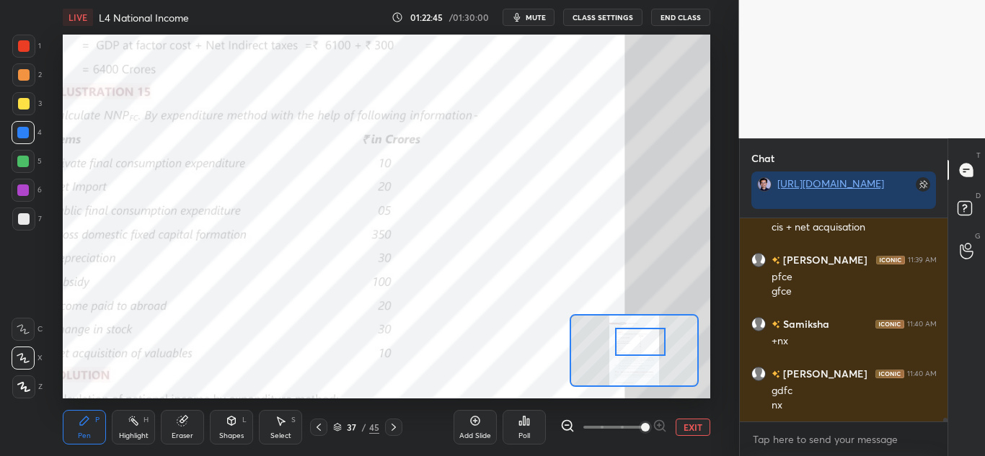
drag, startPoint x: 594, startPoint y: 349, endPoint x: 639, endPoint y: 330, distance: 48.8
click at [640, 334] on div at bounding box center [640, 342] width 50 height 28
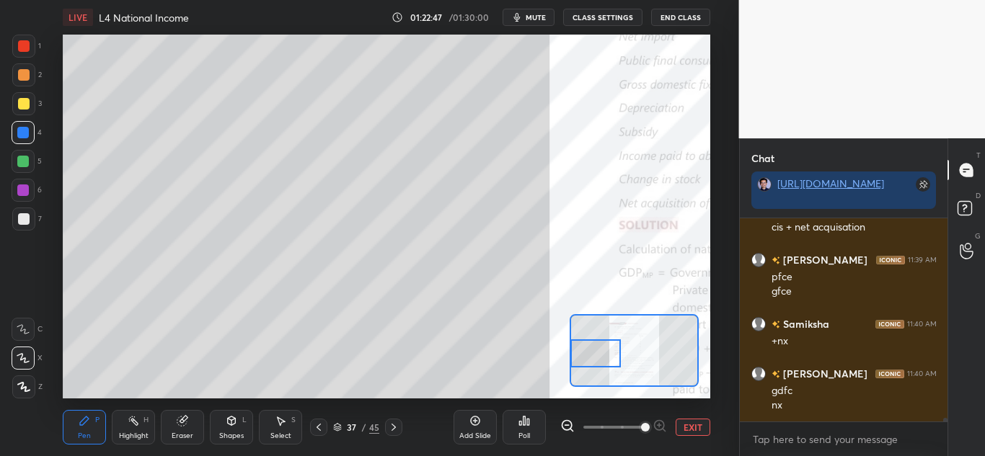
drag, startPoint x: 640, startPoint y: 350, endPoint x: 576, endPoint y: 364, distance: 65.6
click at [583, 367] on div at bounding box center [595, 354] width 50 height 28
drag, startPoint x: 635, startPoint y: 354, endPoint x: 588, endPoint y: 353, distance: 46.2
click at [588, 353] on div at bounding box center [595, 354] width 50 height 28
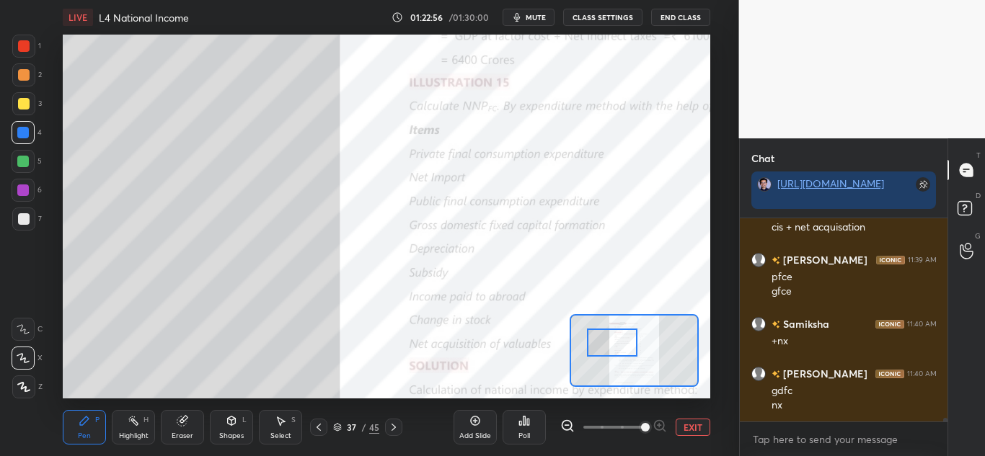
drag, startPoint x: 601, startPoint y: 355, endPoint x: 617, endPoint y: 344, distance: 19.8
click at [617, 344] on div at bounding box center [612, 343] width 50 height 28
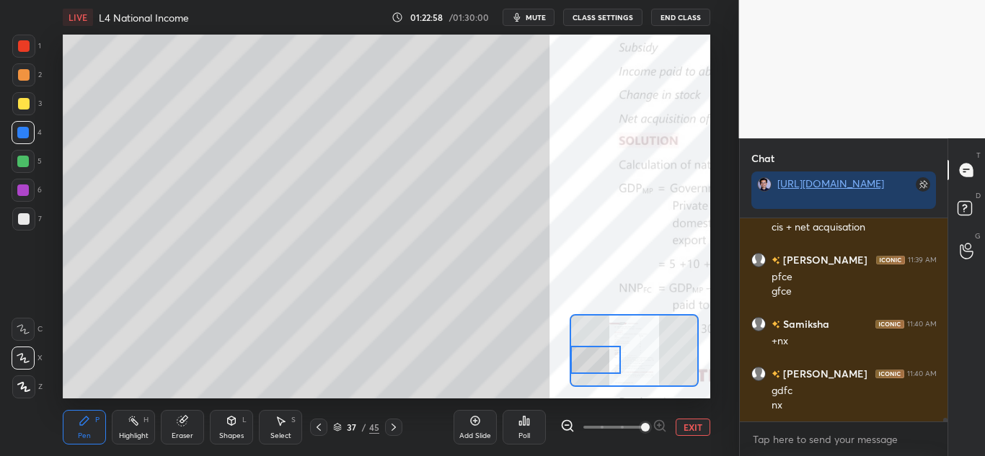
drag, startPoint x: 642, startPoint y: 345, endPoint x: 609, endPoint y: 350, distance: 33.6
click at [610, 363] on div at bounding box center [595, 360] width 50 height 28
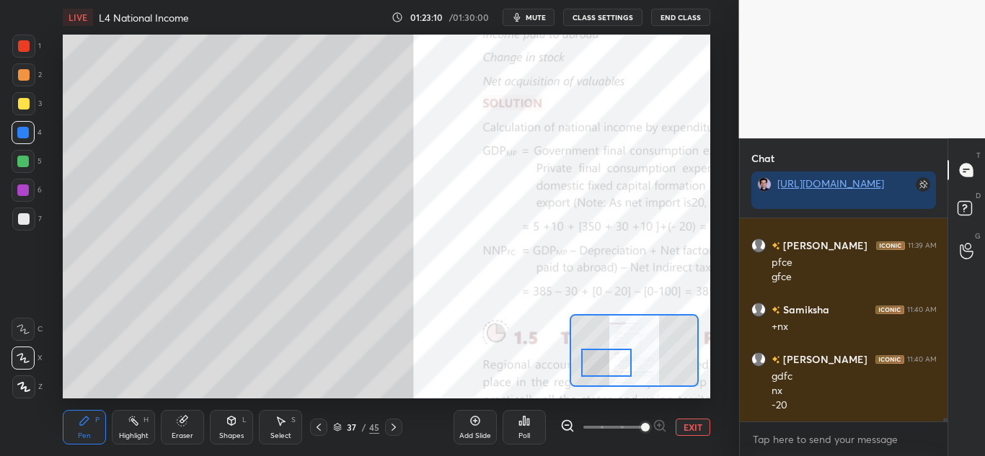
drag, startPoint x: 605, startPoint y: 365, endPoint x: 616, endPoint y: 368, distance: 11.2
click at [616, 368] on div at bounding box center [606, 363] width 50 height 28
drag, startPoint x: 621, startPoint y: 353, endPoint x: 630, endPoint y: 353, distance: 9.4
click at [630, 353] on div at bounding box center [606, 363] width 50 height 28
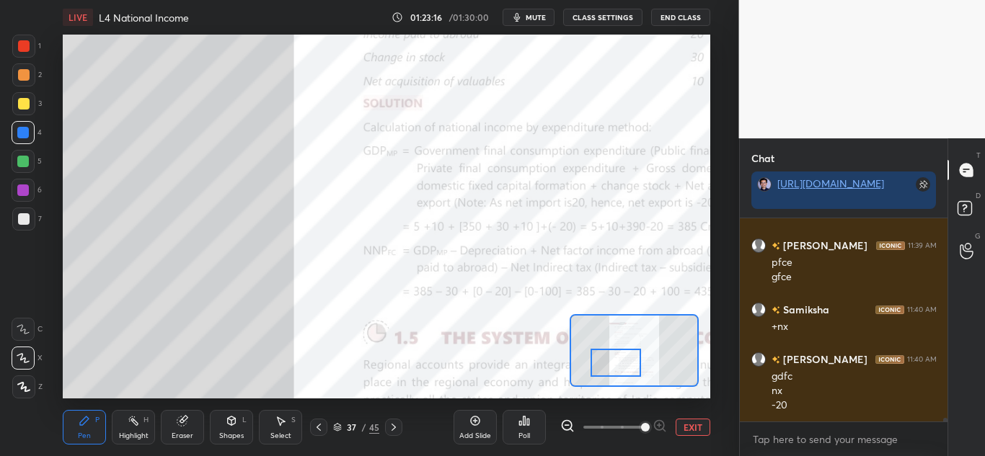
scroll to position [11293, 0]
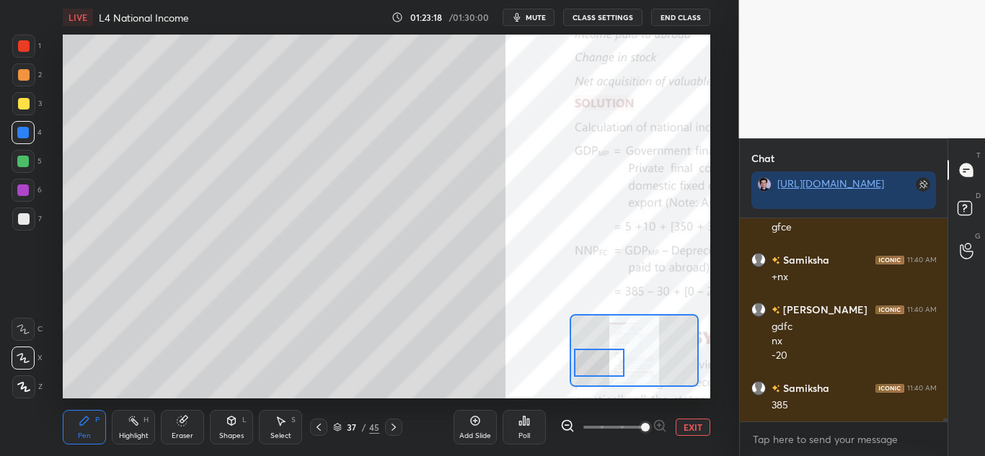
drag, startPoint x: 628, startPoint y: 365, endPoint x: 609, endPoint y: 365, distance: 19.5
click at [609, 366] on div at bounding box center [599, 363] width 50 height 28
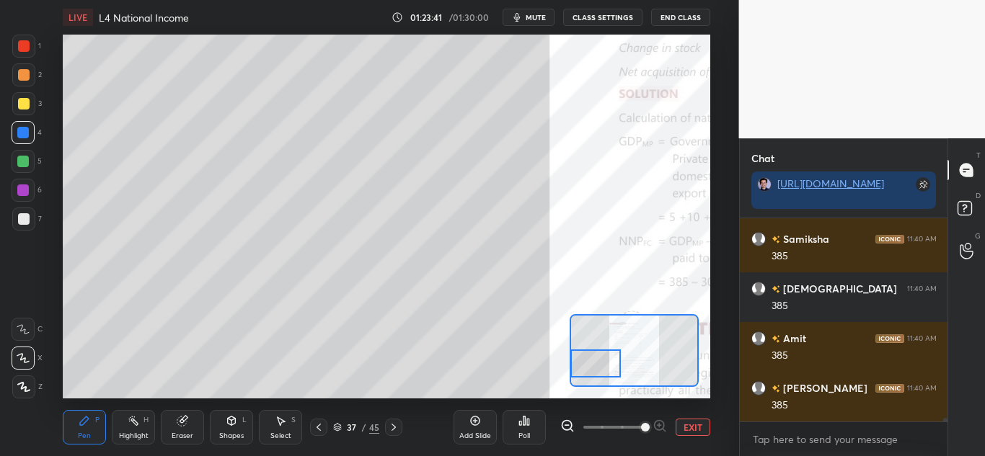
scroll to position [11492, 0]
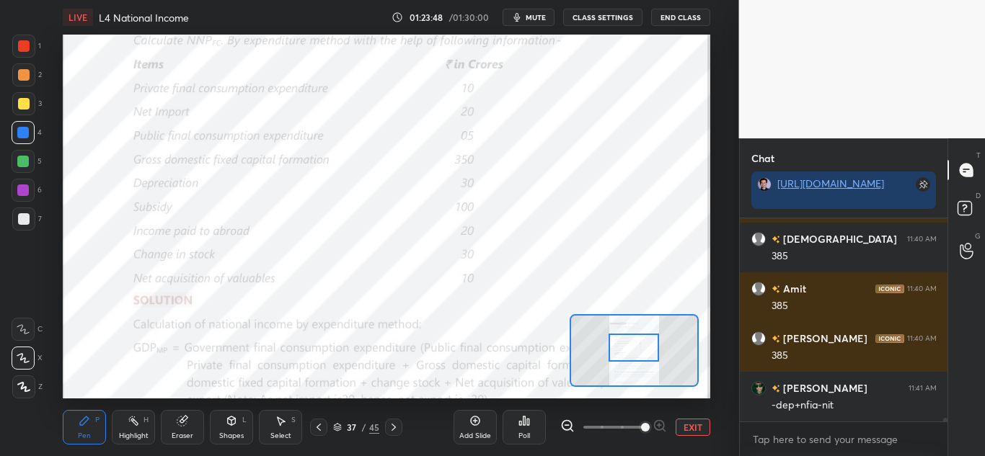
drag, startPoint x: 609, startPoint y: 359, endPoint x: 617, endPoint y: 342, distance: 19.0
click at [617, 346] on div at bounding box center [634, 348] width 50 height 28
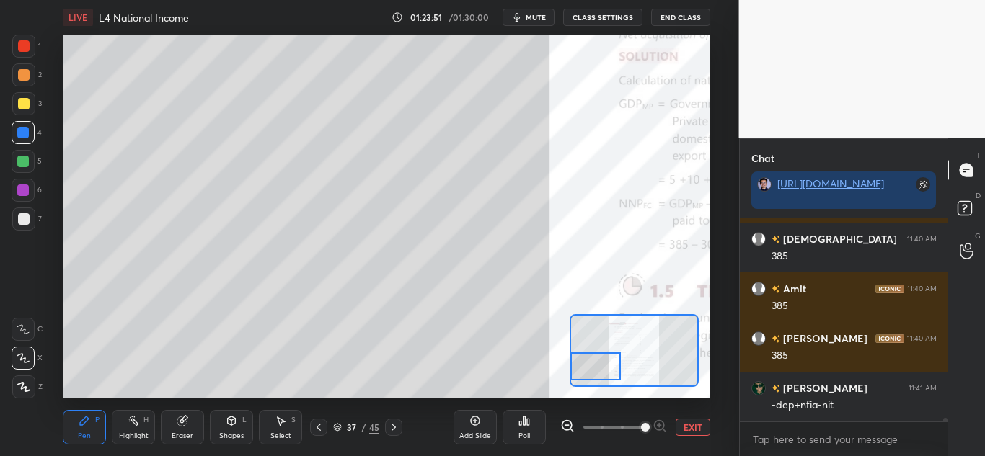
drag, startPoint x: 639, startPoint y: 347, endPoint x: 590, endPoint y: 359, distance: 50.5
click at [594, 366] on div at bounding box center [595, 367] width 50 height 28
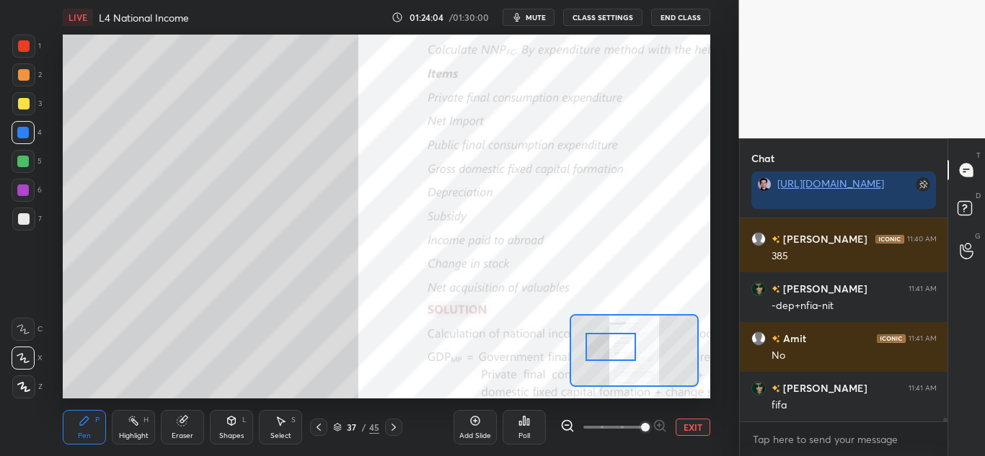
scroll to position [11641, 0]
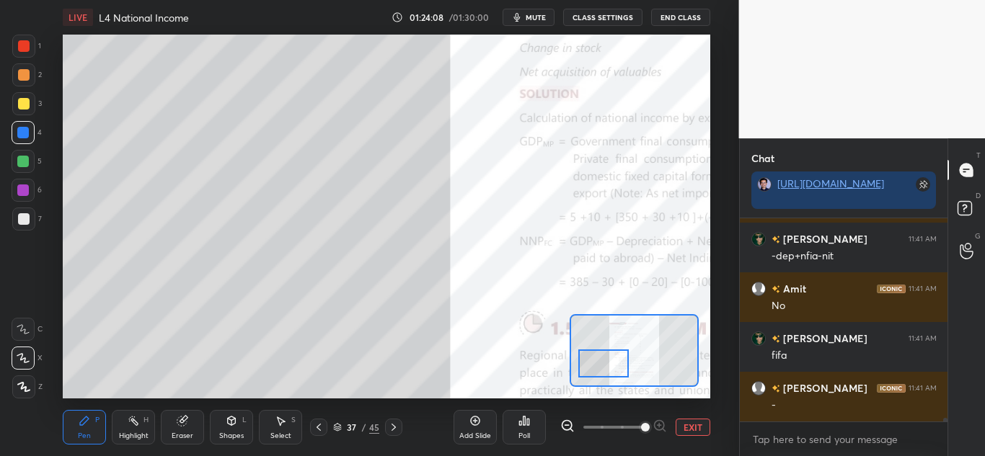
click at [604, 362] on div at bounding box center [603, 364] width 50 height 28
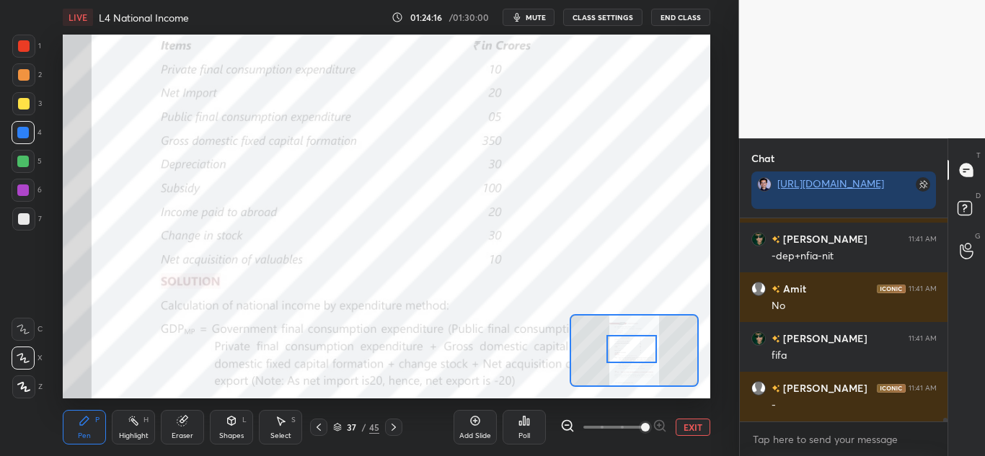
drag, startPoint x: 600, startPoint y: 373, endPoint x: 623, endPoint y: 361, distance: 26.1
click at [635, 354] on div at bounding box center [631, 349] width 50 height 28
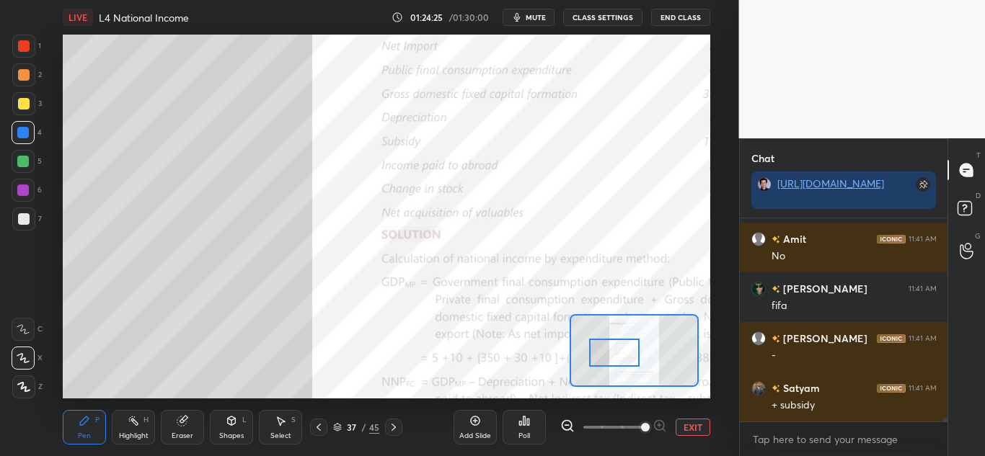
scroll to position [11741, 0]
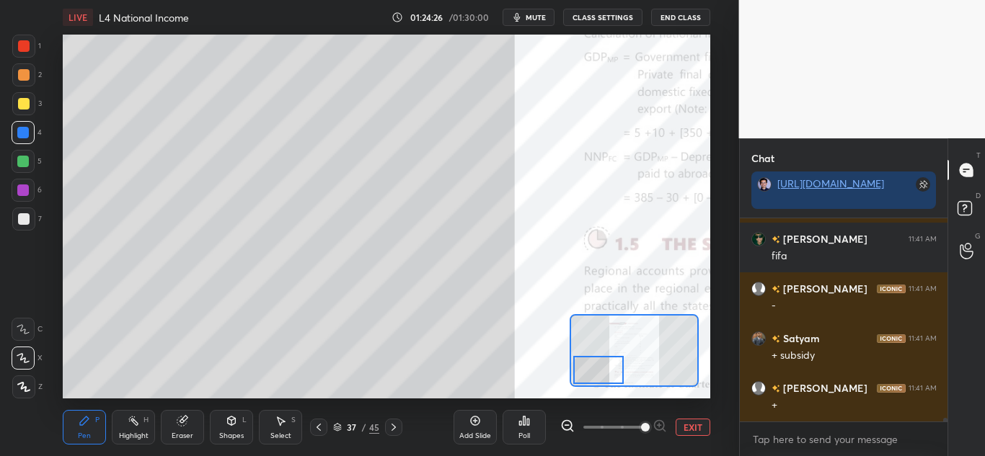
drag, startPoint x: 640, startPoint y: 352, endPoint x: 608, endPoint y: 372, distance: 37.6
click at [606, 372] on div at bounding box center [598, 370] width 50 height 28
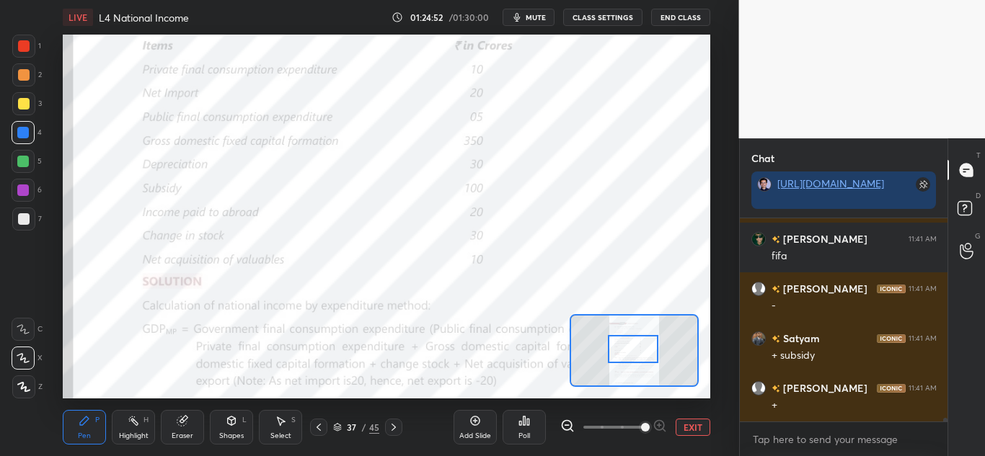
drag, startPoint x: 601, startPoint y: 370, endPoint x: 637, endPoint y: 349, distance: 41.1
click at [637, 349] on div at bounding box center [633, 349] width 50 height 28
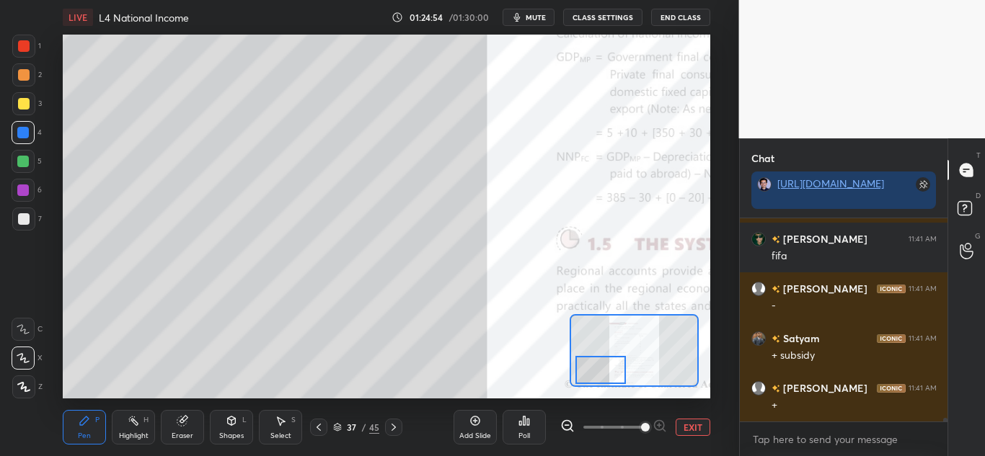
drag, startPoint x: 630, startPoint y: 353, endPoint x: 596, endPoint y: 374, distance: 39.2
click at [596, 374] on div at bounding box center [600, 370] width 50 height 28
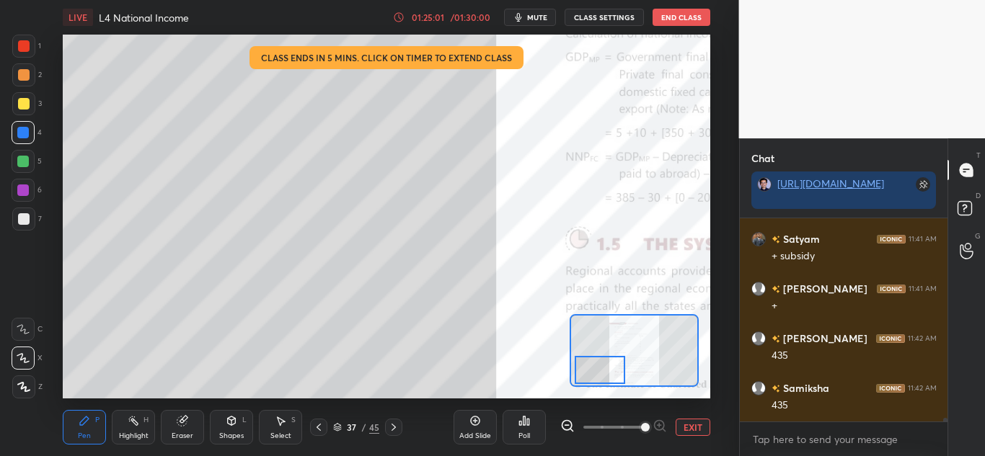
scroll to position [11890, 0]
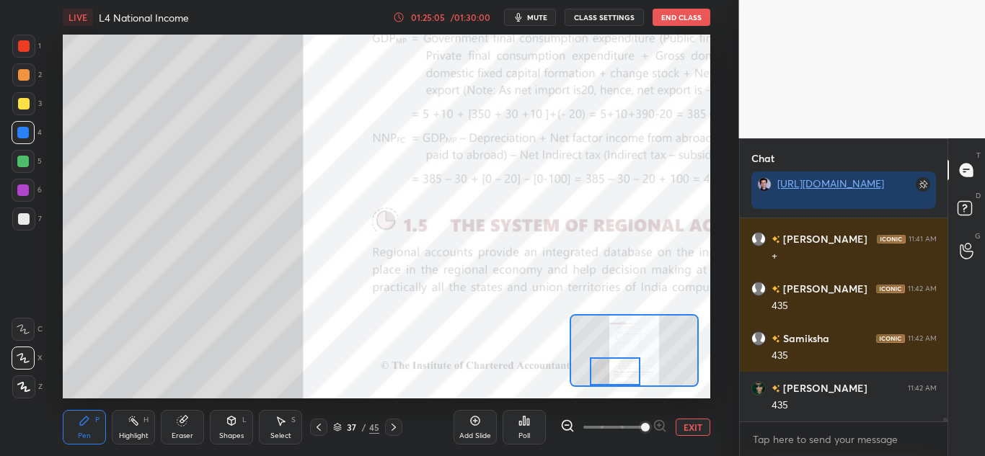
drag, startPoint x: 615, startPoint y: 375, endPoint x: 626, endPoint y: 376, distance: 10.8
click at [626, 376] on div at bounding box center [615, 372] width 50 height 28
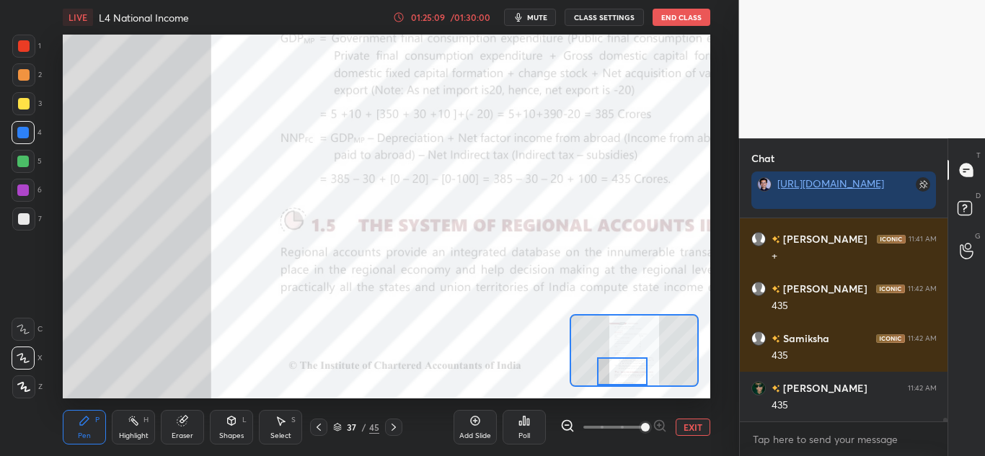
drag, startPoint x: 627, startPoint y: 379, endPoint x: 641, endPoint y: 360, distance: 24.2
click at [635, 381] on div at bounding box center [622, 372] width 50 height 28
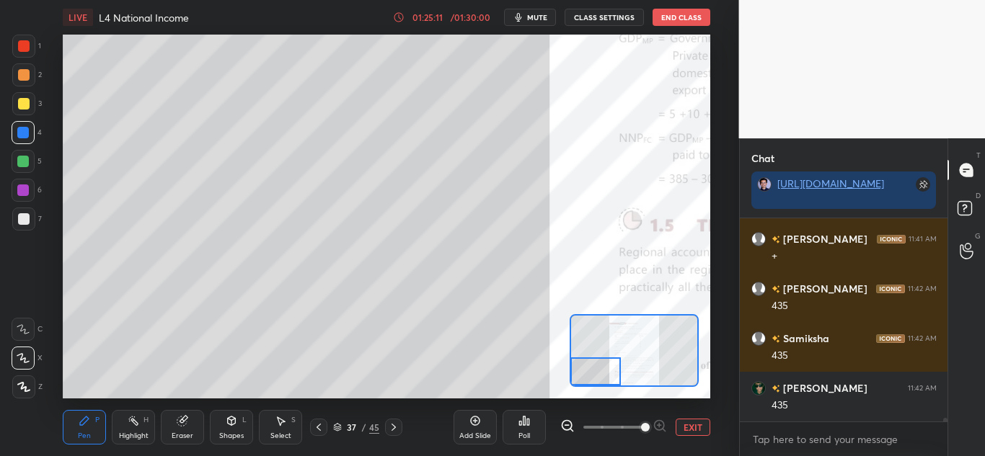
drag, startPoint x: 632, startPoint y: 378, endPoint x: 601, endPoint y: 386, distance: 32.0
click at [602, 385] on div at bounding box center [595, 372] width 50 height 28
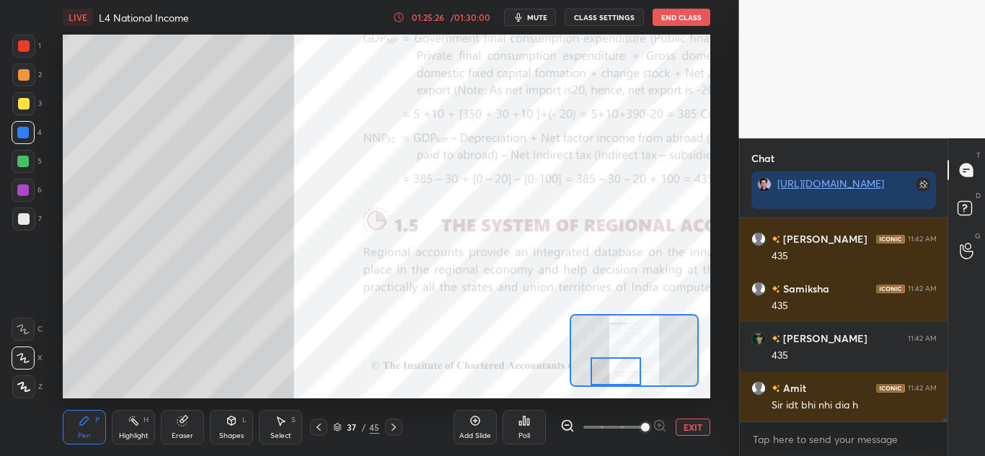
drag, startPoint x: 602, startPoint y: 370, endPoint x: 620, endPoint y: 374, distance: 18.5
click at [620, 374] on div at bounding box center [616, 372] width 50 height 28
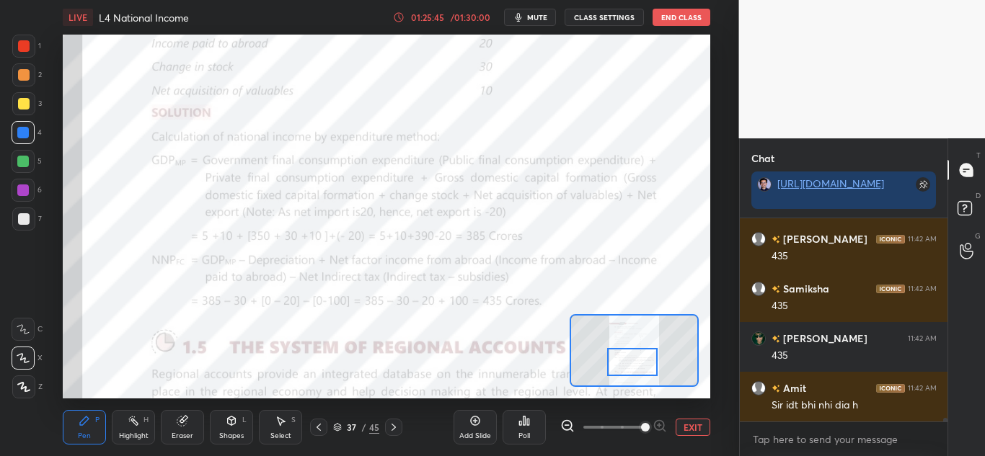
drag, startPoint x: 627, startPoint y: 375, endPoint x: 649, endPoint y: 363, distance: 25.5
click at [649, 363] on div at bounding box center [632, 362] width 50 height 28
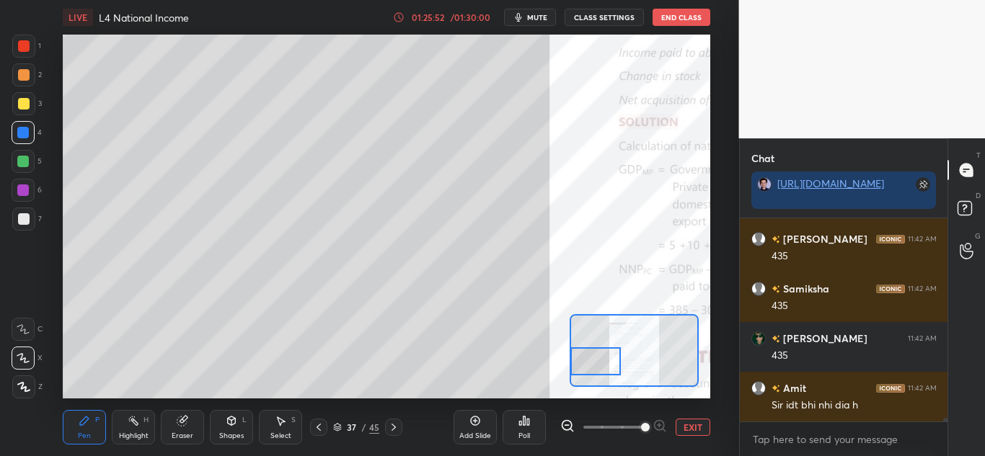
drag, startPoint x: 641, startPoint y: 359, endPoint x: 601, endPoint y: 360, distance: 40.4
click at [601, 360] on div at bounding box center [595, 362] width 50 height 28
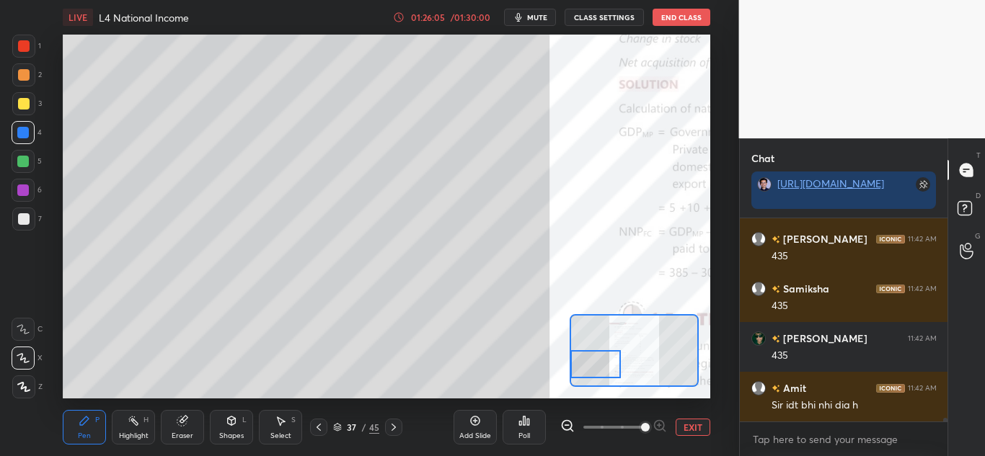
drag, startPoint x: 590, startPoint y: 351, endPoint x: 579, endPoint y: 356, distance: 11.9
click at [578, 358] on div at bounding box center [595, 364] width 50 height 28
click at [537, 19] on span "mute" at bounding box center [537, 17] width 20 height 10
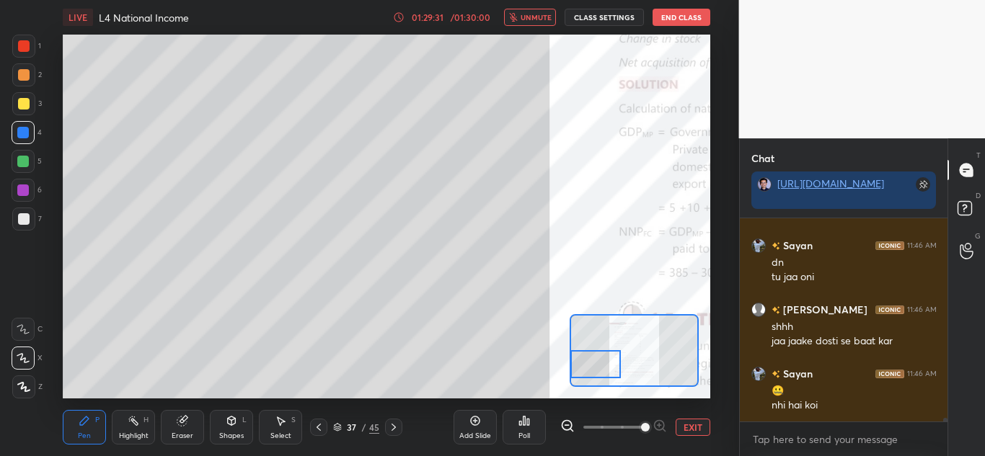
scroll to position [12481, 0]
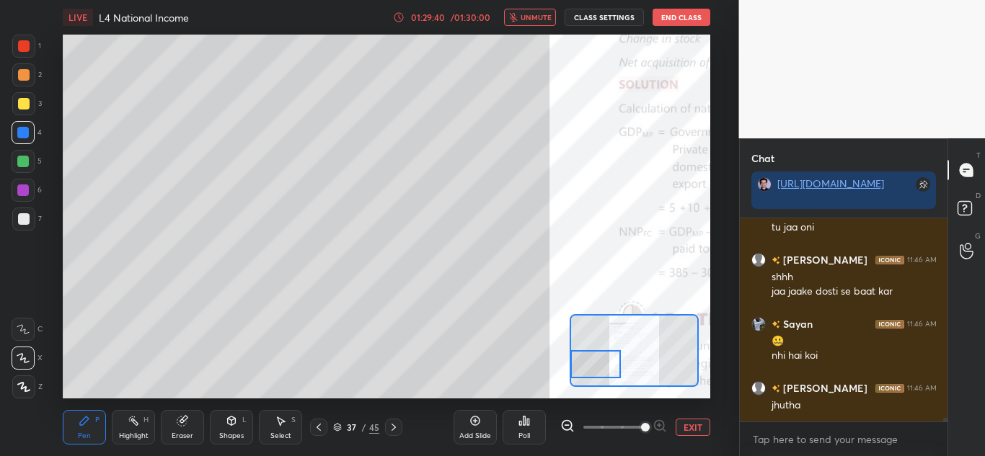
click at [525, 14] on span "unmute" at bounding box center [536, 17] width 31 height 10
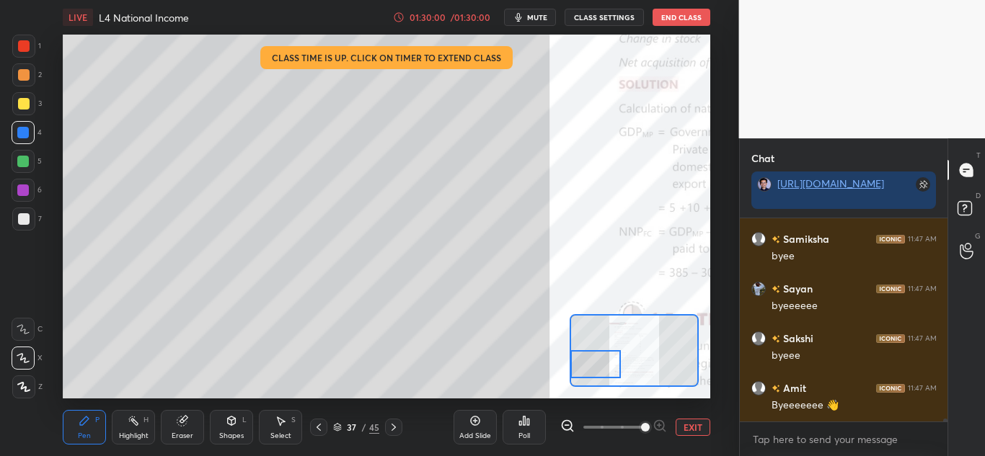
scroll to position [13227, 0]
click at [684, 16] on button "End Class" at bounding box center [682, 17] width 58 height 17
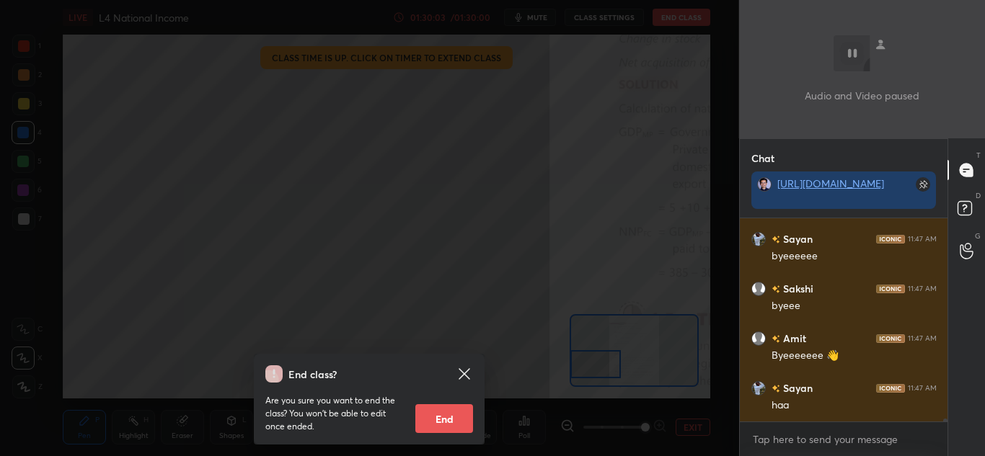
click at [442, 415] on button "End" at bounding box center [444, 419] width 58 height 29
type textarea "x"
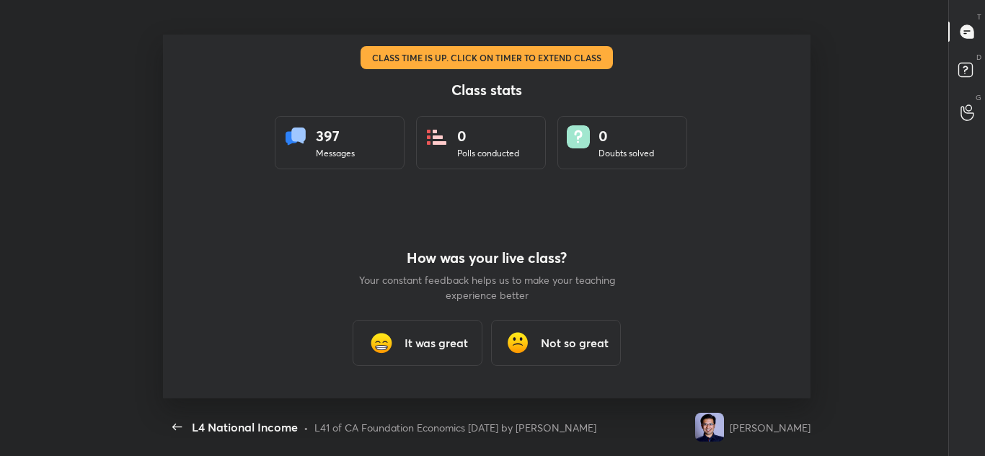
scroll to position [0, 0]
click at [433, 343] on h3 "It was great" at bounding box center [436, 343] width 63 height 17
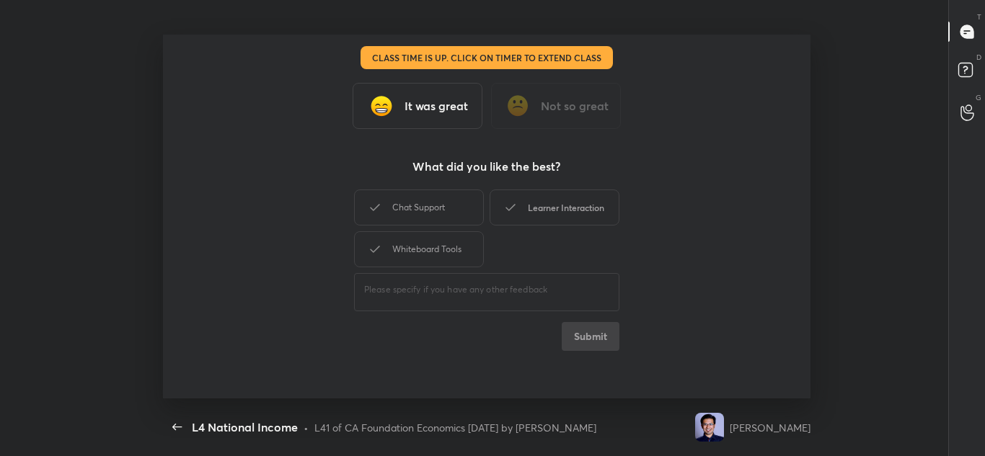
click at [556, 210] on div "Learner Interaction" at bounding box center [555, 208] width 130 height 36
click at [604, 322] on button "Submit" at bounding box center [591, 336] width 58 height 29
